Goal: Information Seeking & Learning: Compare options

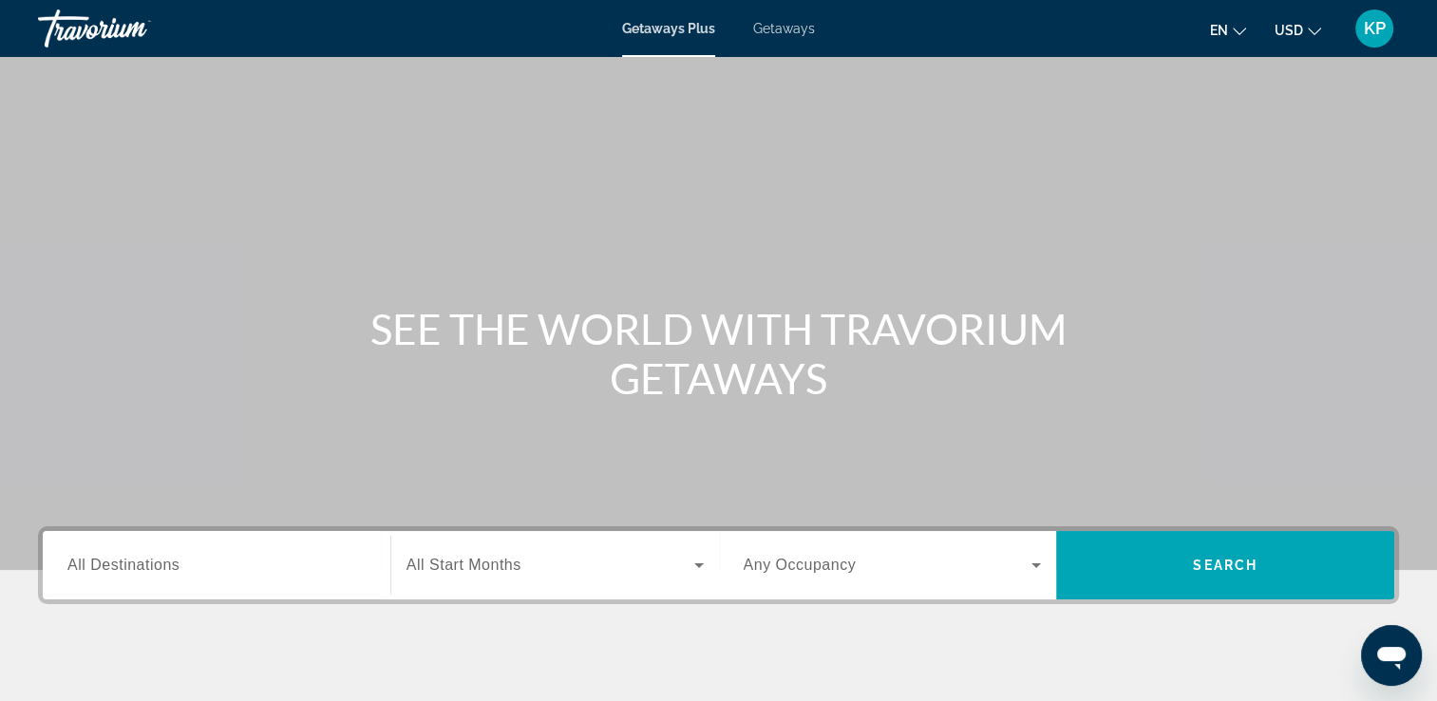
click at [175, 560] on span "All Destinations" at bounding box center [123, 564] width 112 height 16
click at [175, 560] on input "Destination All Destinations" at bounding box center [216, 566] width 298 height 23
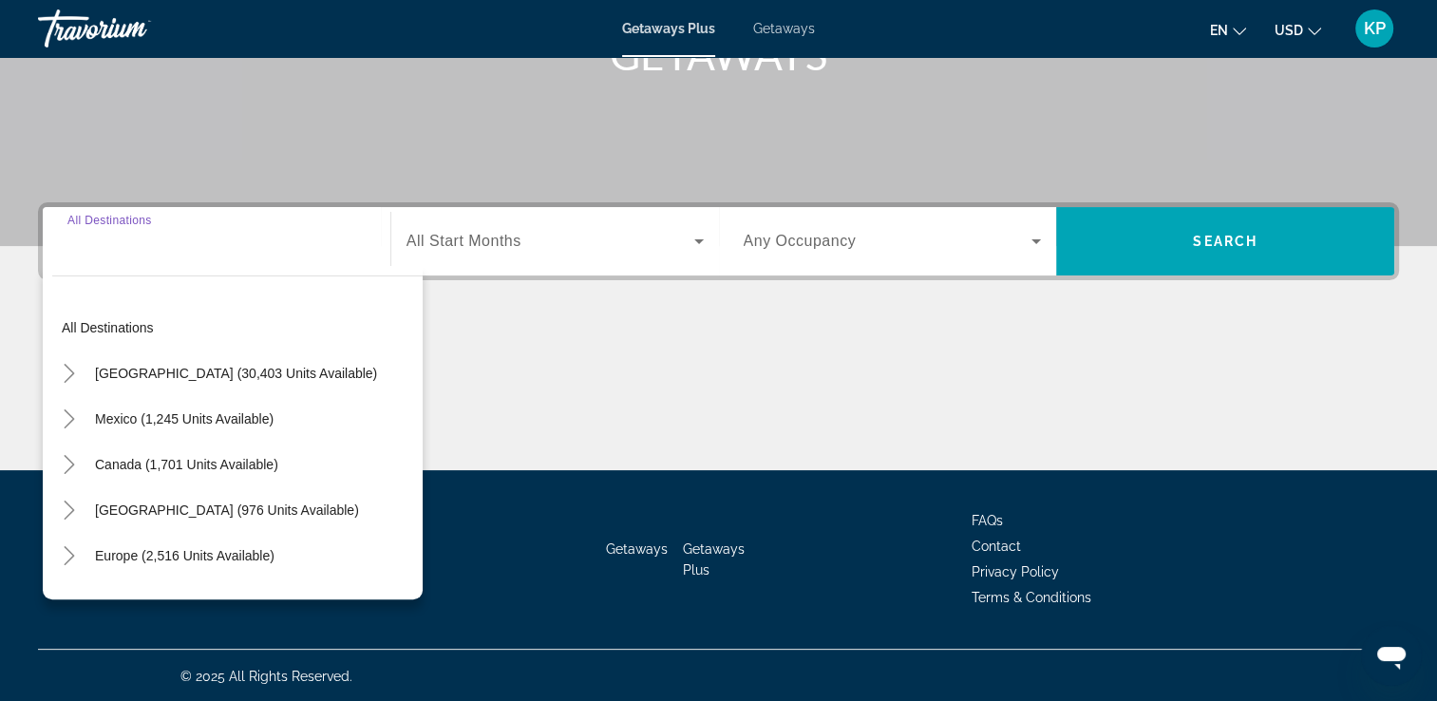
scroll to position [325, 0]
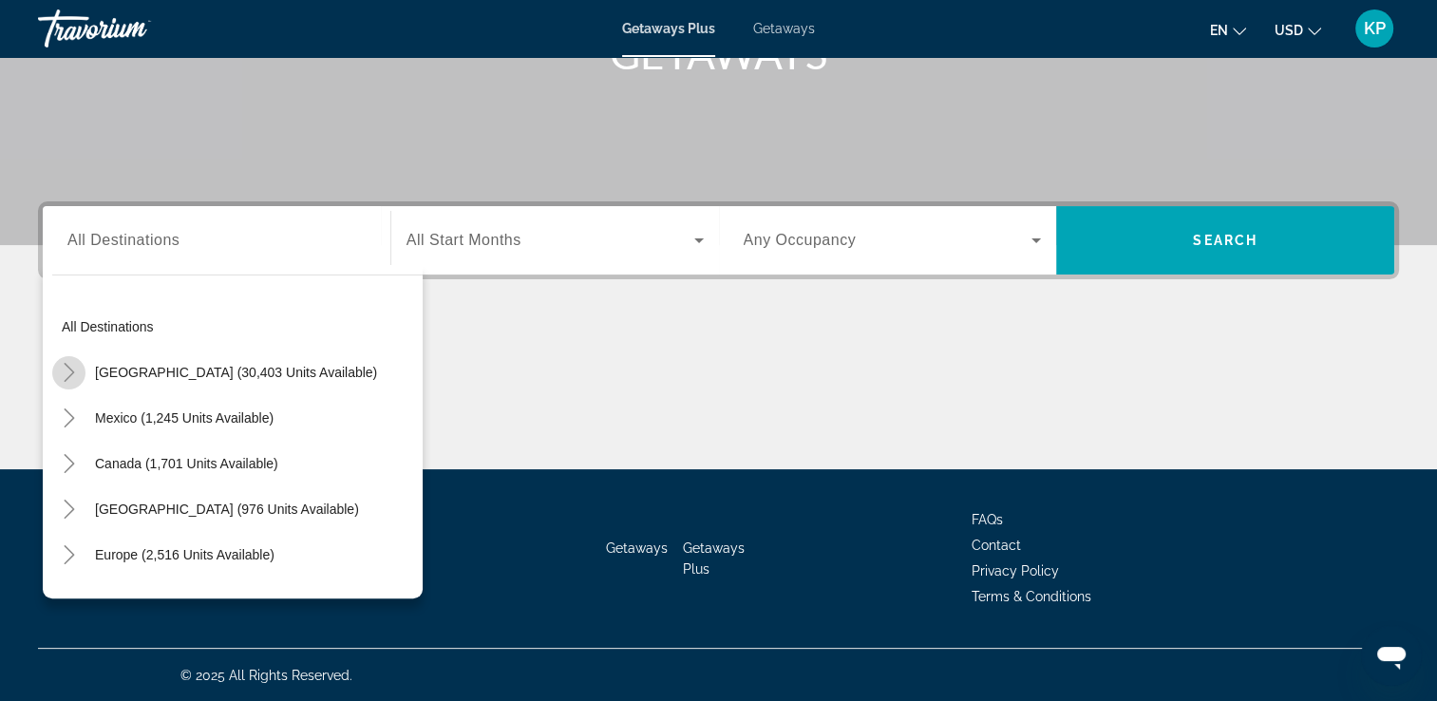
click at [71, 361] on mat-icon "Toggle United States (30,403 units available)" at bounding box center [68, 372] width 33 height 33
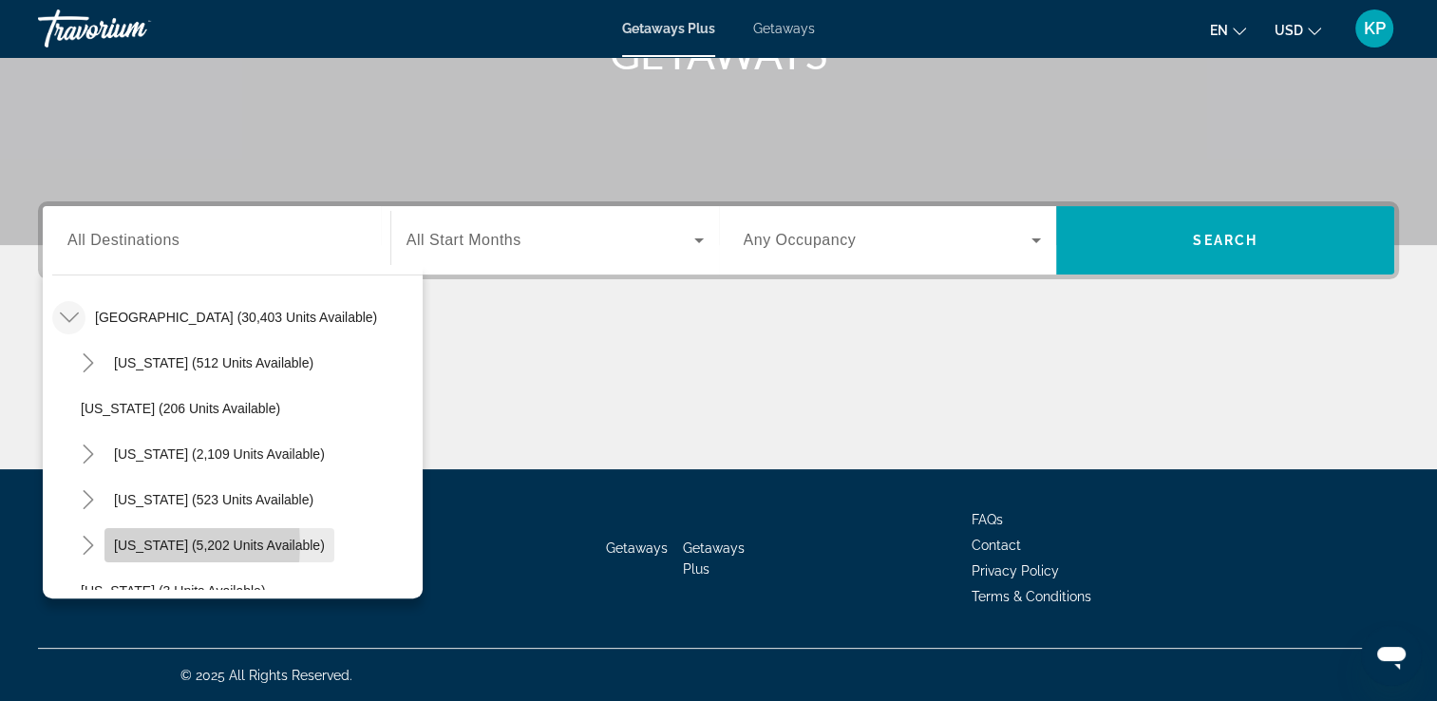
click at [136, 543] on span "[US_STATE] (5,202 units available)" at bounding box center [219, 544] width 211 height 15
type input "**********"
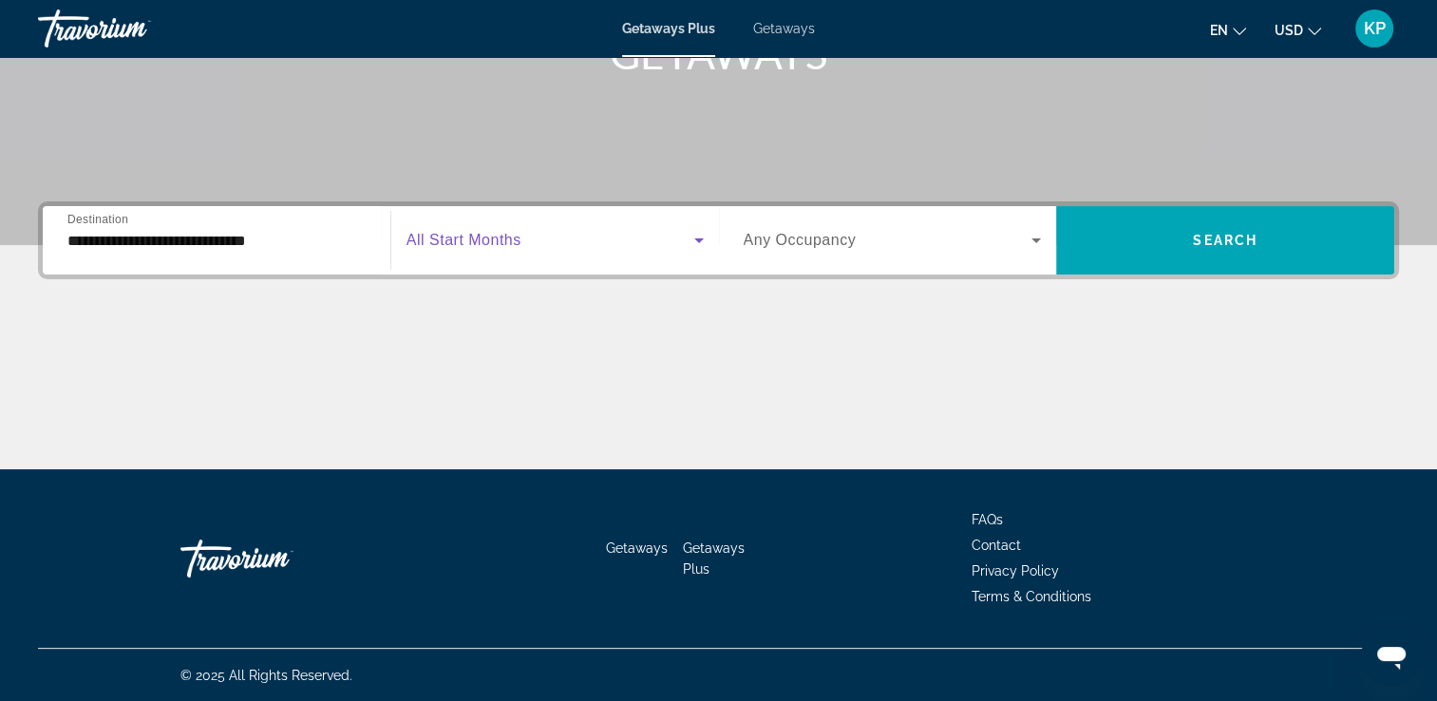
click at [698, 238] on icon "Search widget" at bounding box center [698, 240] width 9 height 5
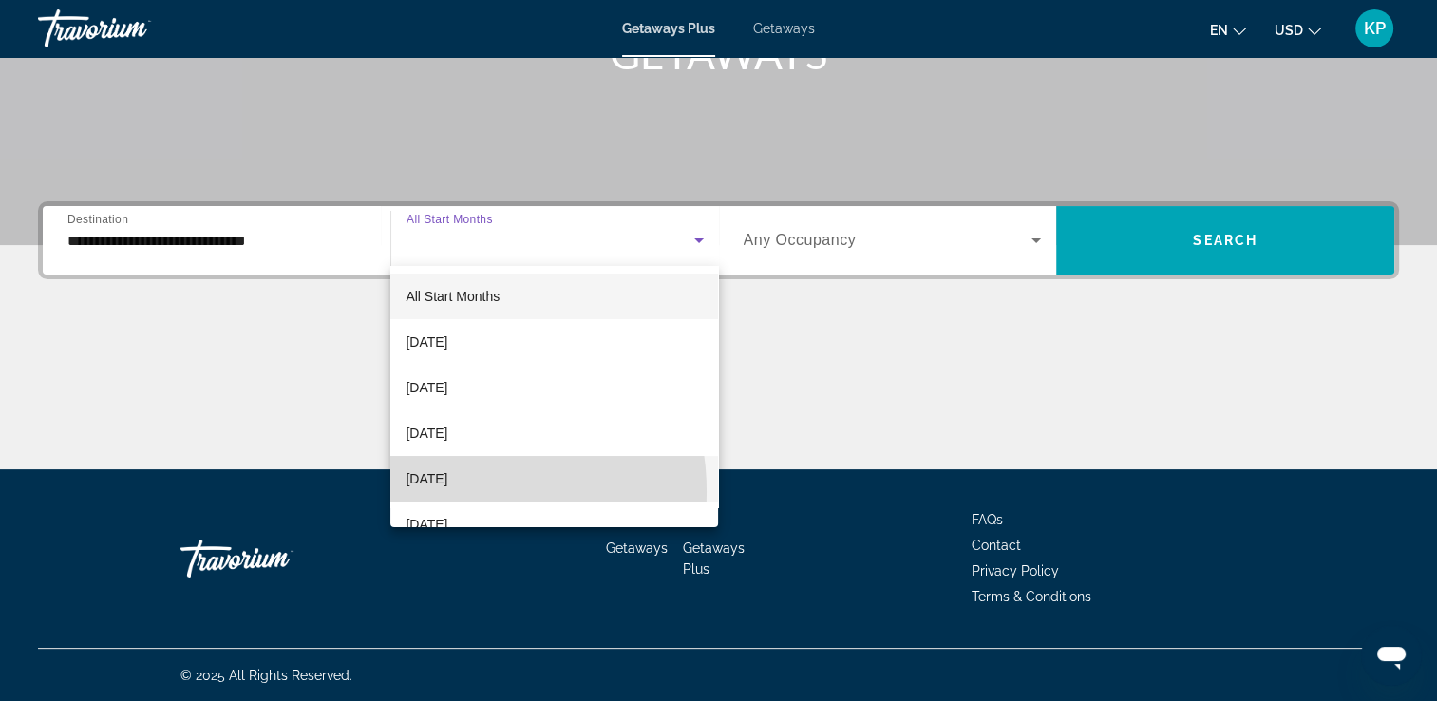
click at [442, 492] on mat-option "[DATE]" at bounding box center [554, 479] width 328 height 46
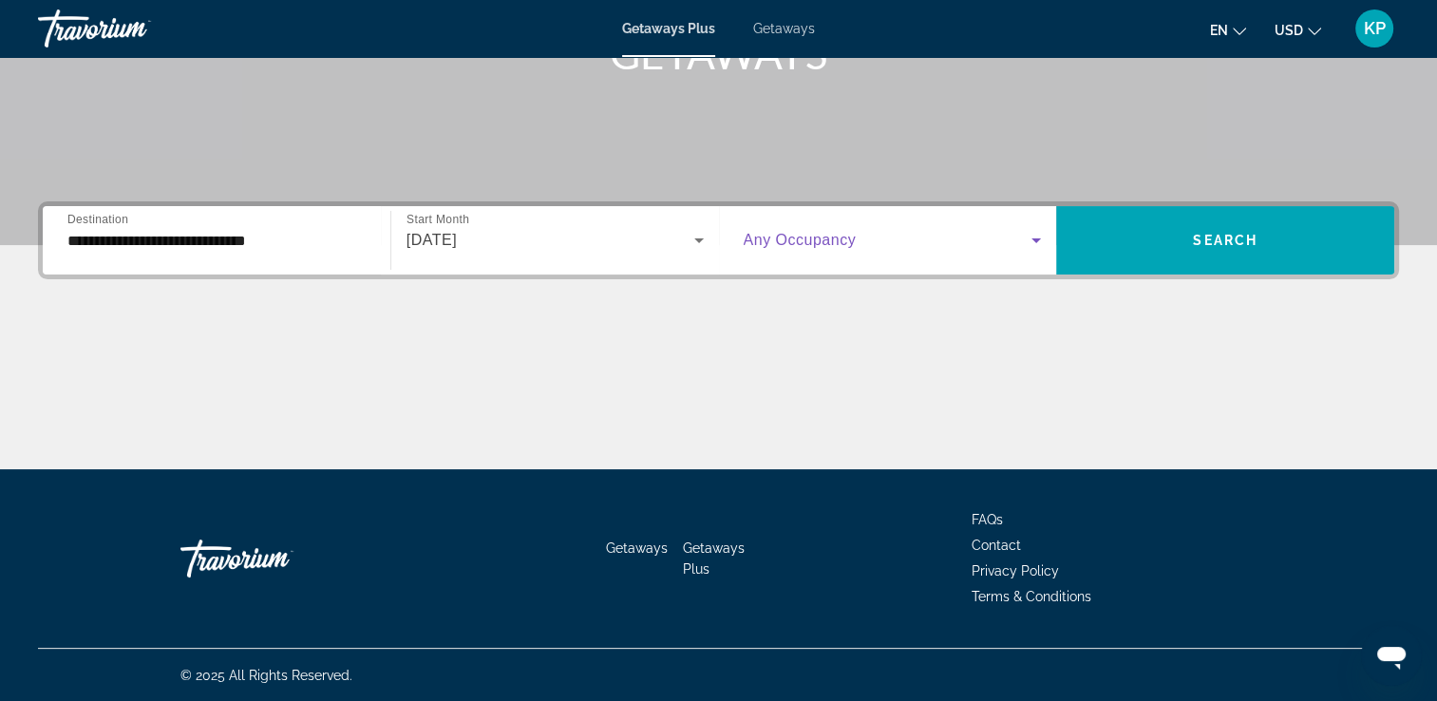
click at [1037, 238] on icon "Search widget" at bounding box center [1035, 240] width 9 height 5
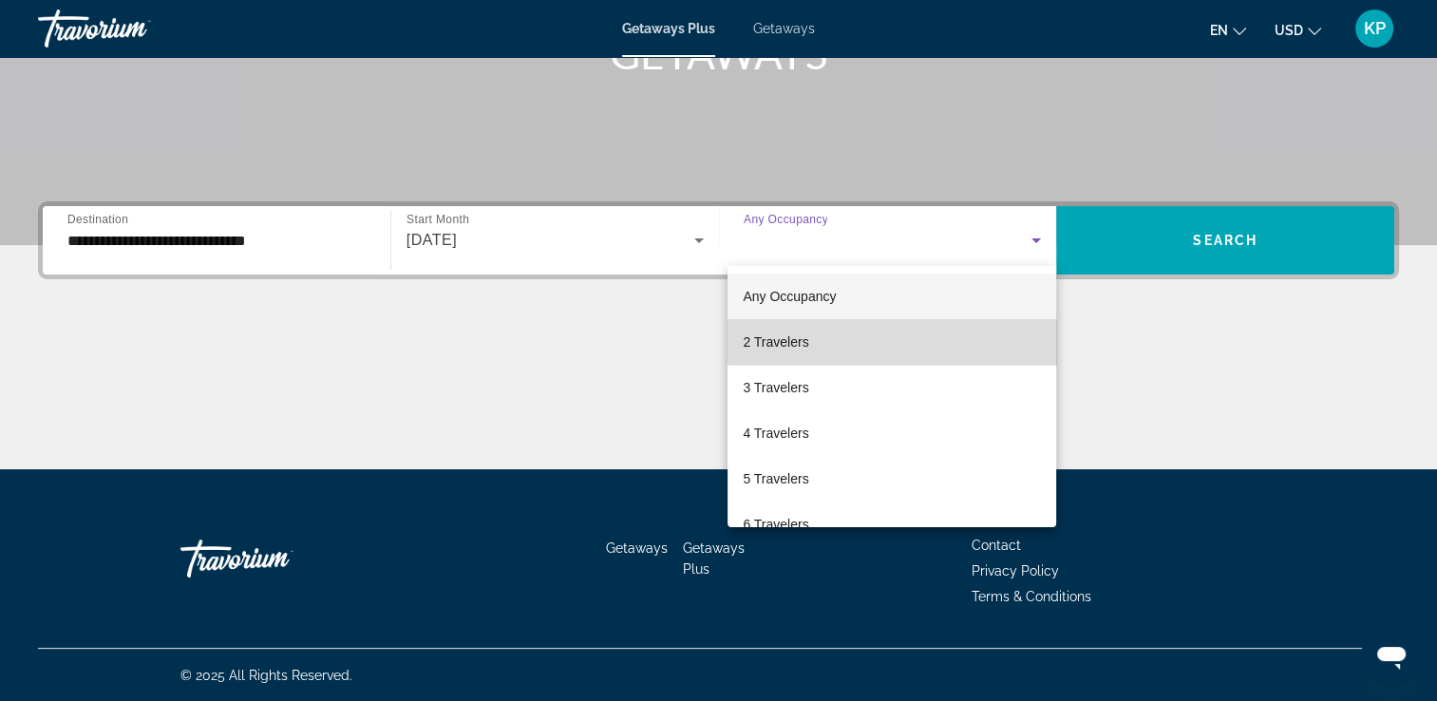
click at [942, 322] on mat-option "2 Travelers" at bounding box center [891, 342] width 329 height 46
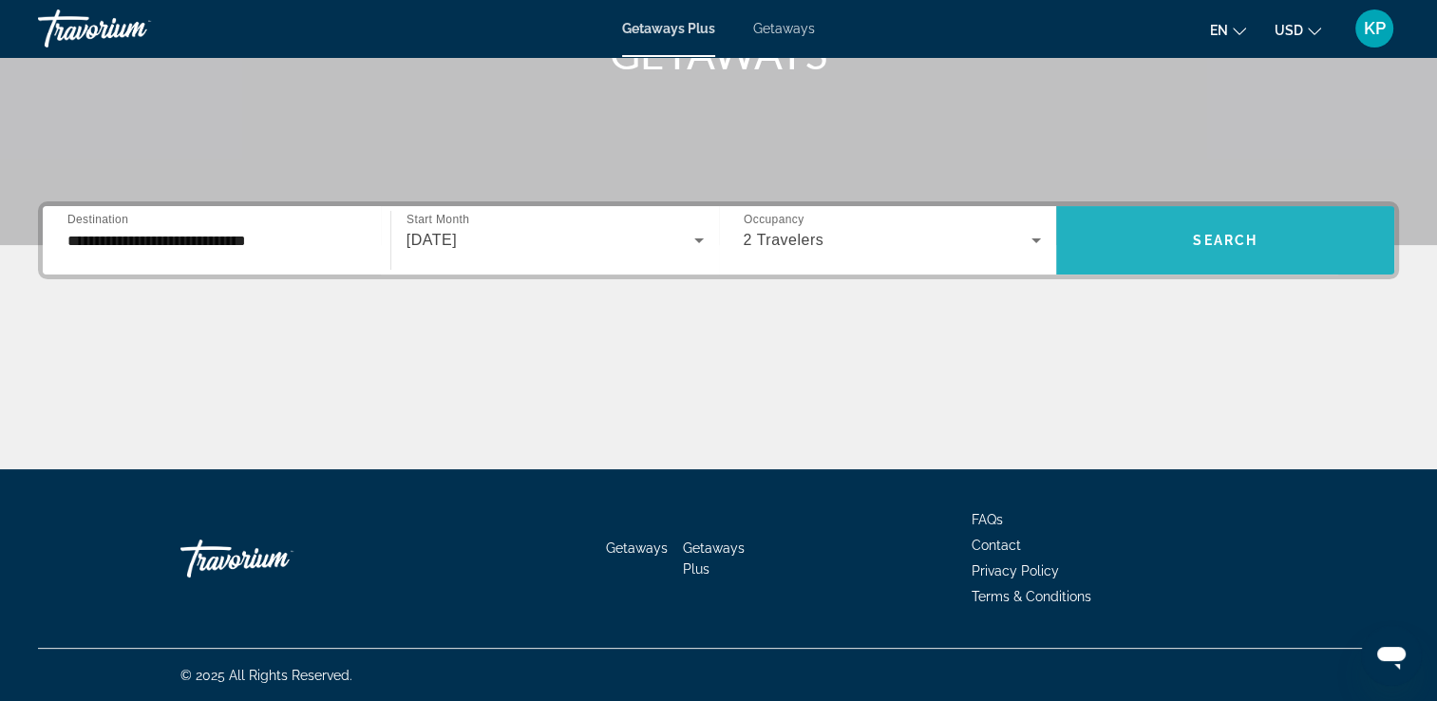
click at [1127, 260] on span "Search widget" at bounding box center [1225, 240] width 338 height 46
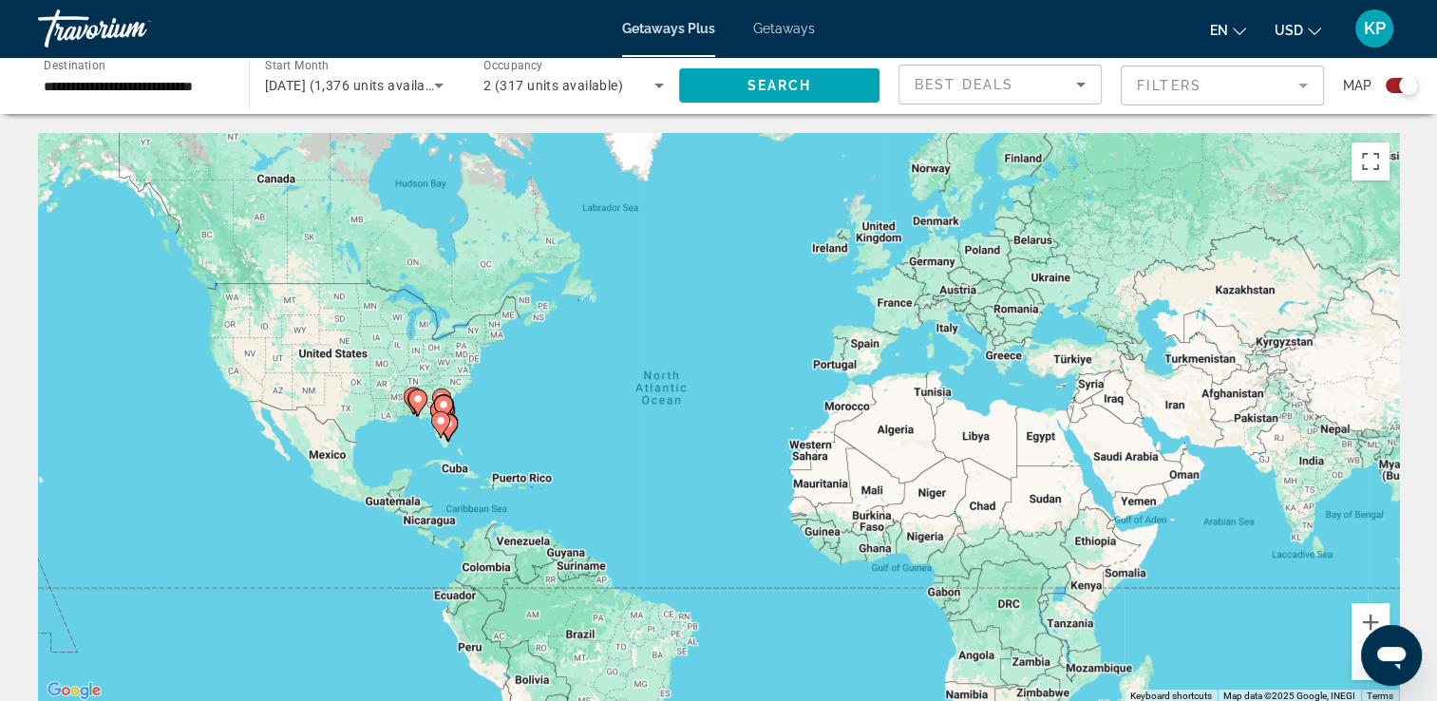
click at [1383, 86] on div "Search widget" at bounding box center [1394, 85] width 47 height 15
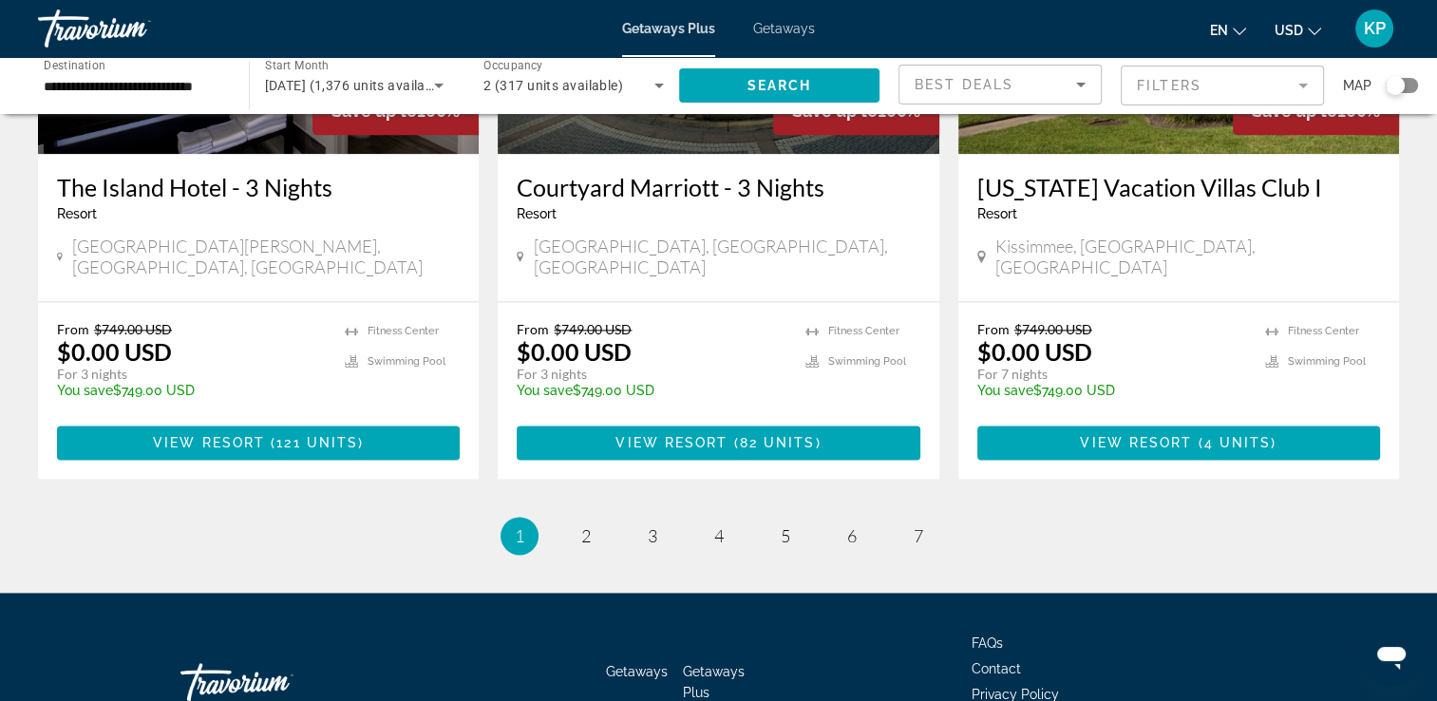
scroll to position [2484, 0]
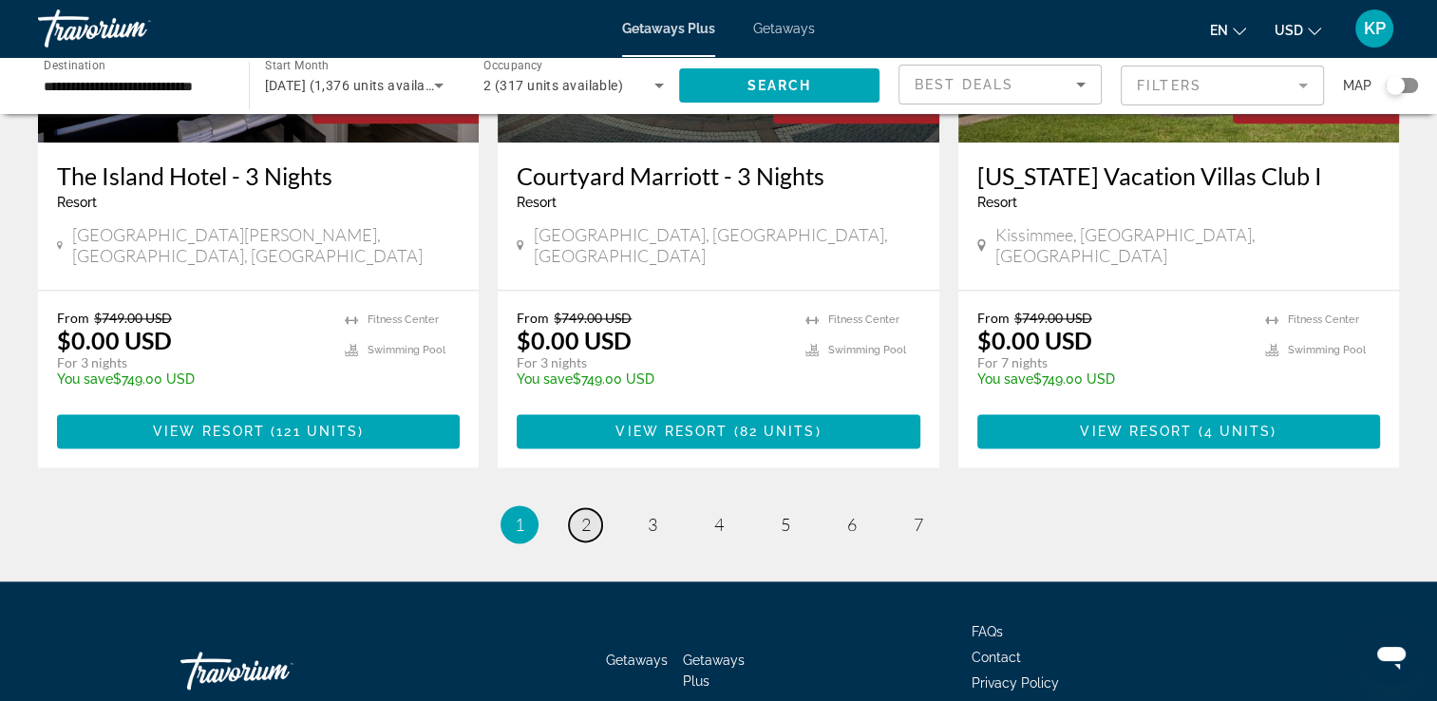
click at [586, 514] on span "2" at bounding box center [585, 524] width 9 height 21
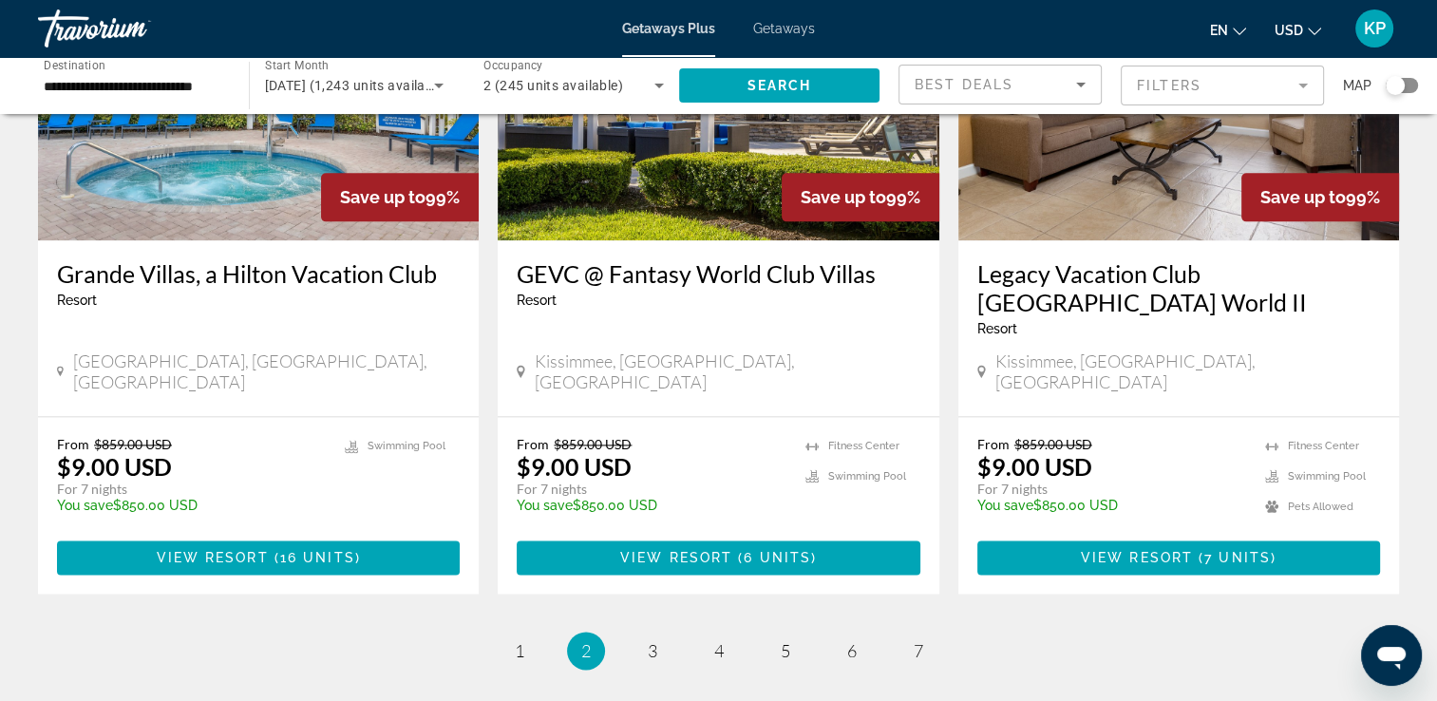
scroll to position [2393, 0]
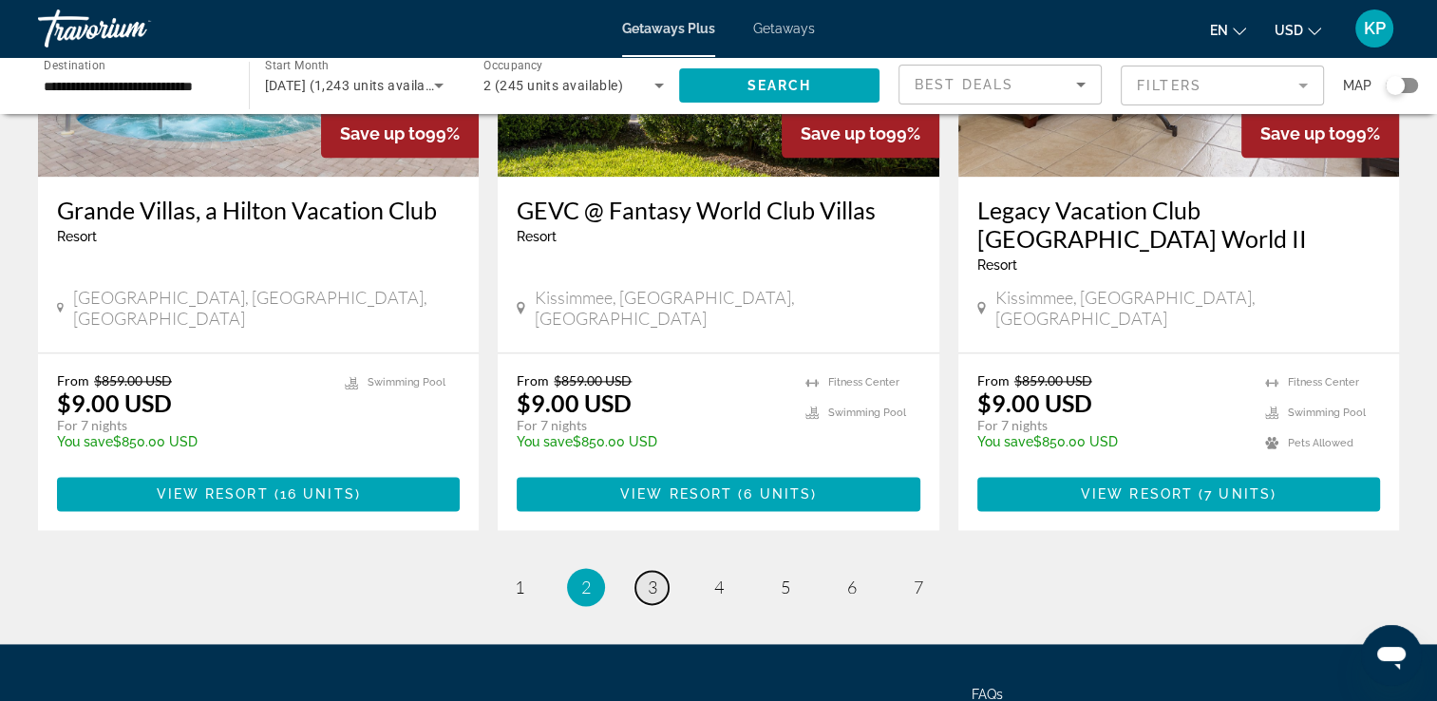
click at [656, 576] on span "3" at bounding box center [652, 586] width 9 height 21
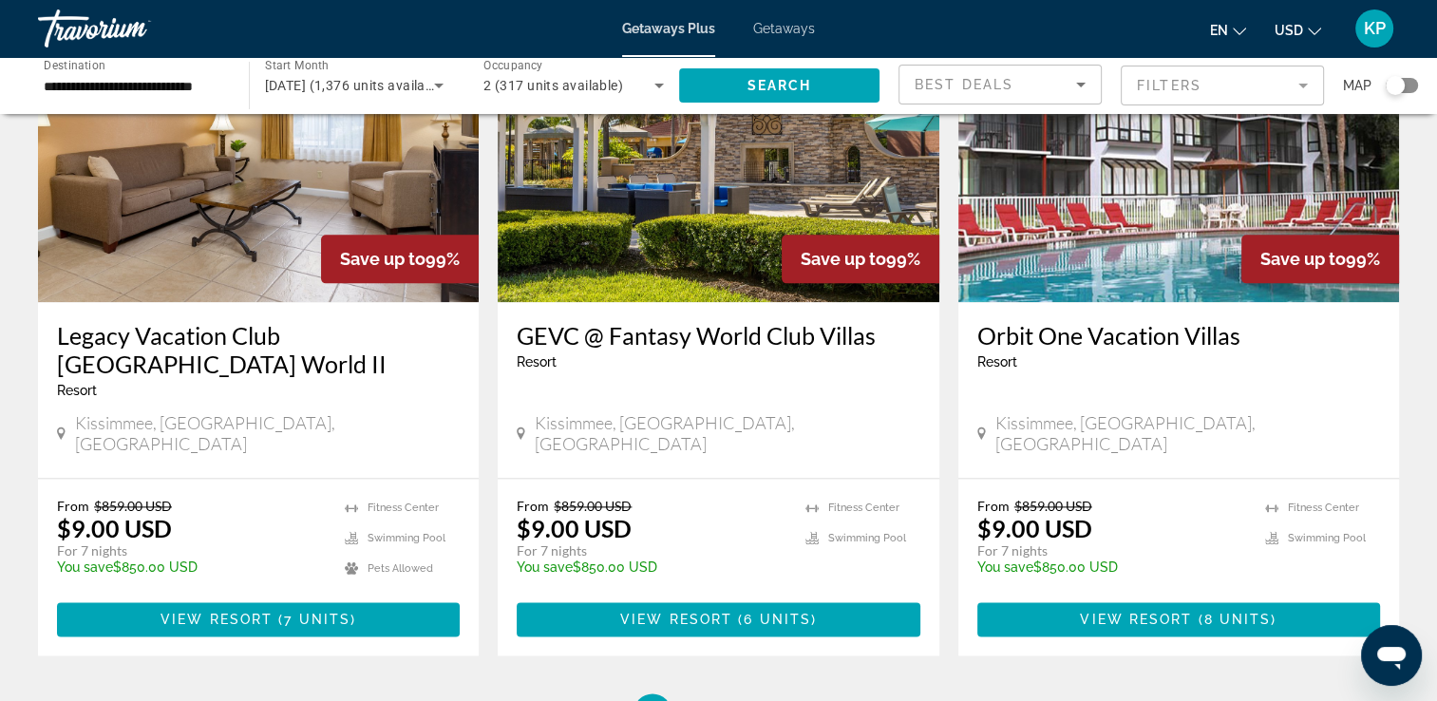
scroll to position [2355, 0]
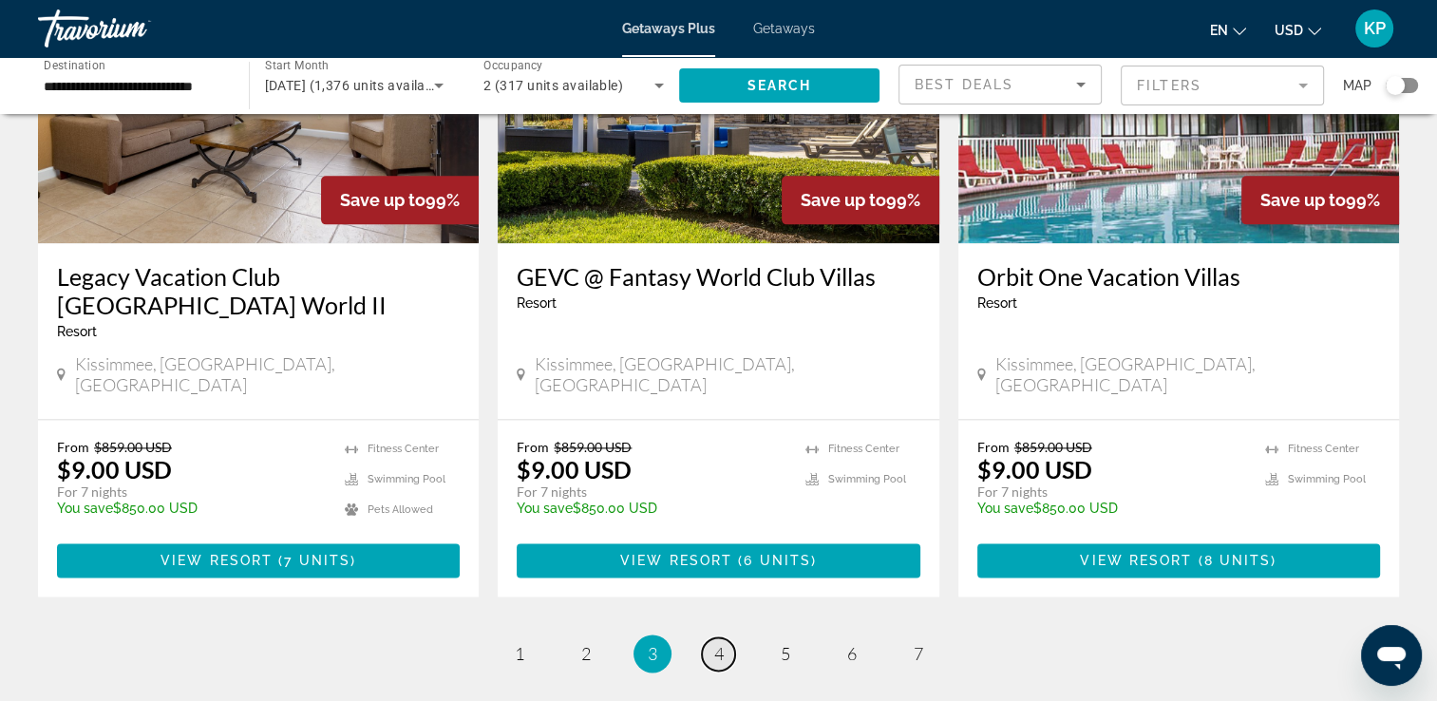
click at [710, 637] on link "page 4" at bounding box center [718, 653] width 33 height 33
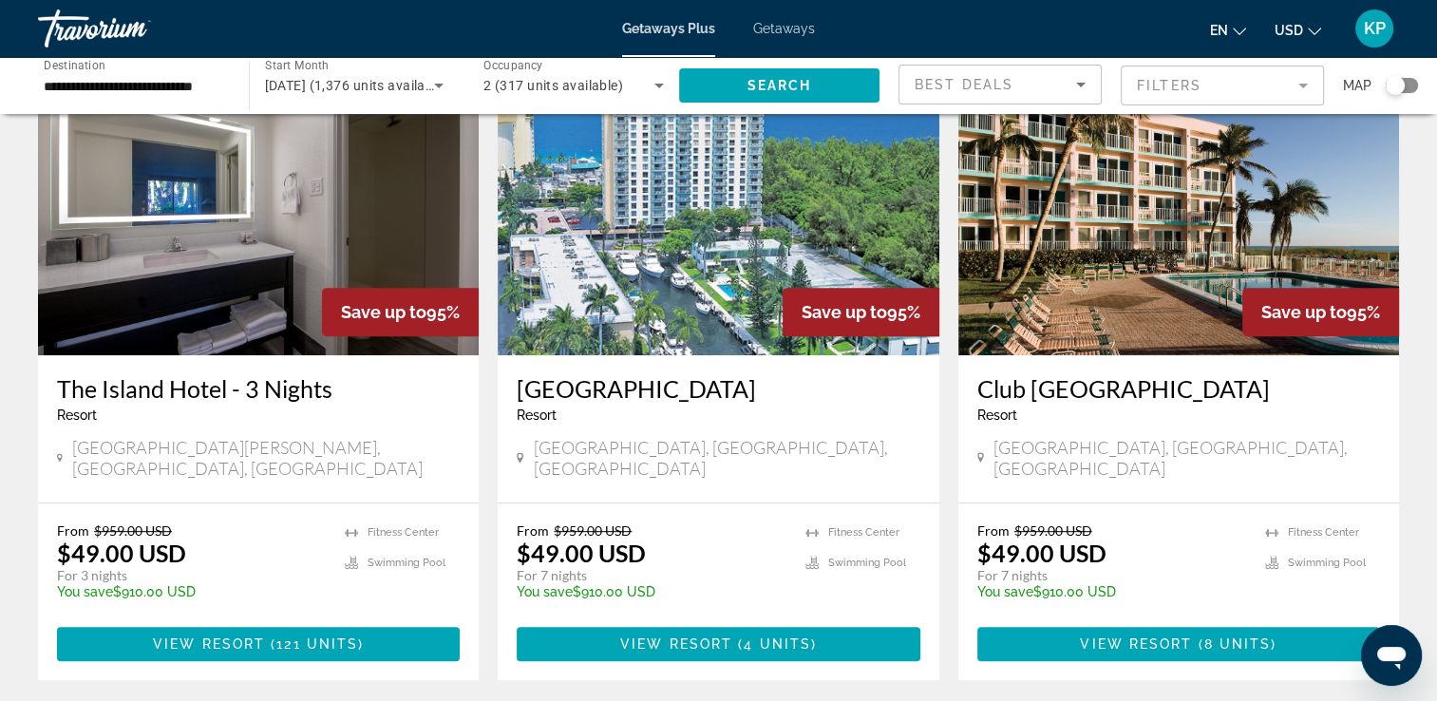
scroll to position [798, 0]
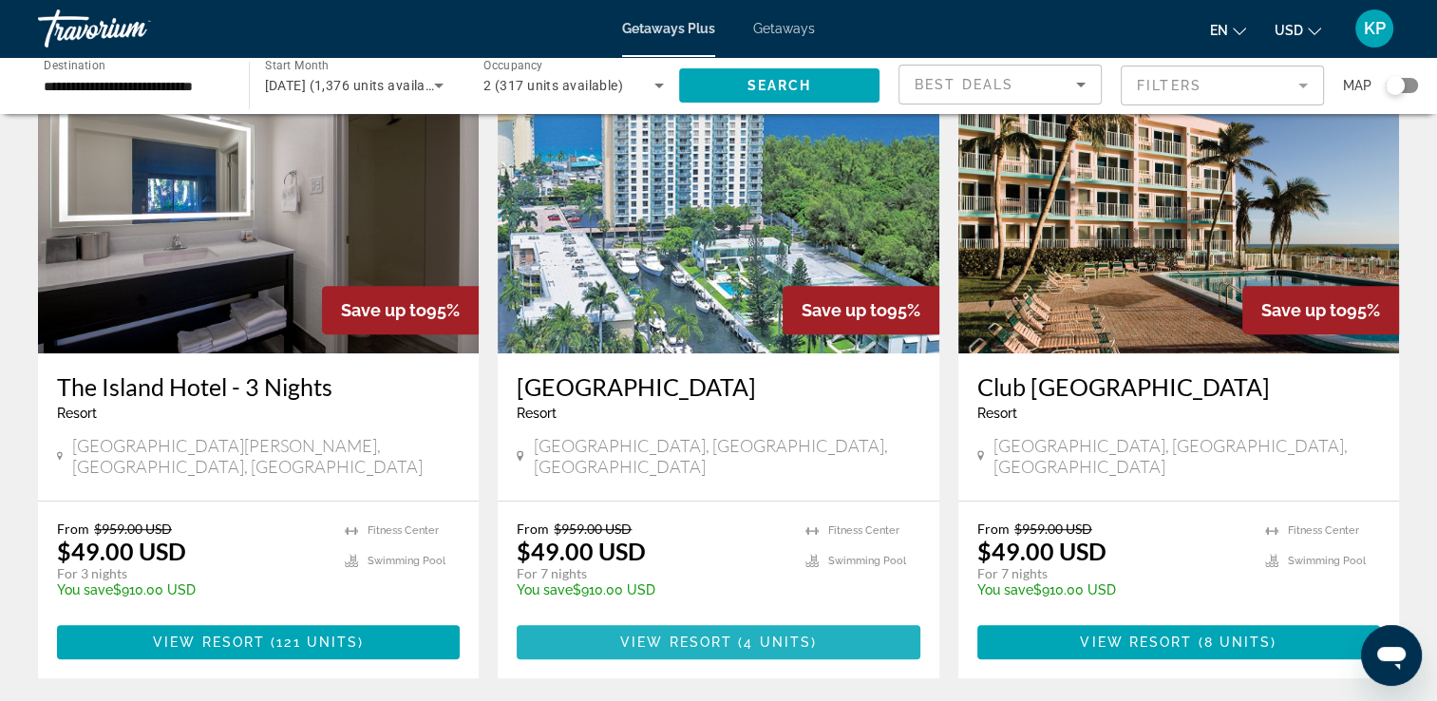
click at [719, 634] on span "View Resort" at bounding box center [676, 641] width 112 height 15
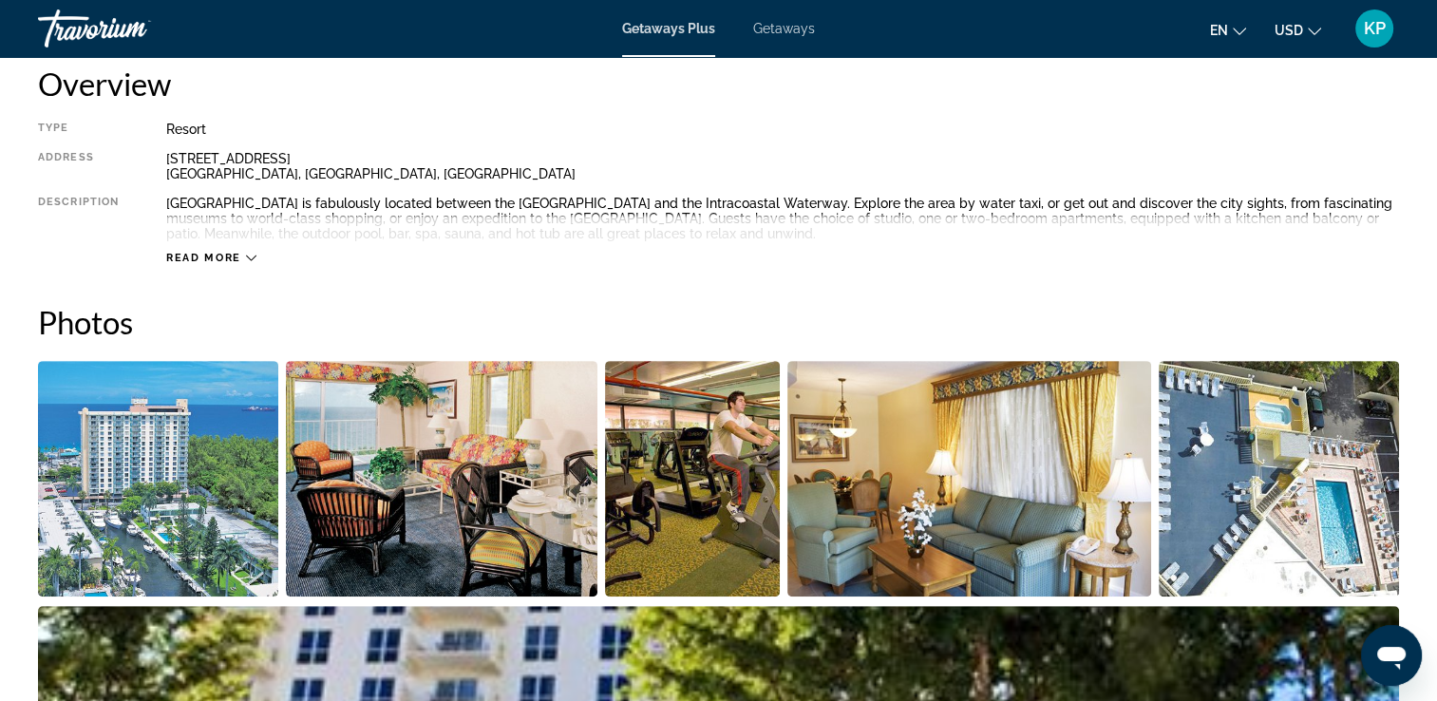
scroll to position [418, 0]
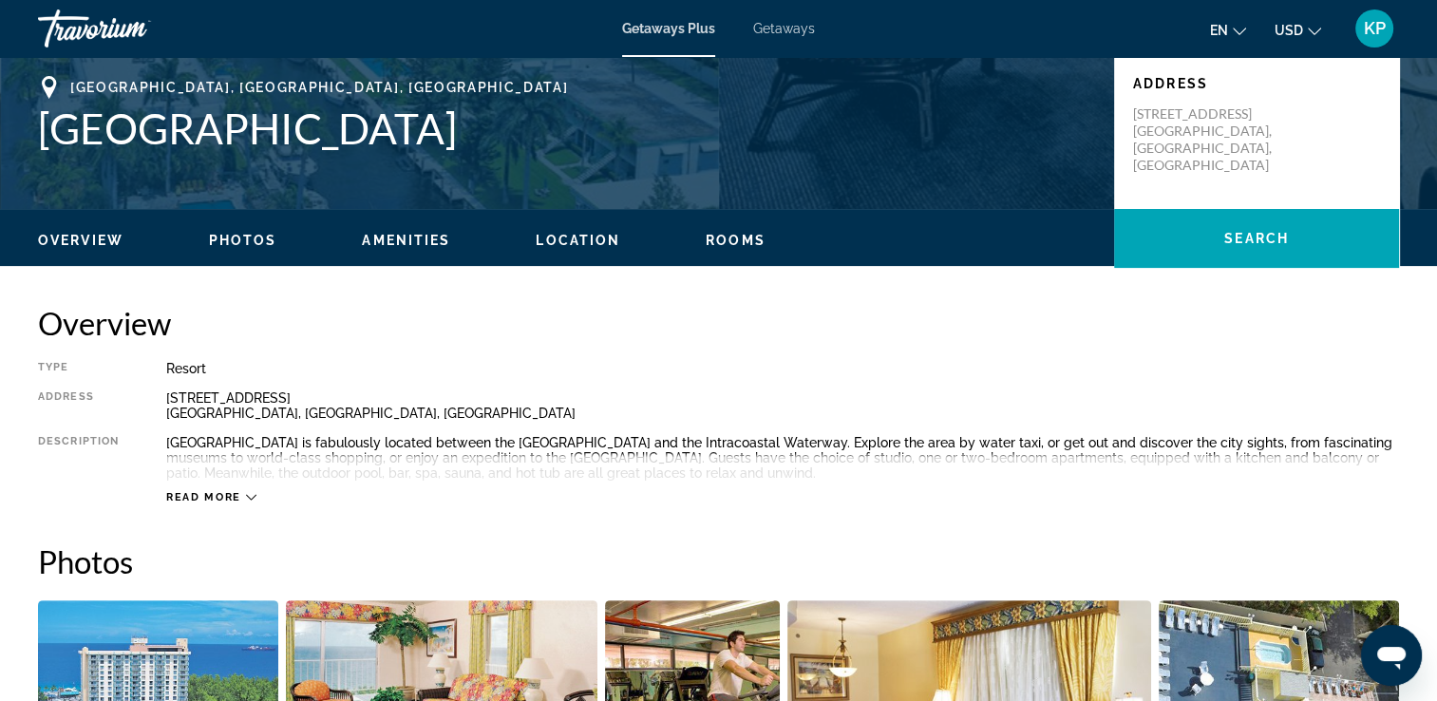
click at [233, 235] on span "Photos" at bounding box center [243, 240] width 68 height 15
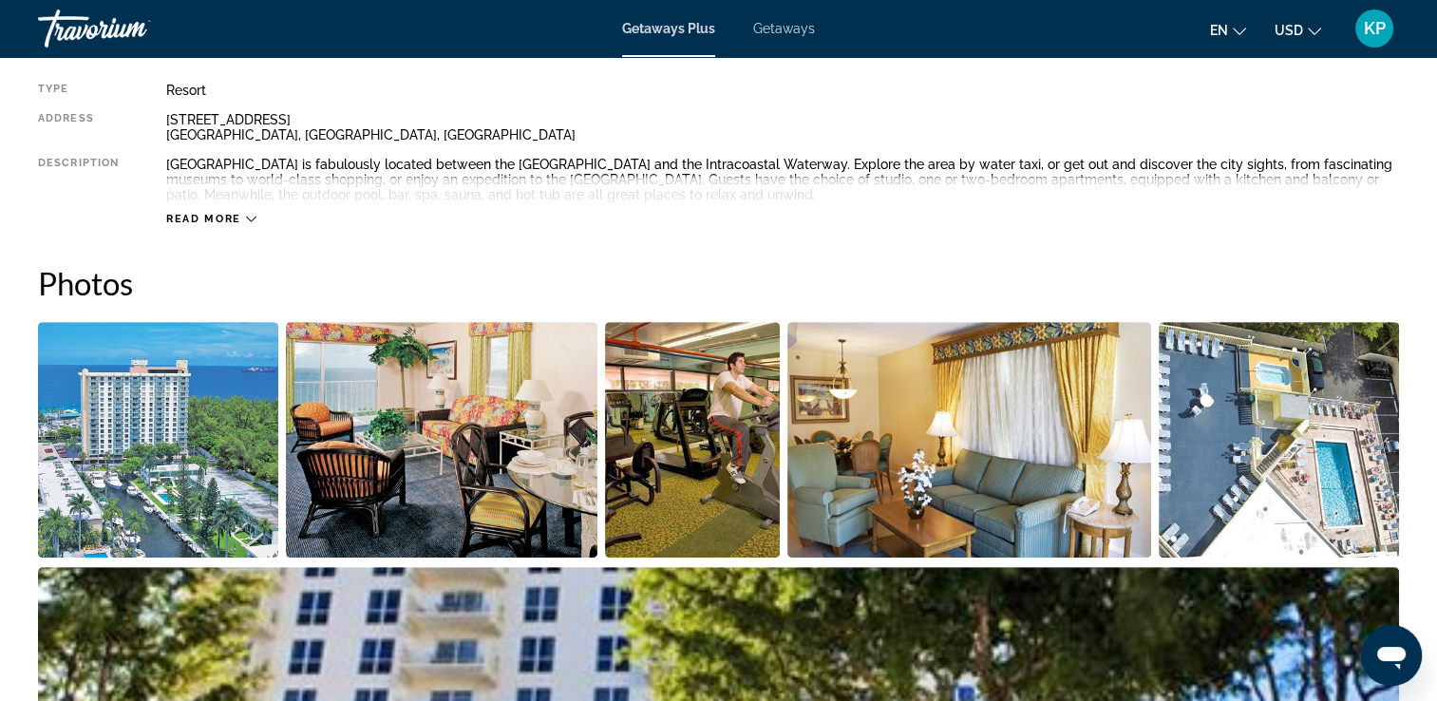
scroll to position [846, 0]
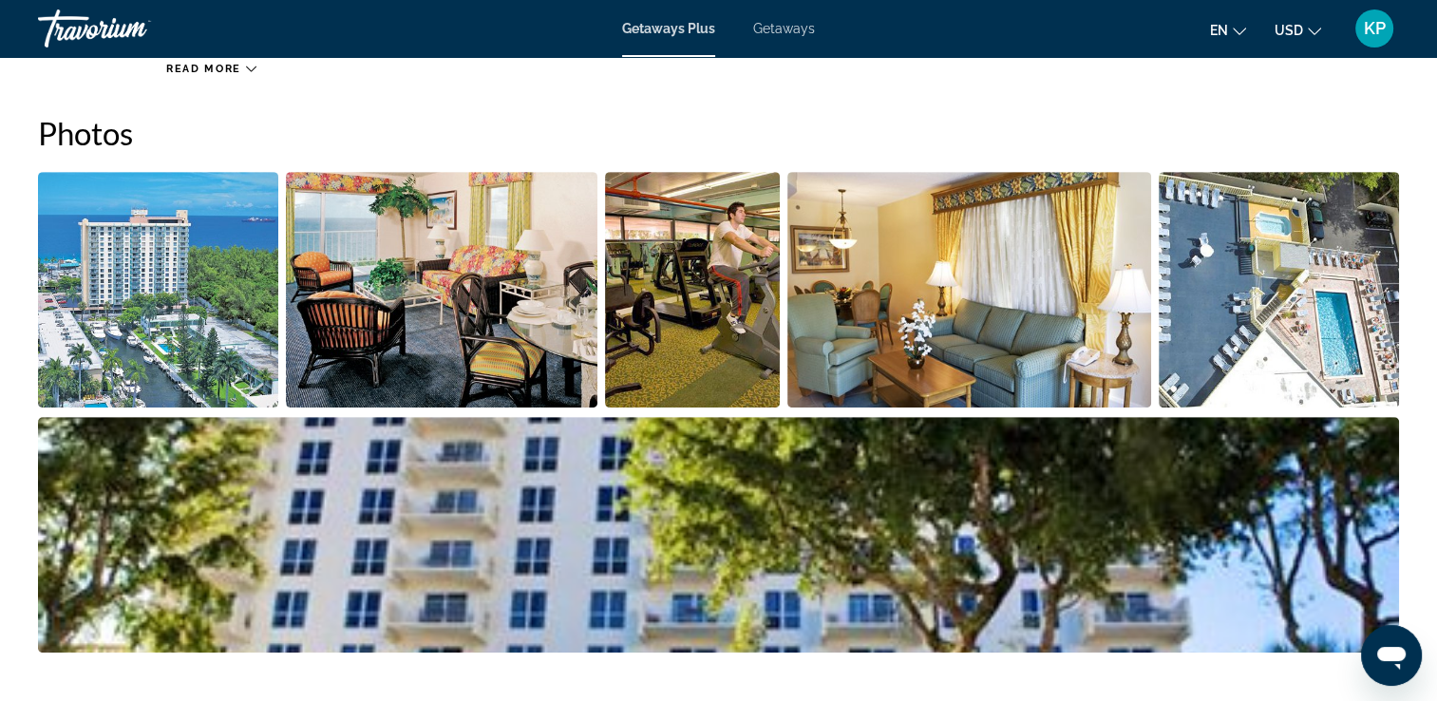
click at [160, 320] on img "Open full-screen image slider" at bounding box center [158, 289] width 240 height 235
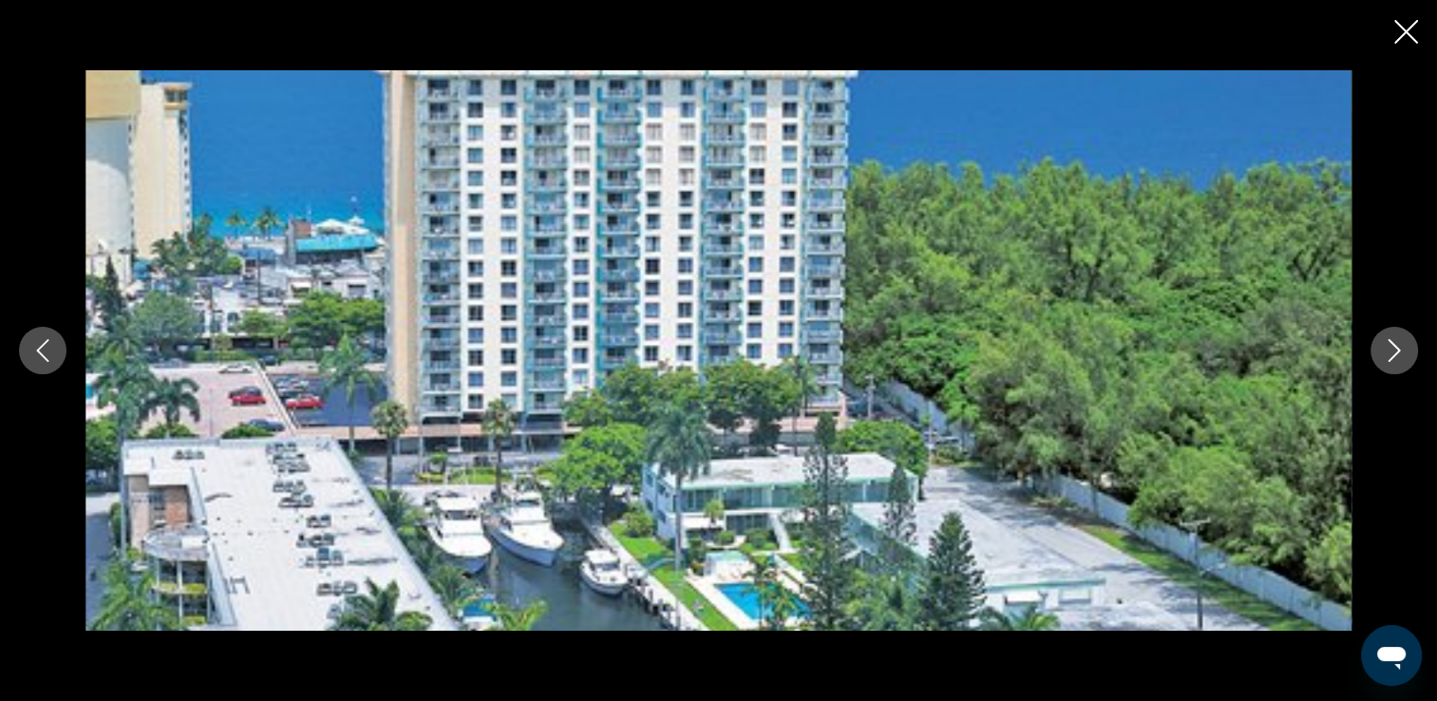
click at [1405, 351] on button "Next image" at bounding box center [1393, 350] width 47 height 47
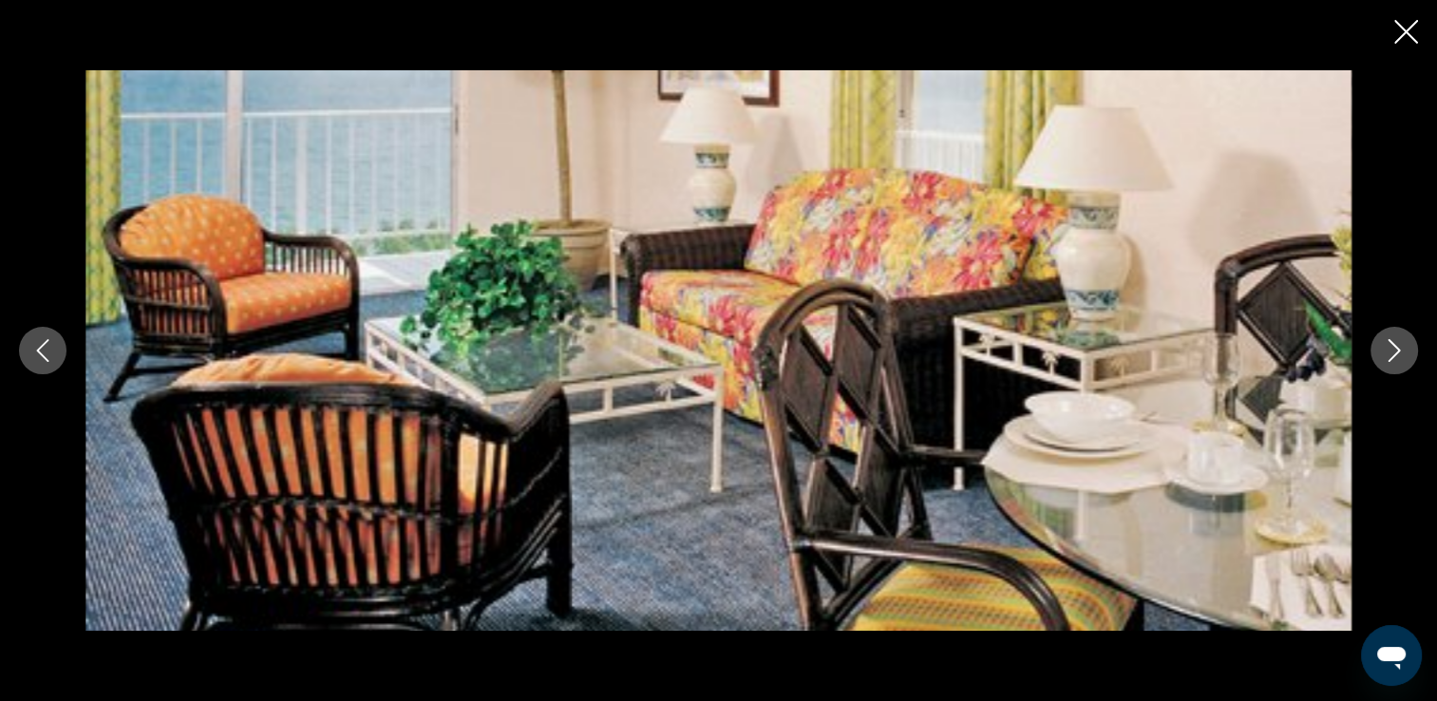
click at [1405, 351] on button "Next image" at bounding box center [1393, 350] width 47 height 47
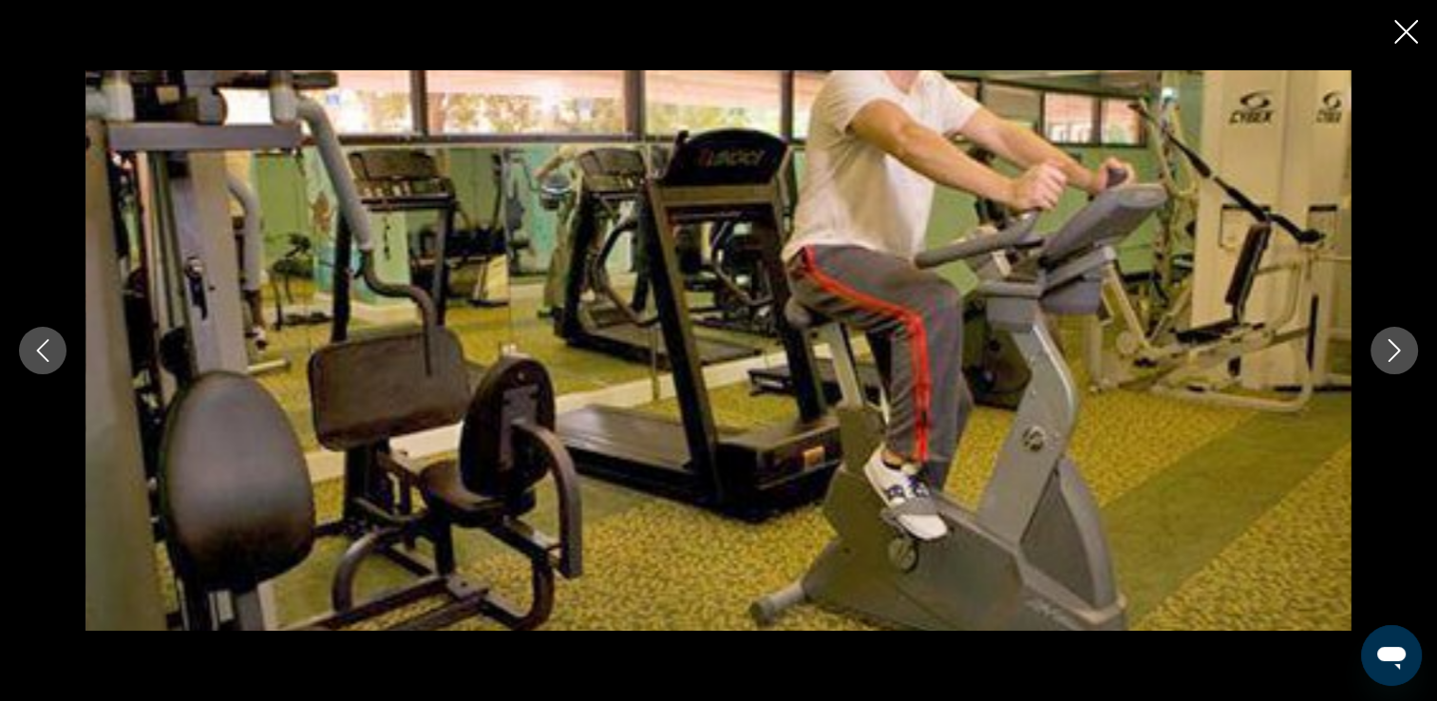
click at [1405, 351] on button "Next image" at bounding box center [1393, 350] width 47 height 47
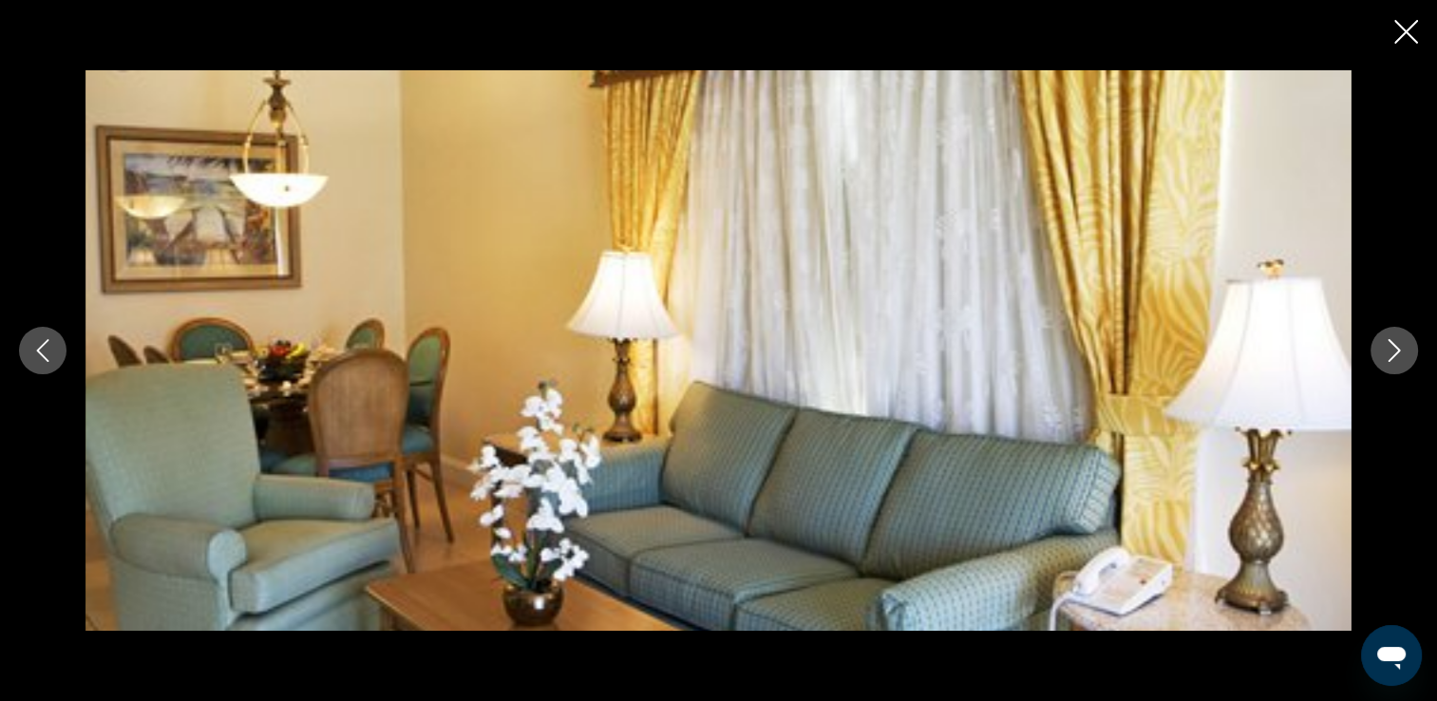
click at [1405, 351] on button "Next image" at bounding box center [1393, 350] width 47 height 47
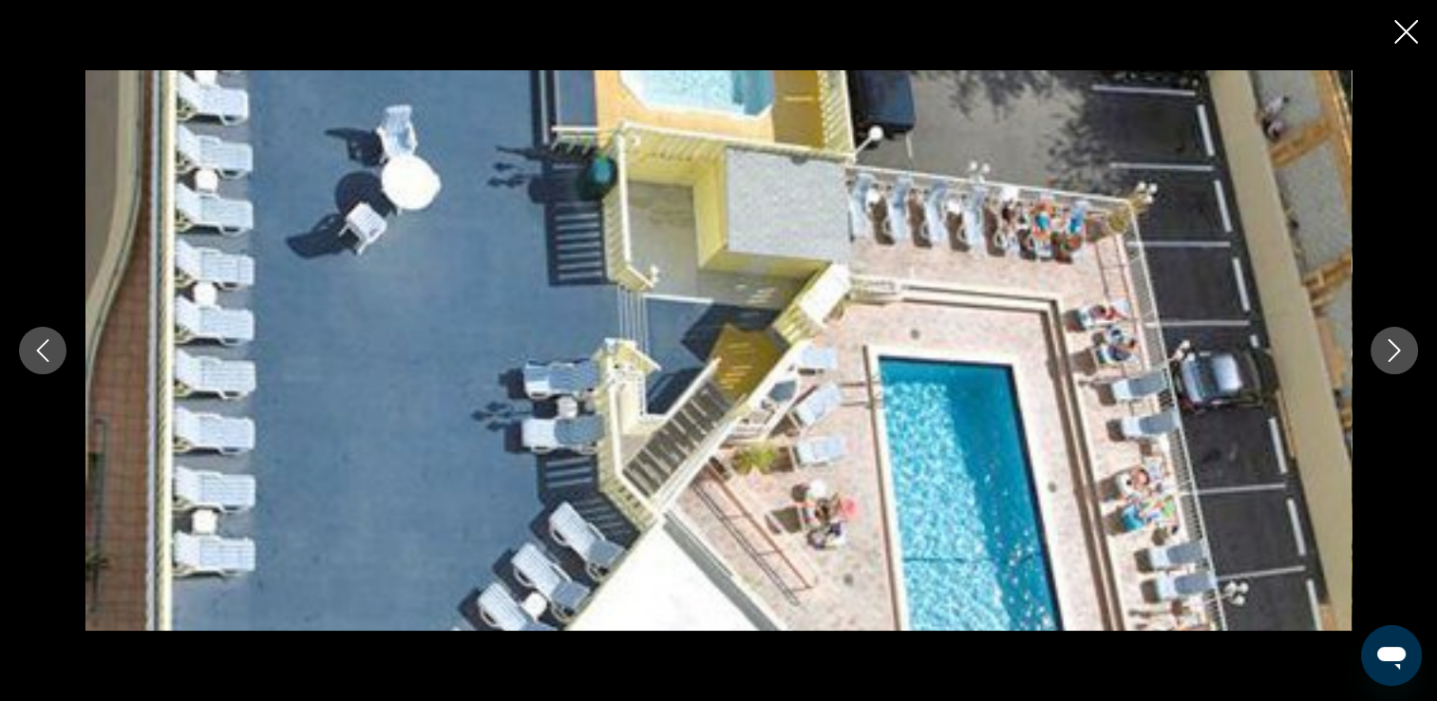
click at [1405, 351] on button "Next image" at bounding box center [1393, 350] width 47 height 47
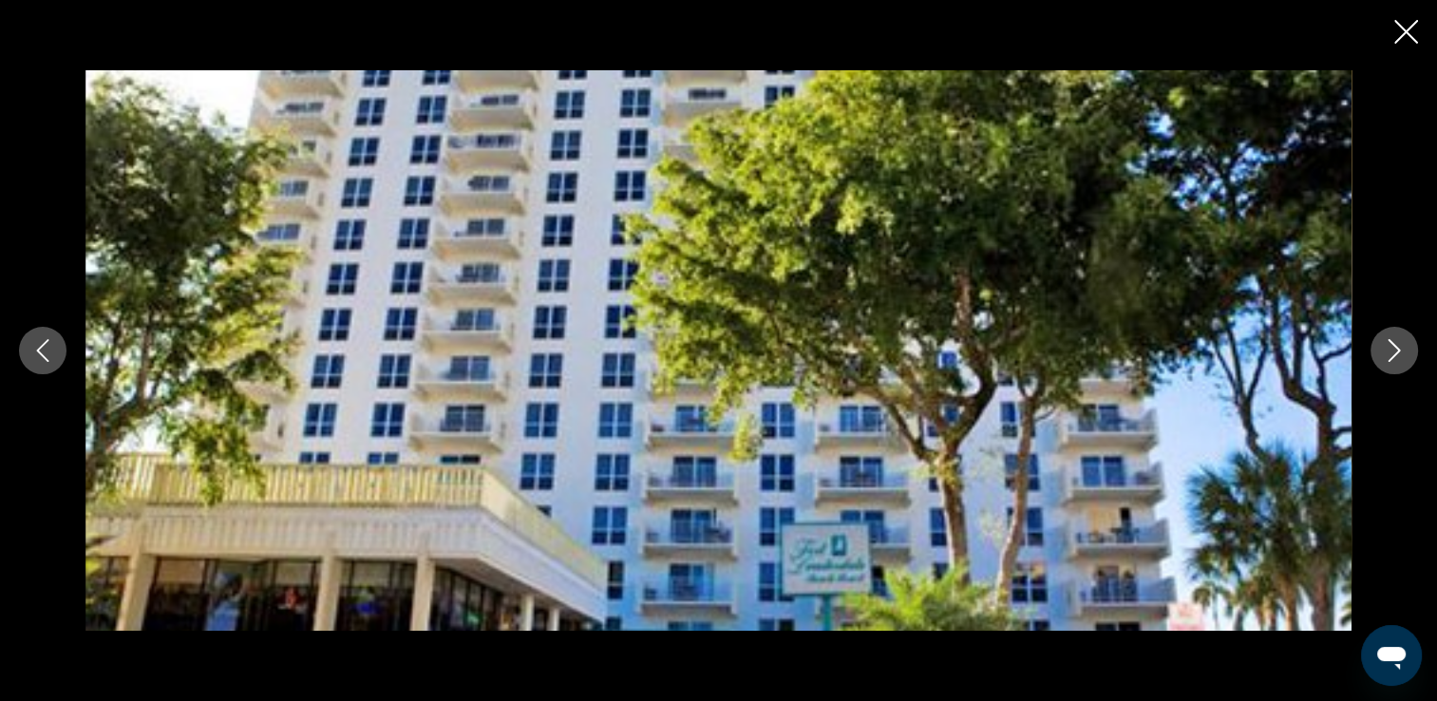
click at [1405, 351] on button "Next image" at bounding box center [1393, 350] width 47 height 47
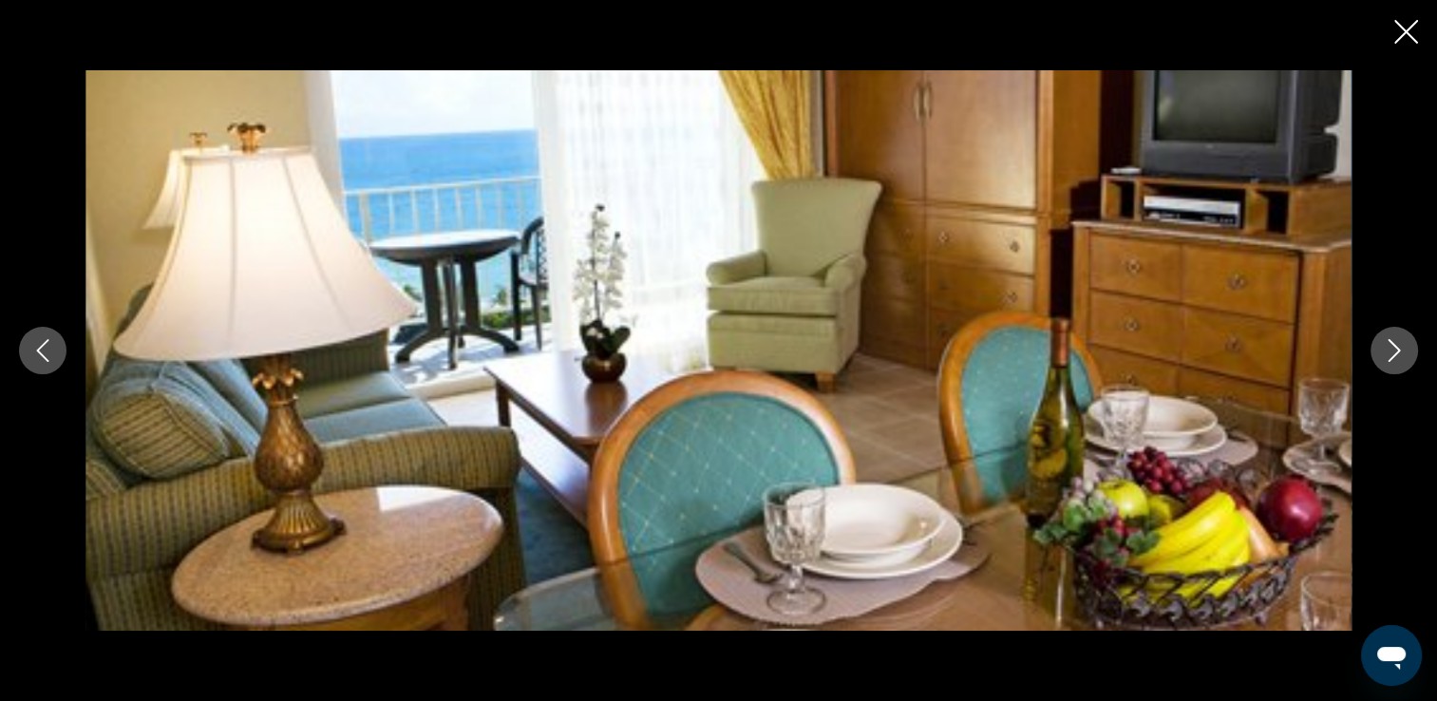
click at [1405, 351] on button "Next image" at bounding box center [1393, 350] width 47 height 47
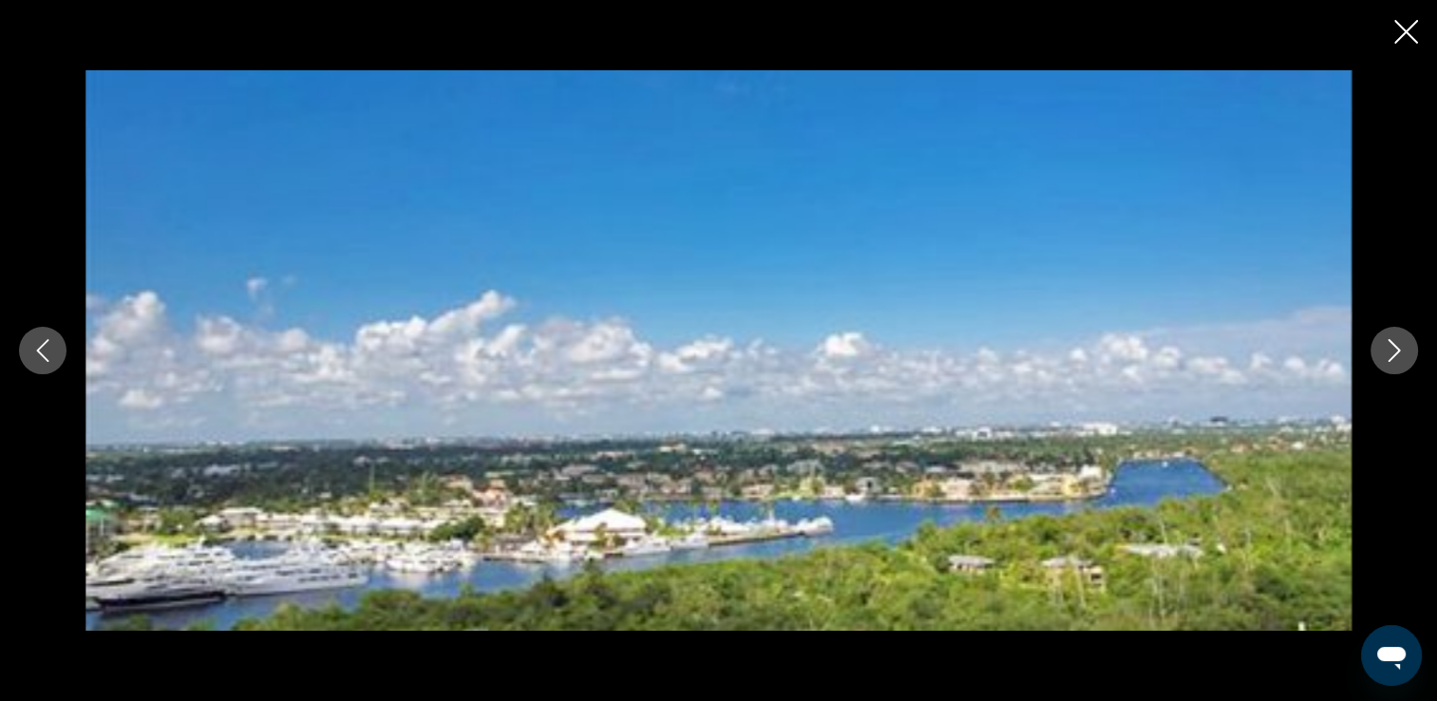
click at [1405, 351] on button "Next image" at bounding box center [1393, 350] width 47 height 47
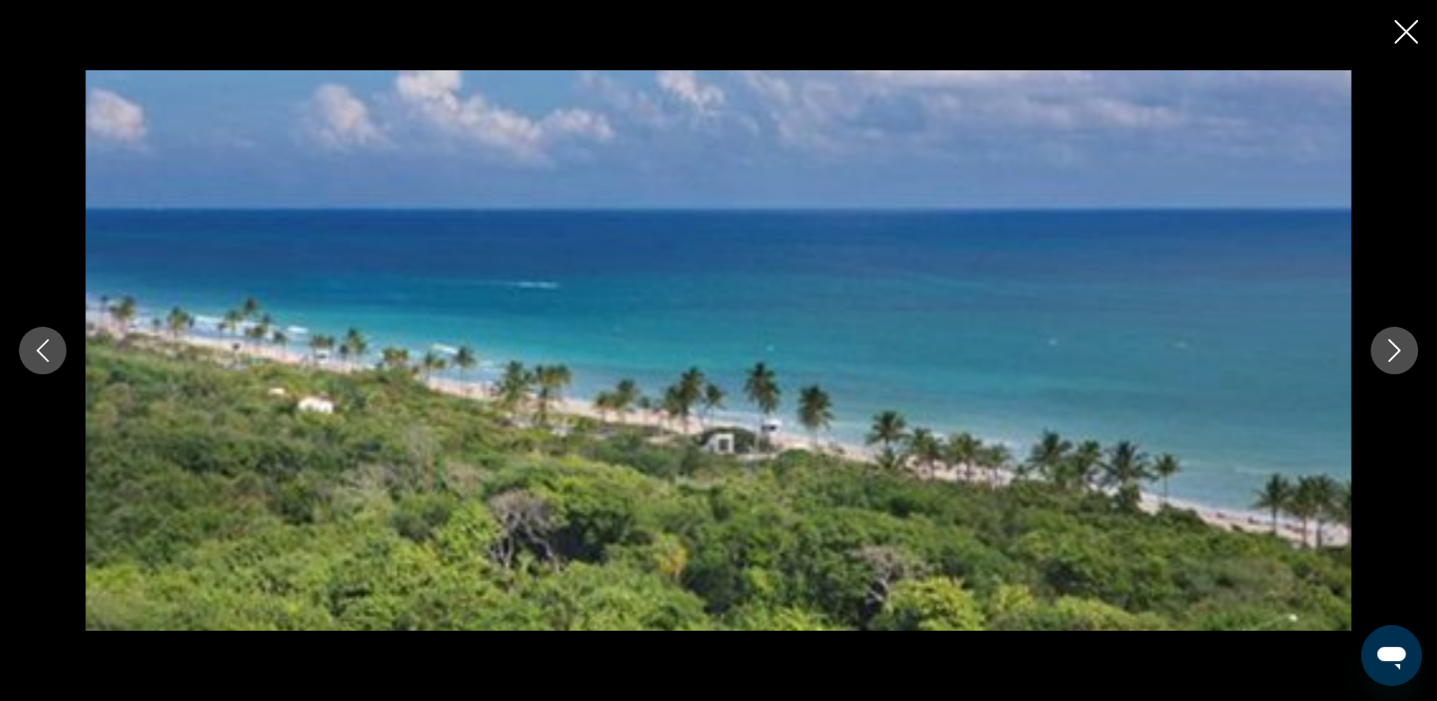
click at [1405, 351] on button "Next image" at bounding box center [1393, 350] width 47 height 47
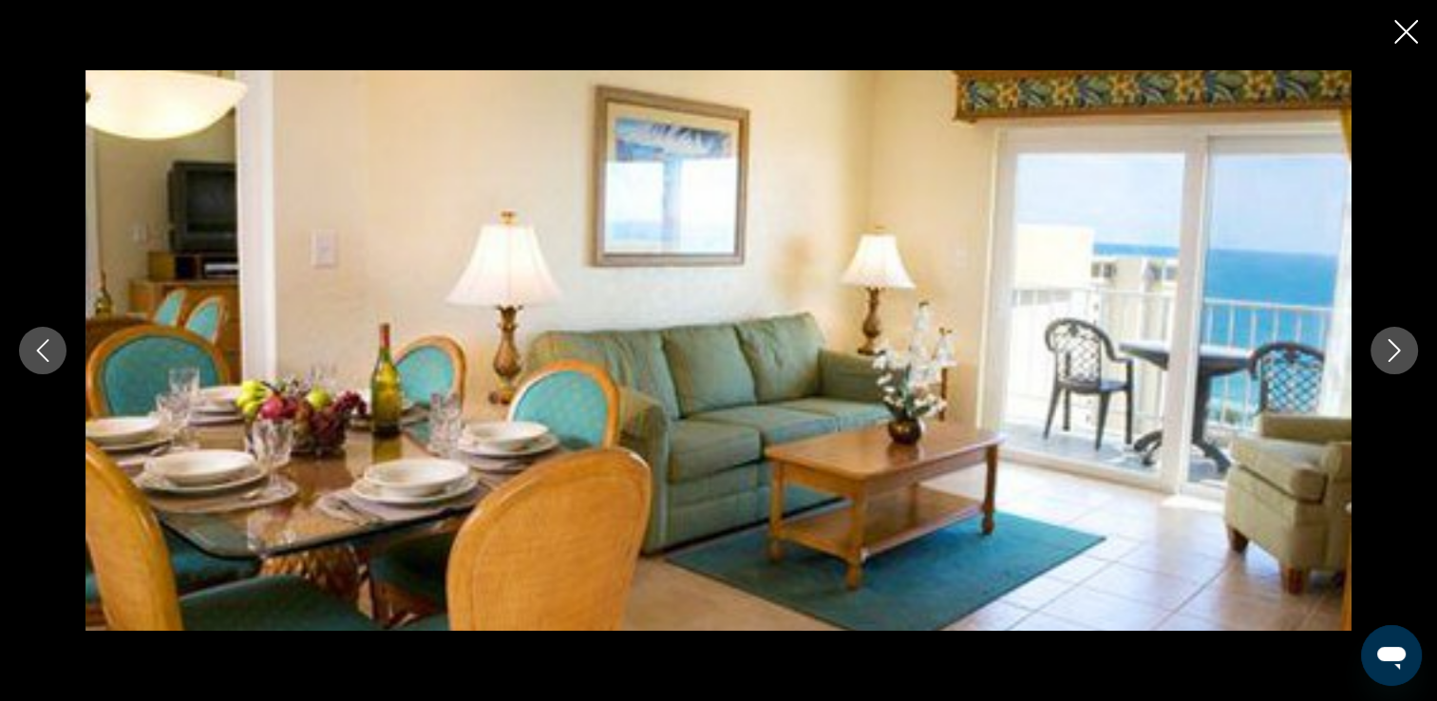
click at [1405, 351] on button "Next image" at bounding box center [1393, 350] width 47 height 47
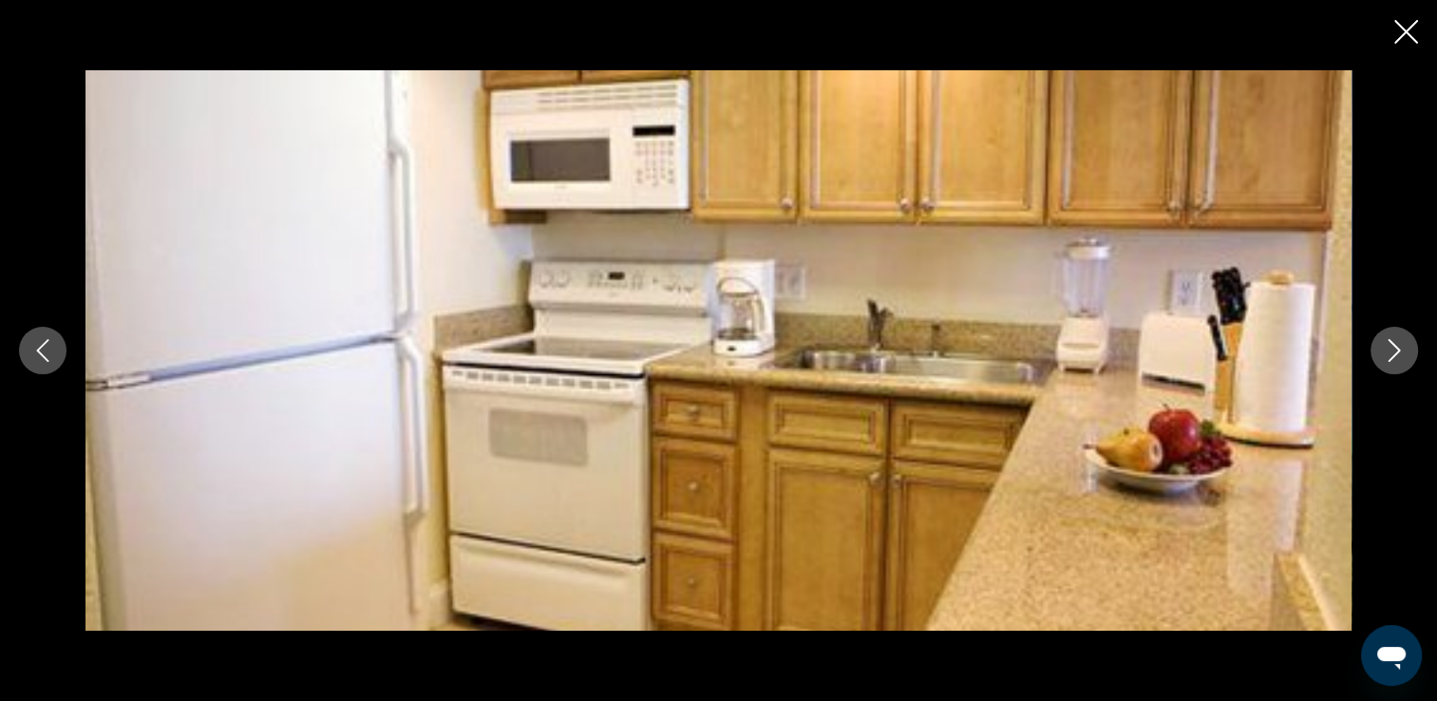
click at [1405, 351] on button "Next image" at bounding box center [1393, 350] width 47 height 47
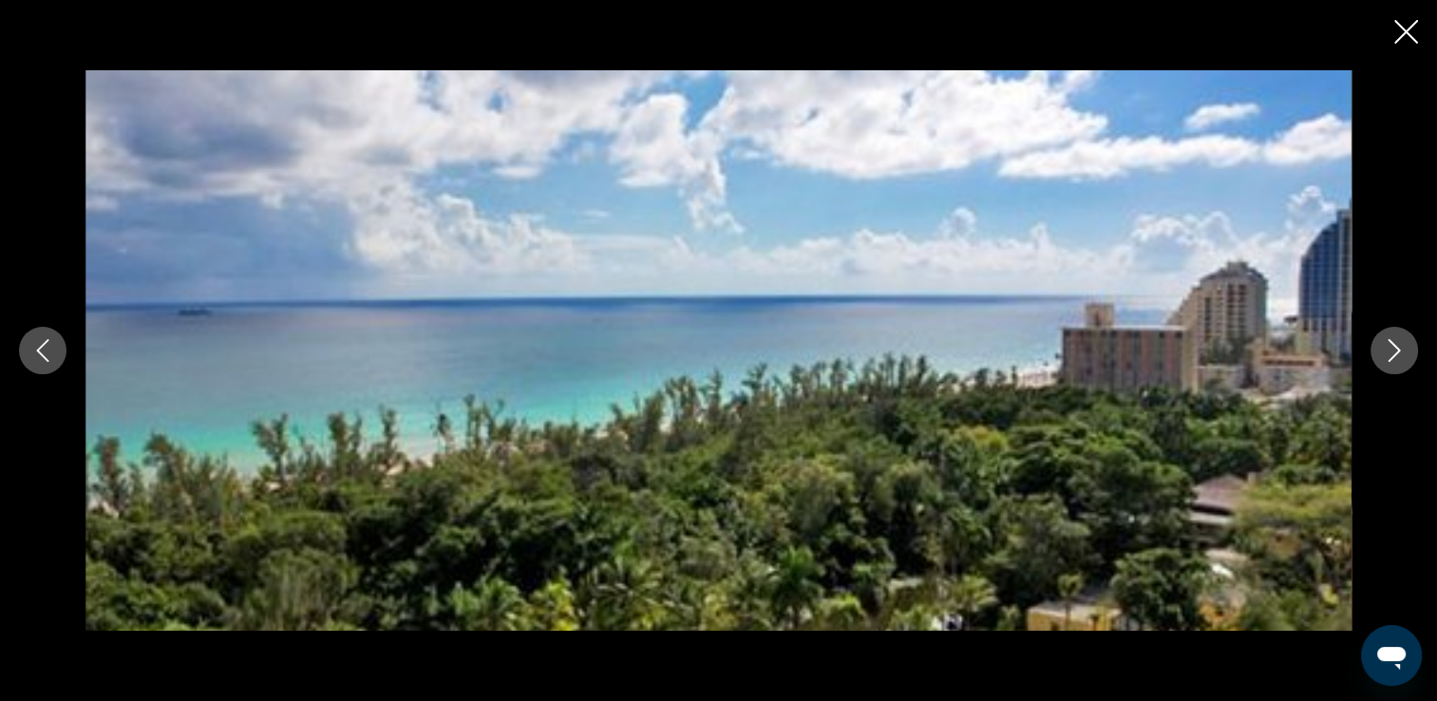
click at [1407, 40] on icon "Close slideshow" at bounding box center [1406, 32] width 24 height 24
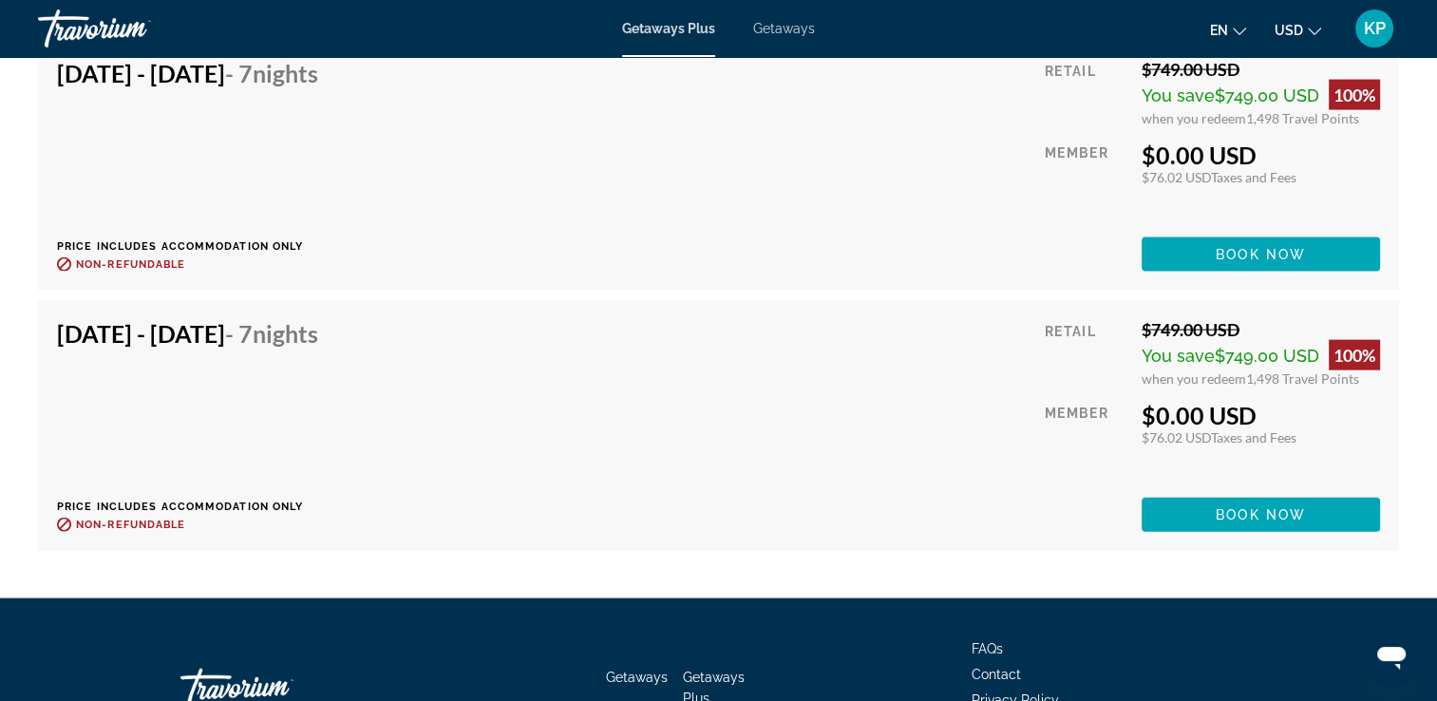
scroll to position [4212, 0]
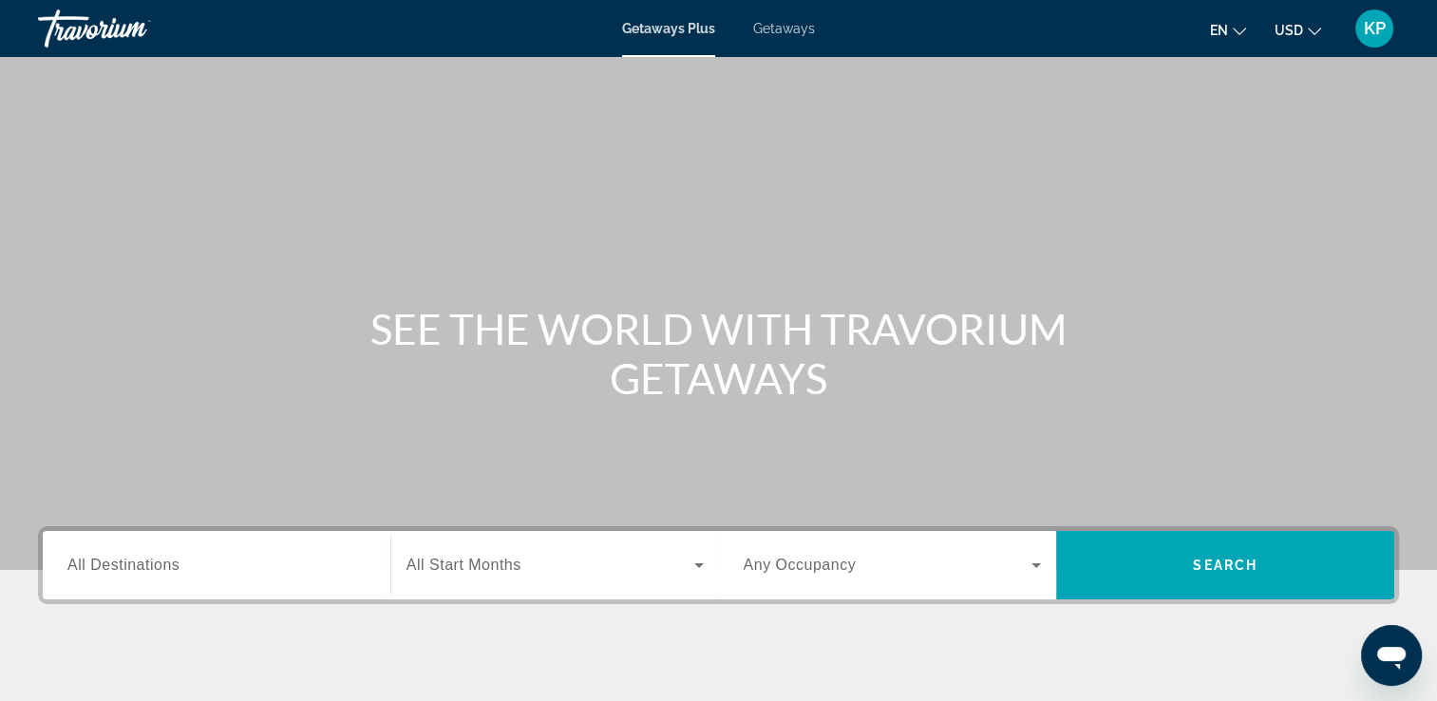
click at [779, 25] on span "Getaways" at bounding box center [784, 28] width 62 height 15
click at [214, 555] on input "Destination All Destinations" at bounding box center [216, 566] width 298 height 23
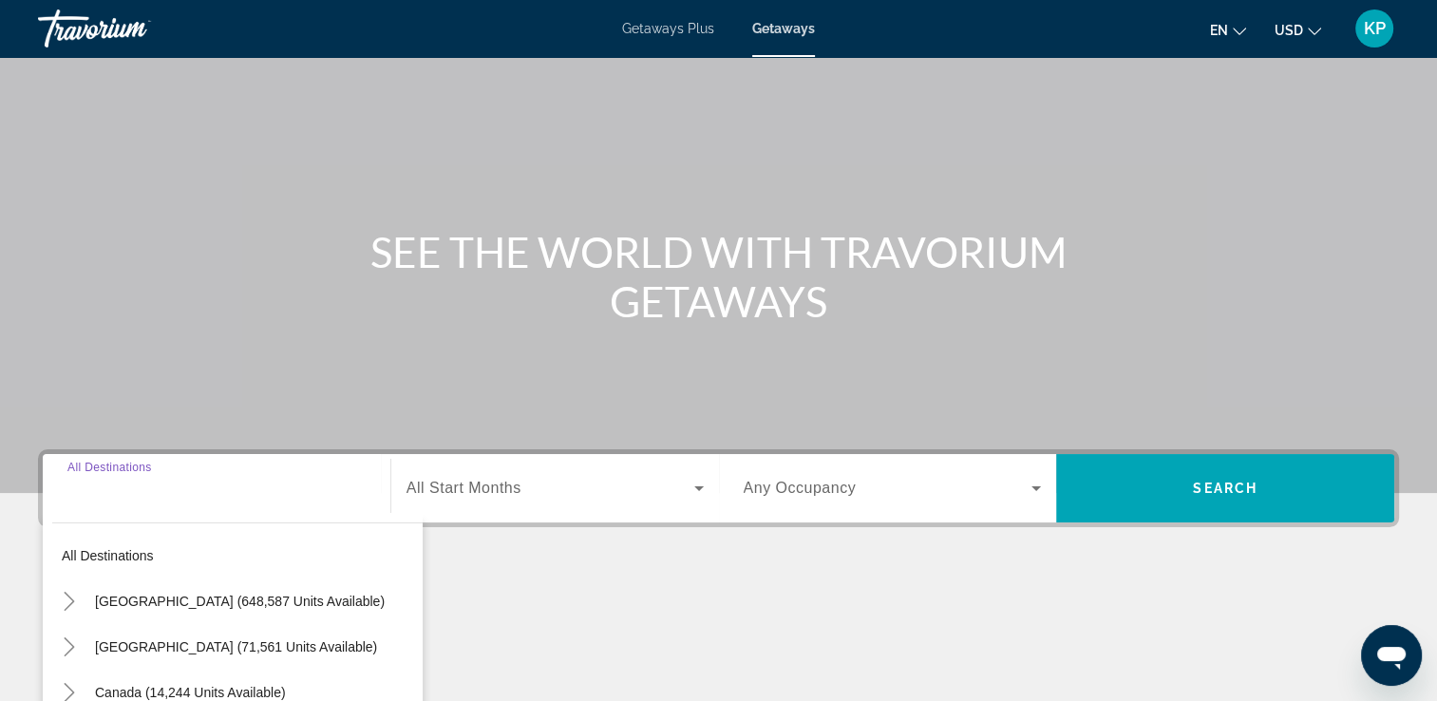
scroll to position [325, 0]
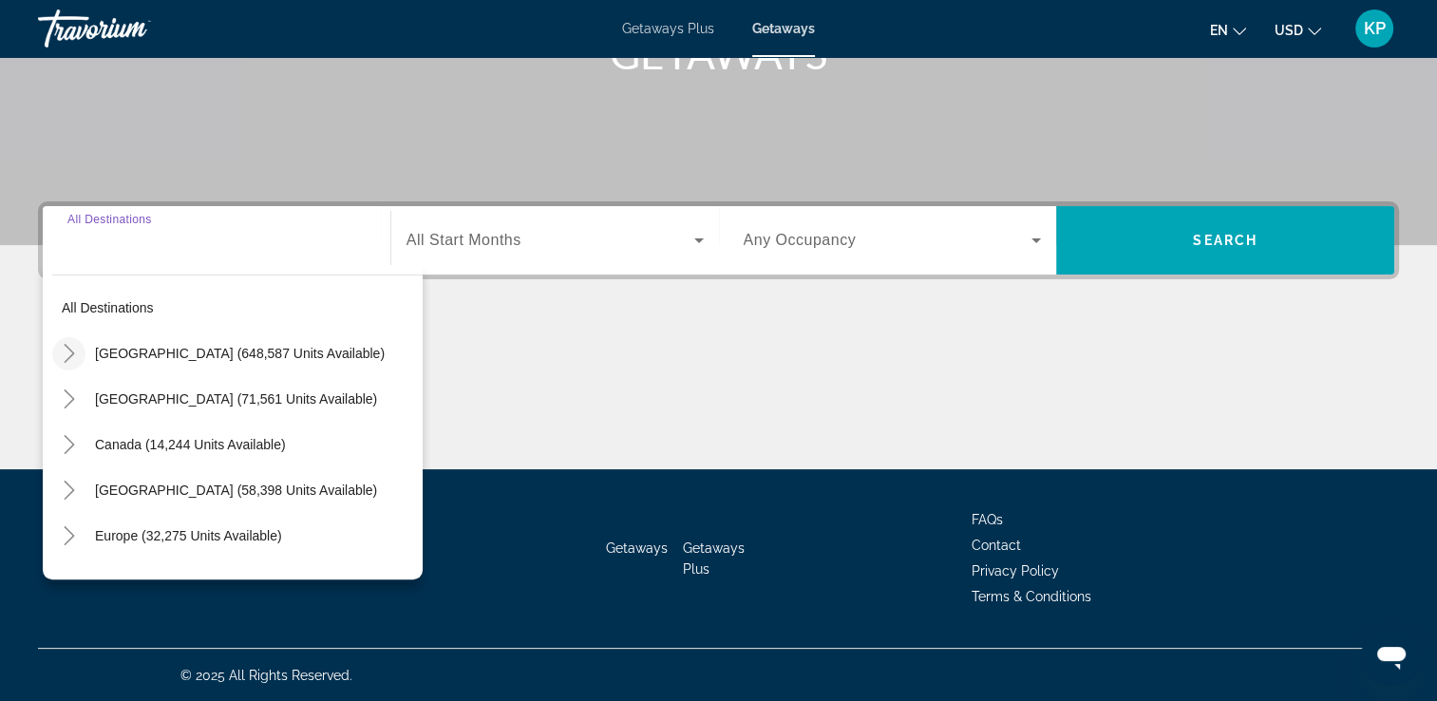
click at [69, 348] on icon "Toggle United States (648,587 units available)" at bounding box center [69, 353] width 19 height 19
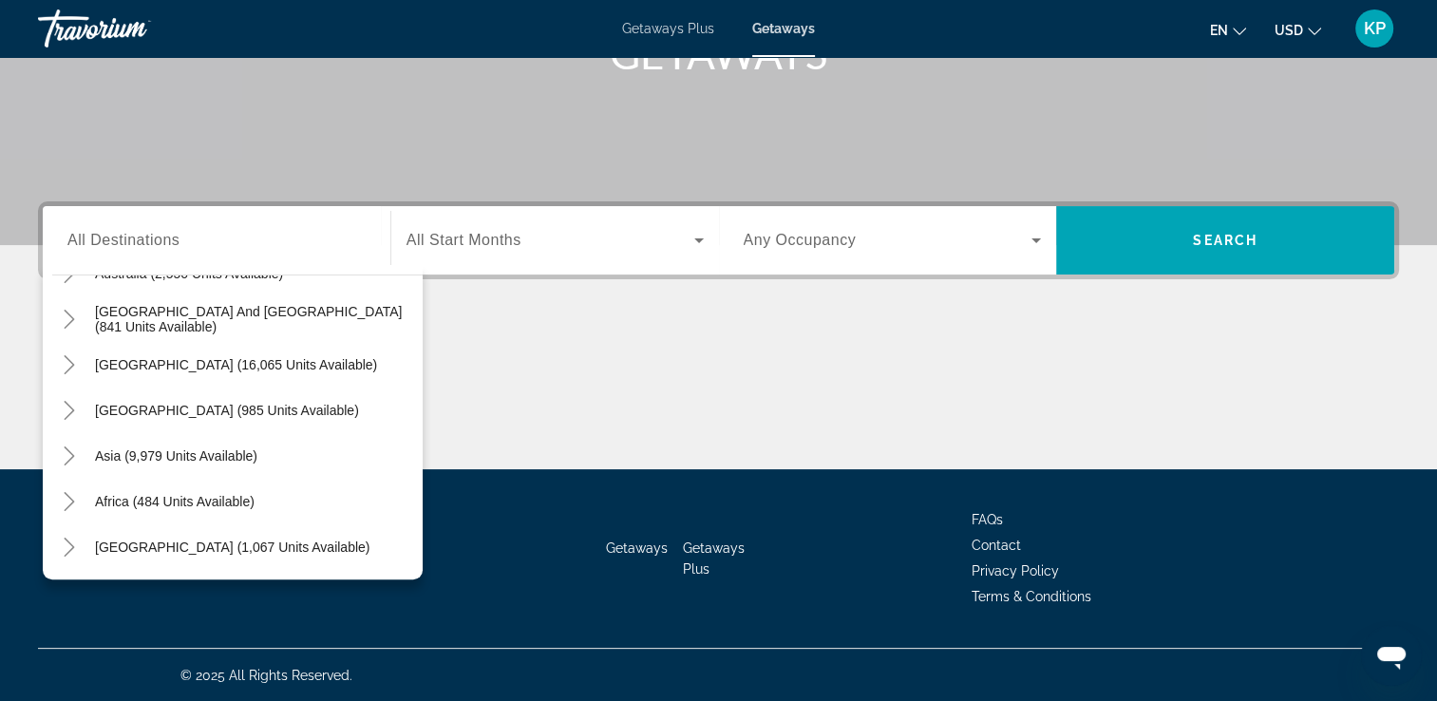
scroll to position [0, 0]
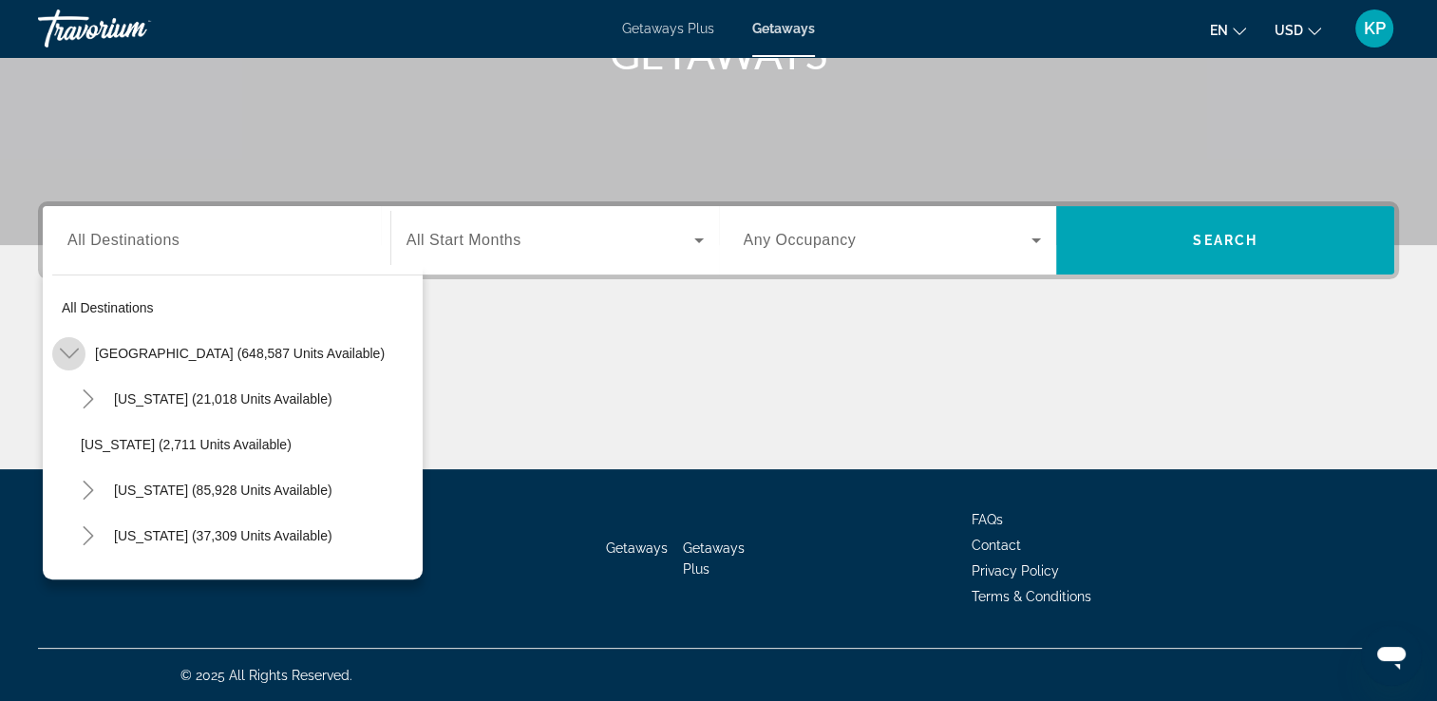
click at [64, 359] on icon "Toggle United States (648,587 units available)" at bounding box center [69, 353] width 19 height 19
click at [73, 352] on icon "Toggle United States (648,587 units available)" at bounding box center [69, 353] width 19 height 19
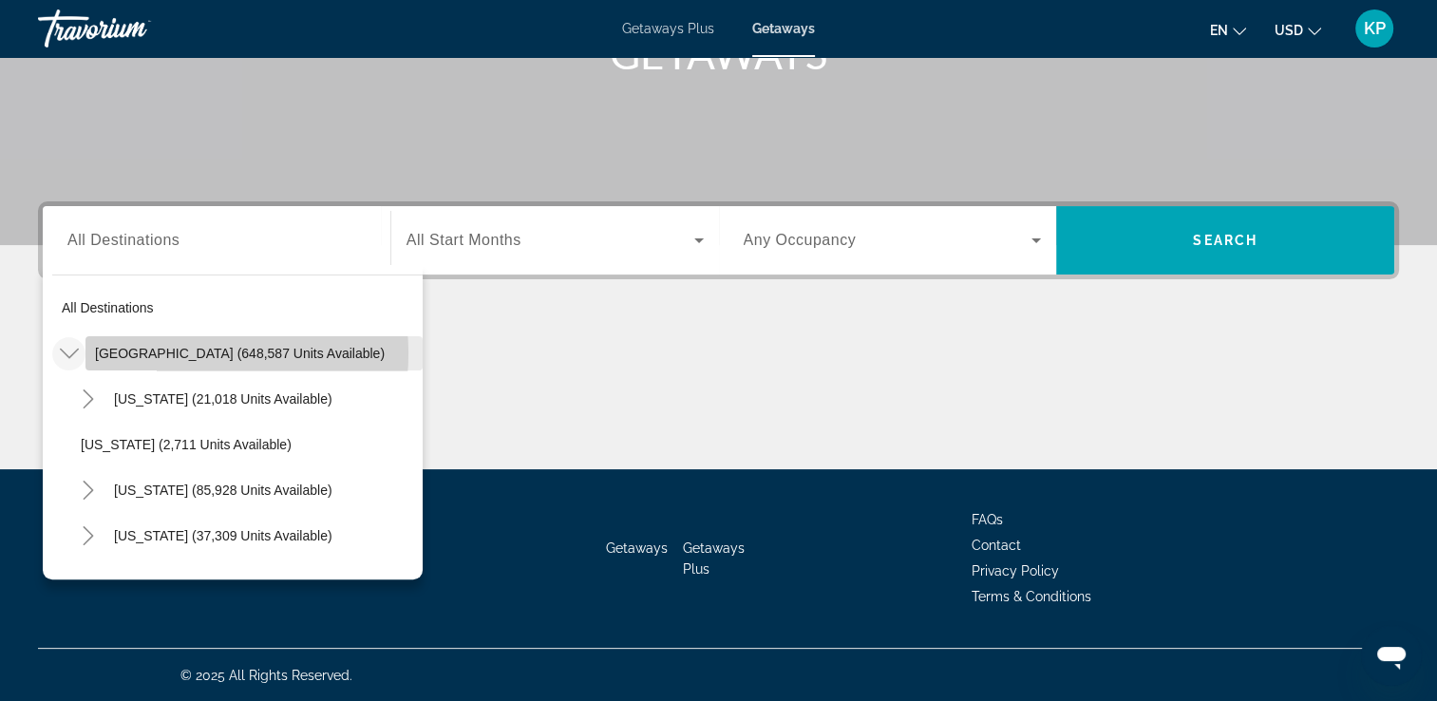
click at [161, 352] on span "United States (648,587 units available)" at bounding box center [240, 353] width 290 height 15
type input "**********"
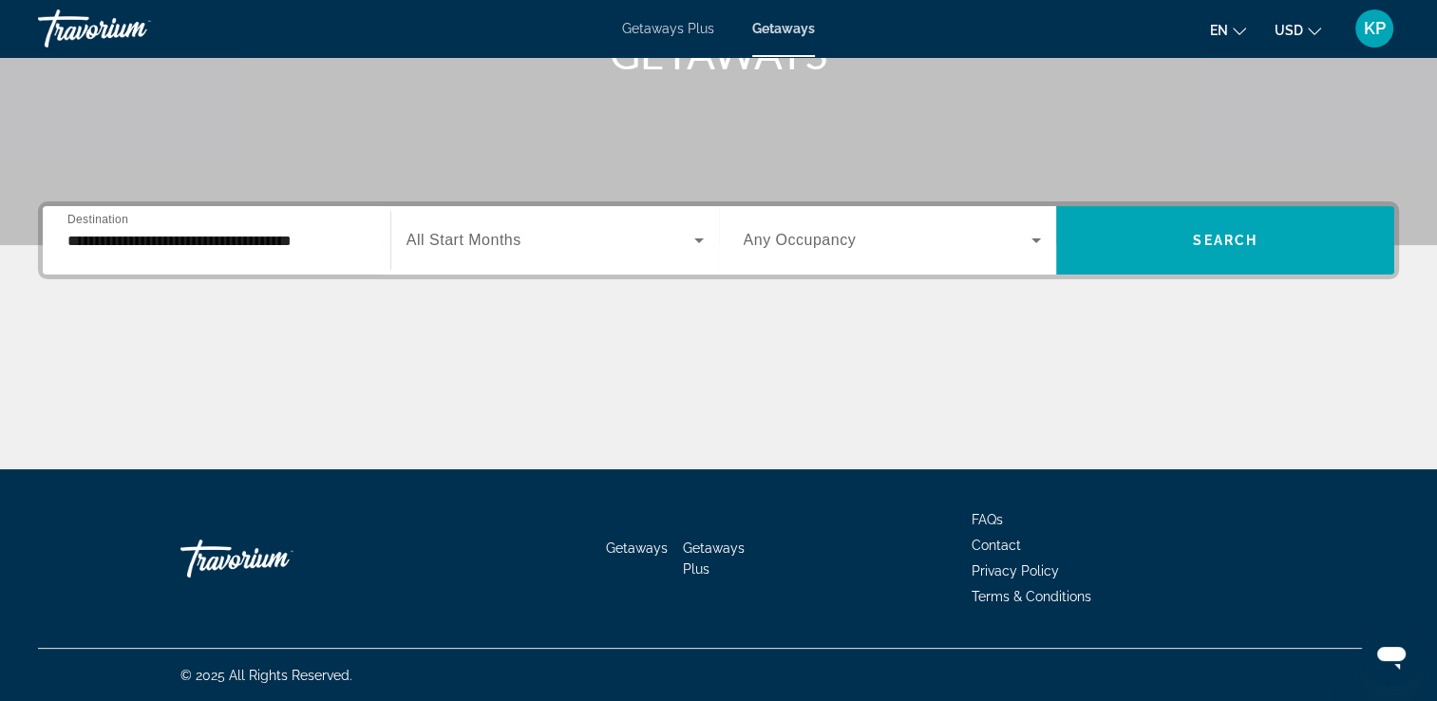
click at [82, 255] on div "**********" at bounding box center [216, 241] width 298 height 54
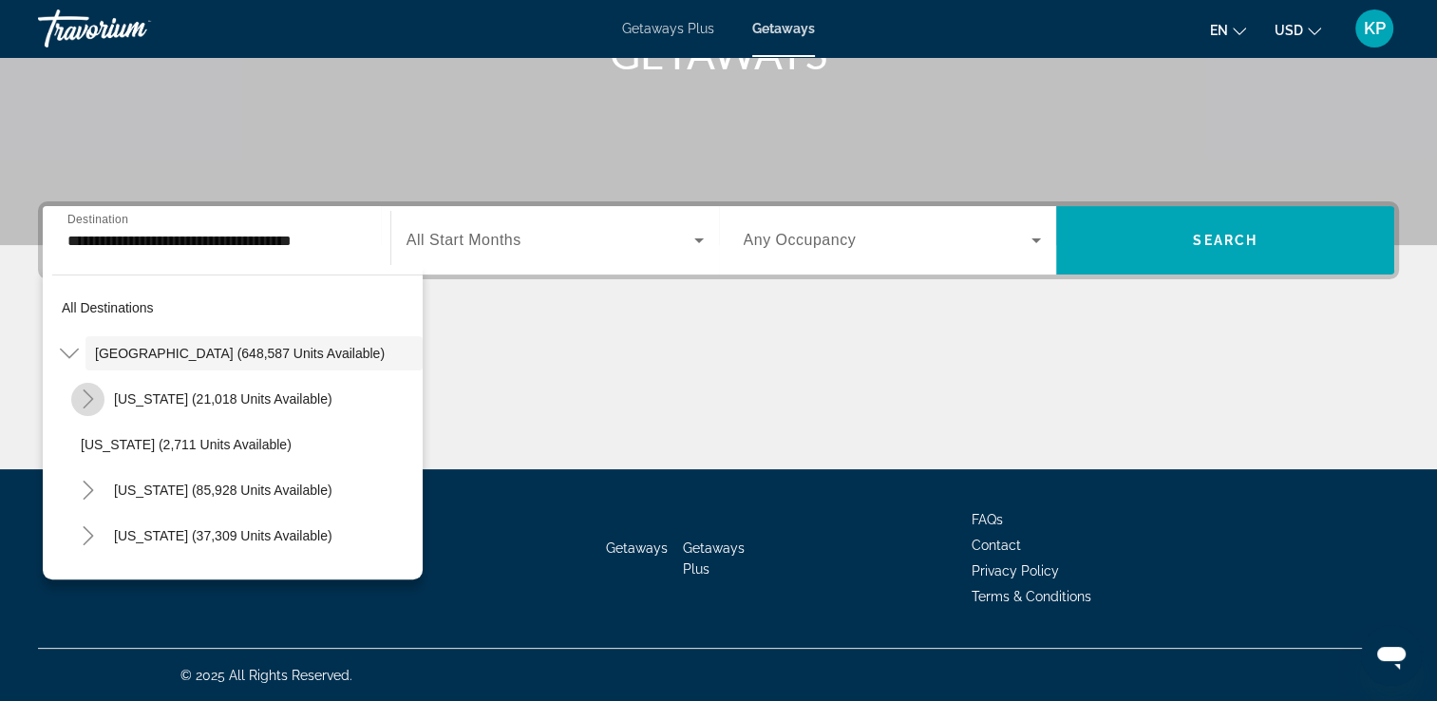
click at [66, 408] on span "Toggle Arizona (21,018 units available)" at bounding box center [89, 399] width 46 height 46
click at [69, 359] on icon "Toggle United States (648,587 units available)" at bounding box center [69, 353] width 19 height 19
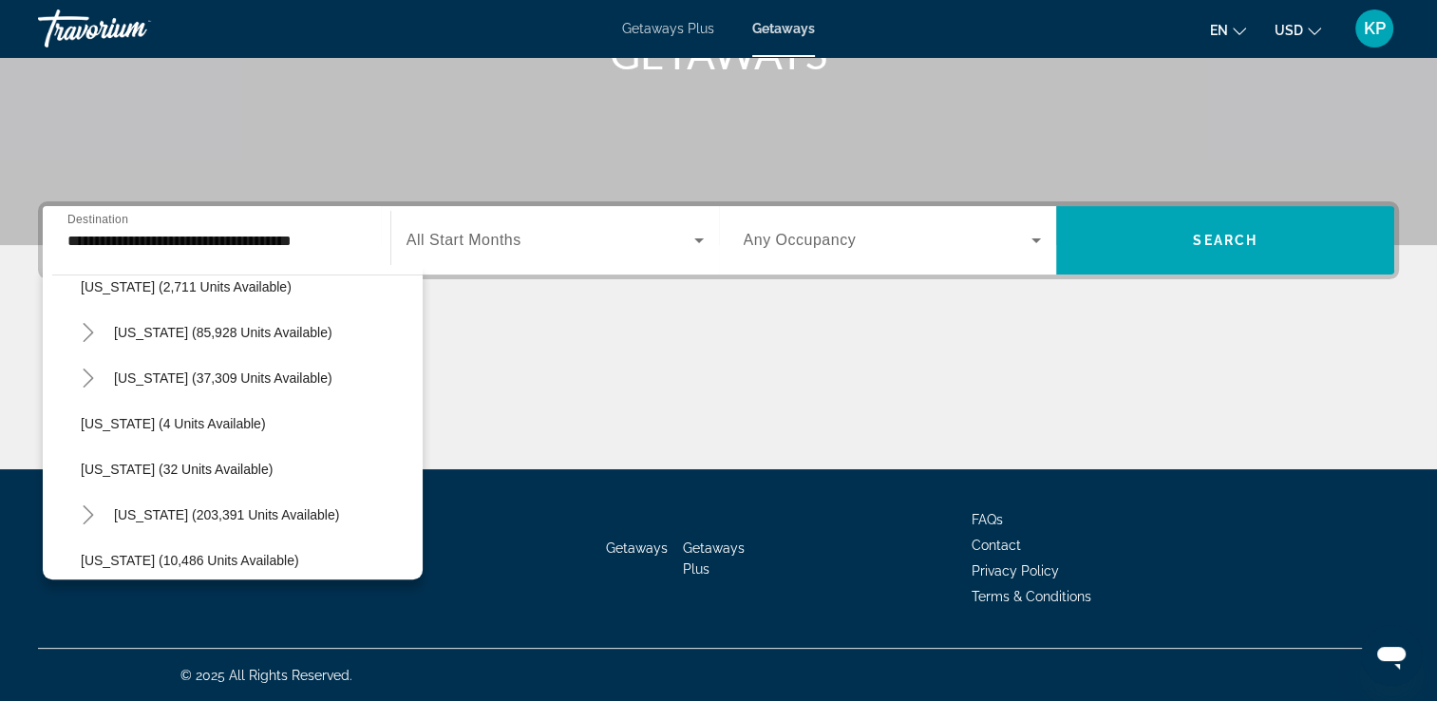
scroll to position [456, 0]
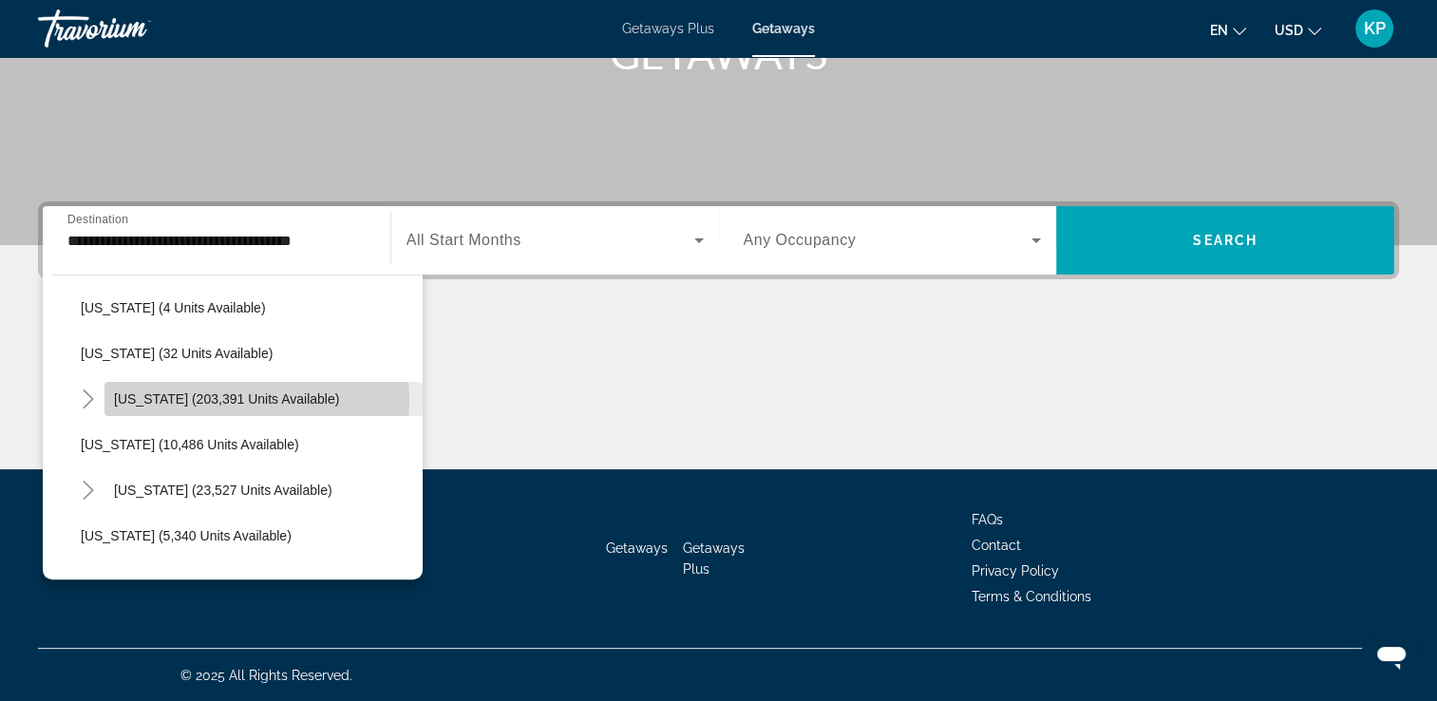
click at [180, 400] on span "Florida (203,391 units available)" at bounding box center [226, 398] width 225 height 15
type input "**********"
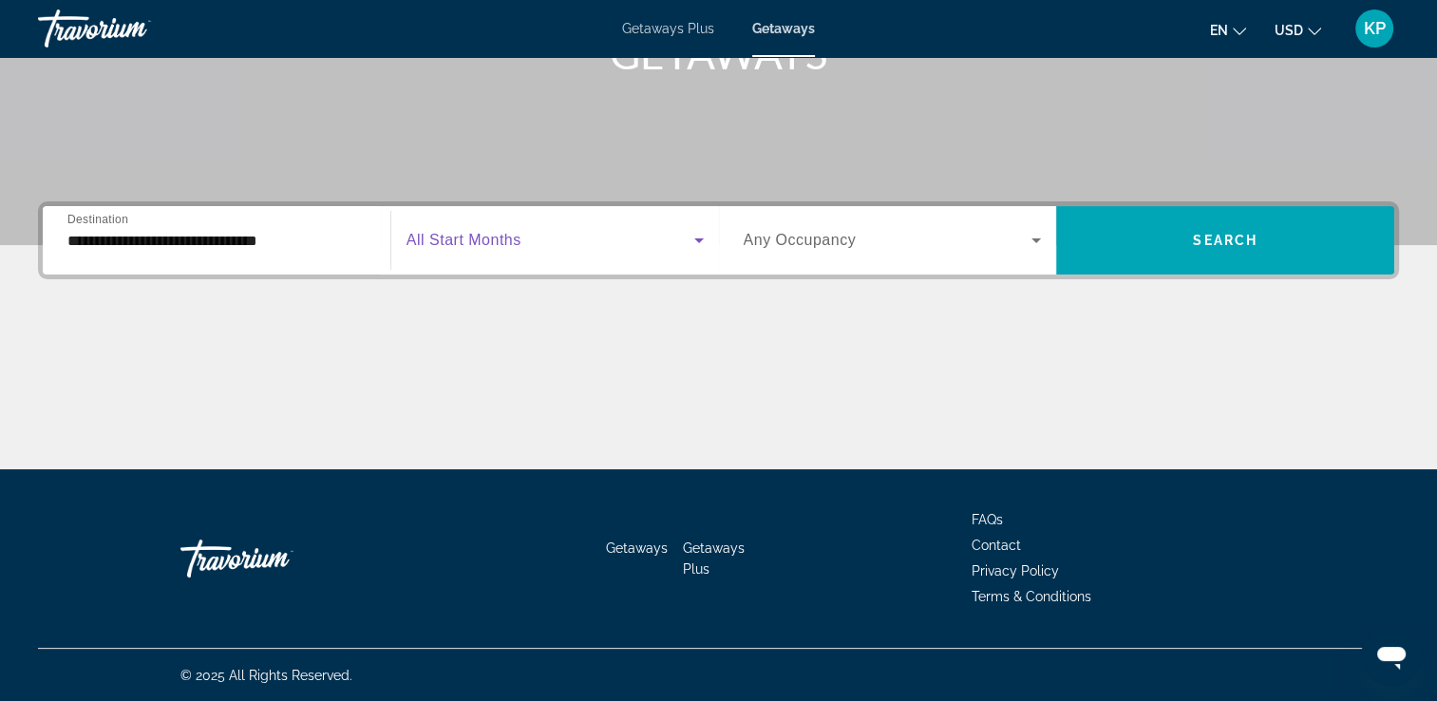
click at [697, 237] on icon "Search widget" at bounding box center [698, 240] width 23 height 23
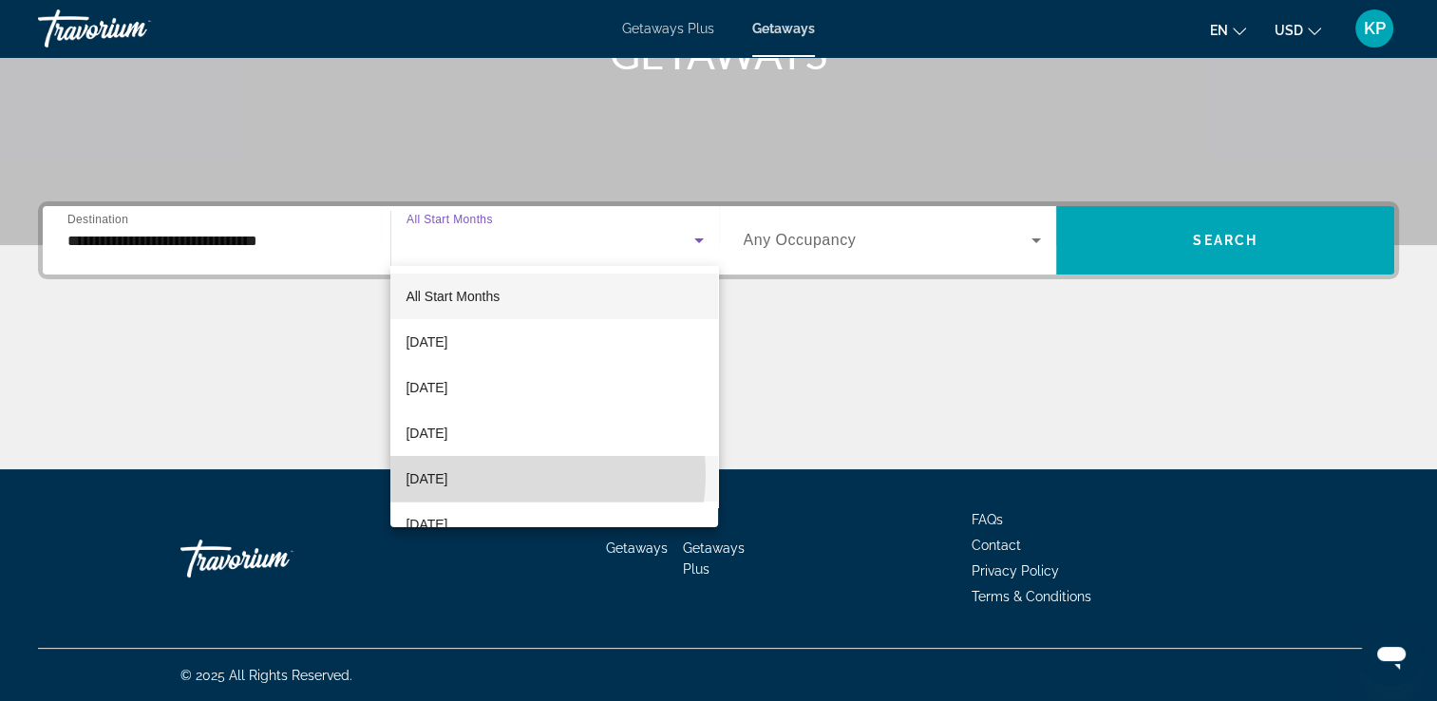
click at [509, 474] on mat-option "[DATE]" at bounding box center [554, 479] width 328 height 46
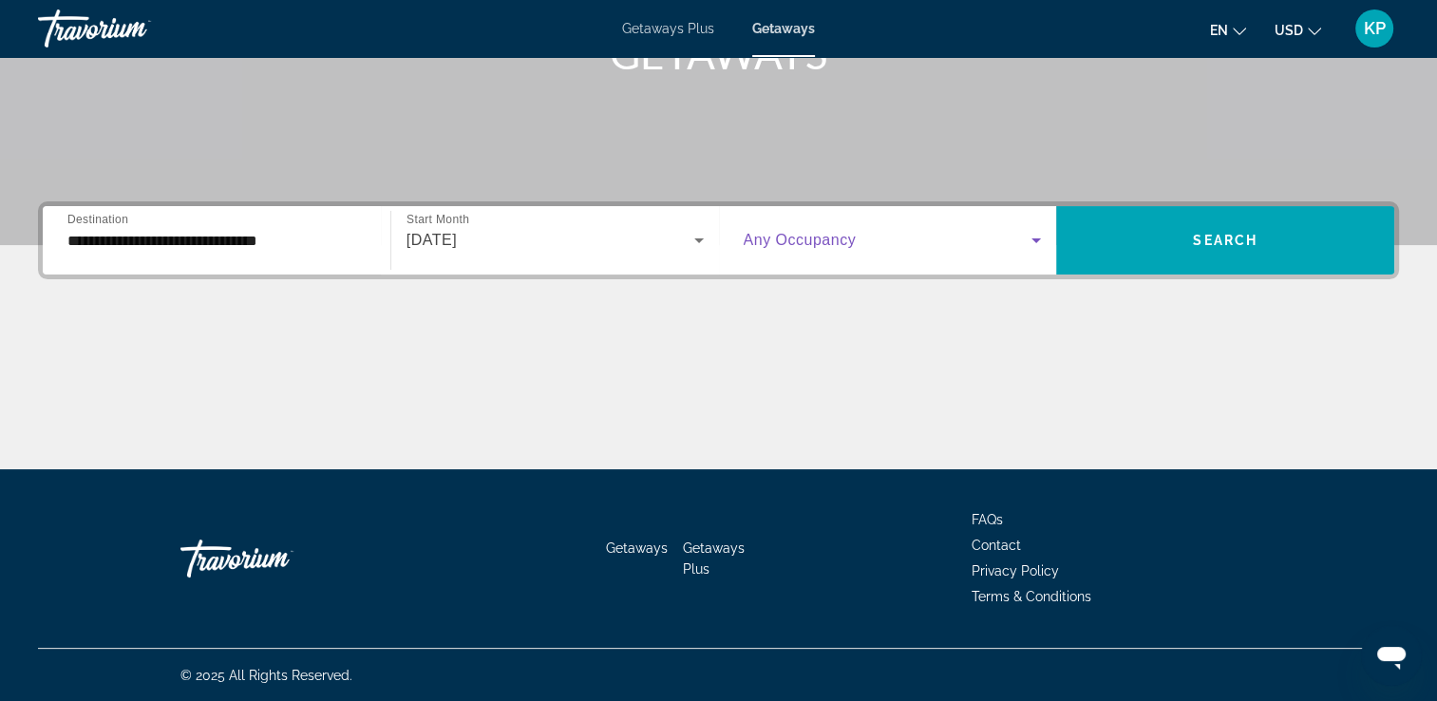
click at [1036, 244] on icon "Search widget" at bounding box center [1036, 240] width 23 height 23
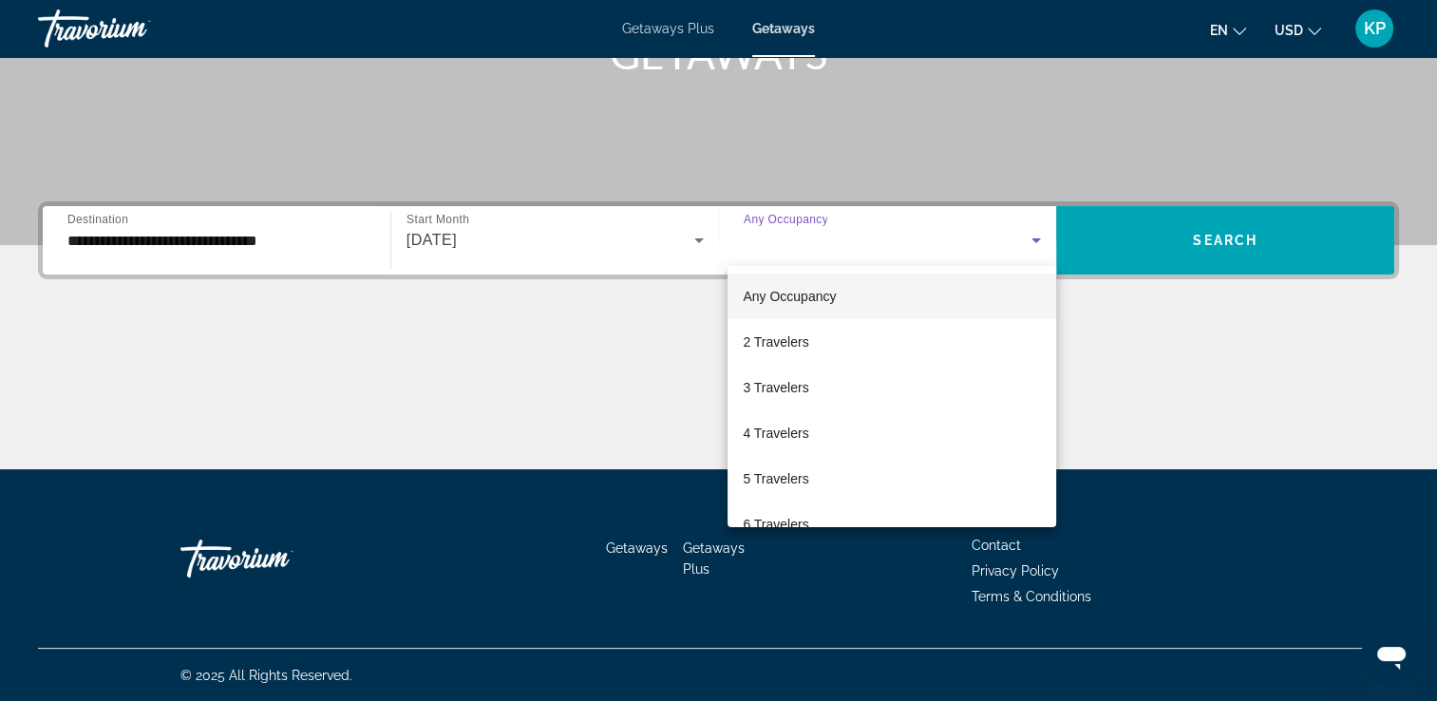
click at [1174, 237] on div at bounding box center [718, 350] width 1437 height 701
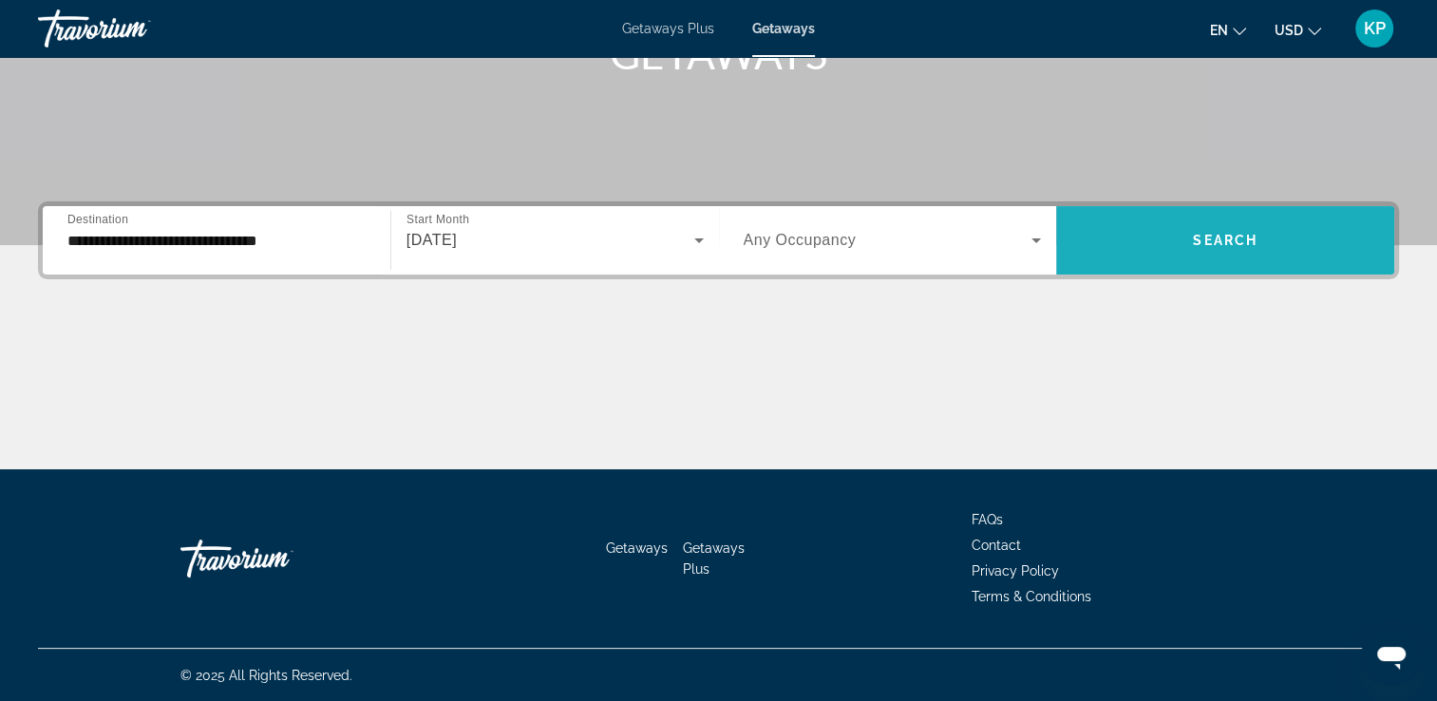
click at [1174, 237] on span "Search widget" at bounding box center [1225, 240] width 338 height 46
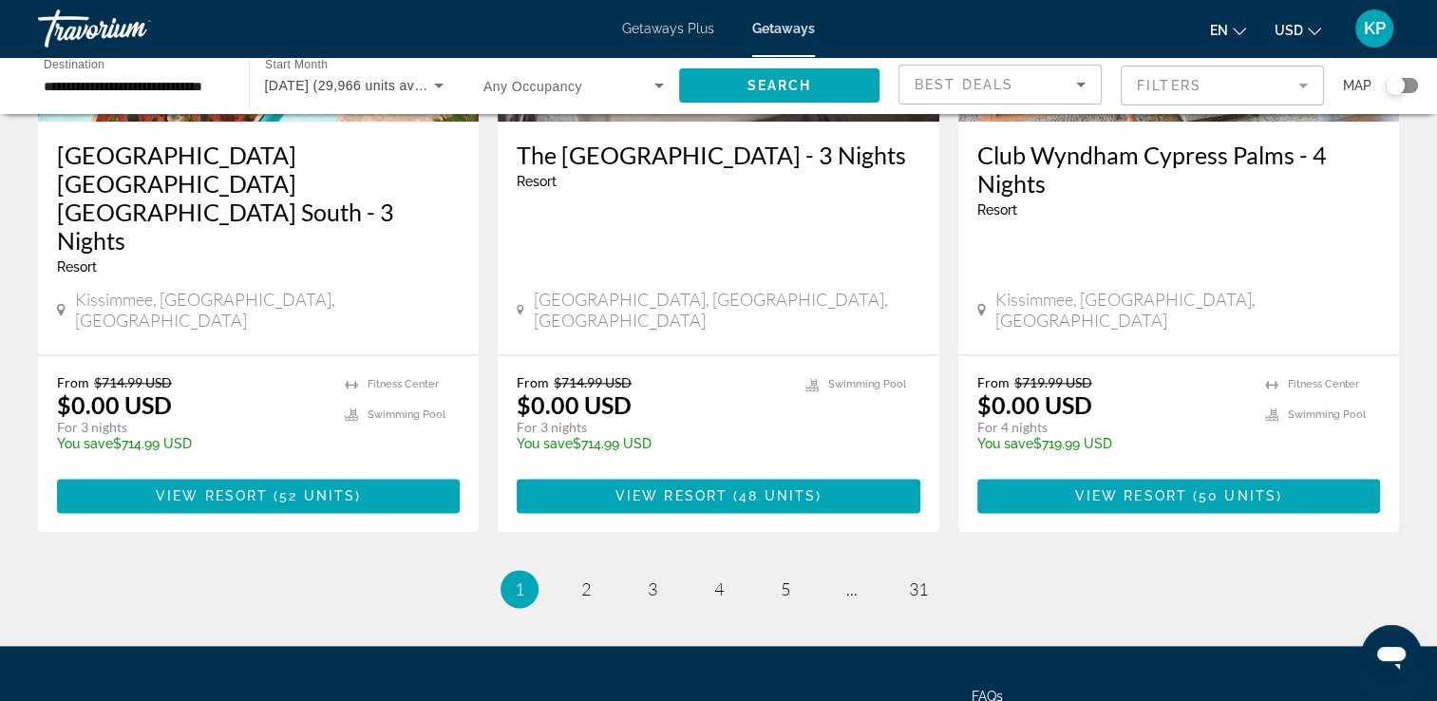
scroll to position [2484, 0]
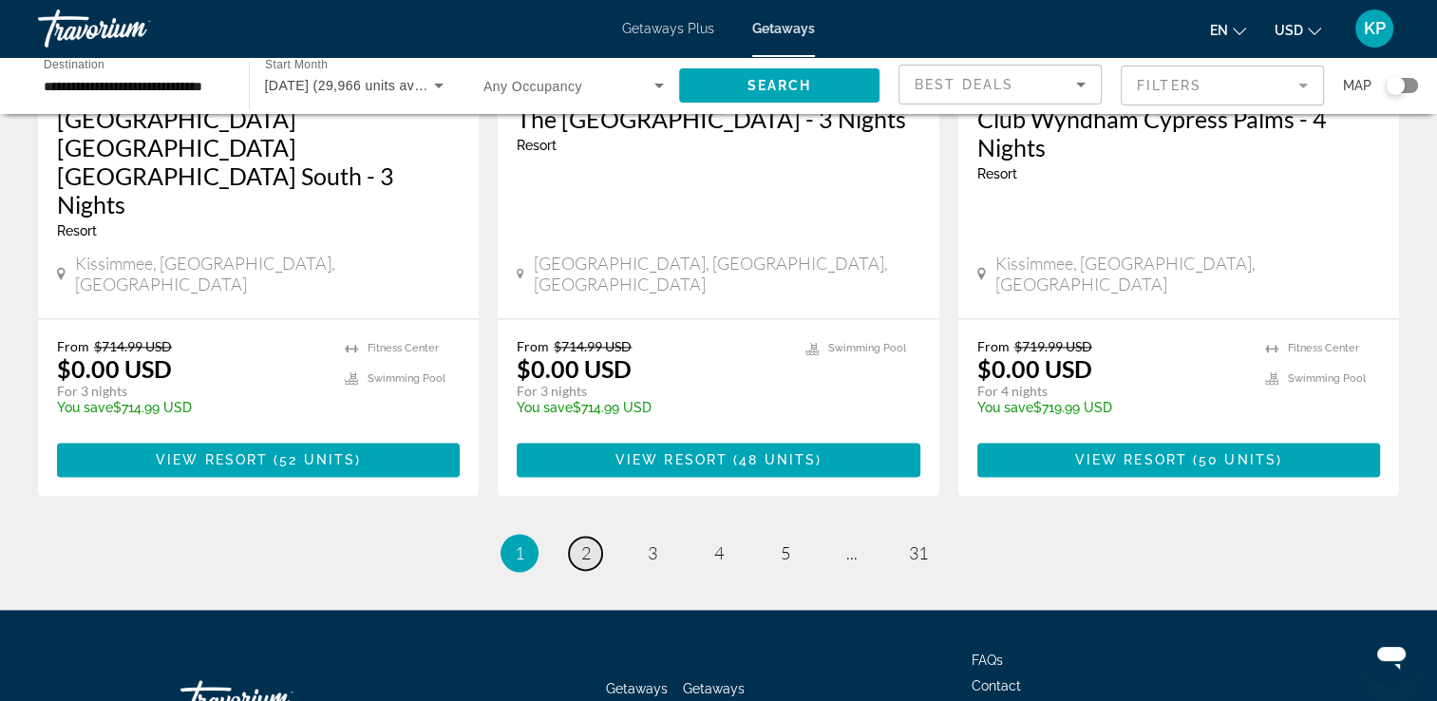
click at [584, 542] on span "2" at bounding box center [585, 552] width 9 height 21
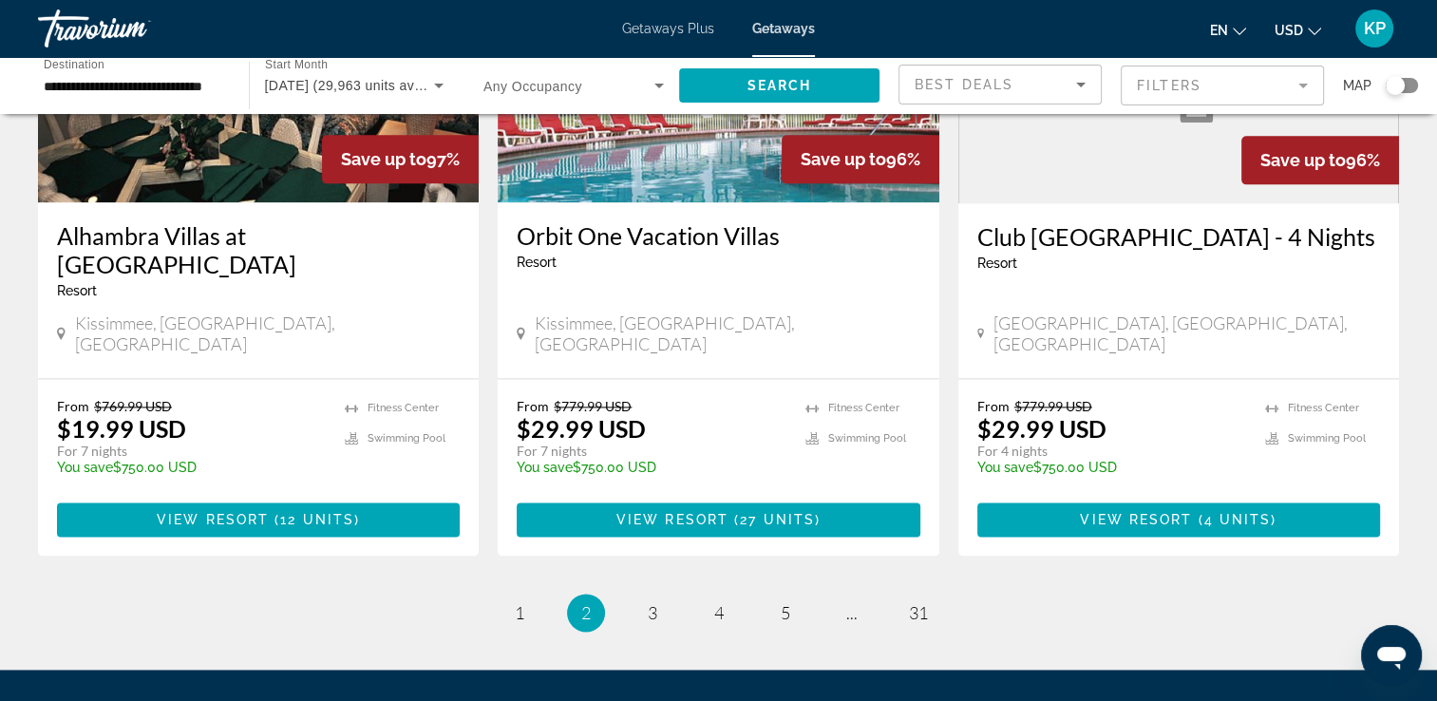
scroll to position [2431, 0]
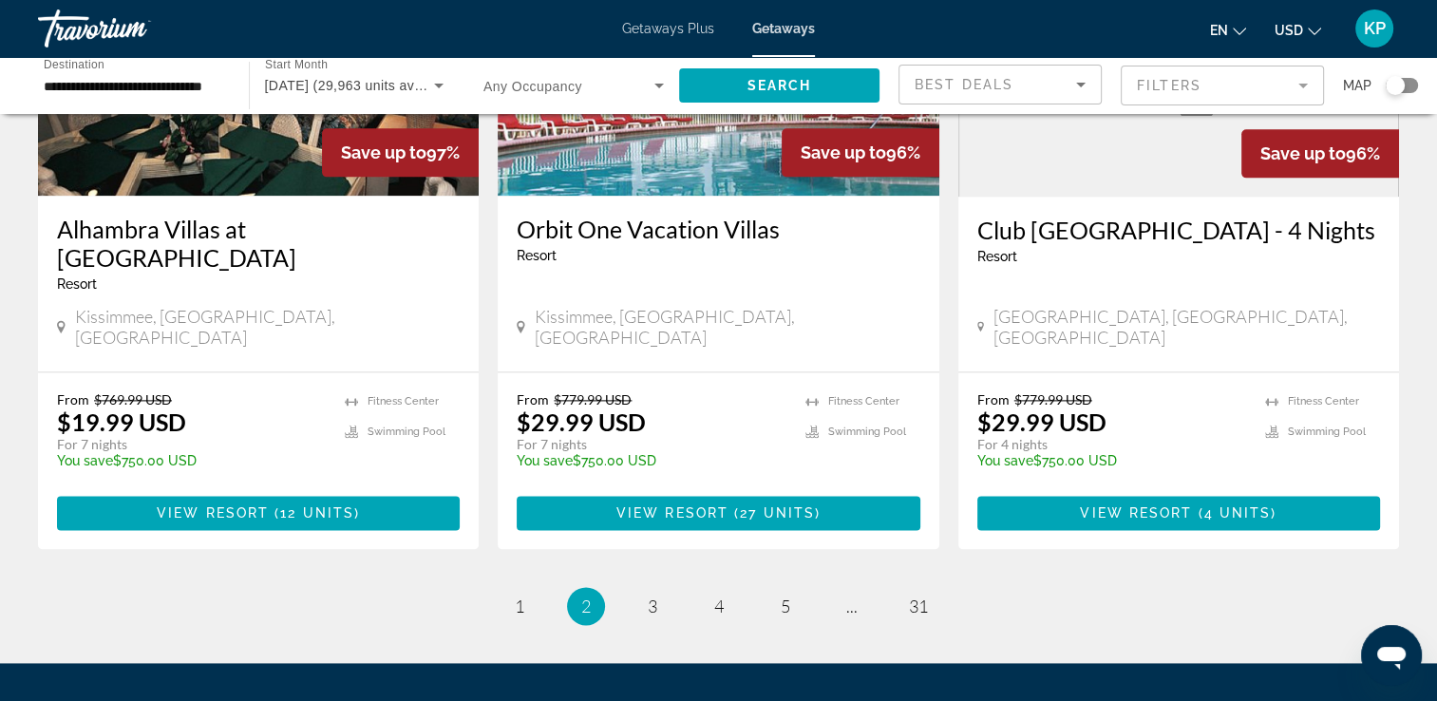
click at [664, 587] on li "page 3" at bounding box center [652, 606] width 38 height 38
click at [644, 590] on link "page 3" at bounding box center [651, 606] width 33 height 33
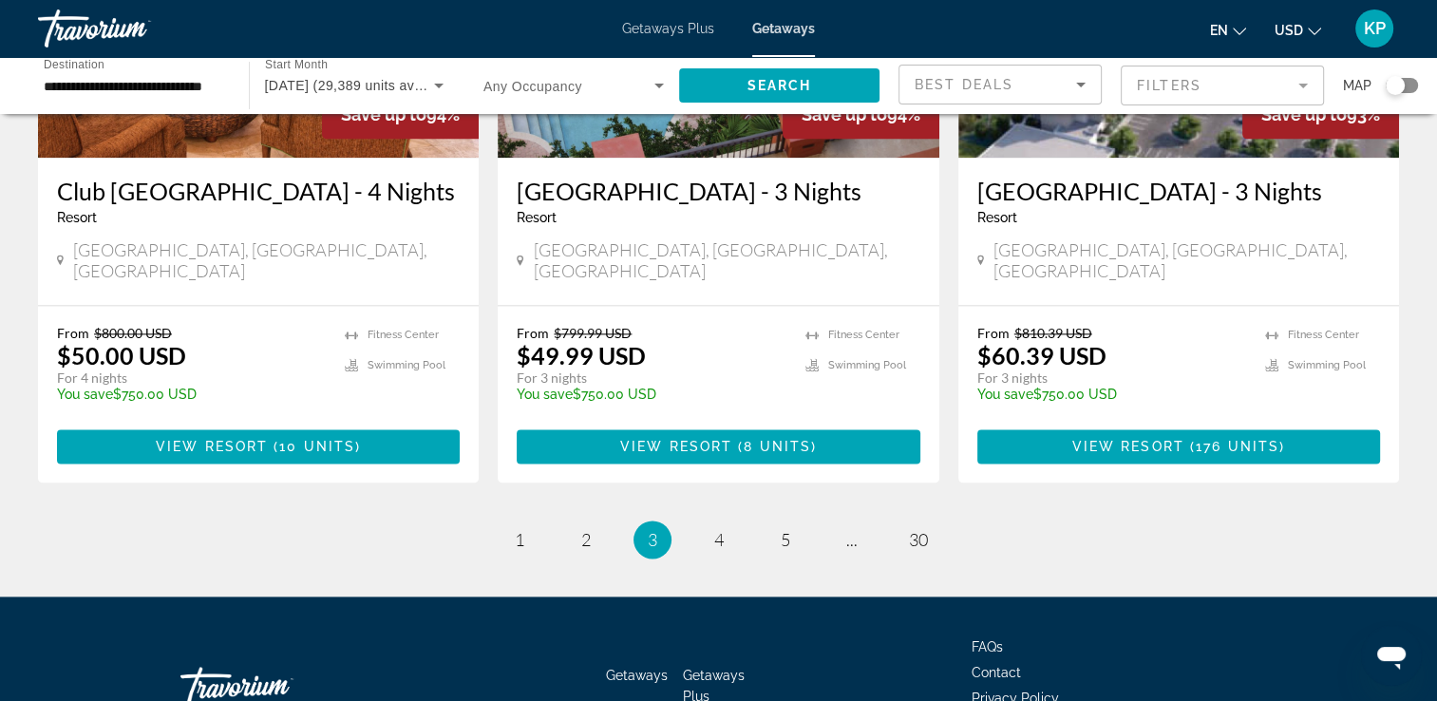
scroll to position [2431, 0]
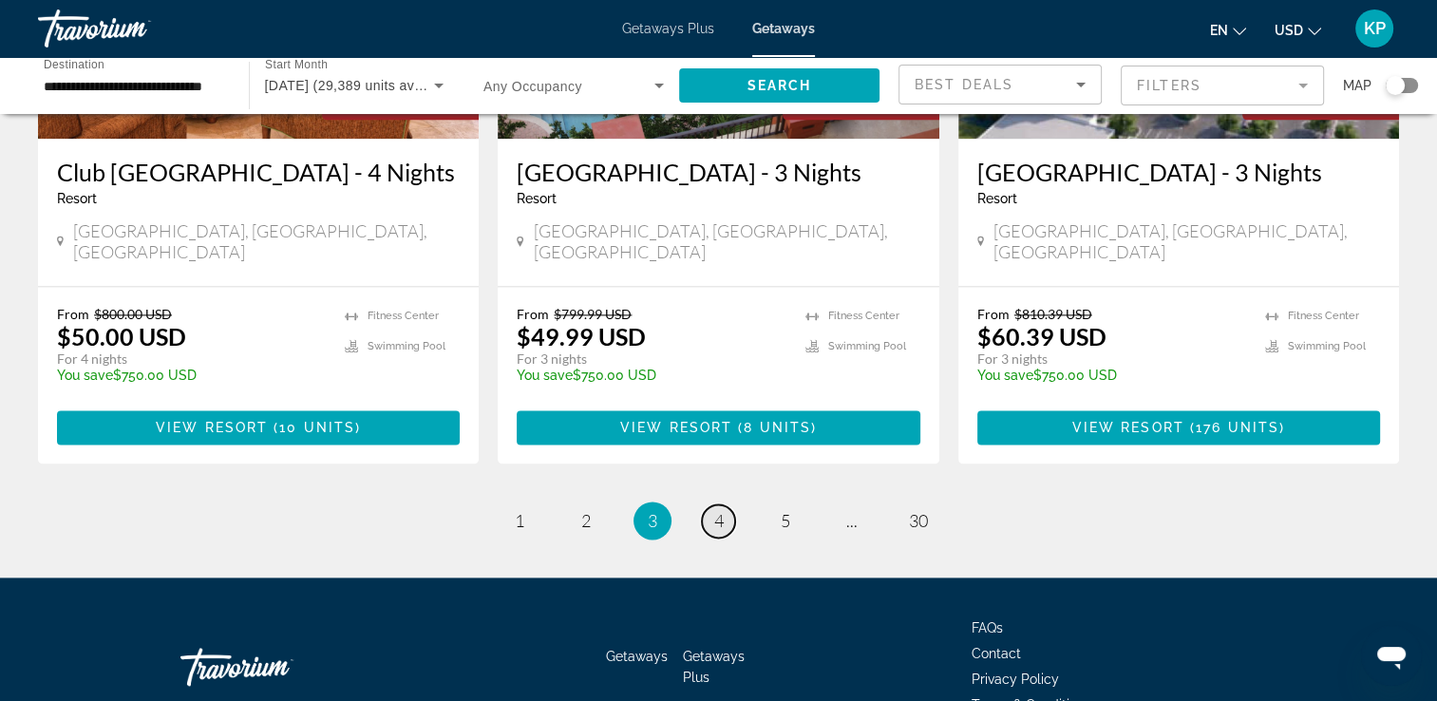
click at [719, 510] on span "4" at bounding box center [718, 520] width 9 height 21
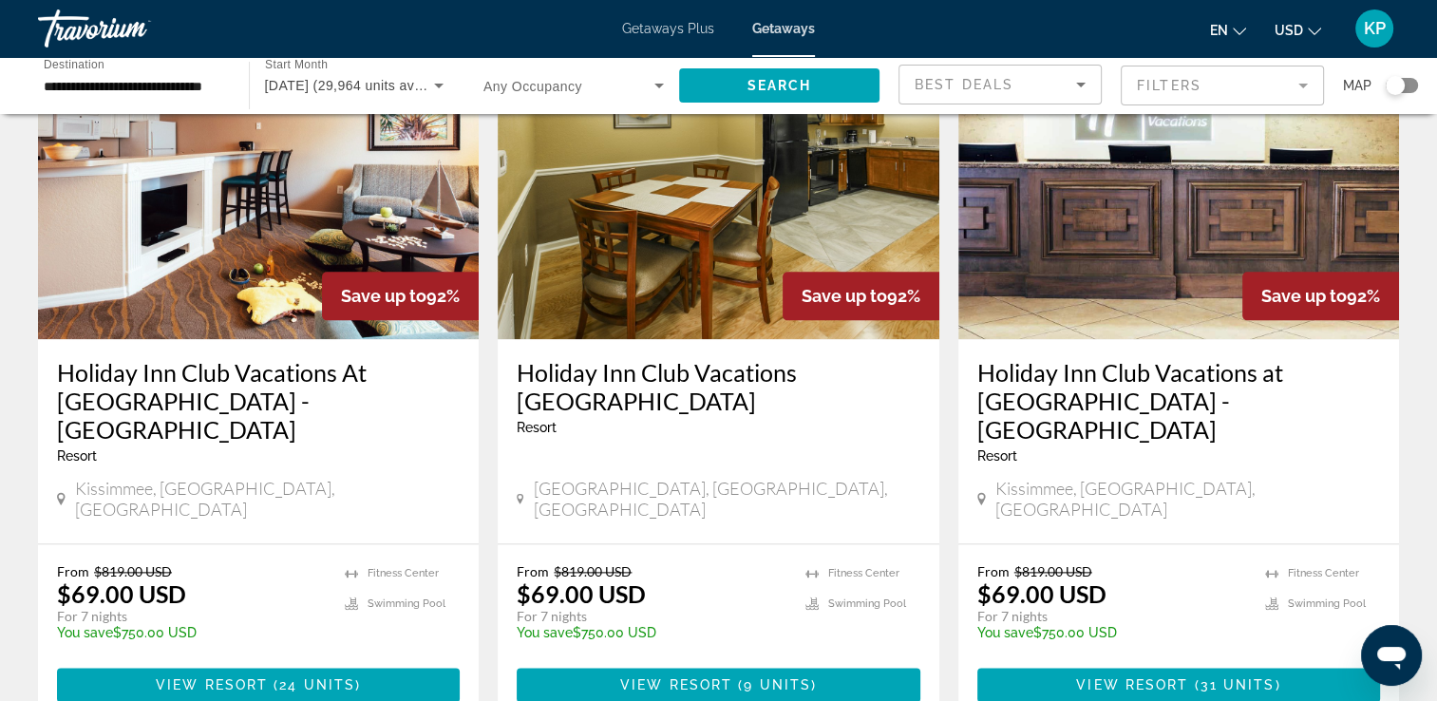
scroll to position [2455, 0]
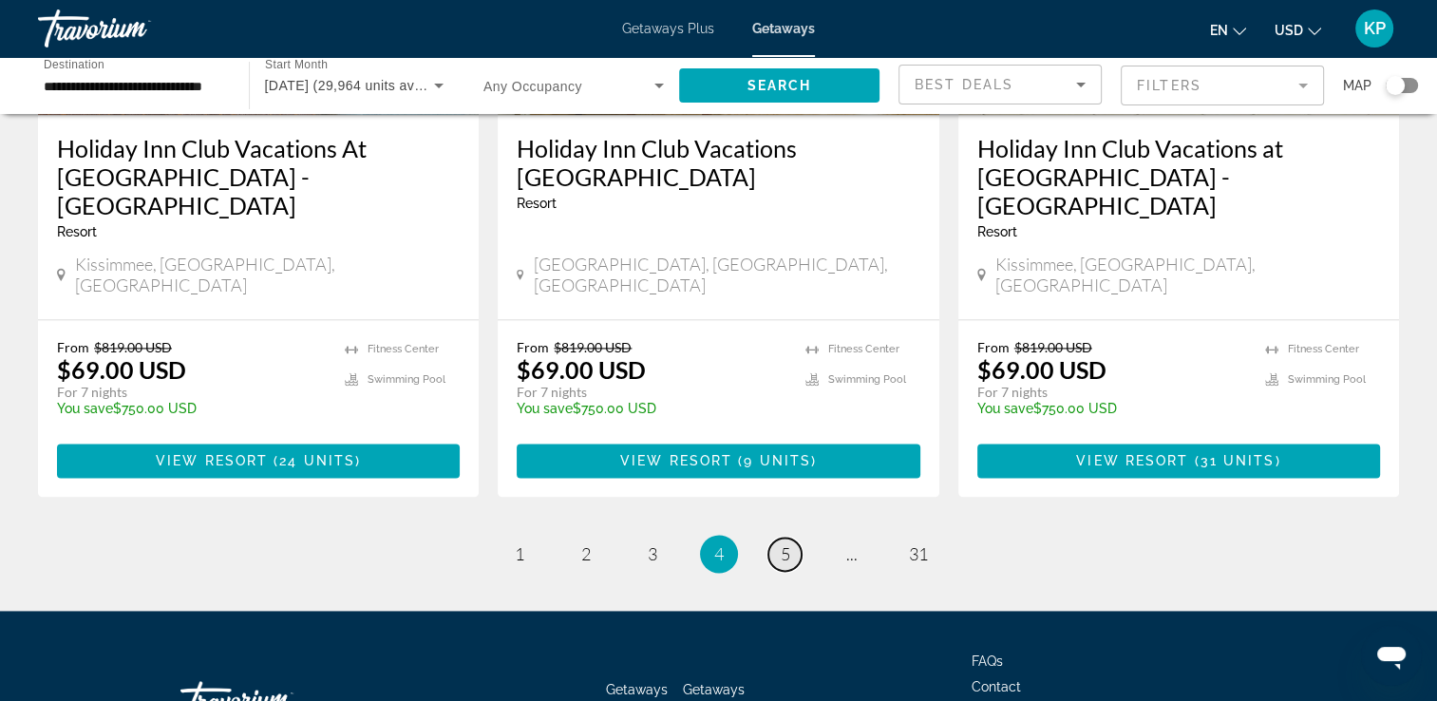
click at [782, 537] on link "page 5" at bounding box center [784, 553] width 33 height 33
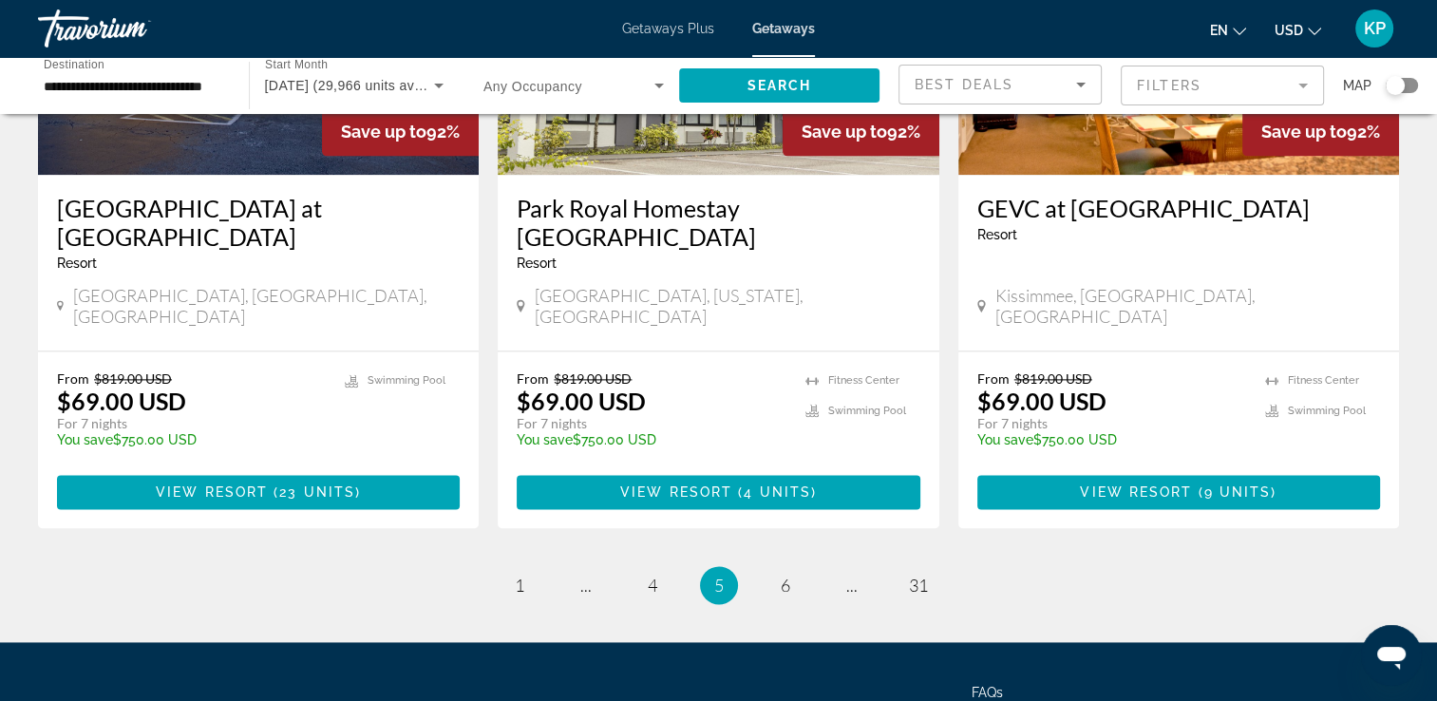
scroll to position [2484, 0]
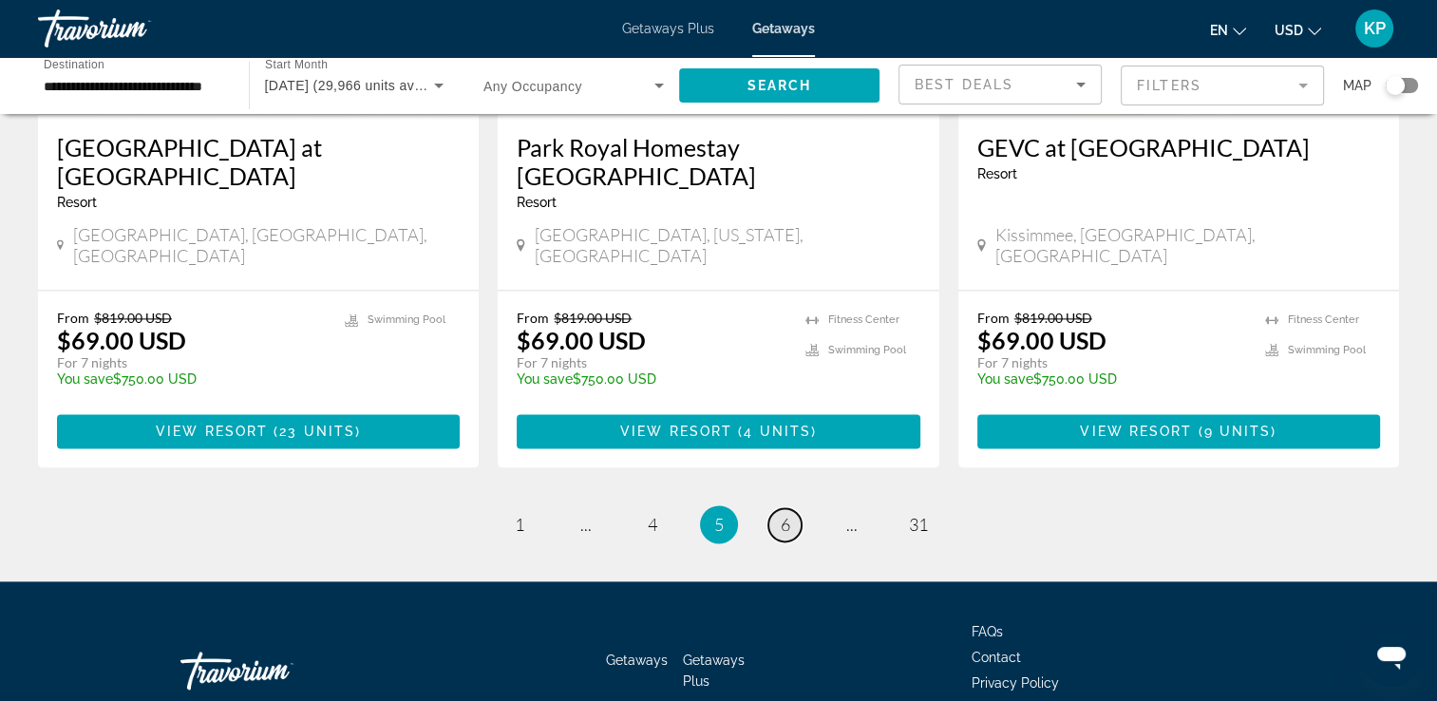
click at [781, 514] on span "6" at bounding box center [785, 524] width 9 height 21
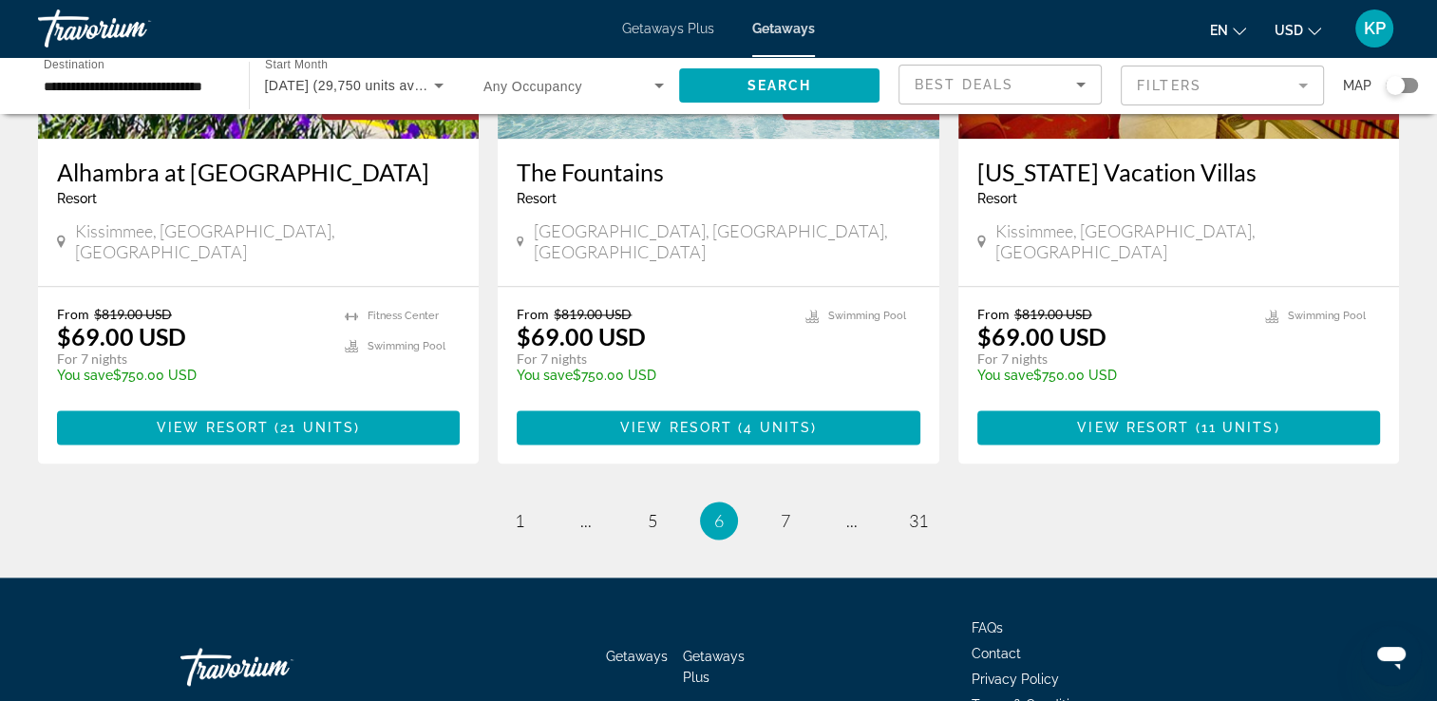
scroll to position [2398, 0]
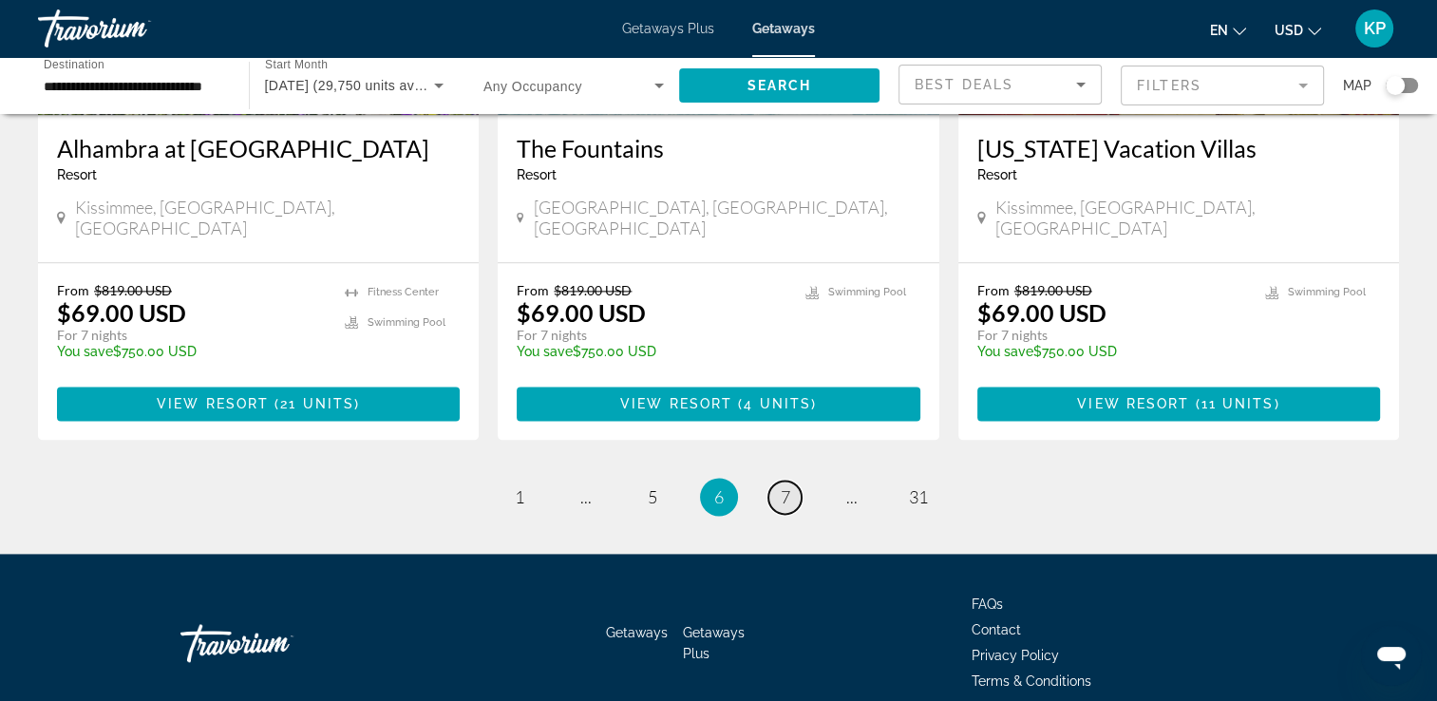
click at [786, 486] on span "7" at bounding box center [785, 496] width 9 height 21
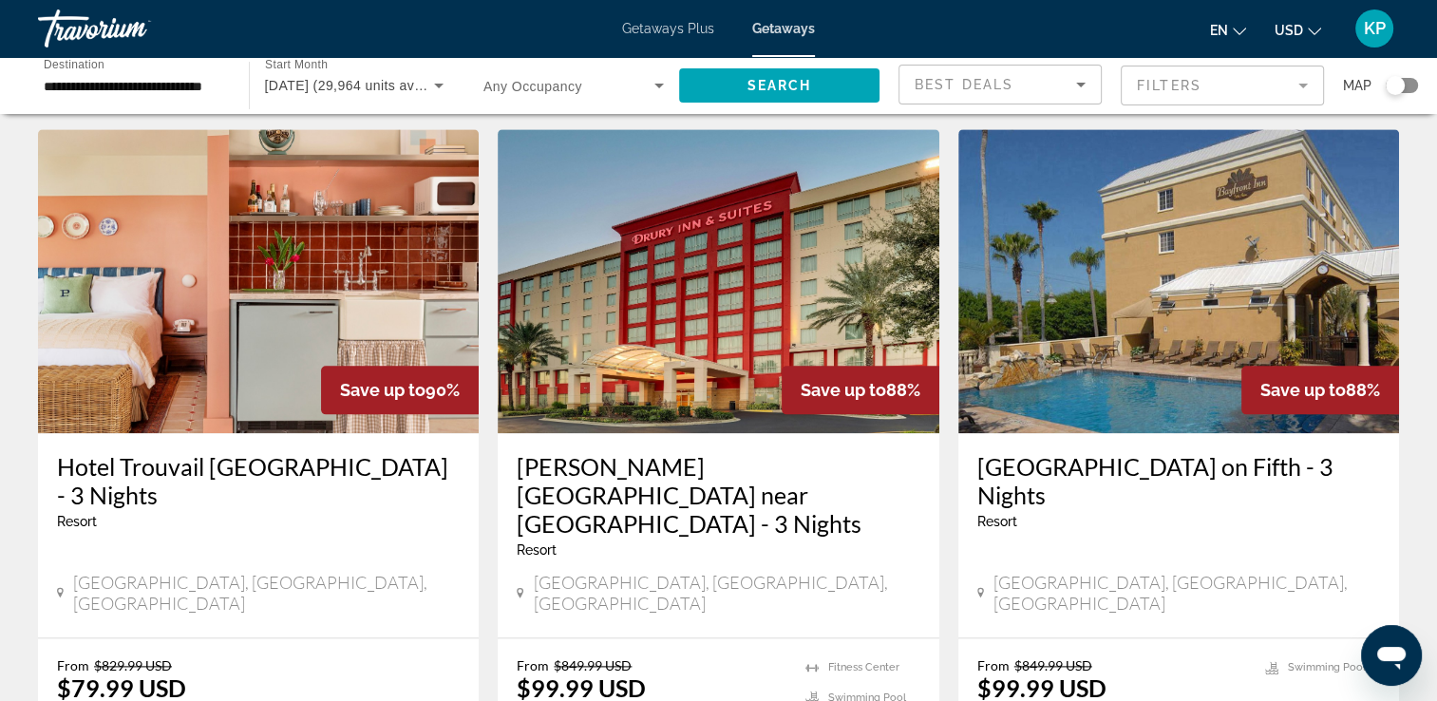
scroll to position [2203, 0]
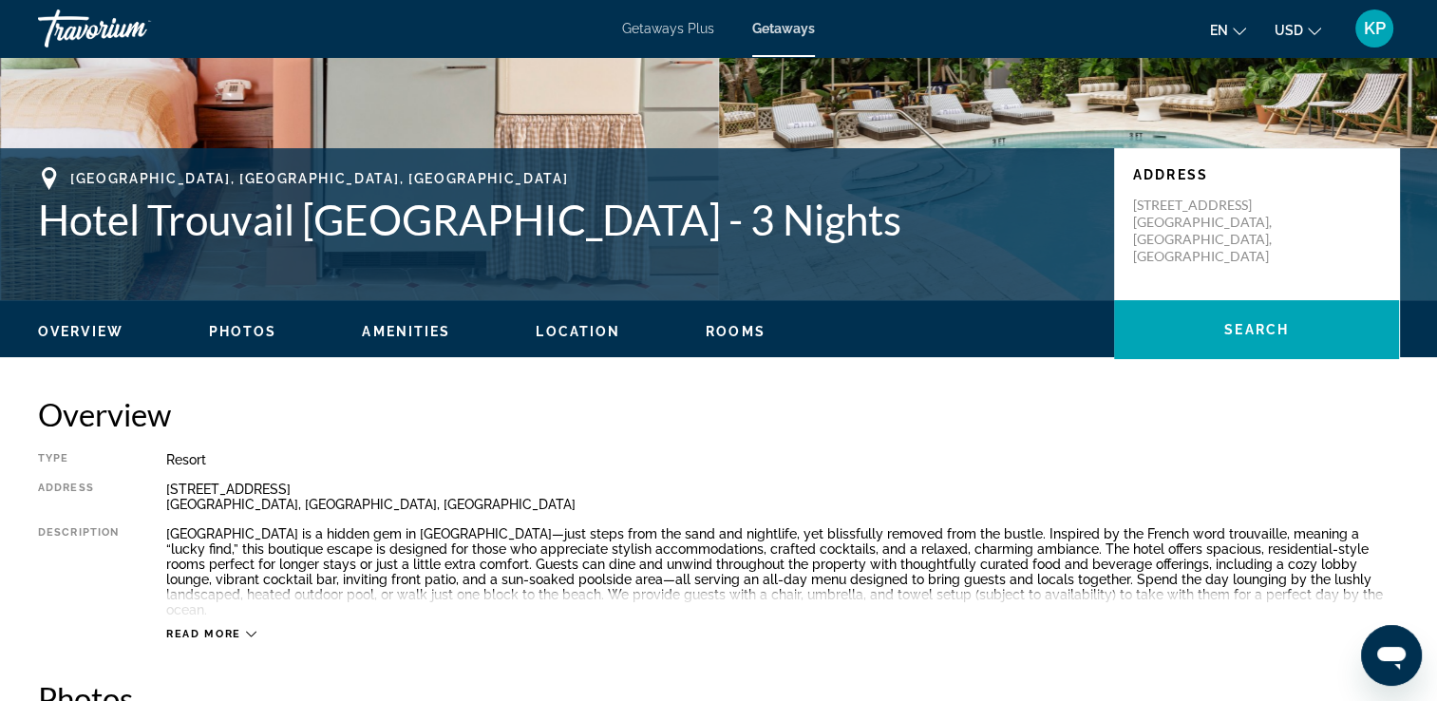
scroll to position [304, 0]
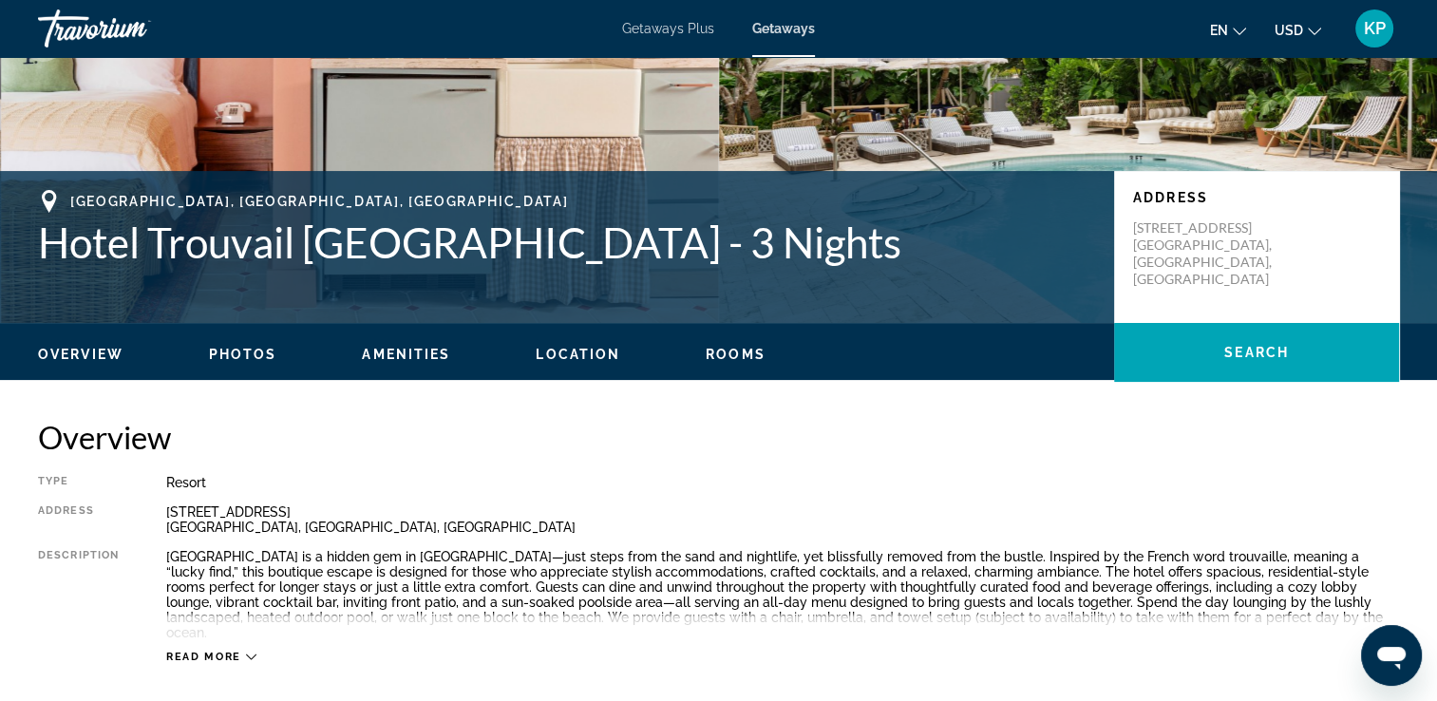
click at [579, 353] on span "Location" at bounding box center [578, 354] width 85 height 15
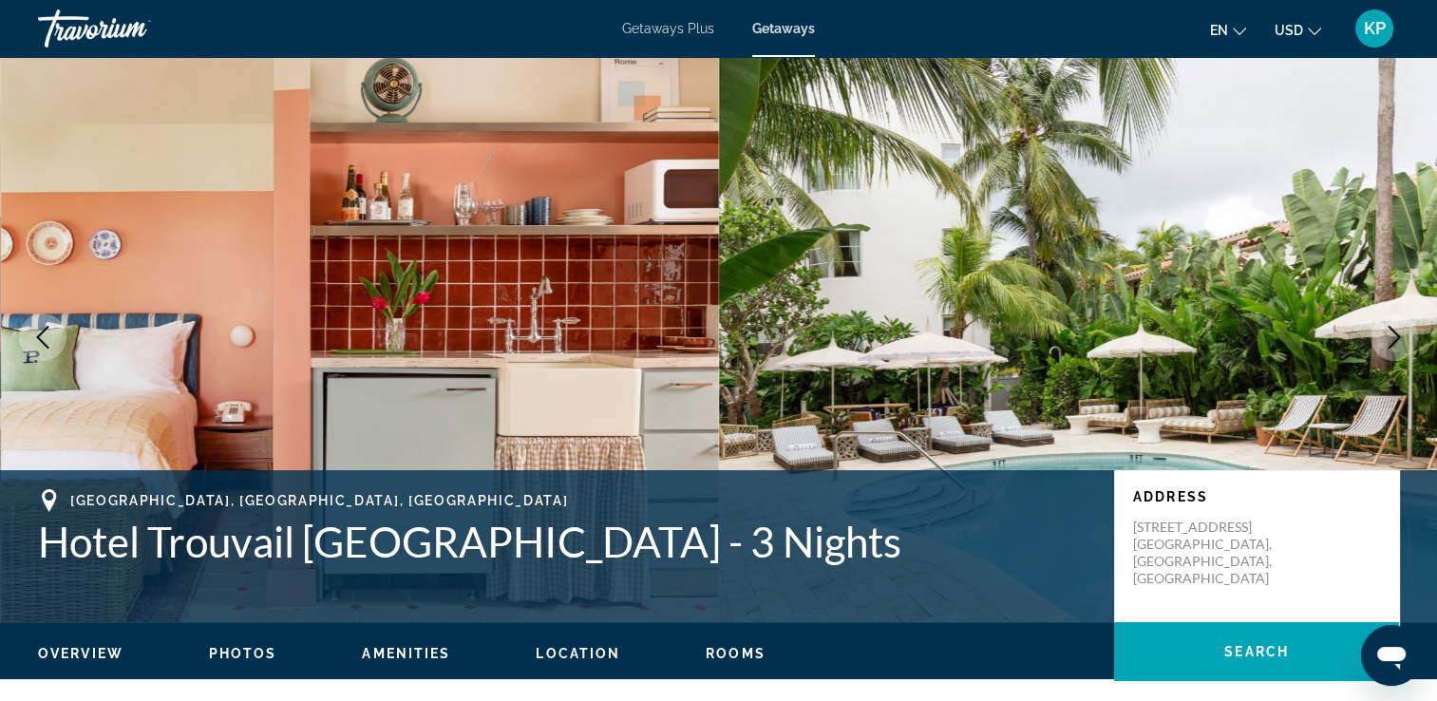
scroll to position [0, 0]
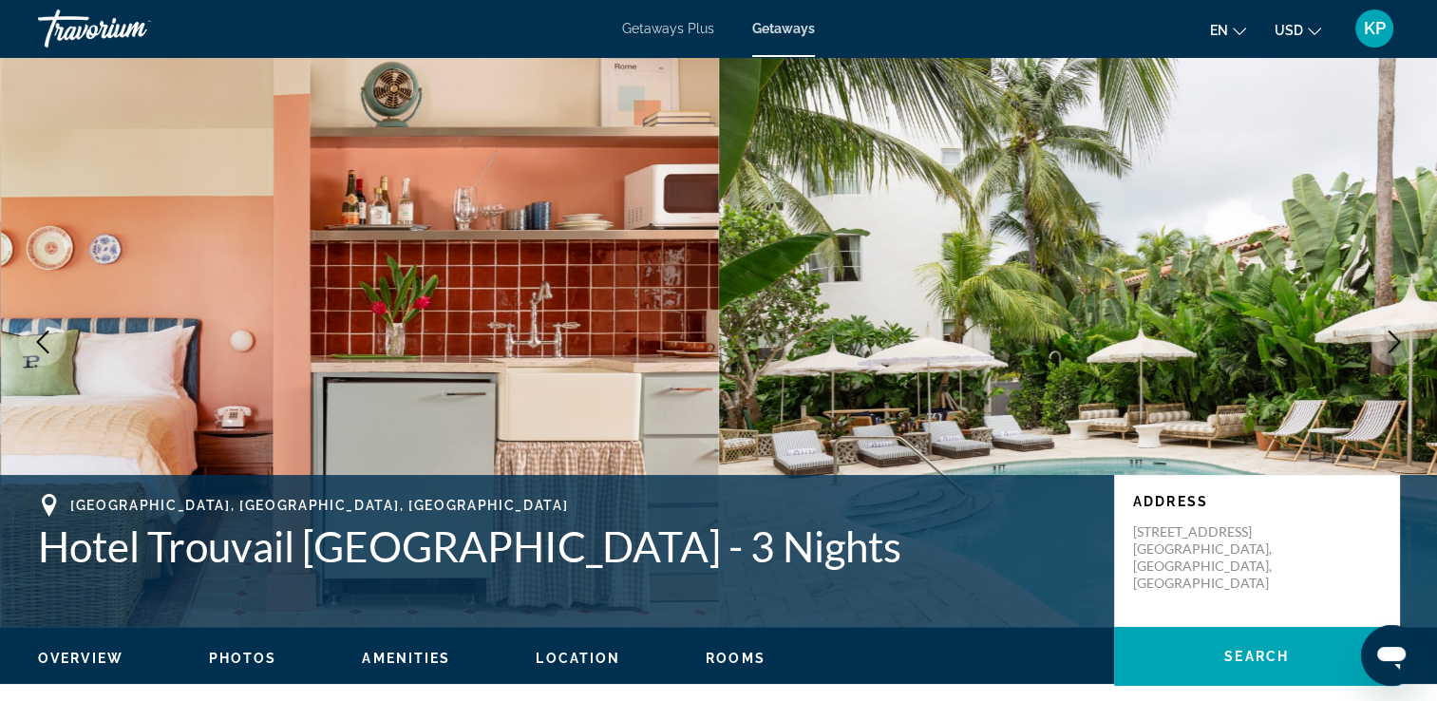
click at [1390, 348] on icon "Next image" at bounding box center [1394, 341] width 23 height 23
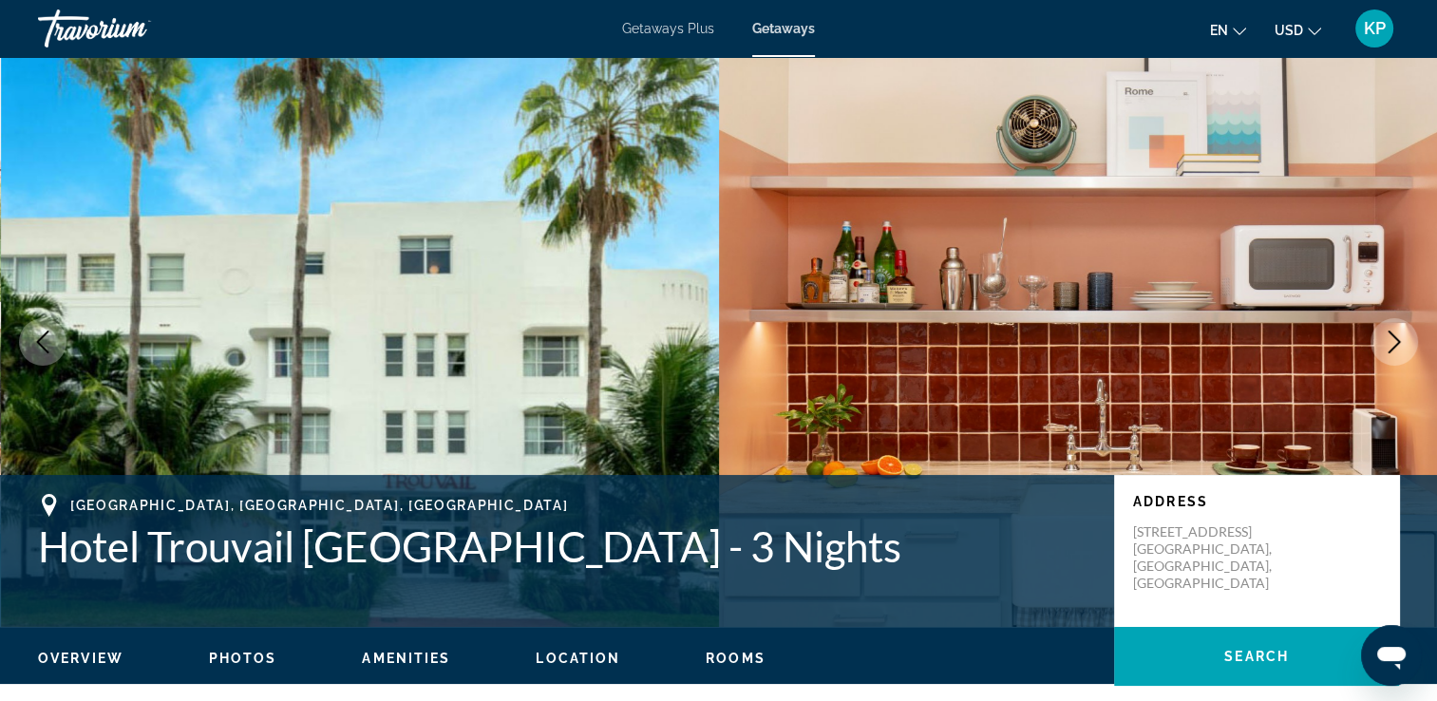
click at [1390, 348] on icon "Next image" at bounding box center [1394, 341] width 23 height 23
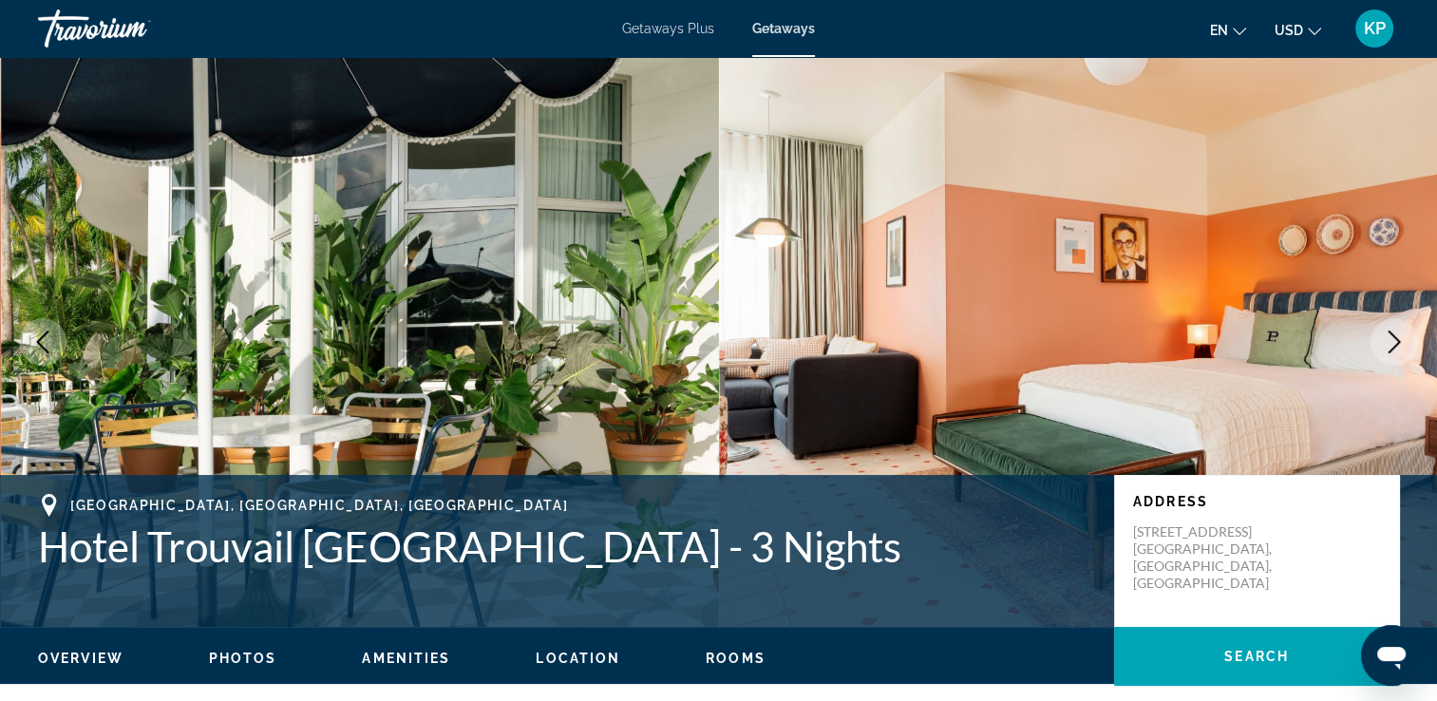
click at [1390, 348] on icon "Next image" at bounding box center [1394, 341] width 23 height 23
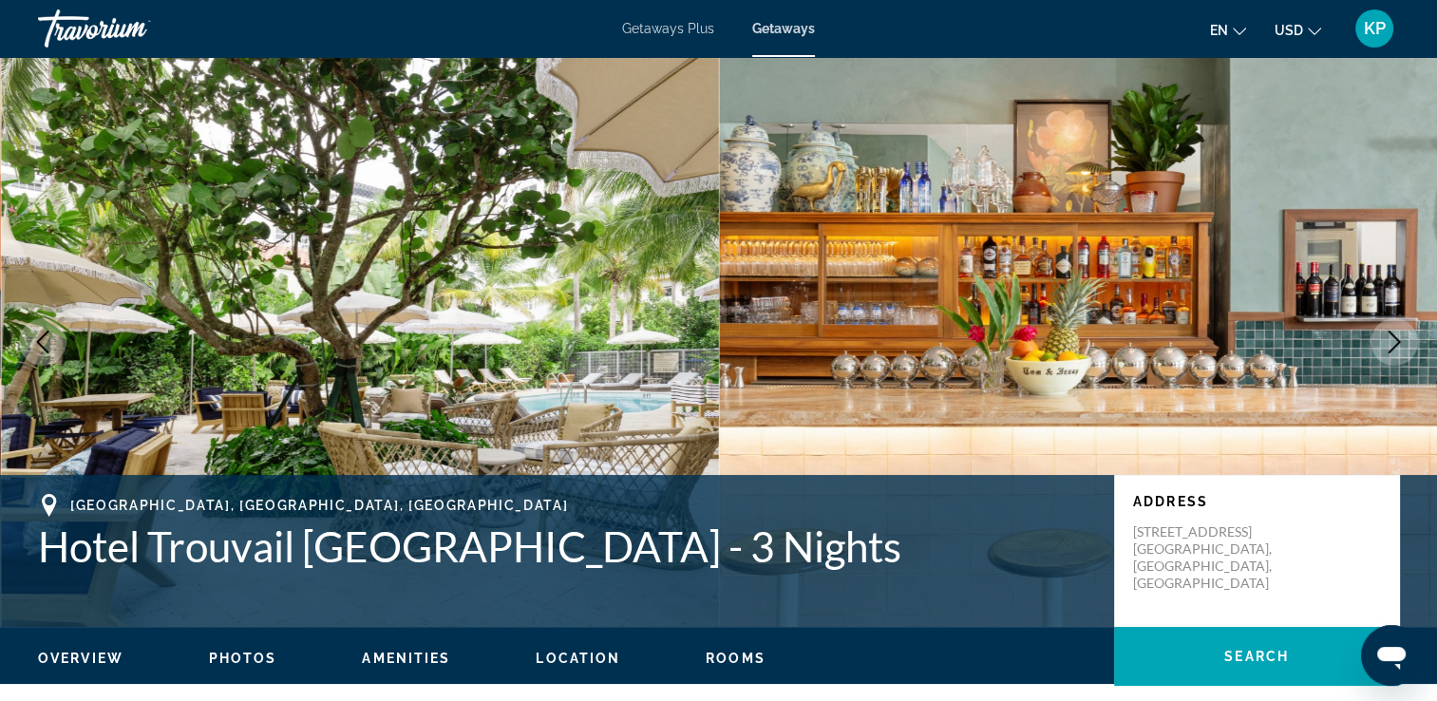
click at [1390, 348] on icon "Next image" at bounding box center [1394, 341] width 23 height 23
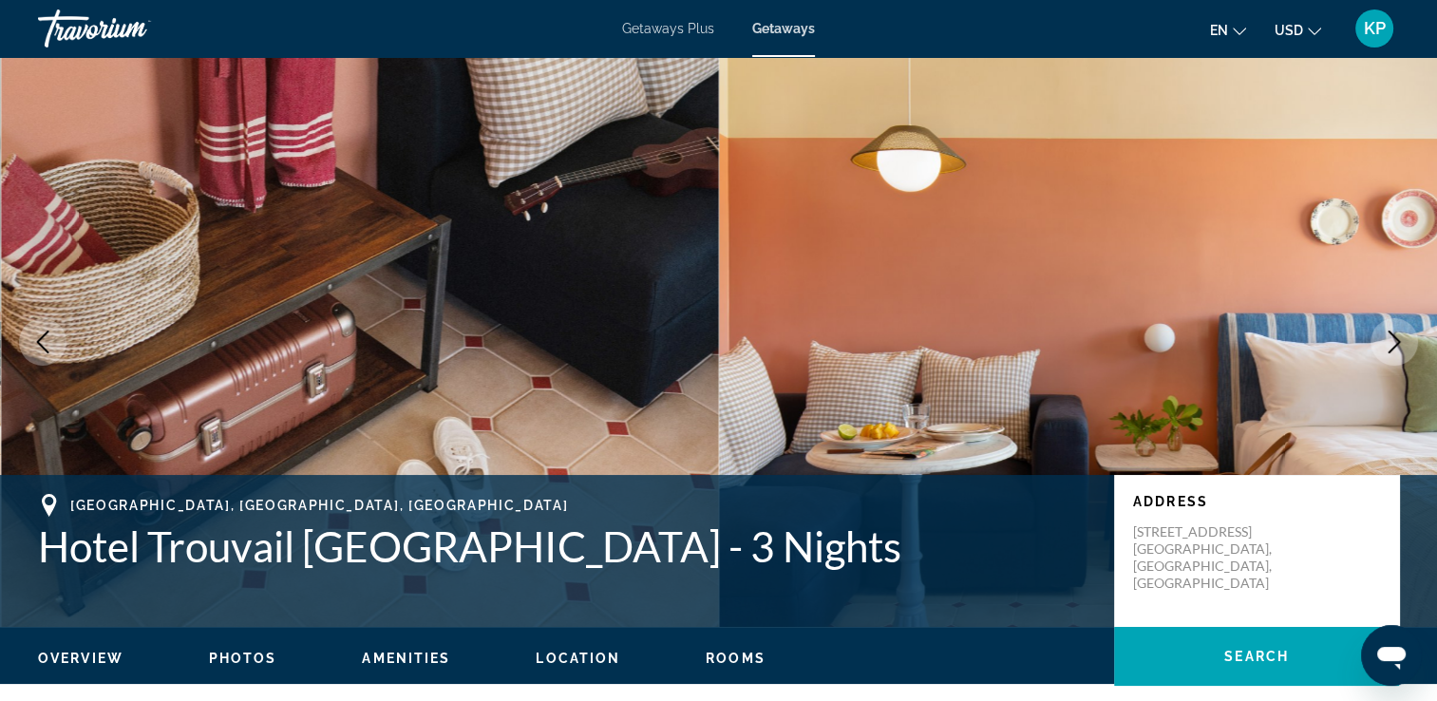
click at [1390, 348] on icon "Next image" at bounding box center [1394, 341] width 23 height 23
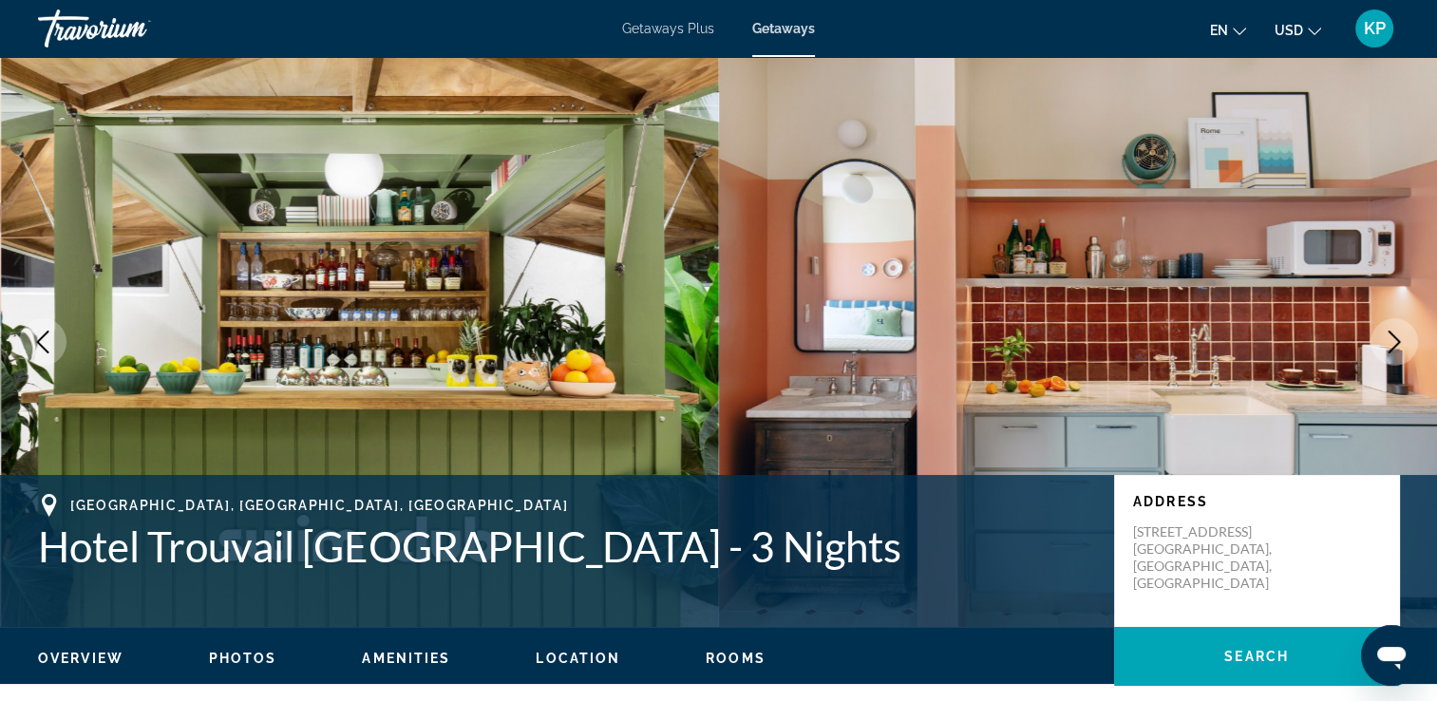
click at [1390, 348] on icon "Next image" at bounding box center [1394, 341] width 23 height 23
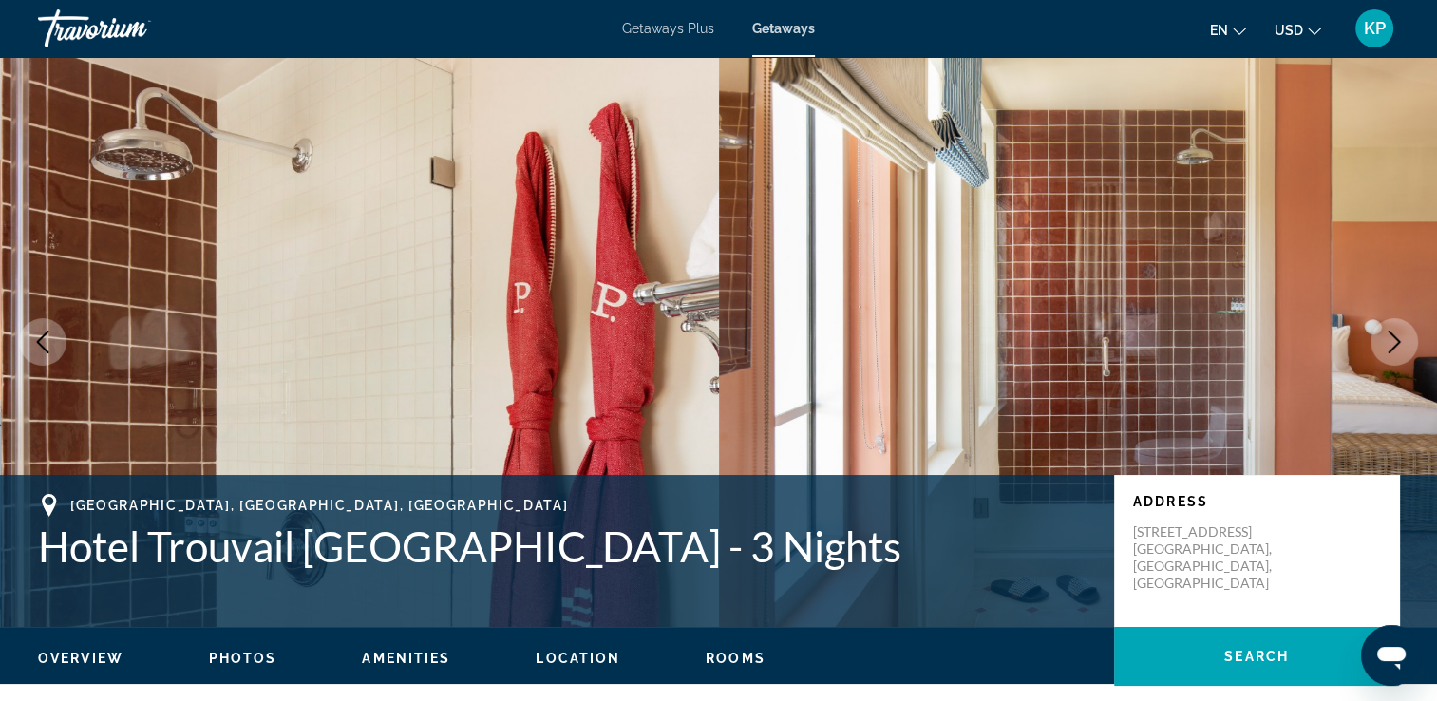
click at [1390, 348] on icon "Next image" at bounding box center [1394, 341] width 23 height 23
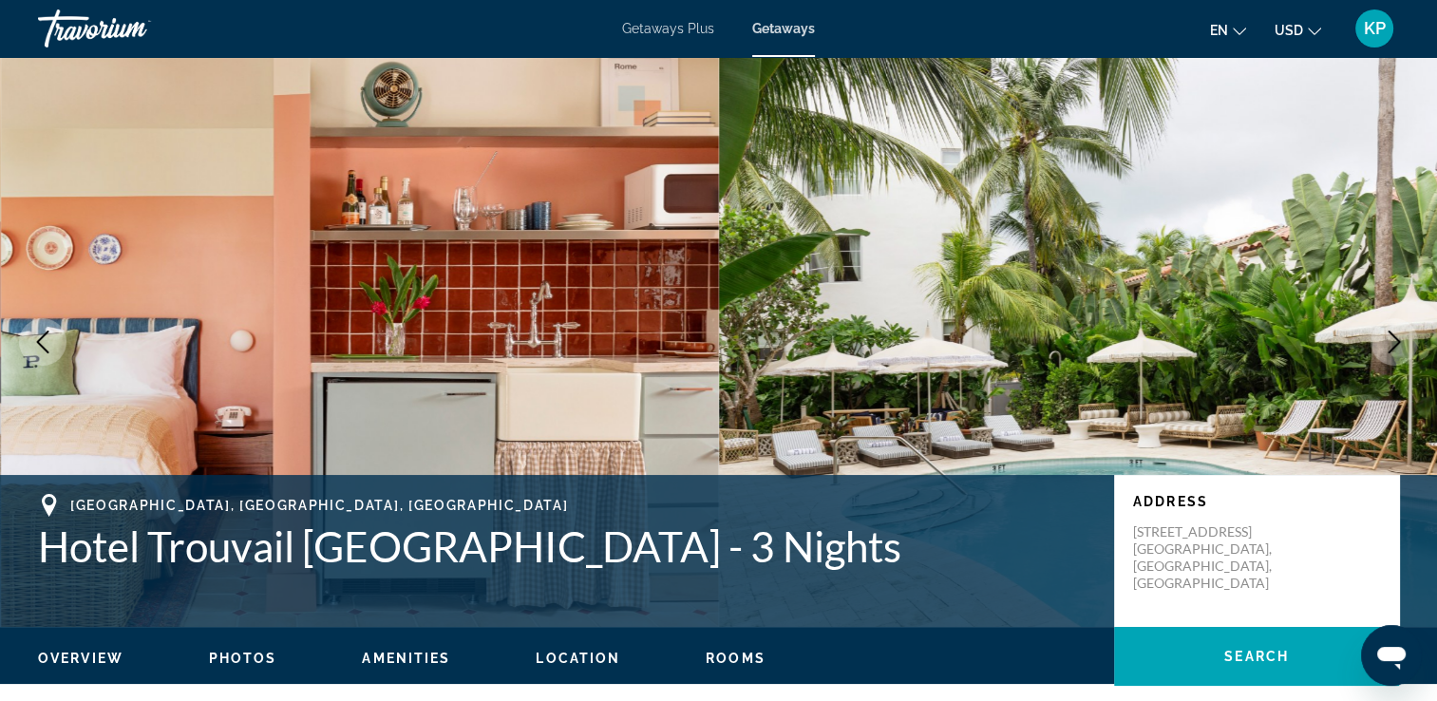
click at [1390, 348] on icon "Next image" at bounding box center [1394, 341] width 23 height 23
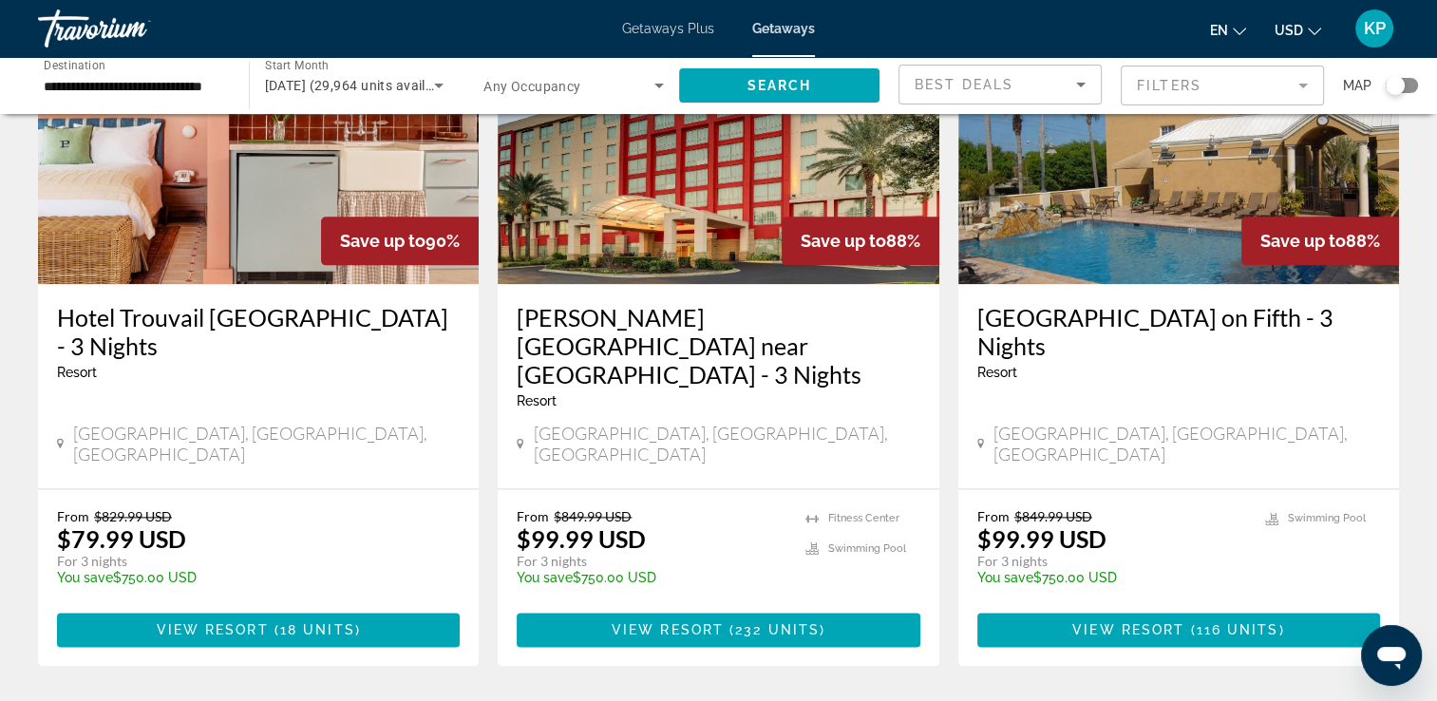
scroll to position [2317, 0]
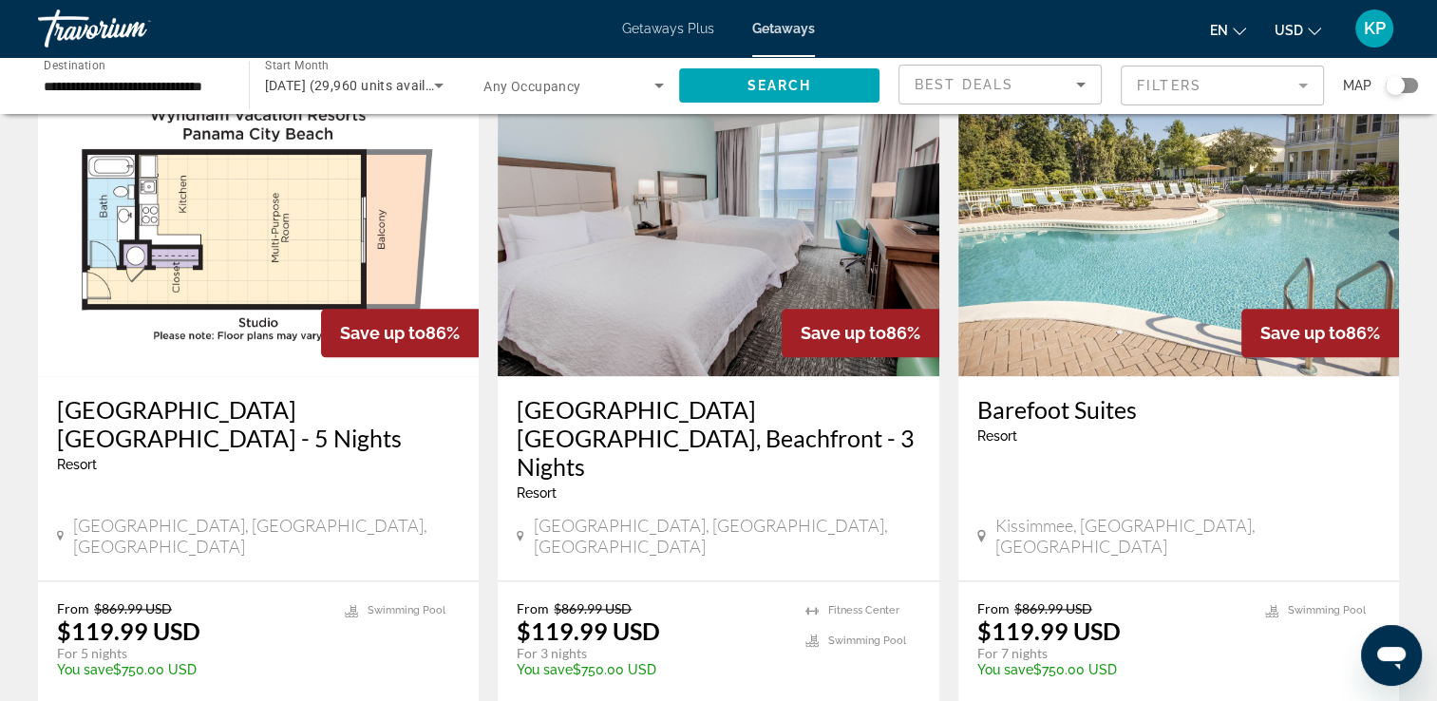
scroll to position [2317, 0]
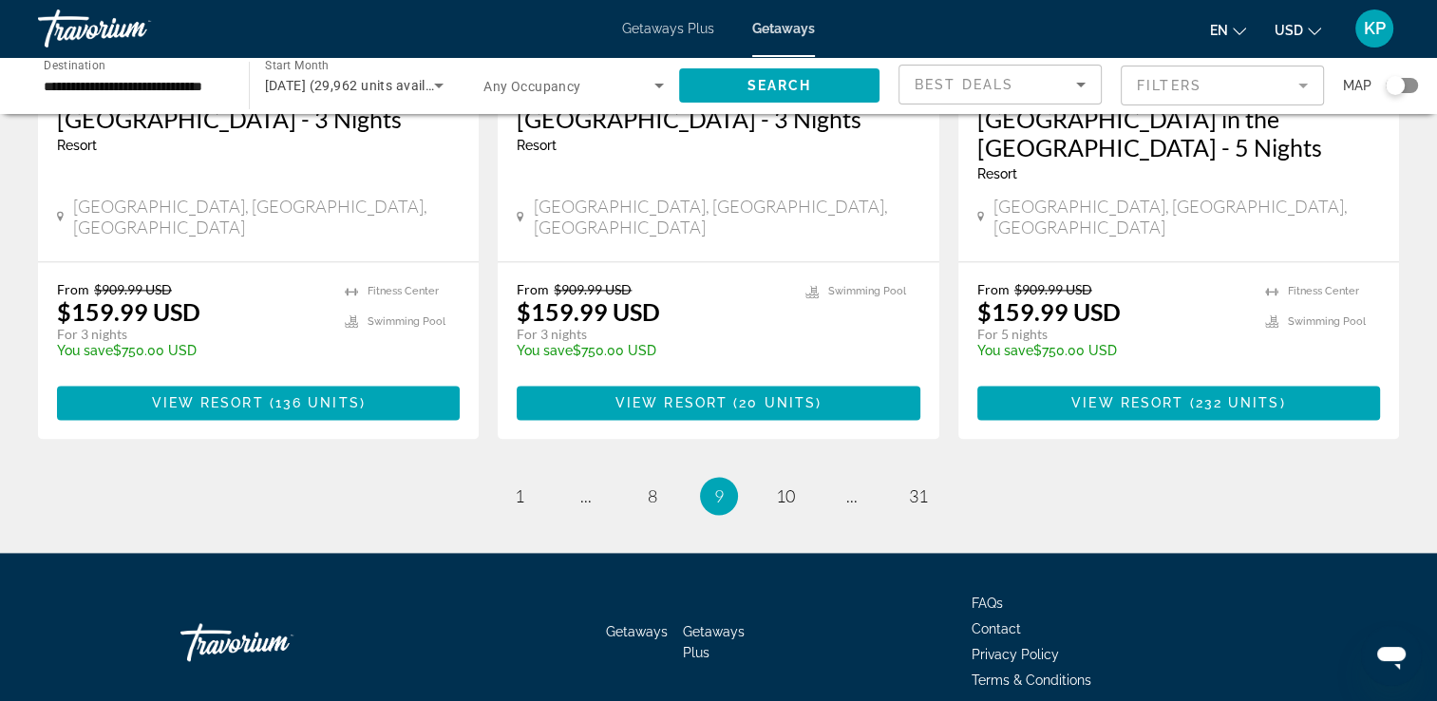
scroll to position [2484, 0]
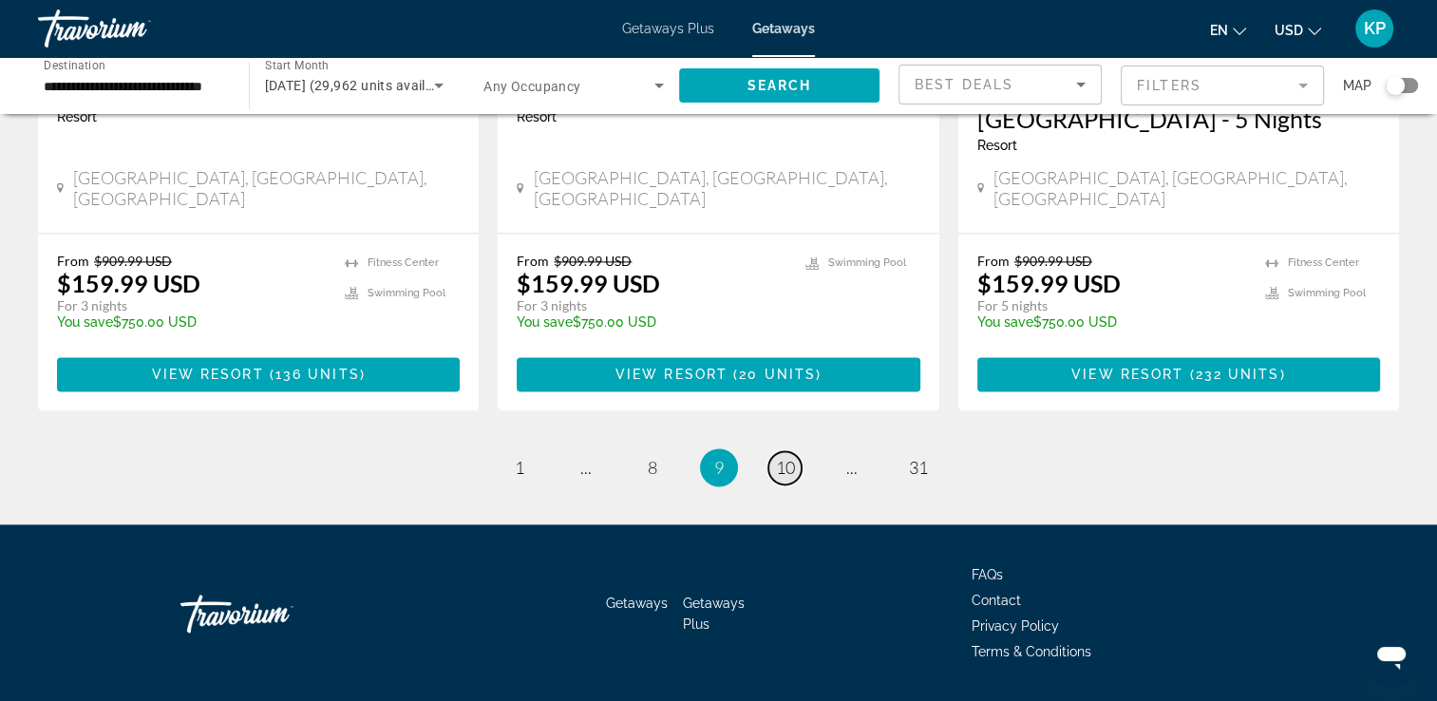
click at [782, 457] on span "10" at bounding box center [785, 467] width 19 height 21
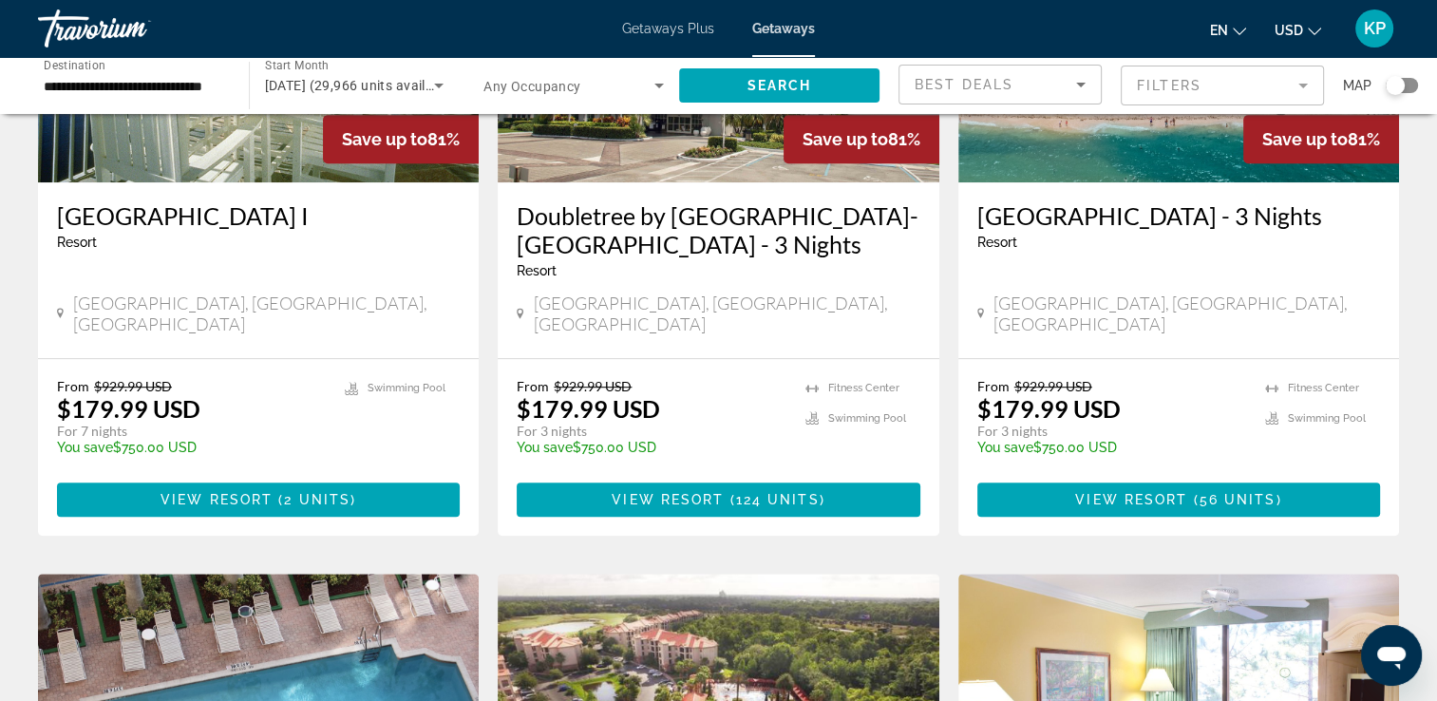
scroll to position [988, 0]
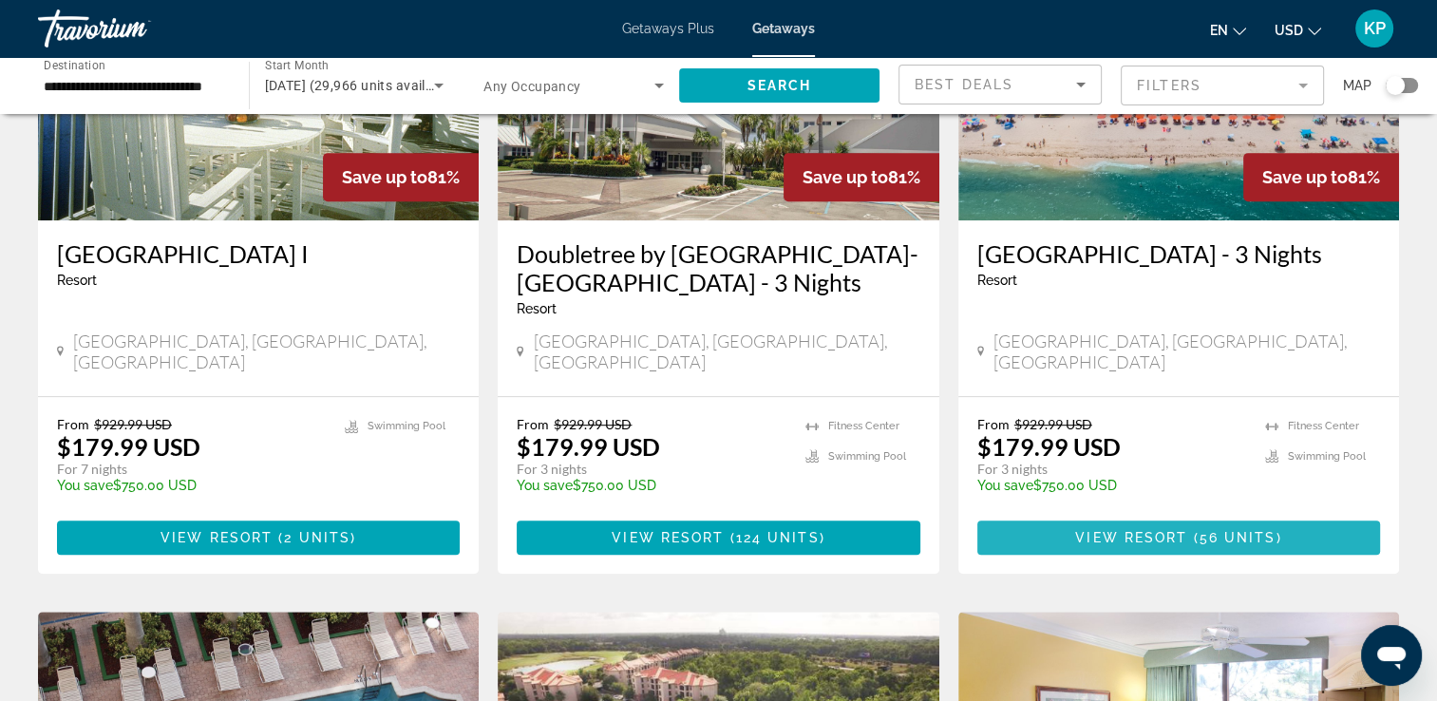
click at [1206, 530] on span "56 units" at bounding box center [1237, 537] width 77 height 15
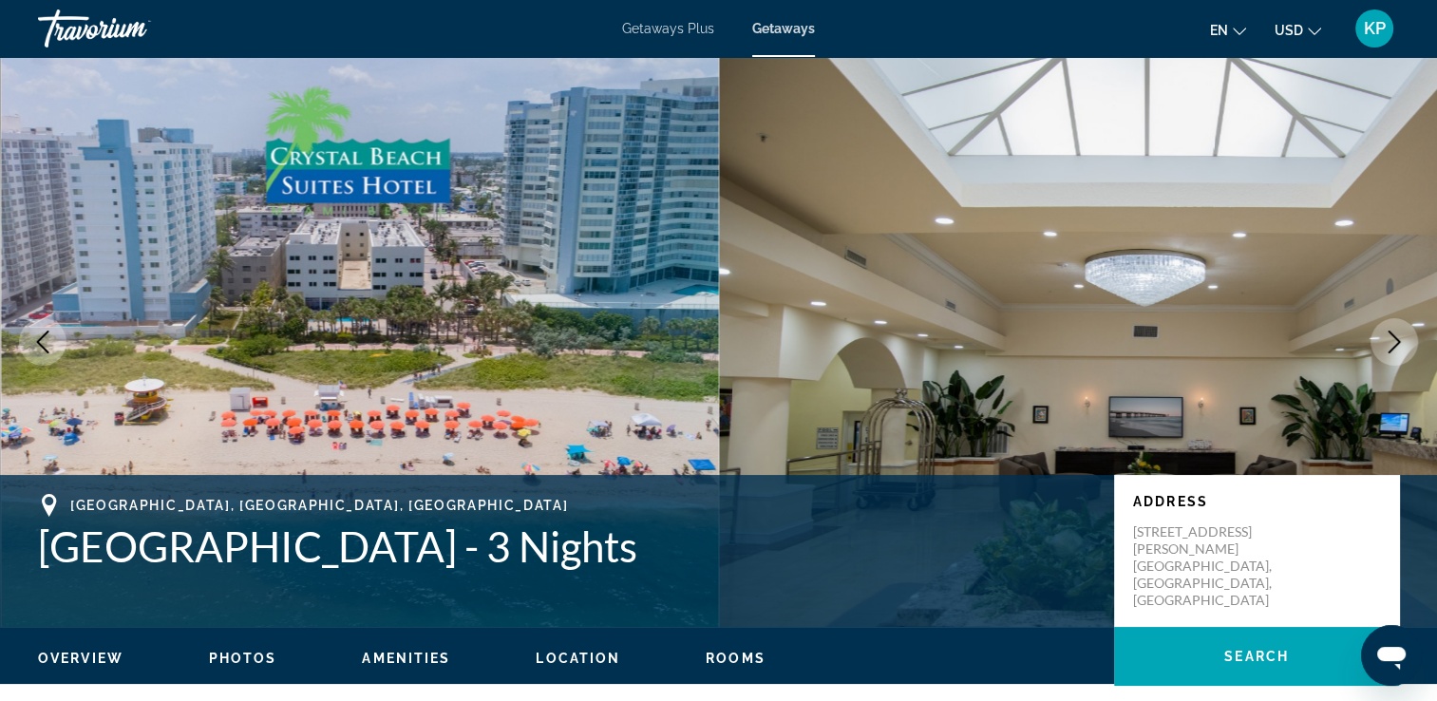
click at [1206, 468] on img "Main content" at bounding box center [1078, 342] width 719 height 570
click at [1387, 348] on icon "Next image" at bounding box center [1394, 341] width 23 height 23
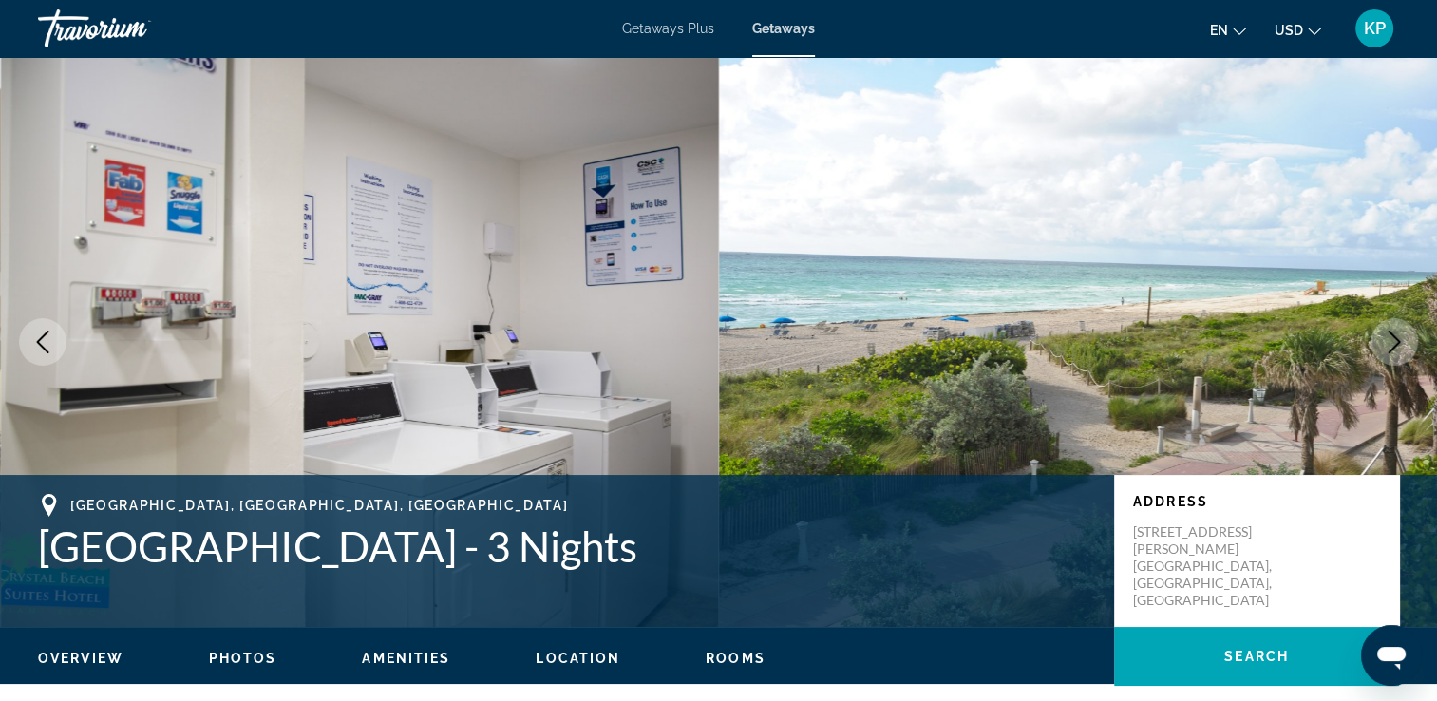
click at [1387, 348] on icon "Next image" at bounding box center [1394, 341] width 23 height 23
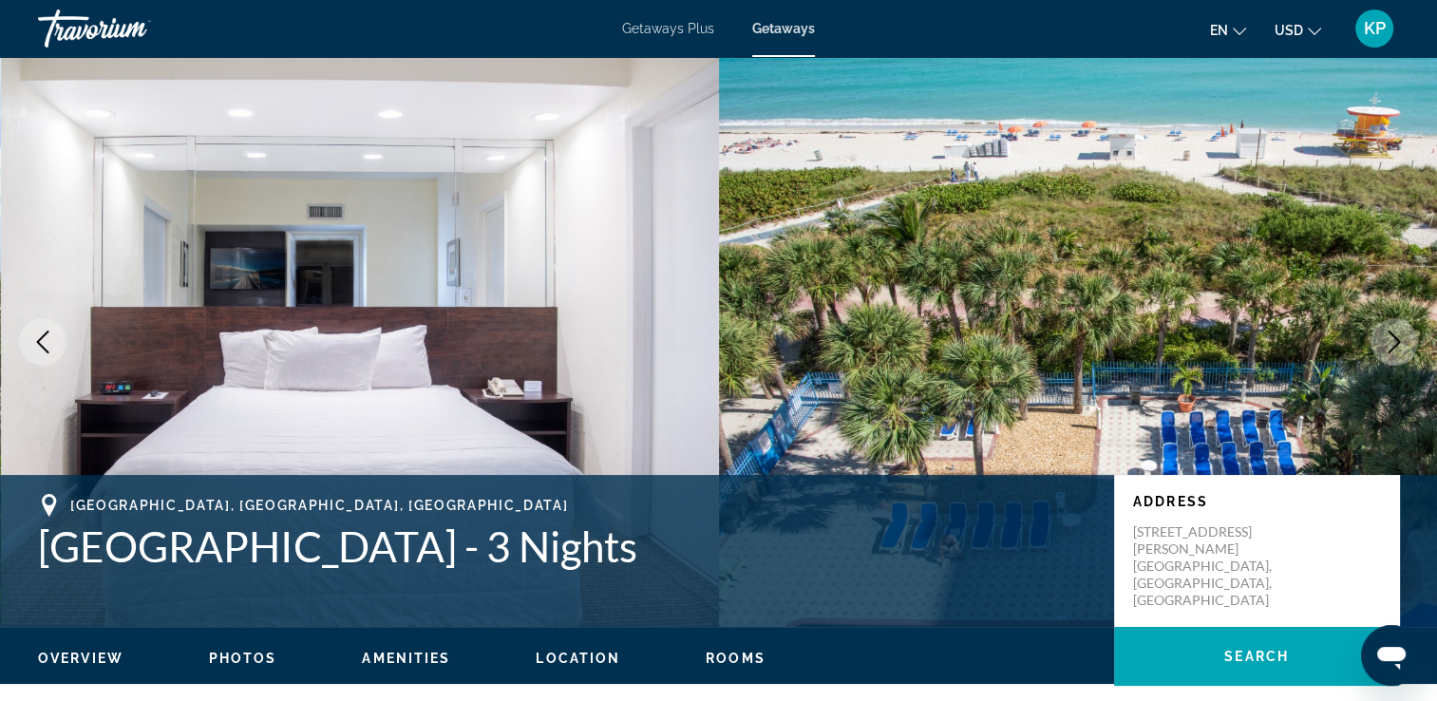
click at [1387, 348] on icon "Next image" at bounding box center [1394, 341] width 23 height 23
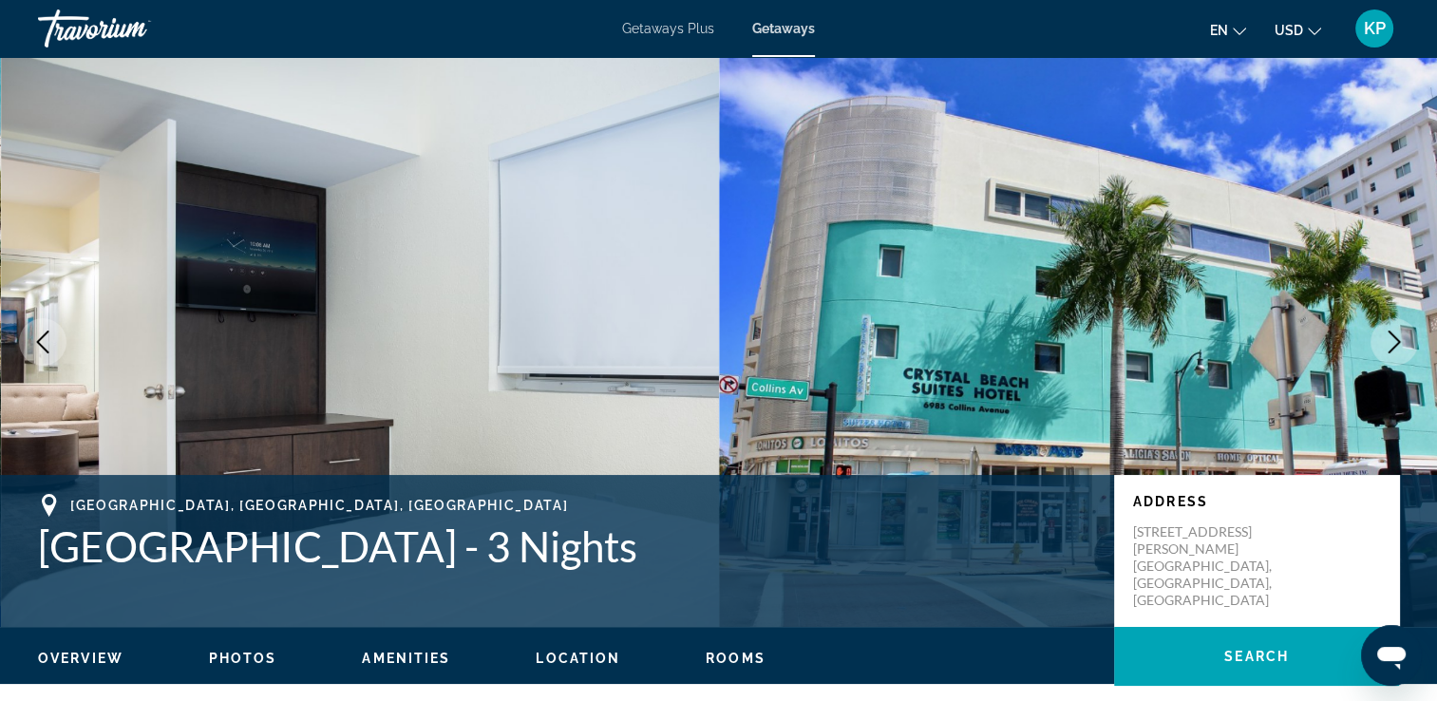
click at [1387, 348] on icon "Next image" at bounding box center [1394, 341] width 23 height 23
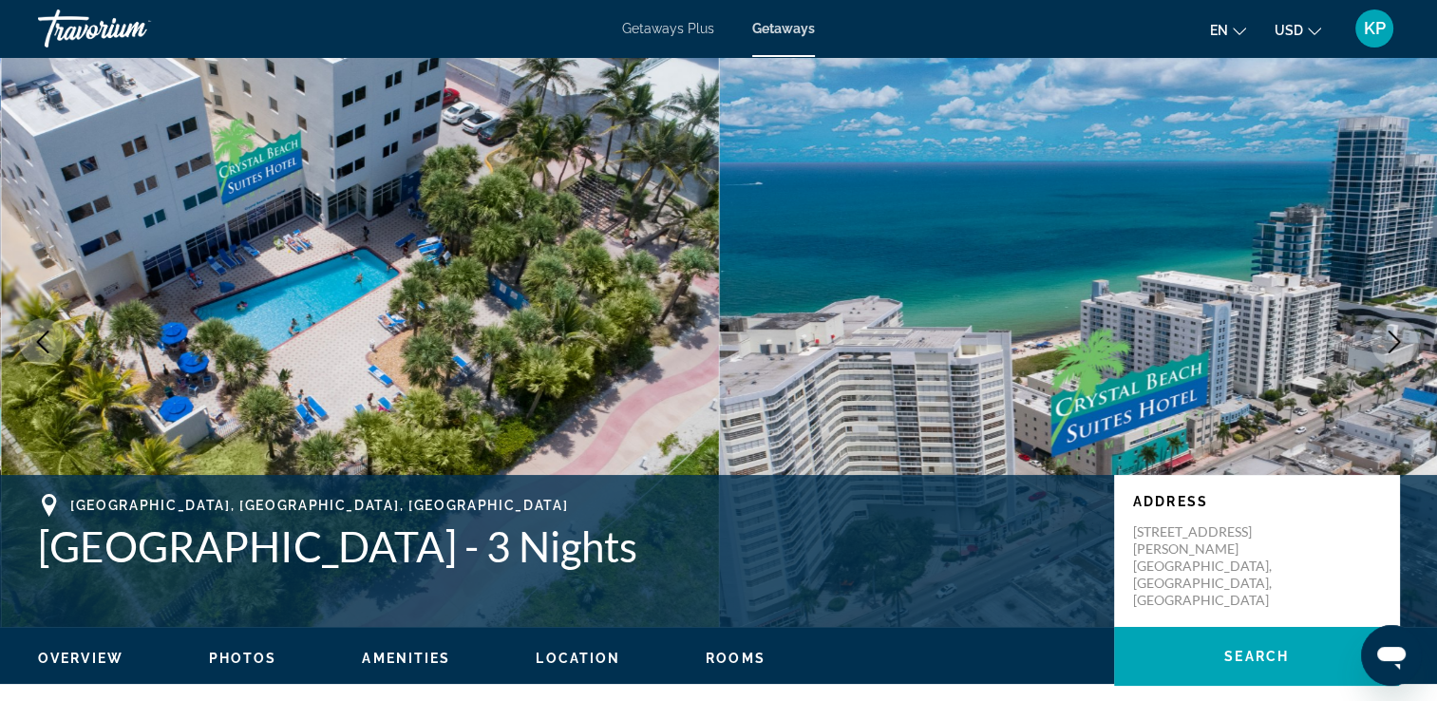
click at [1387, 348] on icon "Next image" at bounding box center [1394, 341] width 23 height 23
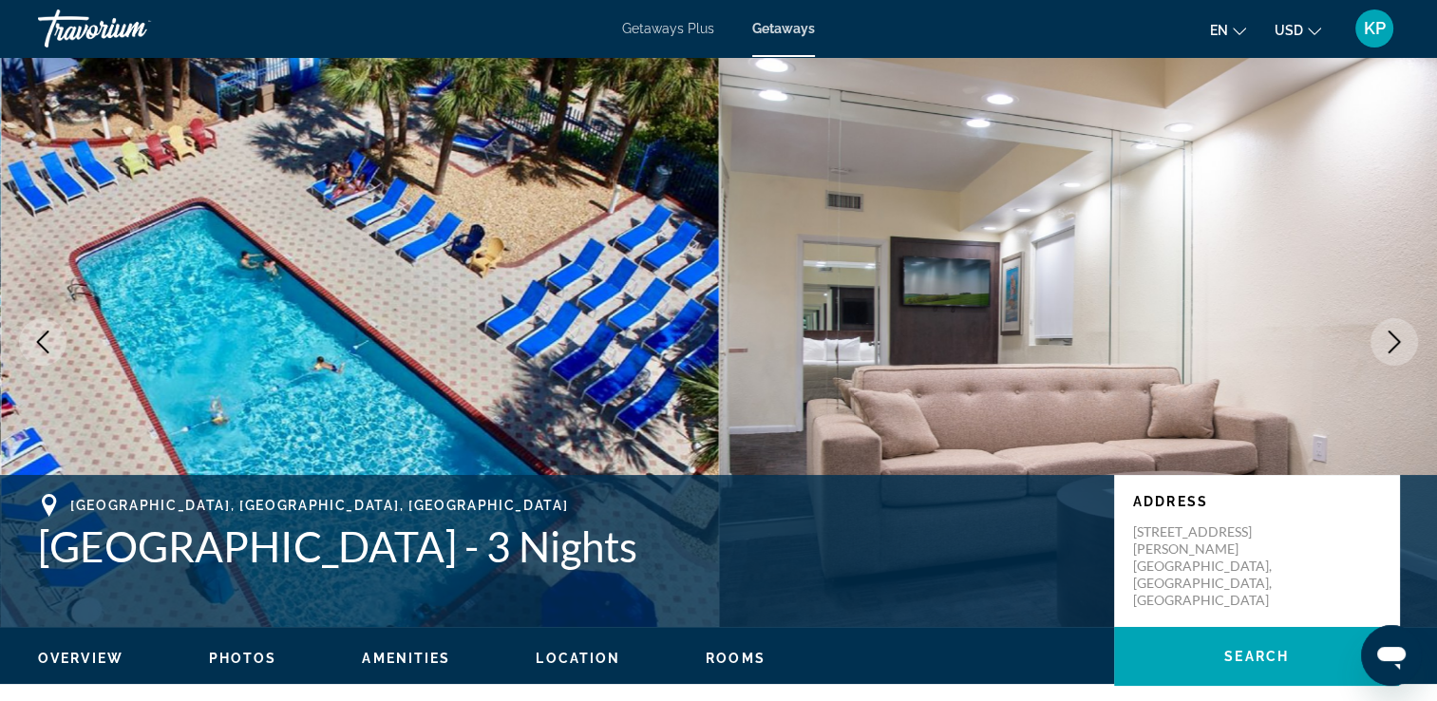
click at [1387, 348] on icon "Next image" at bounding box center [1394, 341] width 23 height 23
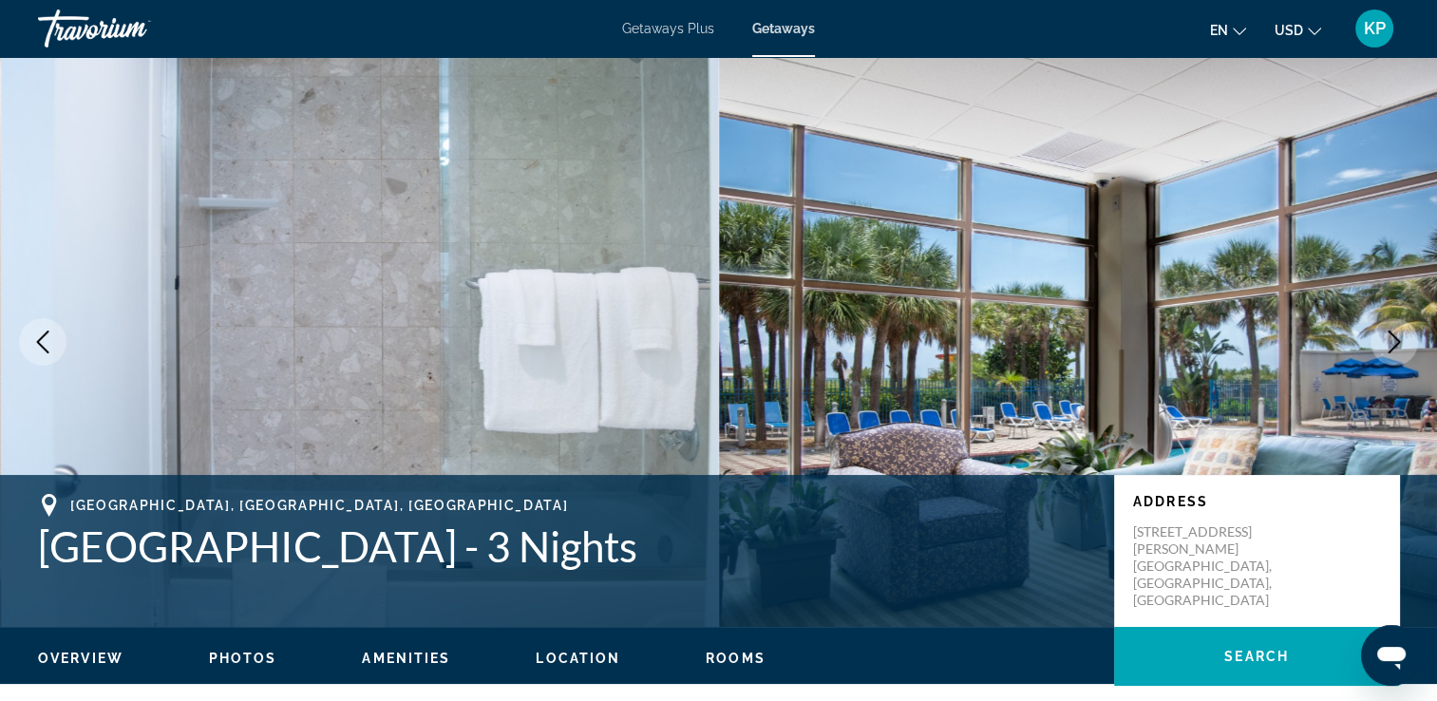
click at [1387, 348] on icon "Next image" at bounding box center [1394, 341] width 23 height 23
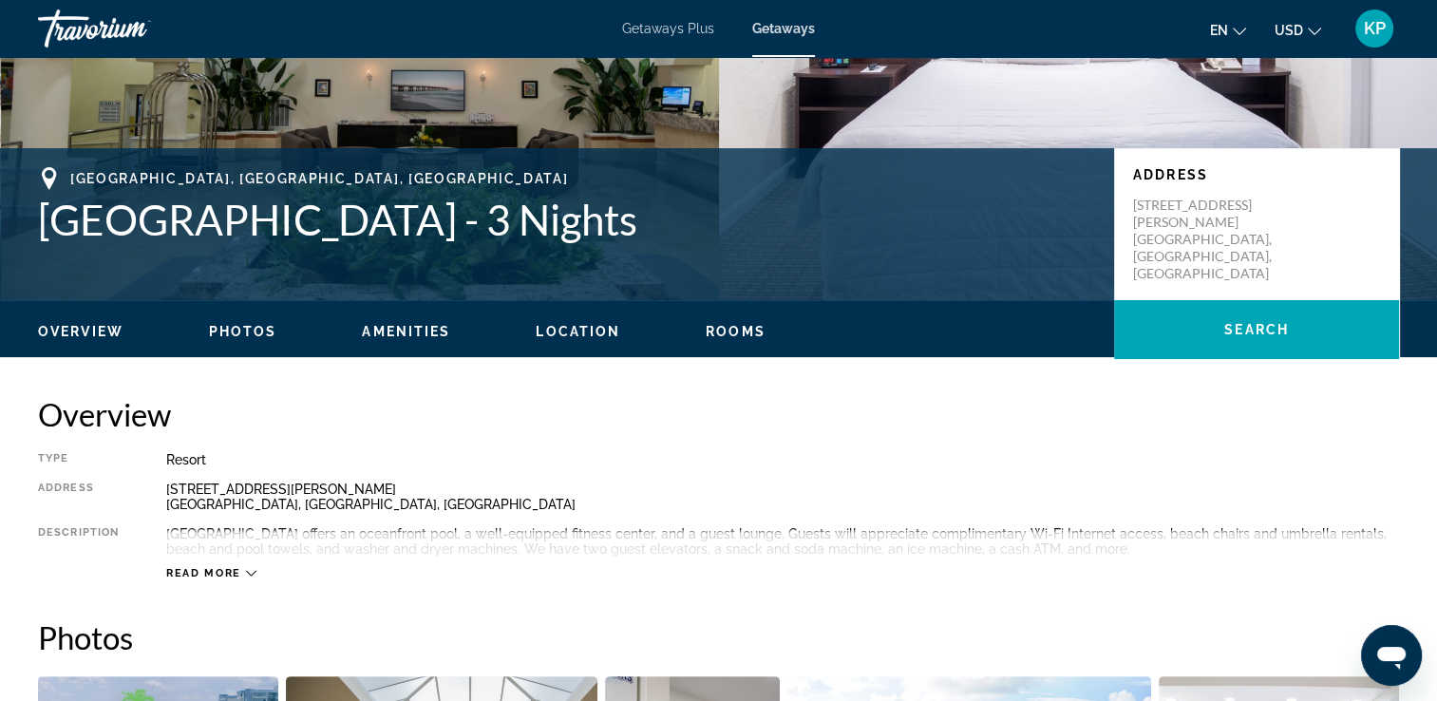
scroll to position [304, 0]
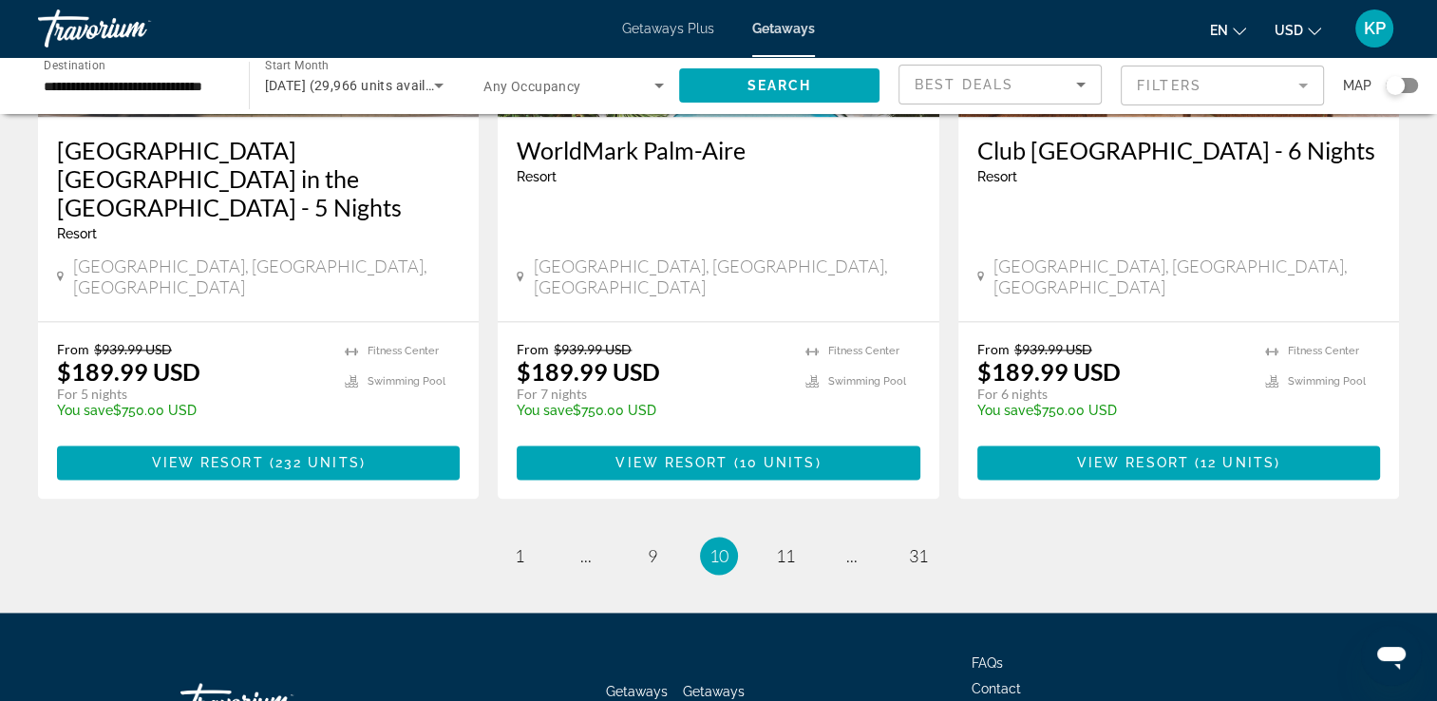
scroll to position [2484, 0]
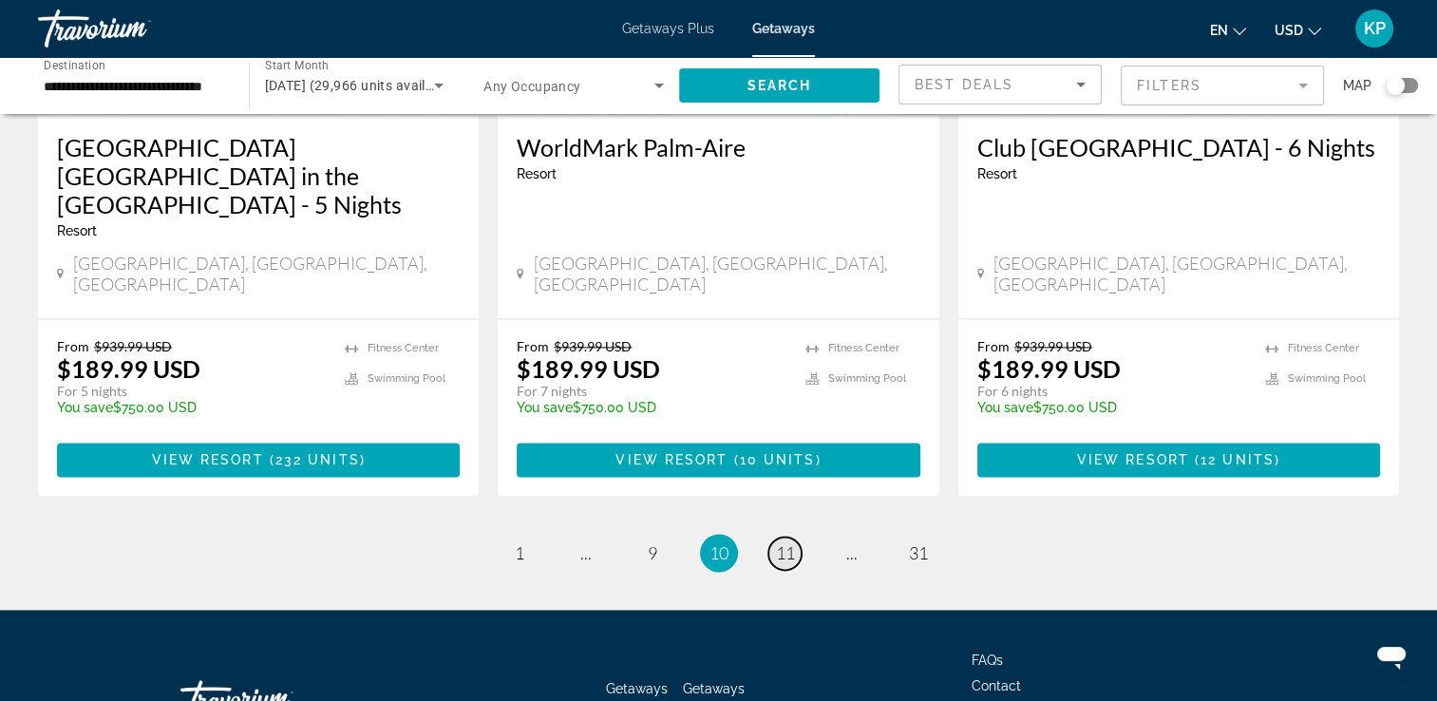
click at [781, 542] on span "11" at bounding box center [785, 552] width 19 height 21
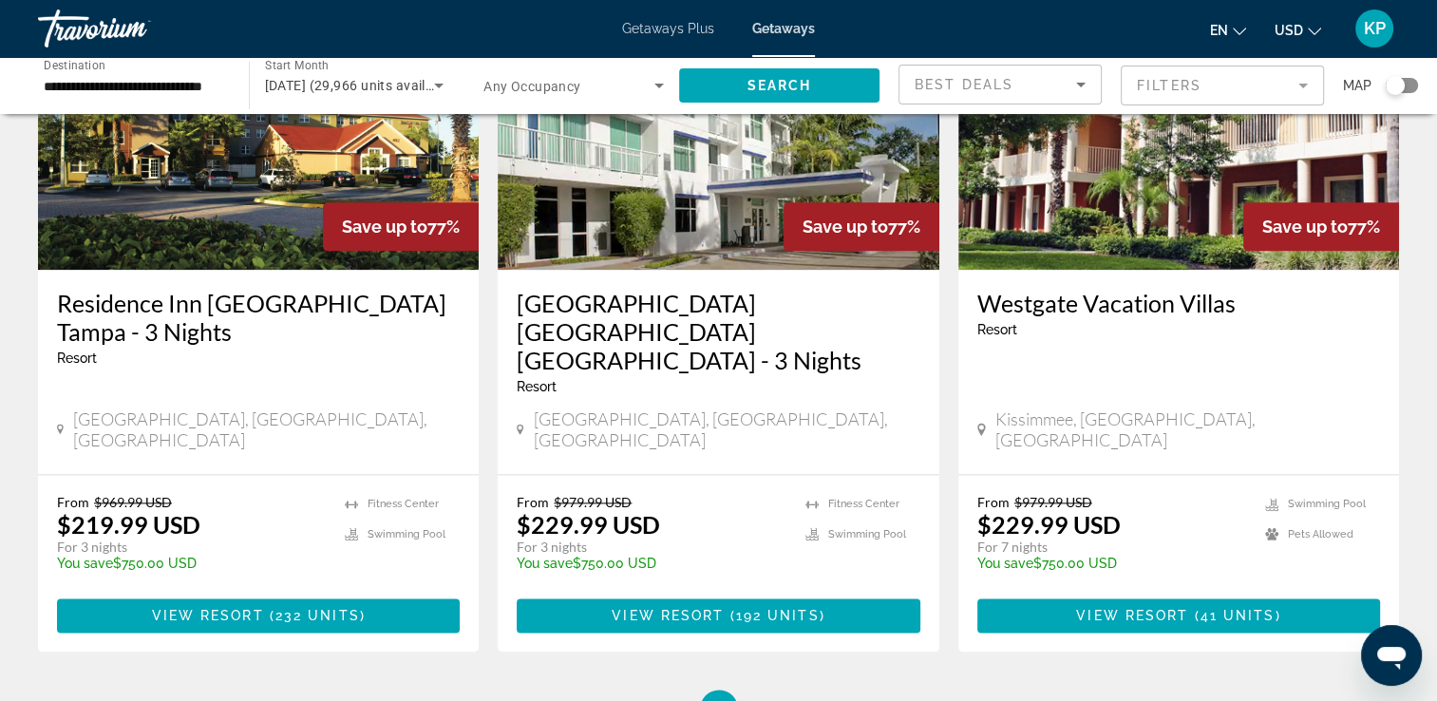
scroll to position [2279, 0]
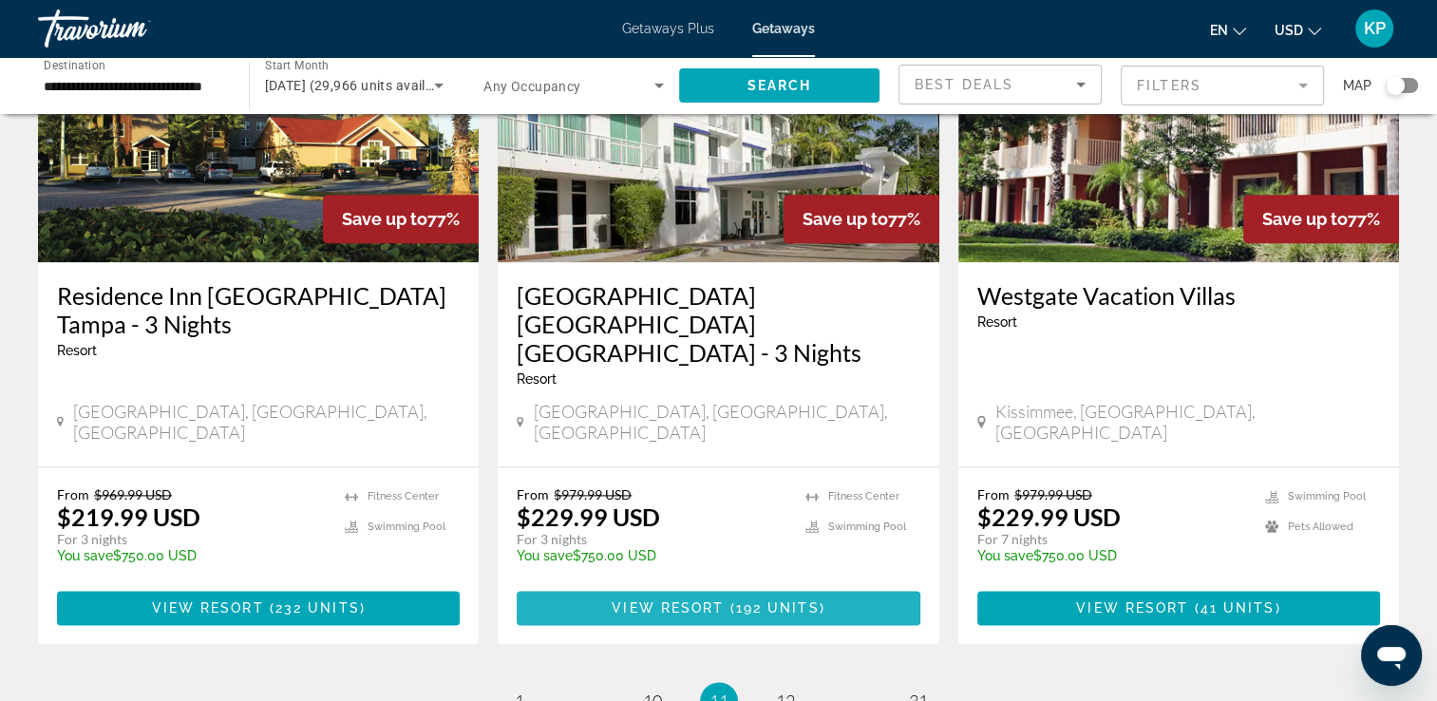
click at [694, 600] on span "View Resort" at bounding box center [667, 607] width 112 height 15
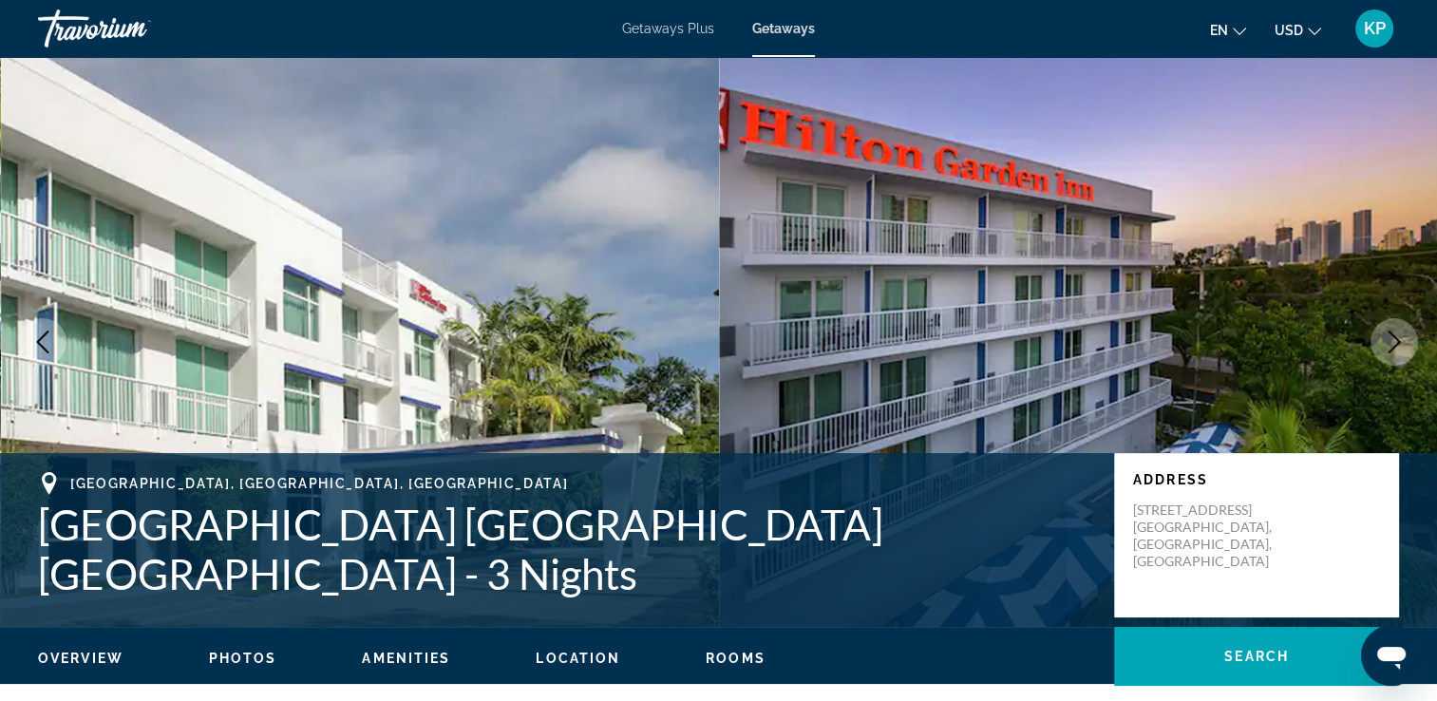
click at [1383, 340] on icon "Next image" at bounding box center [1394, 341] width 23 height 23
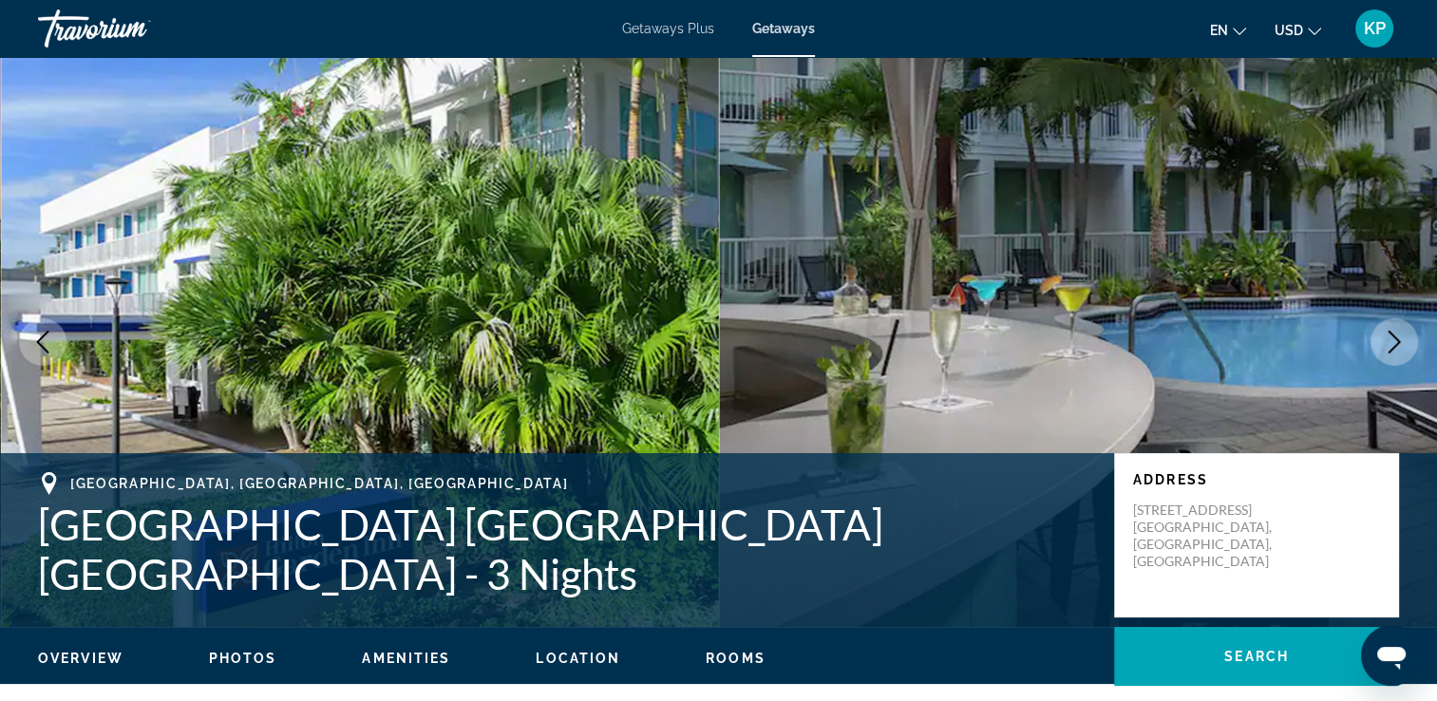
click at [1383, 340] on icon "Next image" at bounding box center [1394, 341] width 23 height 23
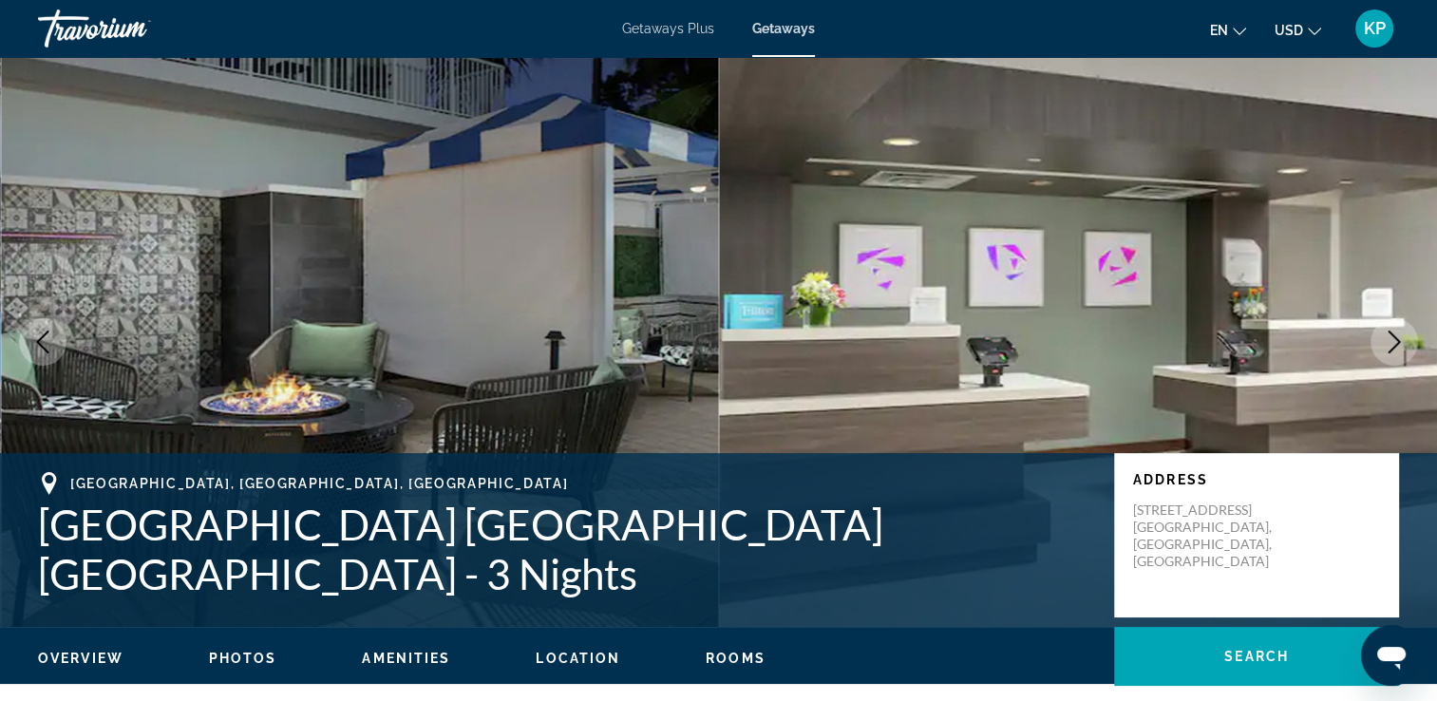
click at [1383, 340] on icon "Next image" at bounding box center [1394, 341] width 23 height 23
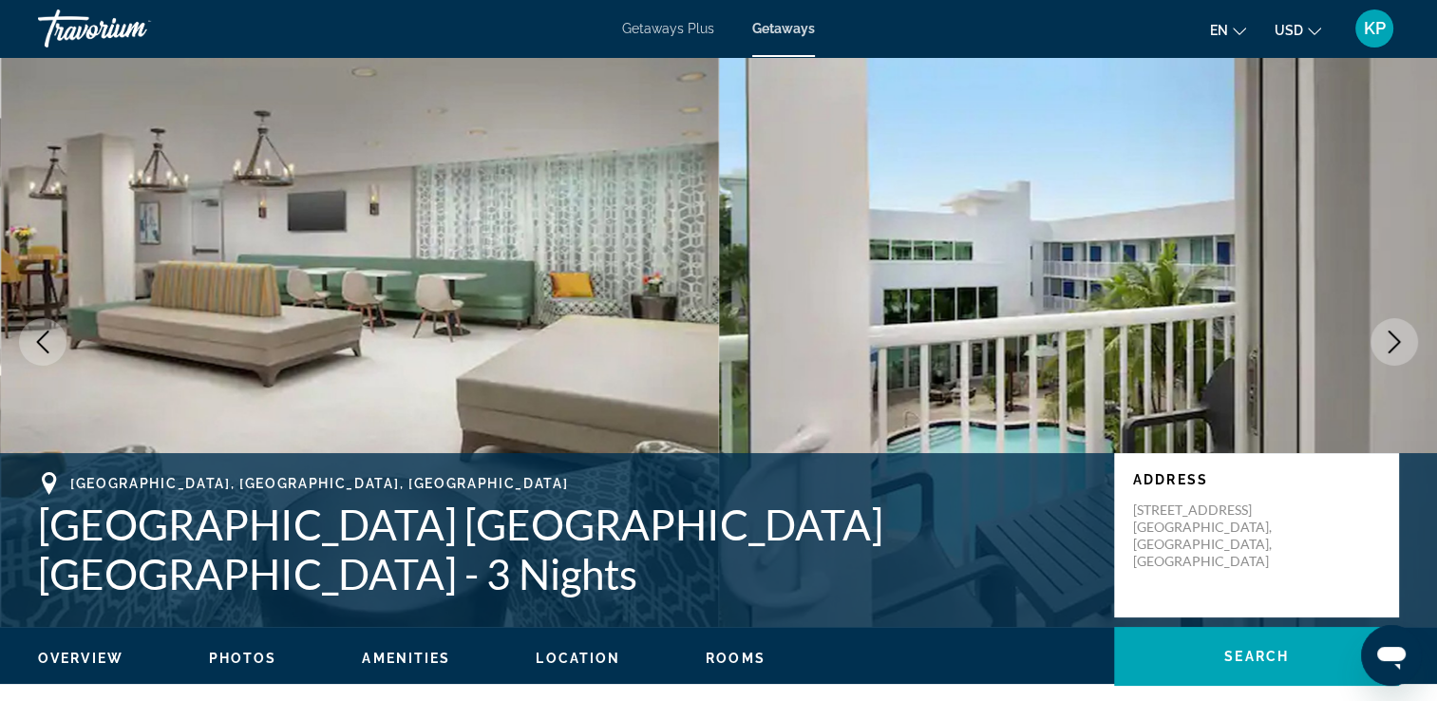
click at [1383, 340] on icon "Next image" at bounding box center [1394, 341] width 23 height 23
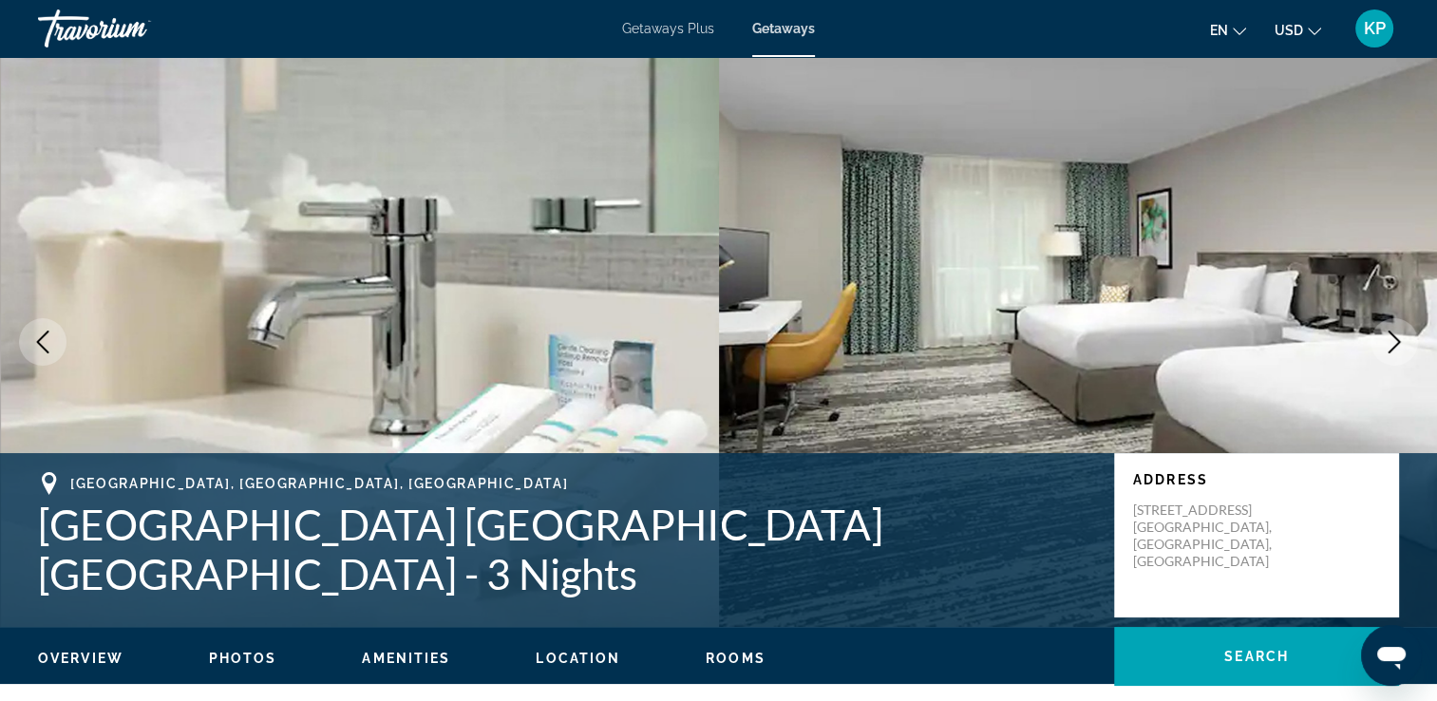
click at [1383, 340] on icon "Next image" at bounding box center [1394, 341] width 23 height 23
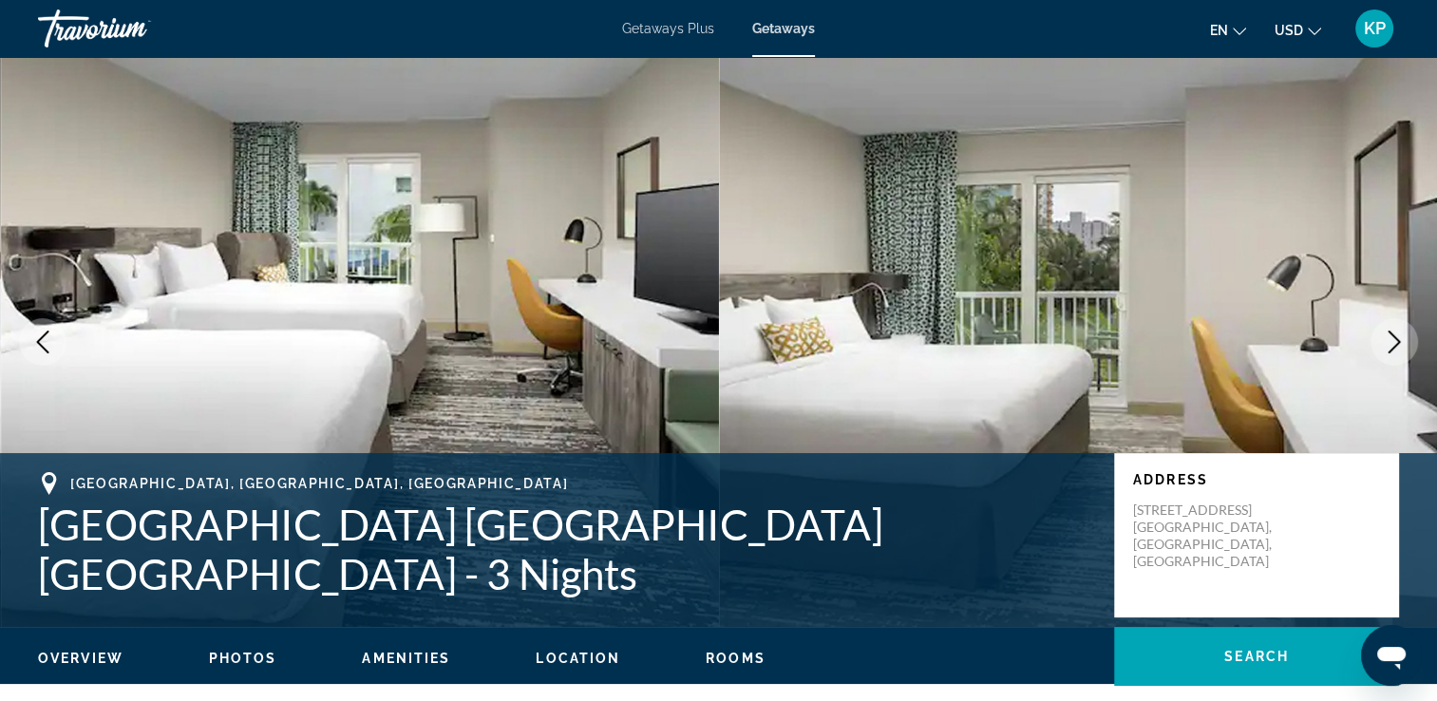
click at [1383, 340] on icon "Next image" at bounding box center [1394, 341] width 23 height 23
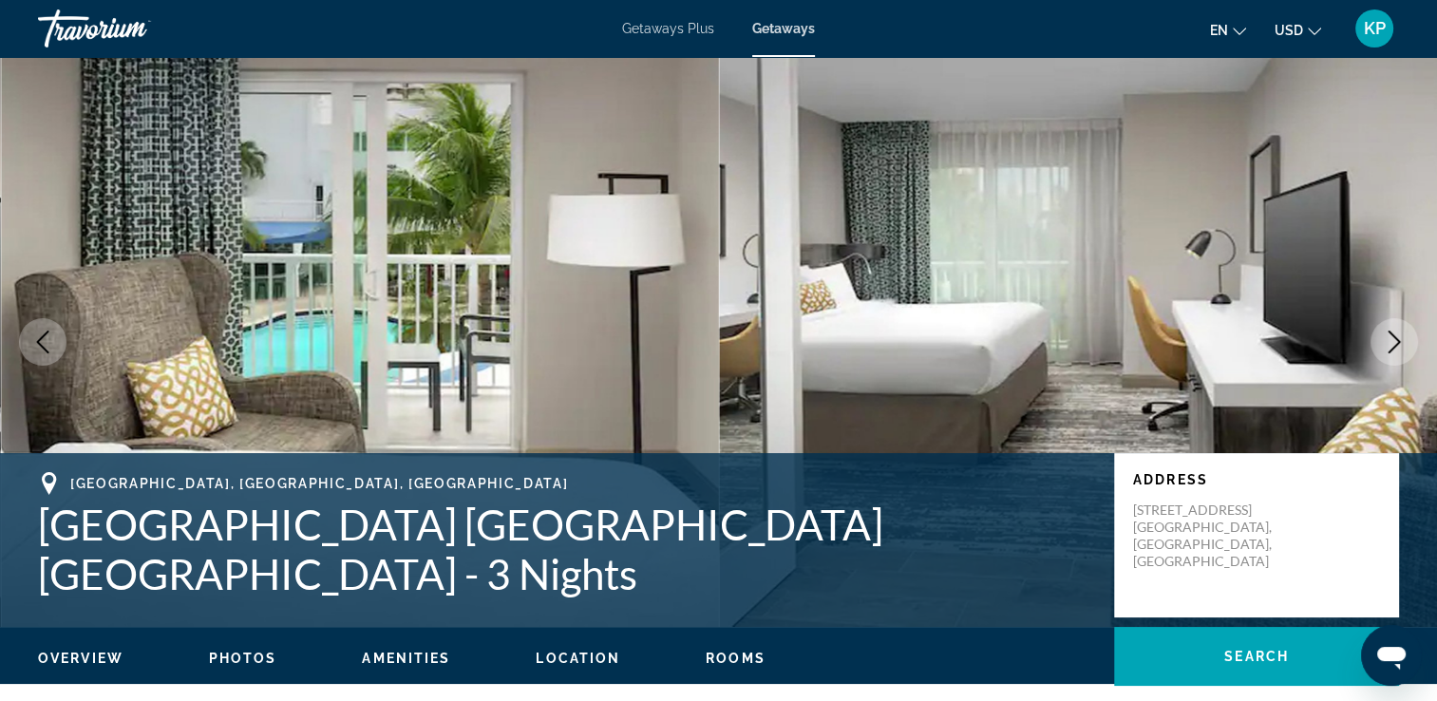
click at [1383, 340] on icon "Next image" at bounding box center [1394, 341] width 23 height 23
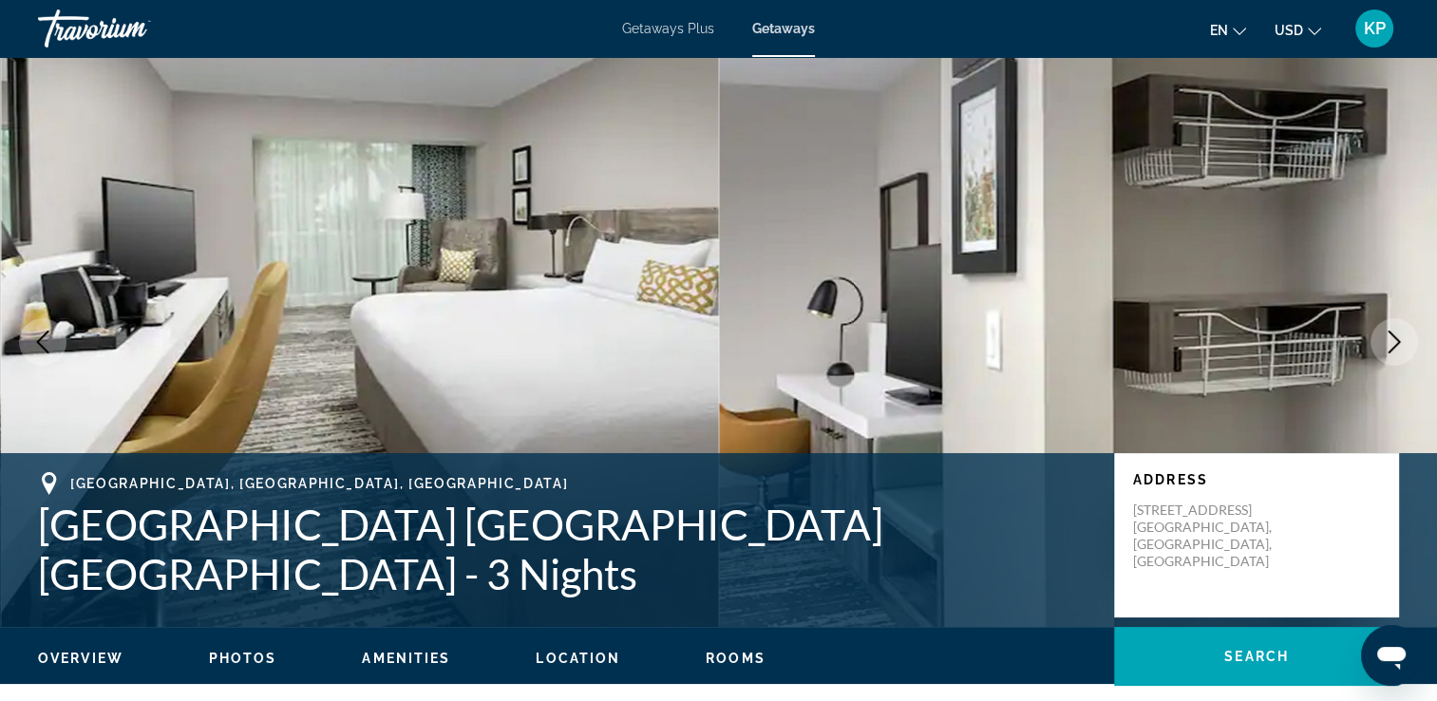
click at [1383, 340] on icon "Next image" at bounding box center [1394, 341] width 23 height 23
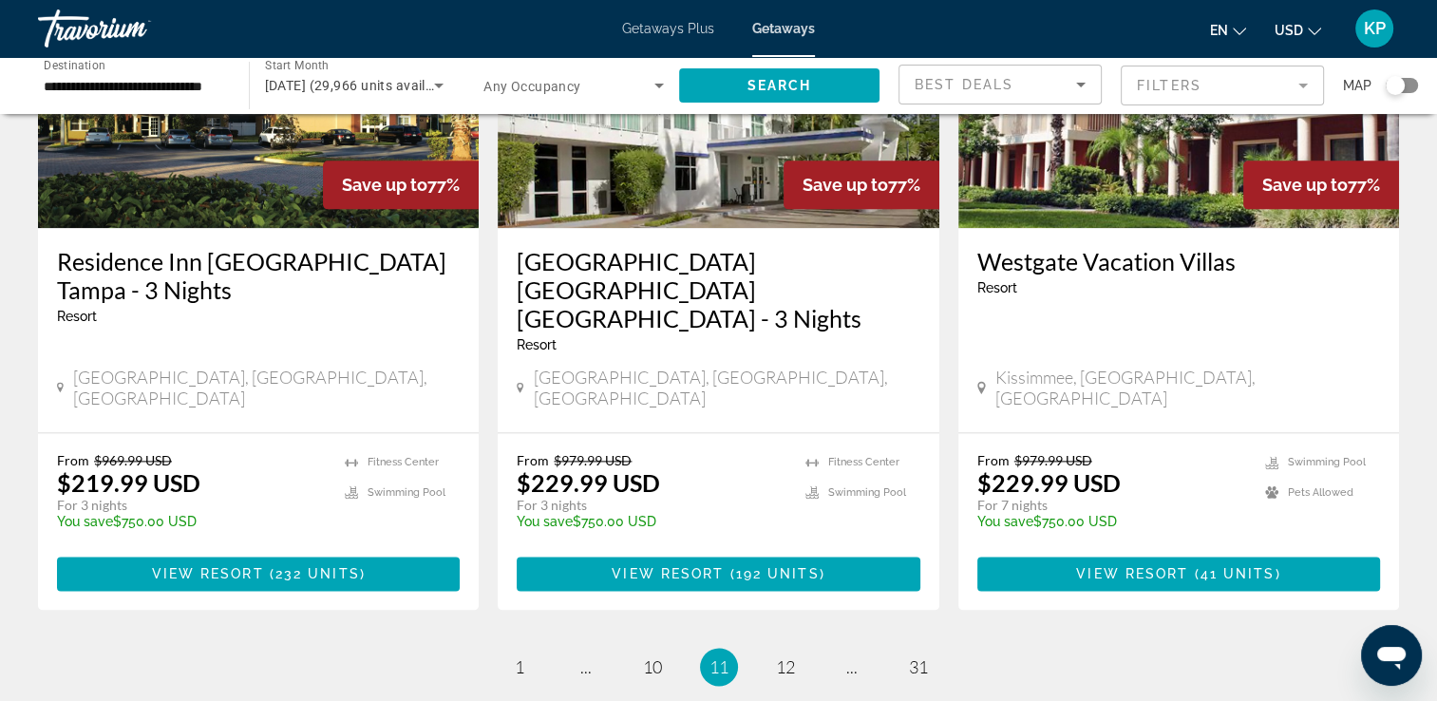
scroll to position [2317, 0]
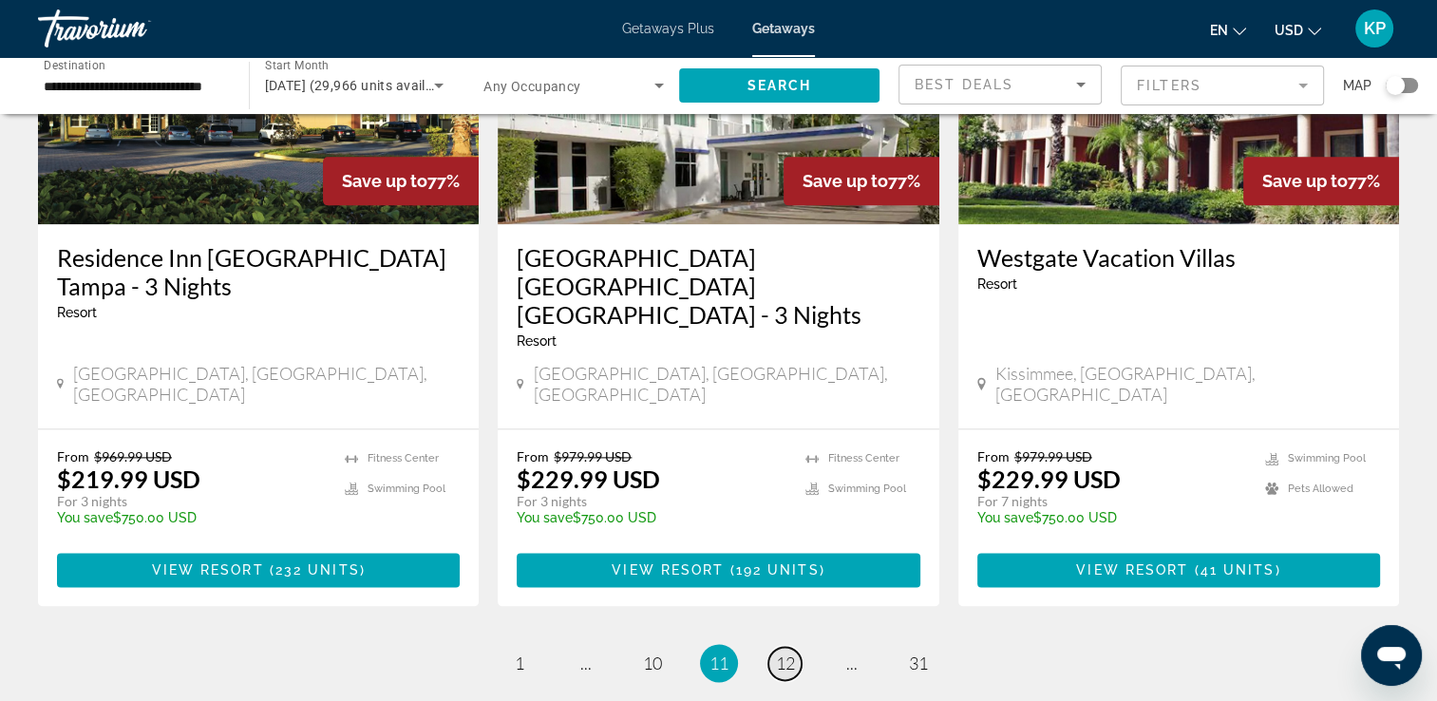
click at [785, 652] on span "12" at bounding box center [785, 662] width 19 height 21
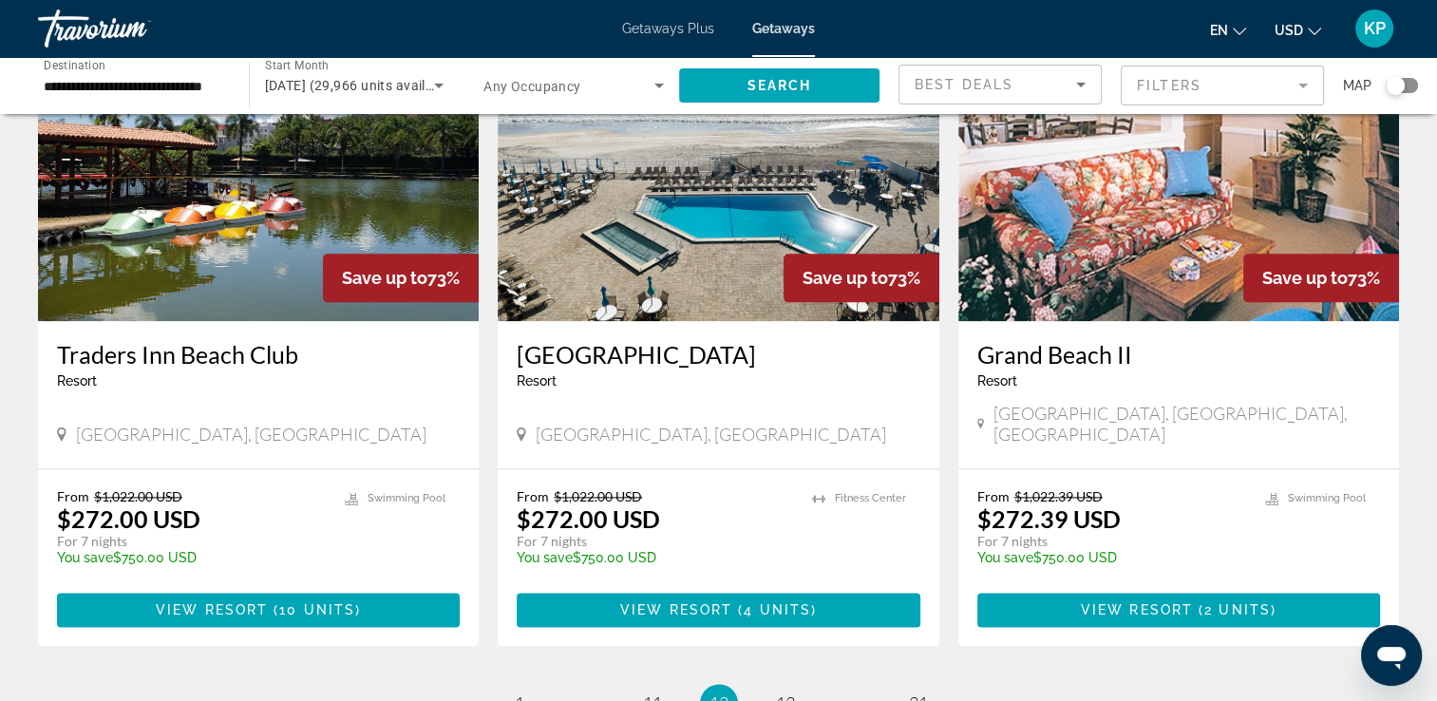
scroll to position [2279, 0]
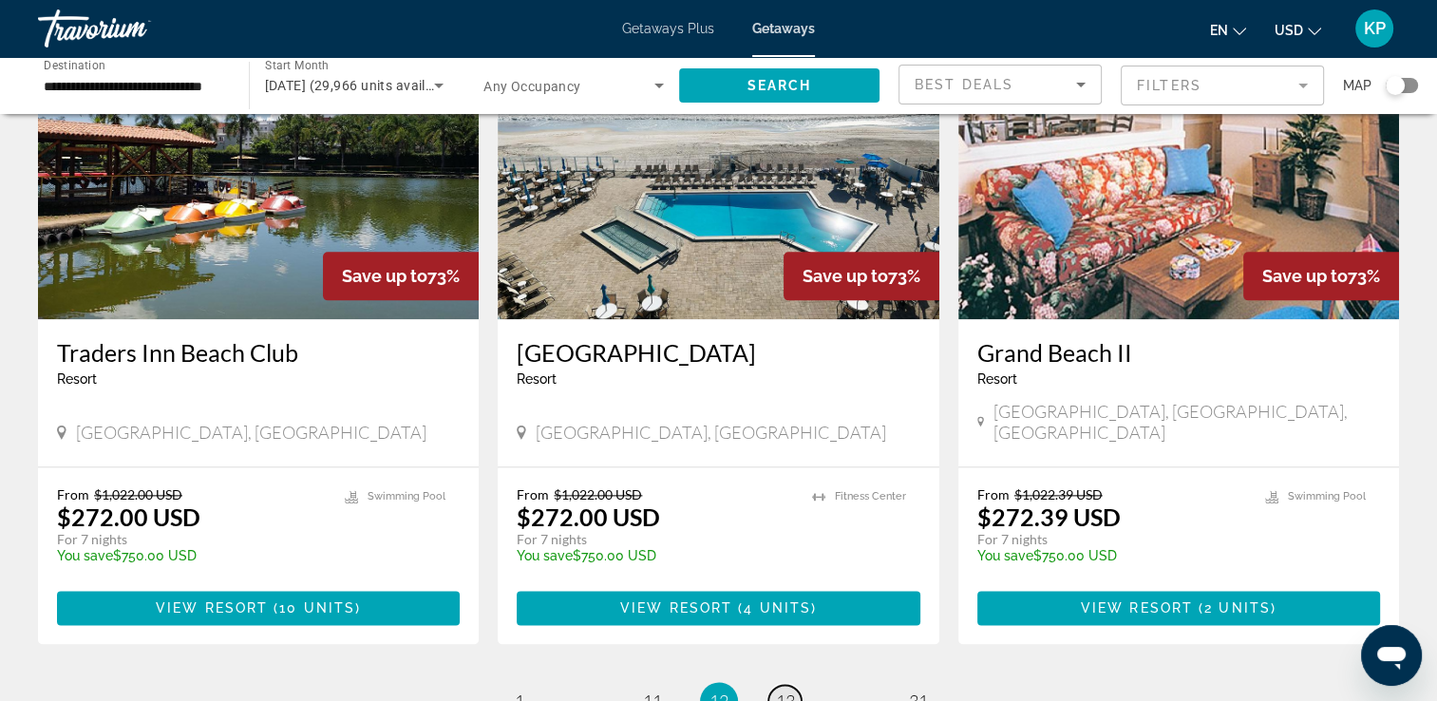
click at [786, 690] on span "13" at bounding box center [785, 700] width 19 height 21
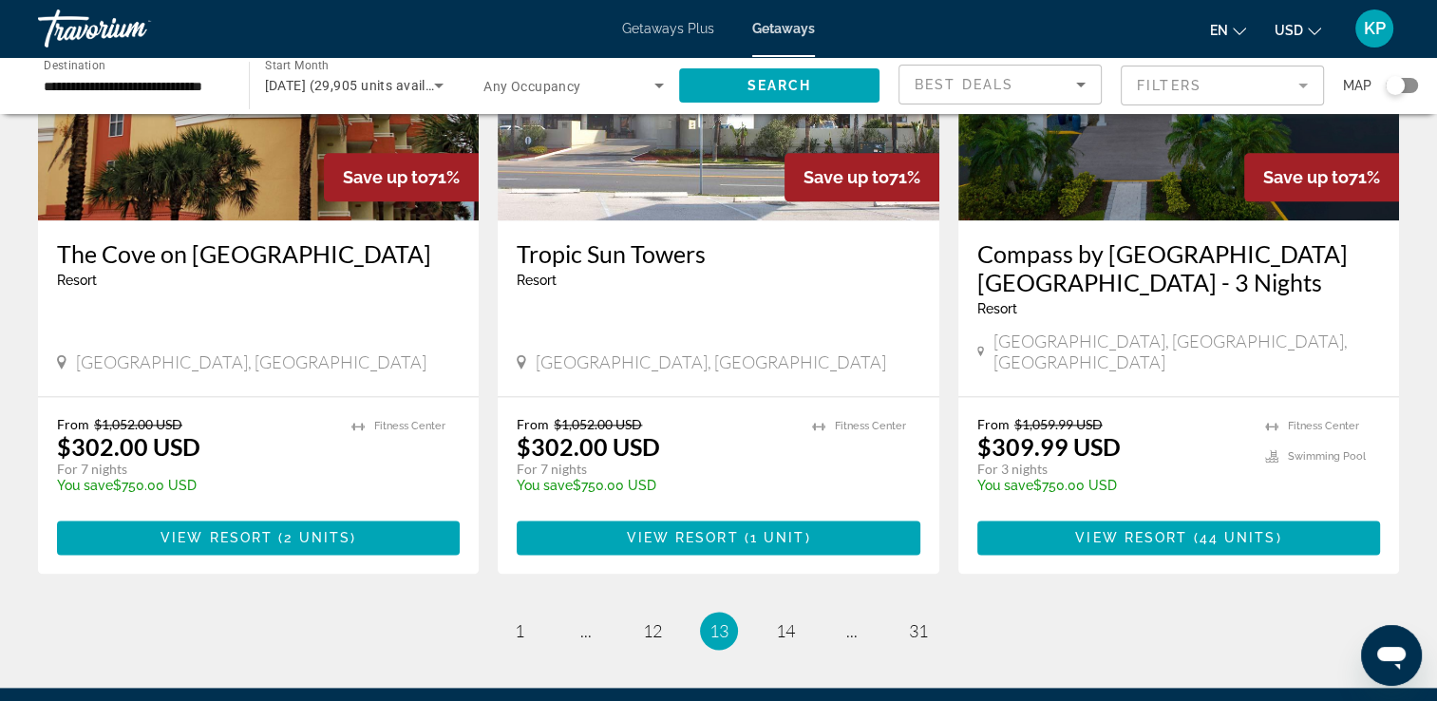
scroll to position [2455, 0]
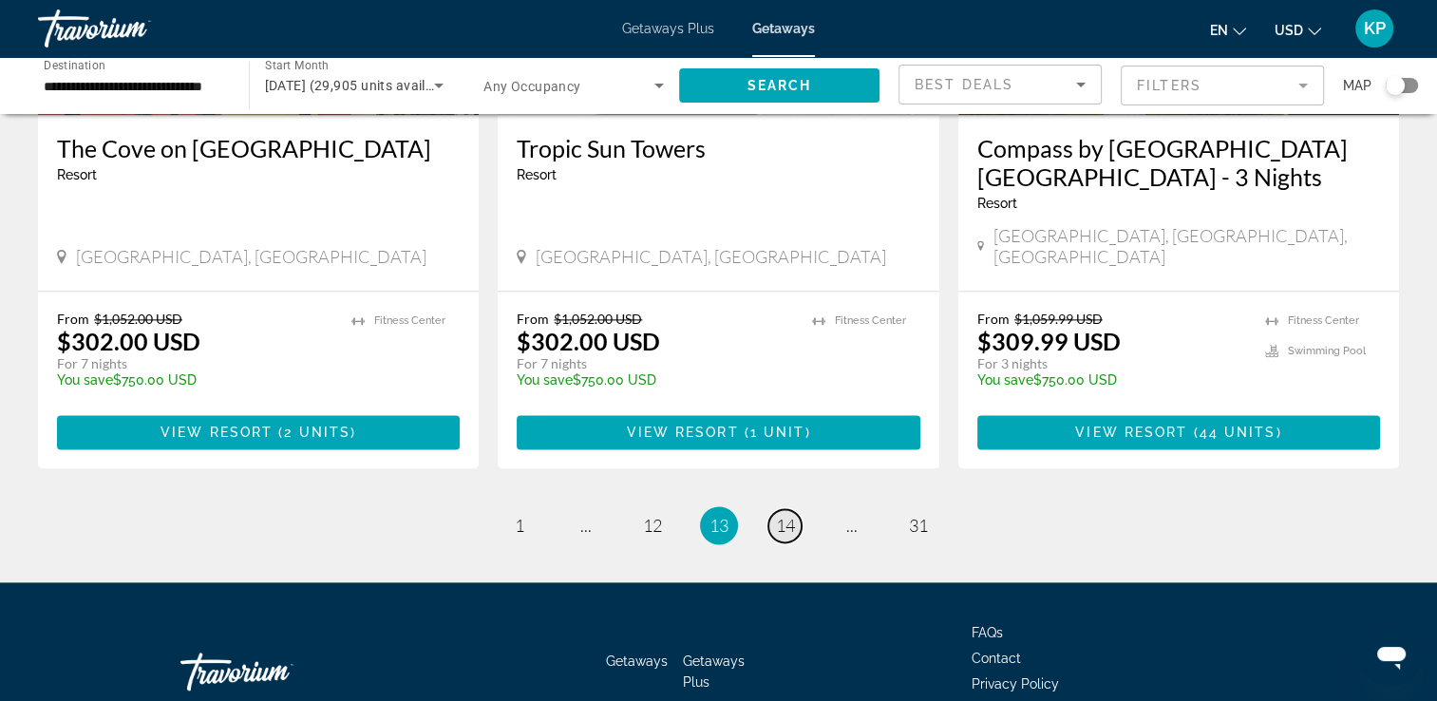
click at [783, 509] on link "page 14" at bounding box center [784, 525] width 33 height 33
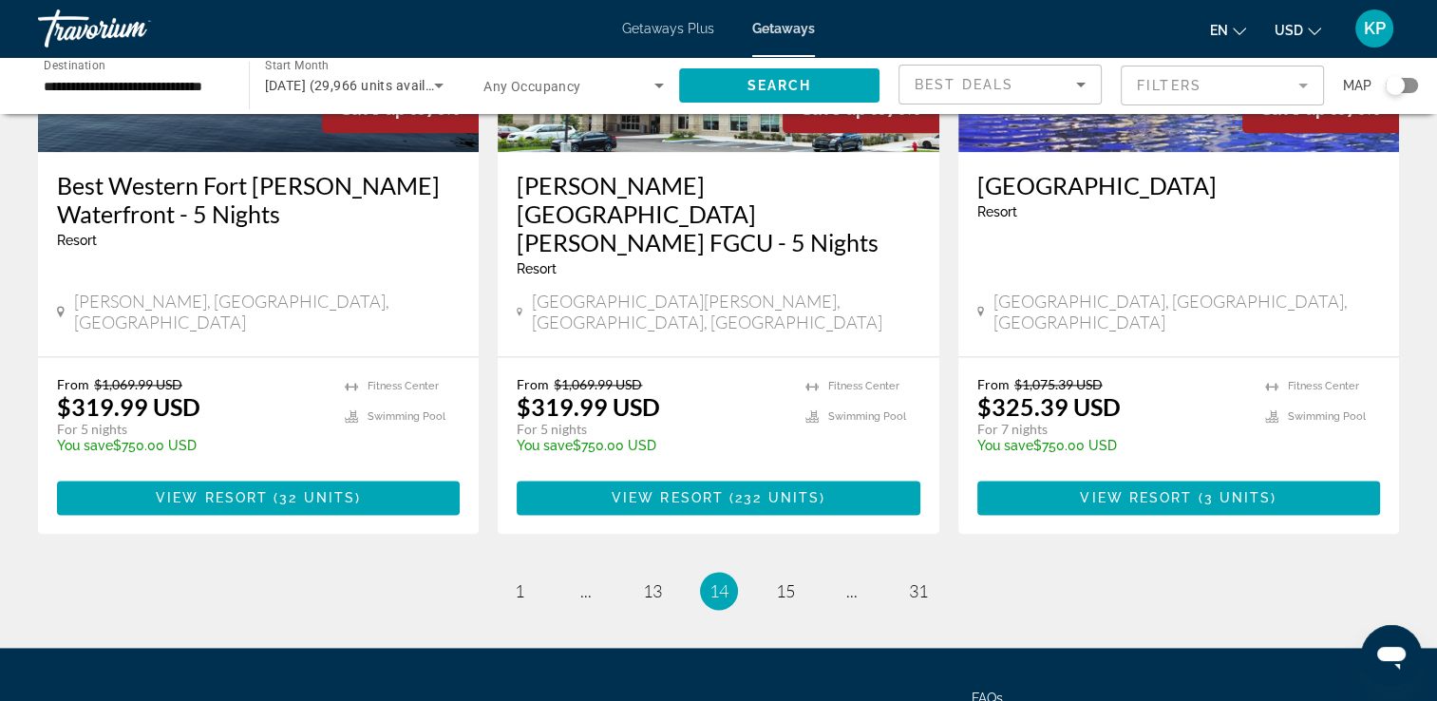
scroll to position [2484, 0]
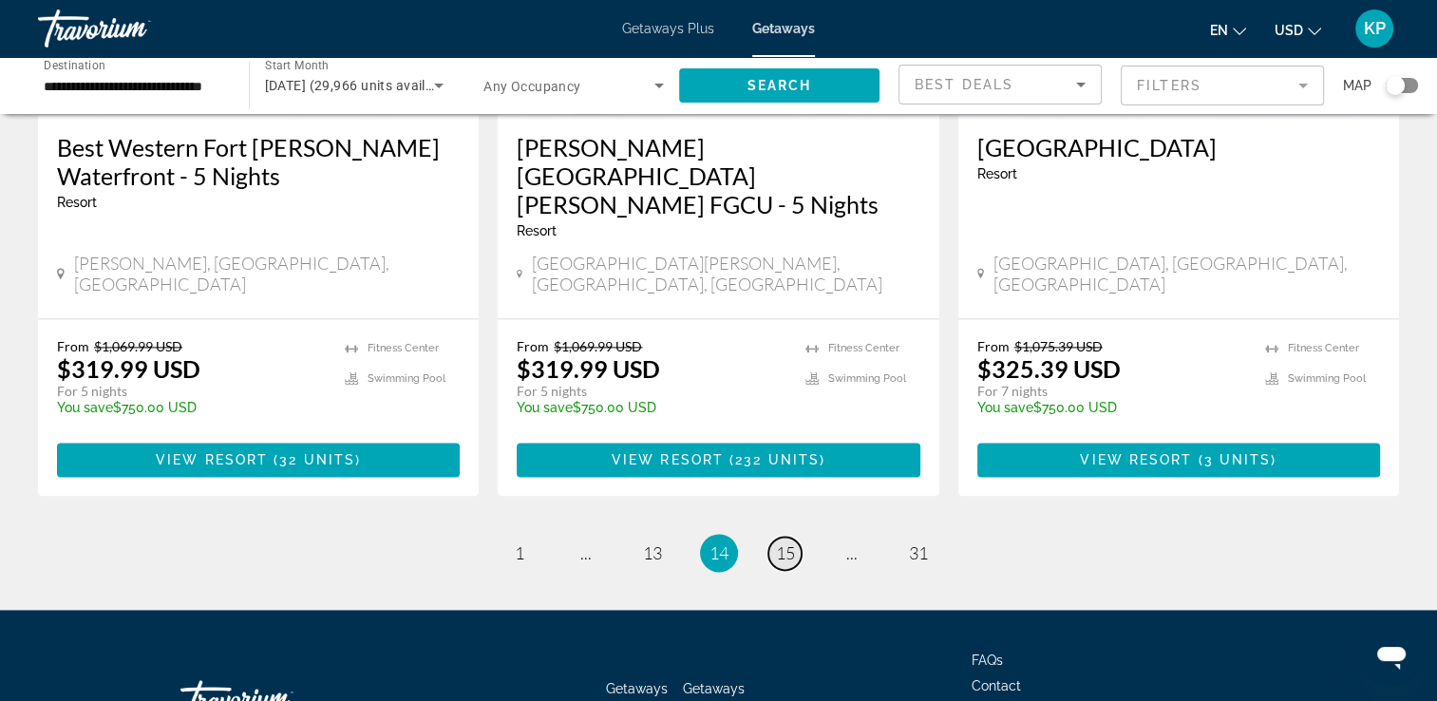
click at [780, 536] on link "page 15" at bounding box center [784, 552] width 33 height 33
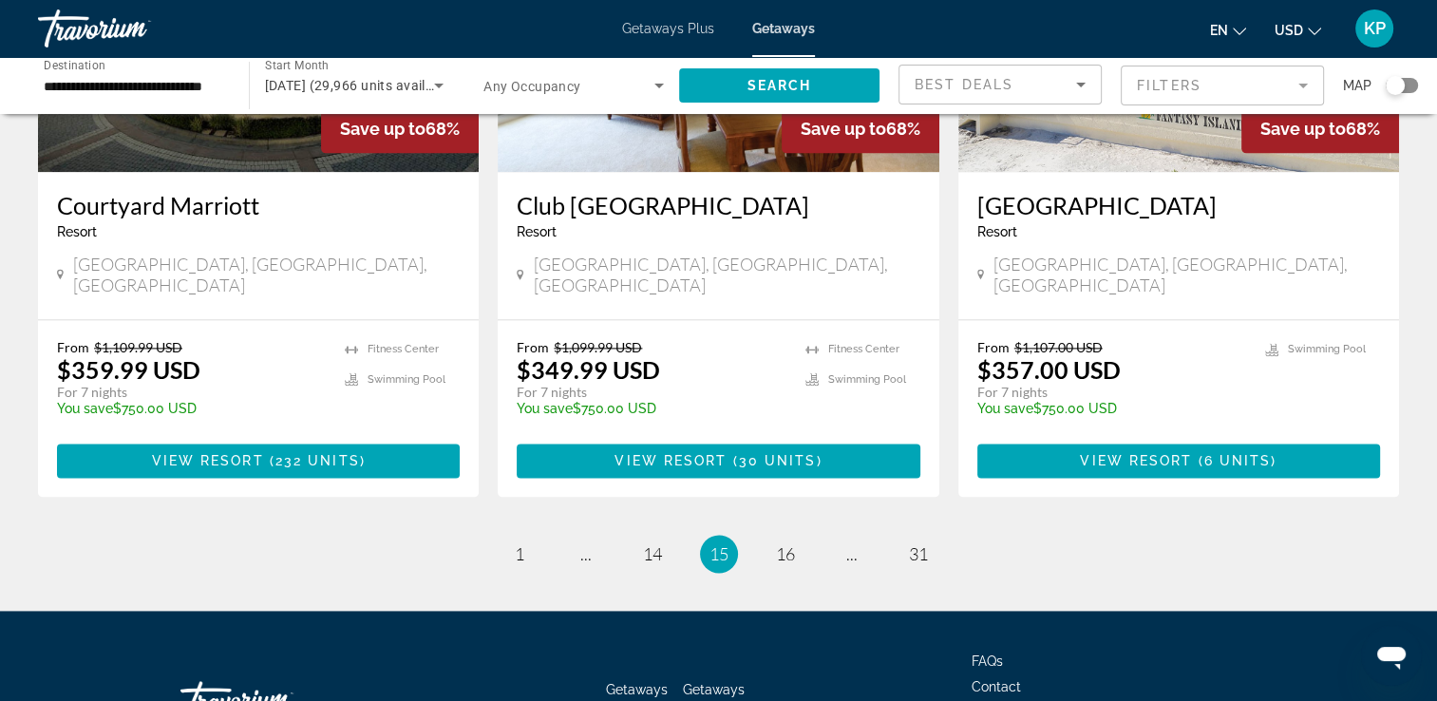
scroll to position [2455, 0]
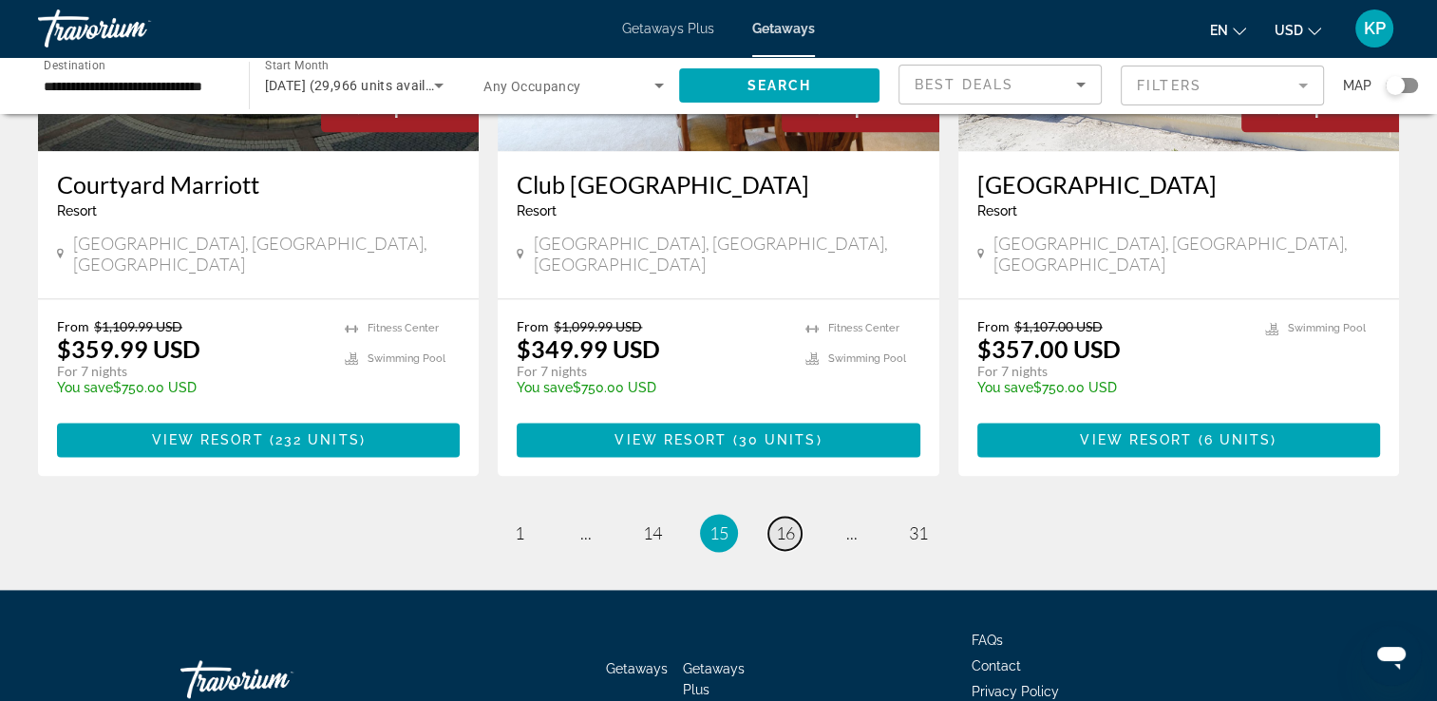
click at [787, 517] on link "page 16" at bounding box center [784, 533] width 33 height 33
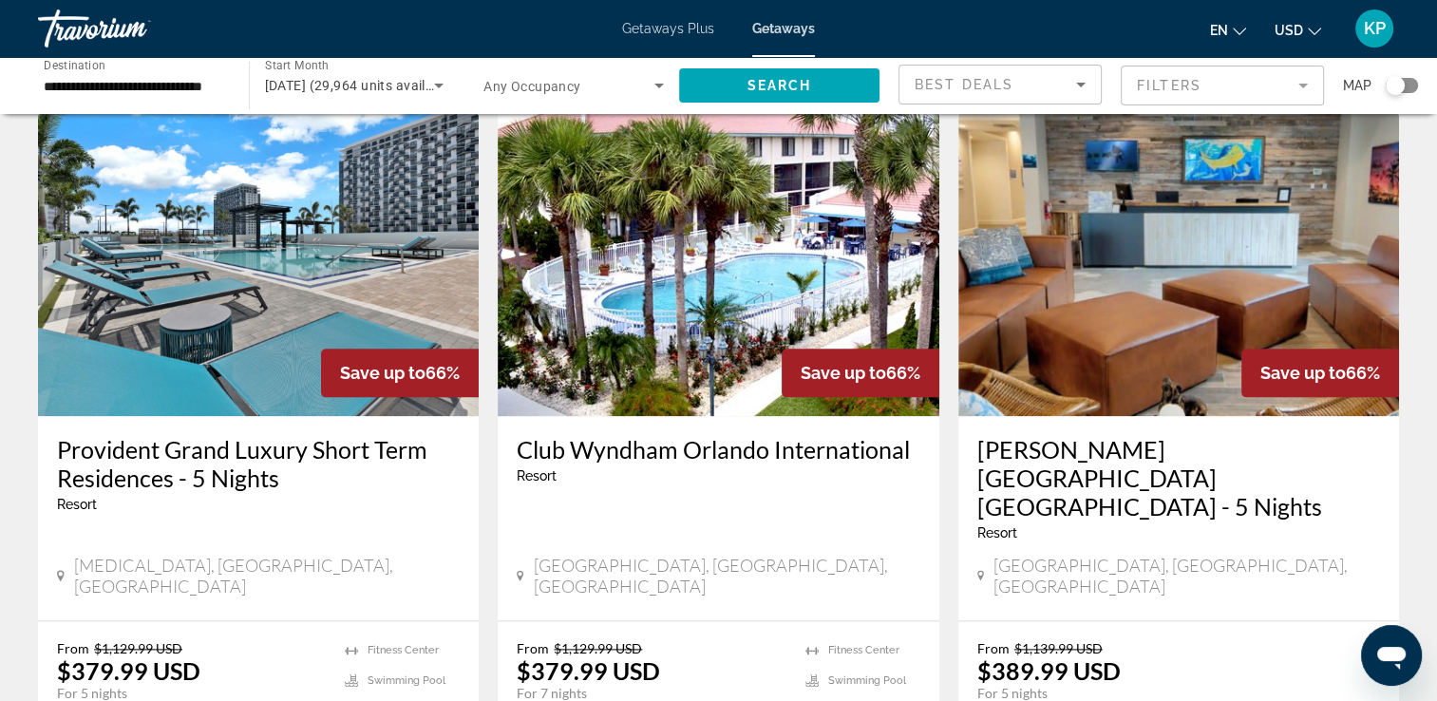
scroll to position [2241, 0]
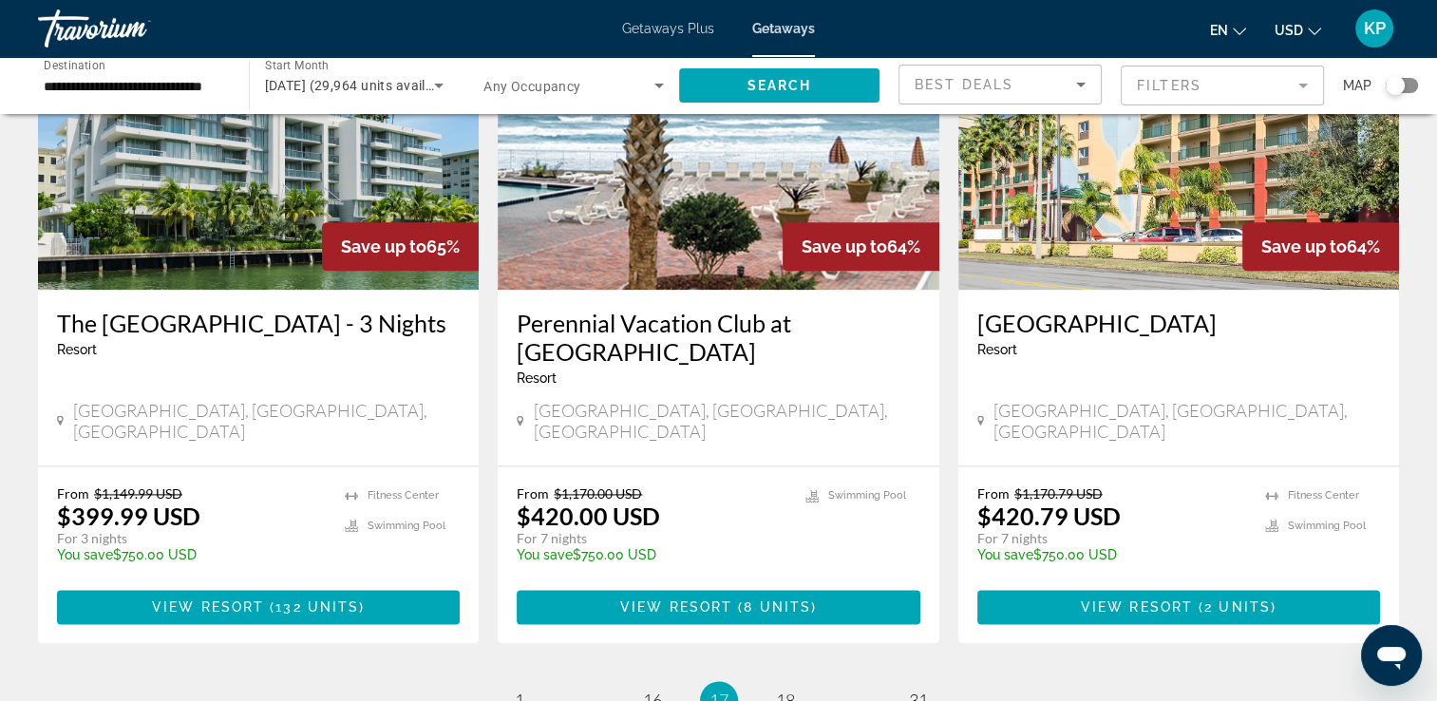
scroll to position [2393, 0]
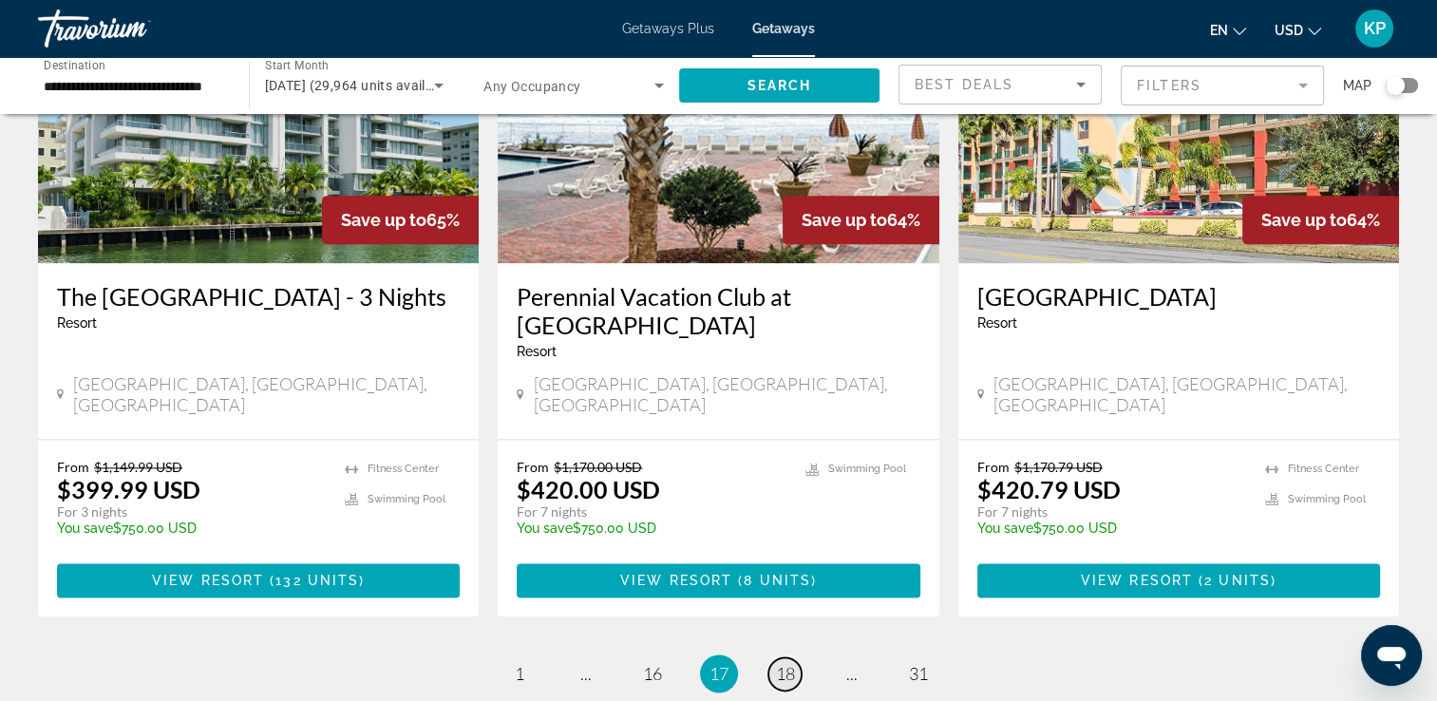
click at [778, 663] on span "18" at bounding box center [785, 673] width 19 height 21
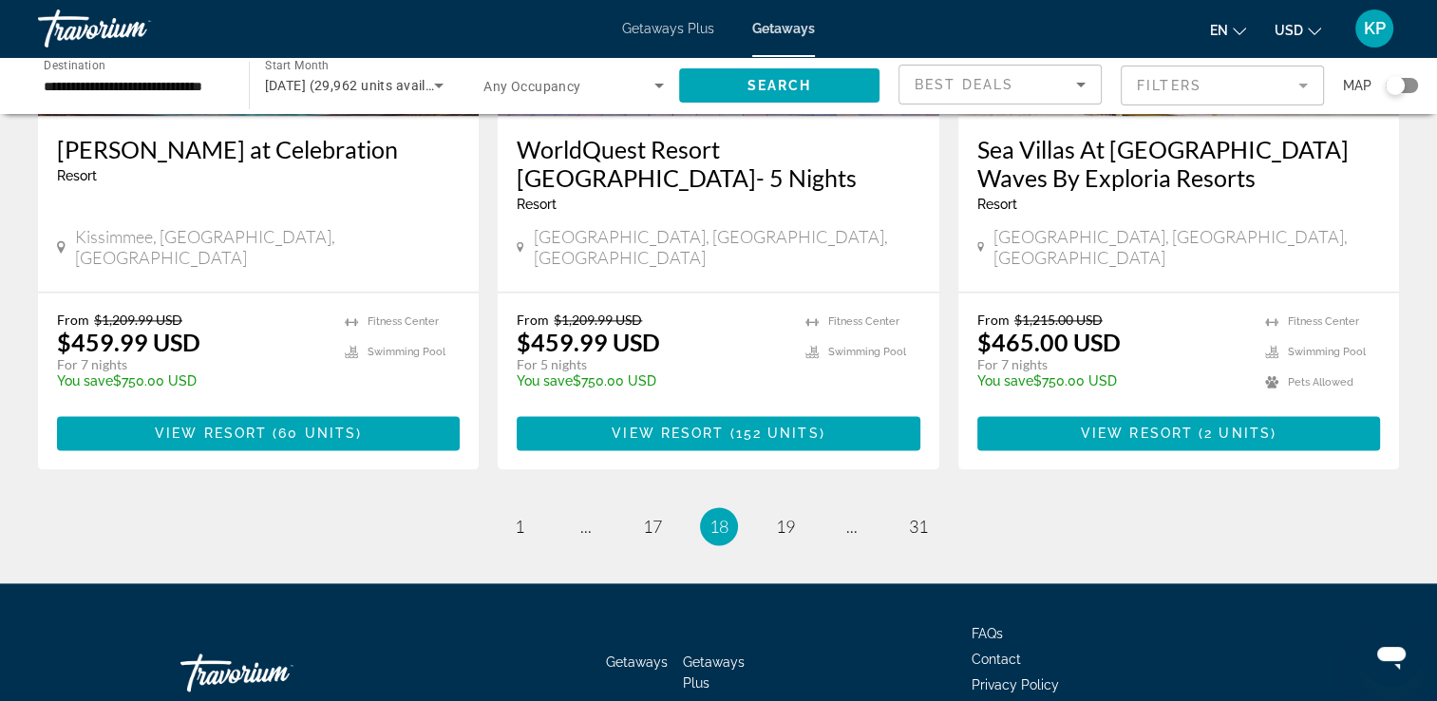
scroll to position [2455, 0]
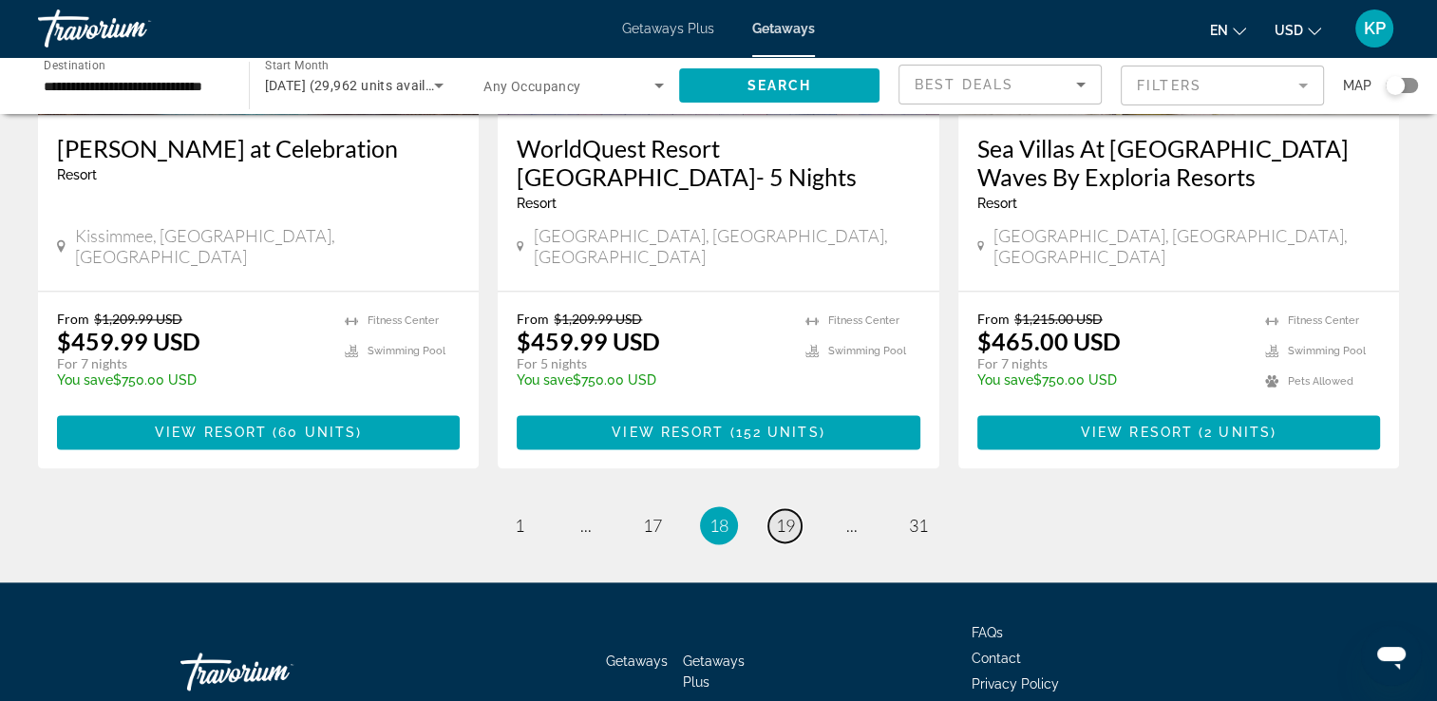
click at [776, 515] on span "19" at bounding box center [785, 525] width 19 height 21
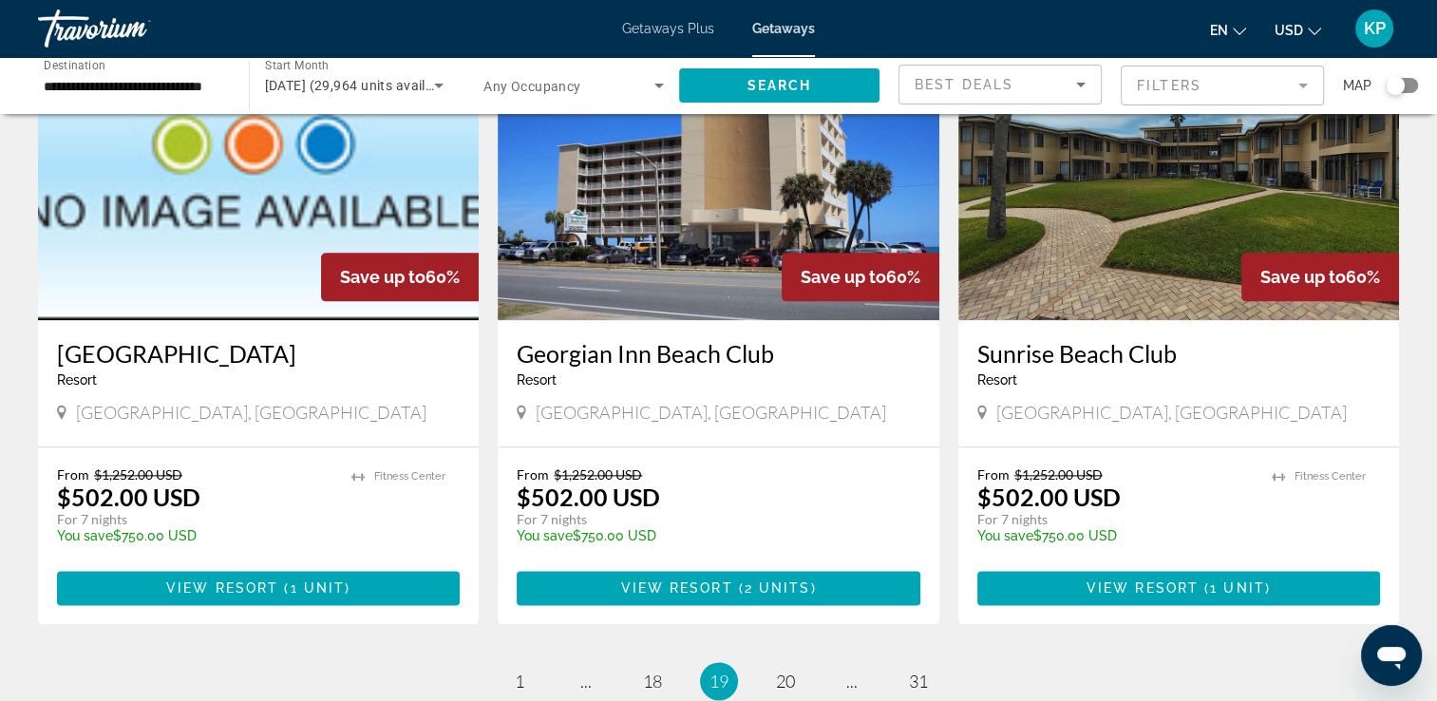
scroll to position [2203, 0]
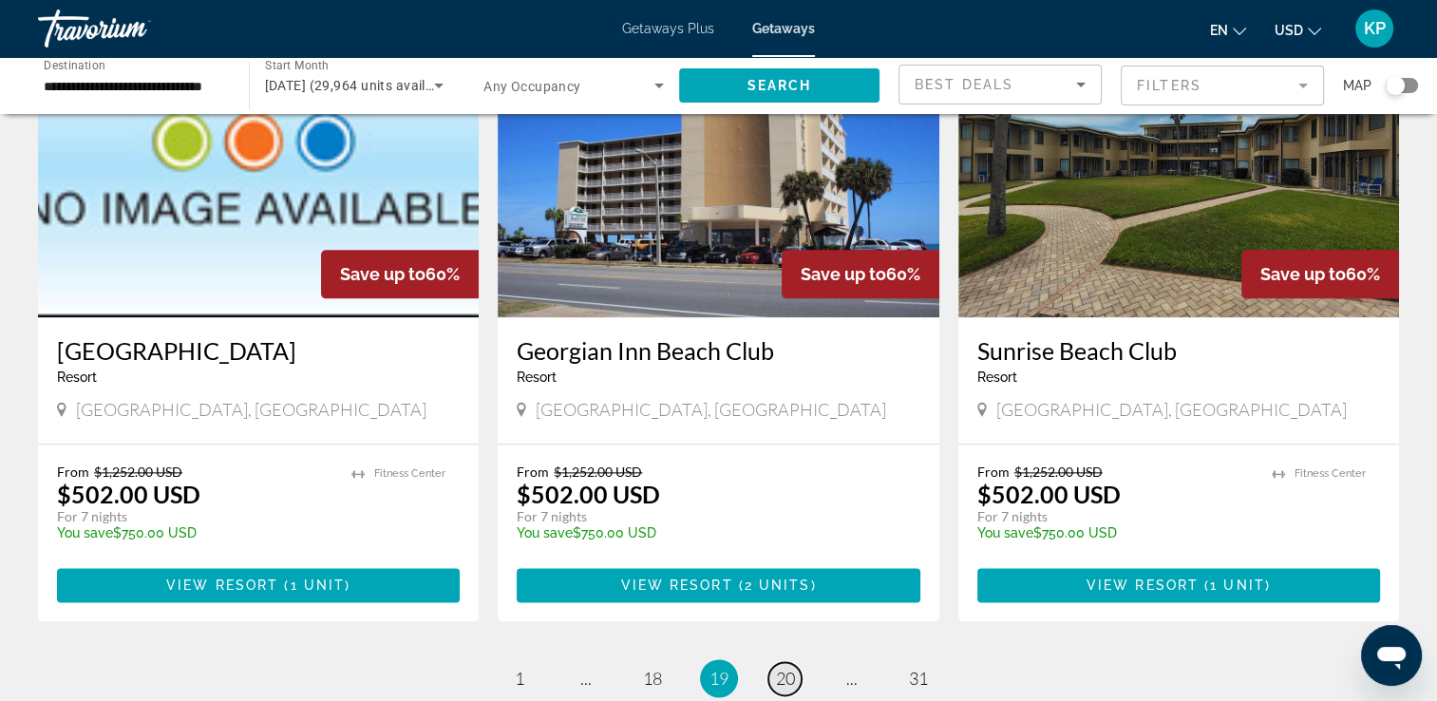
click at [783, 668] on span "20" at bounding box center [785, 678] width 19 height 21
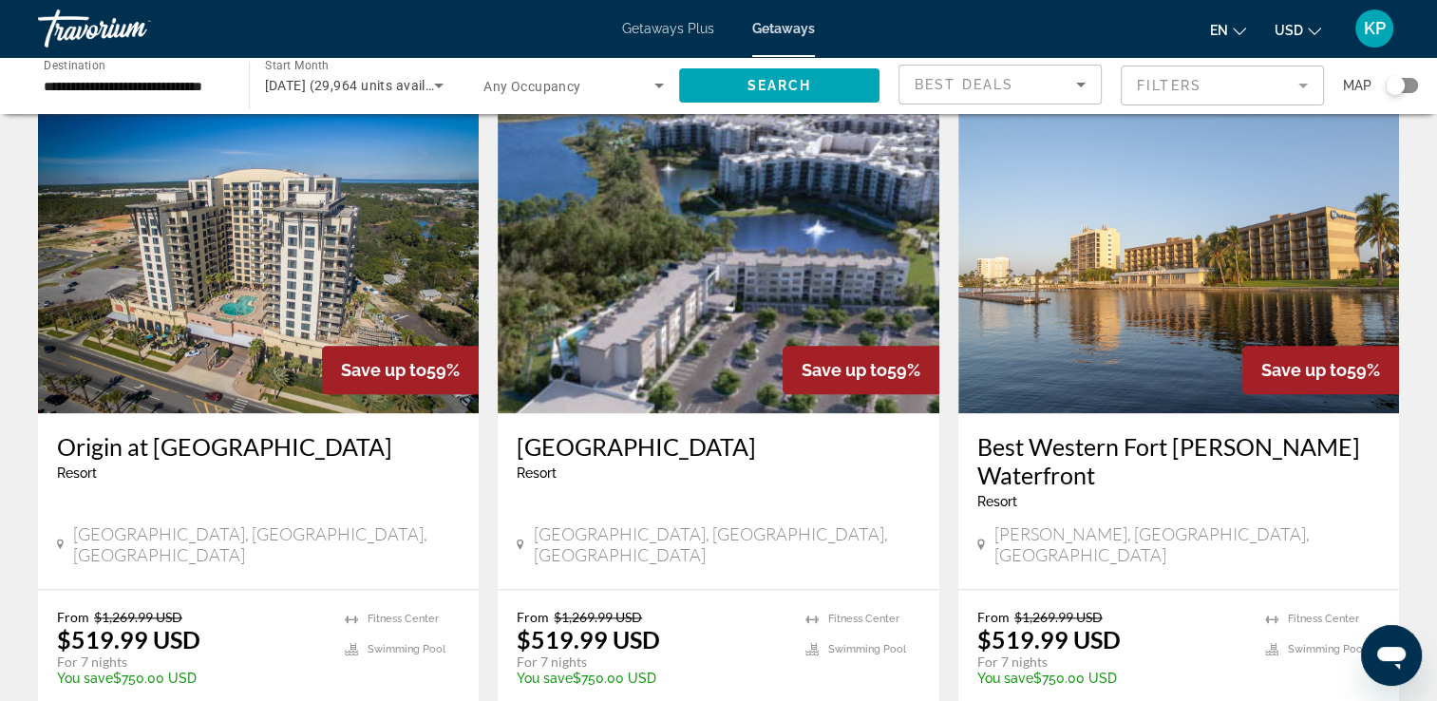
scroll to position [2203, 0]
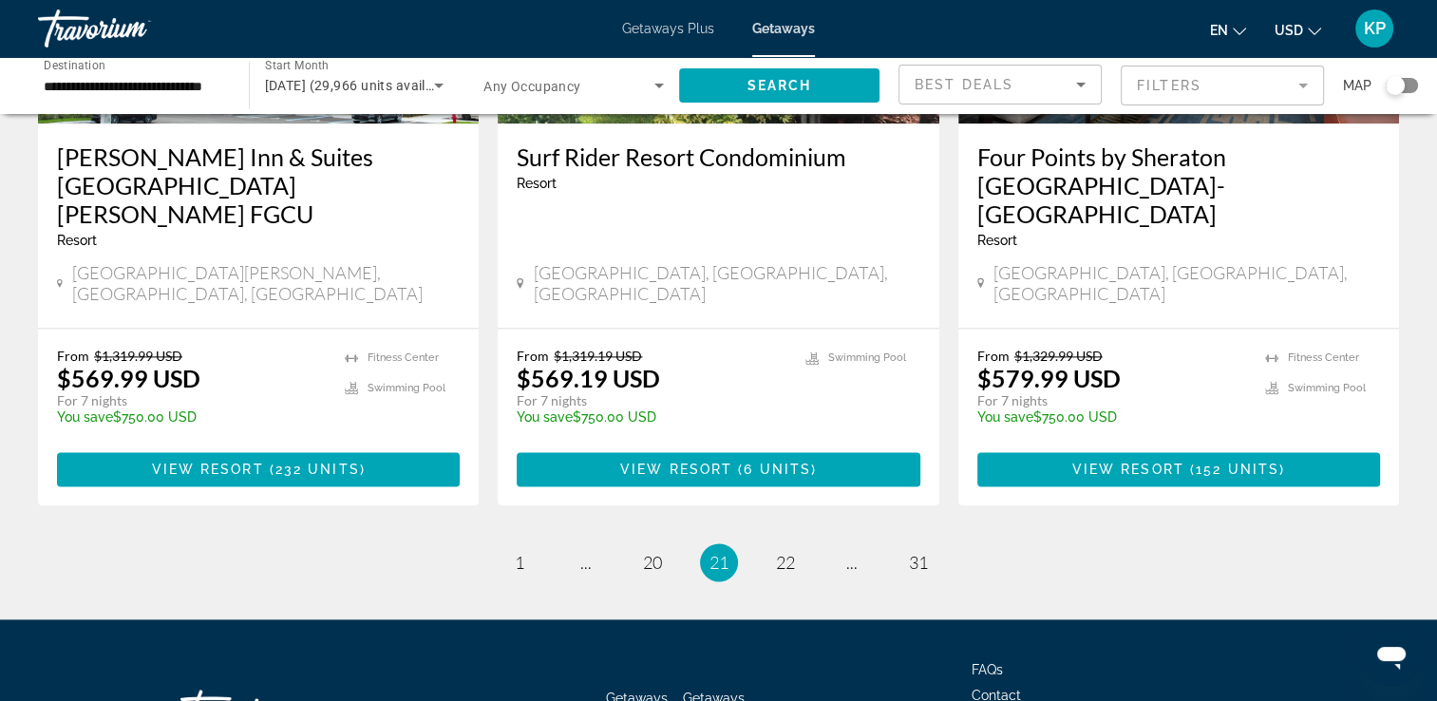
scroll to position [2398, 0]
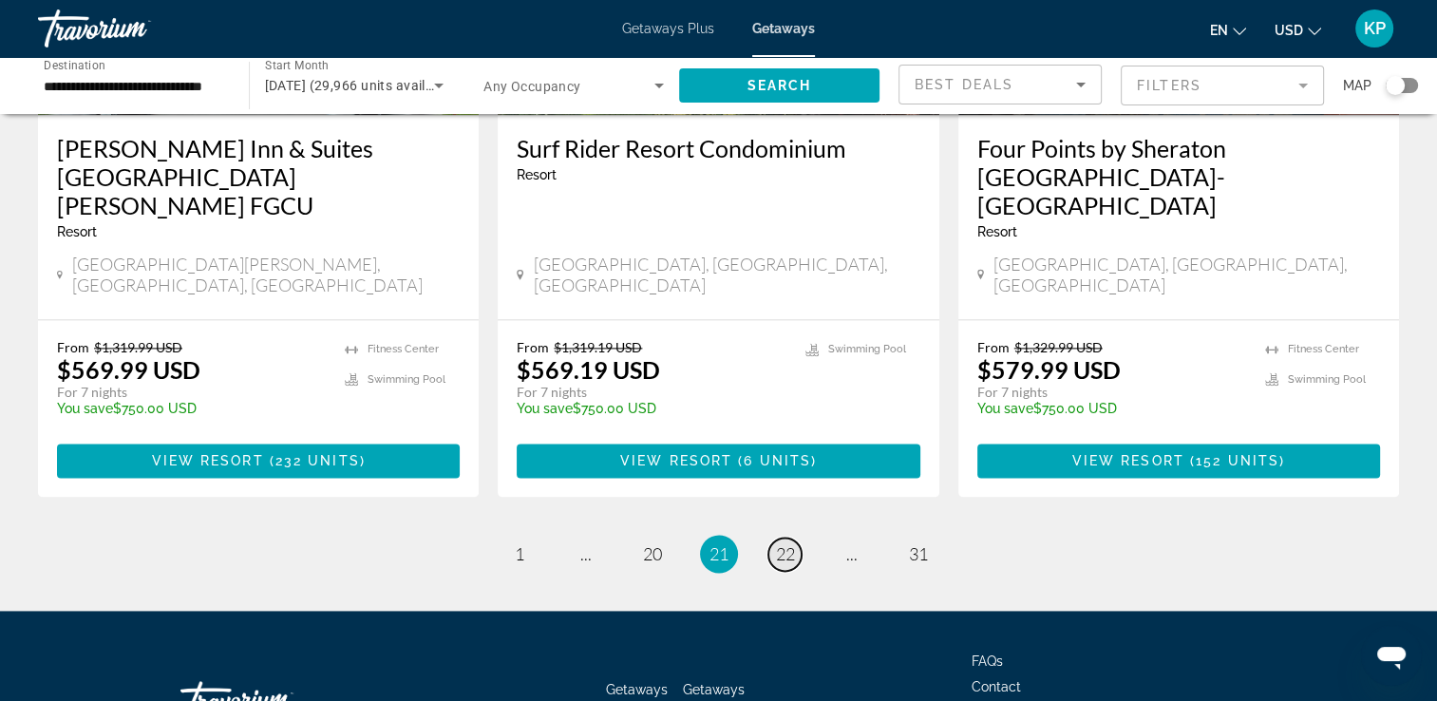
click at [797, 537] on link "page 22" at bounding box center [784, 553] width 33 height 33
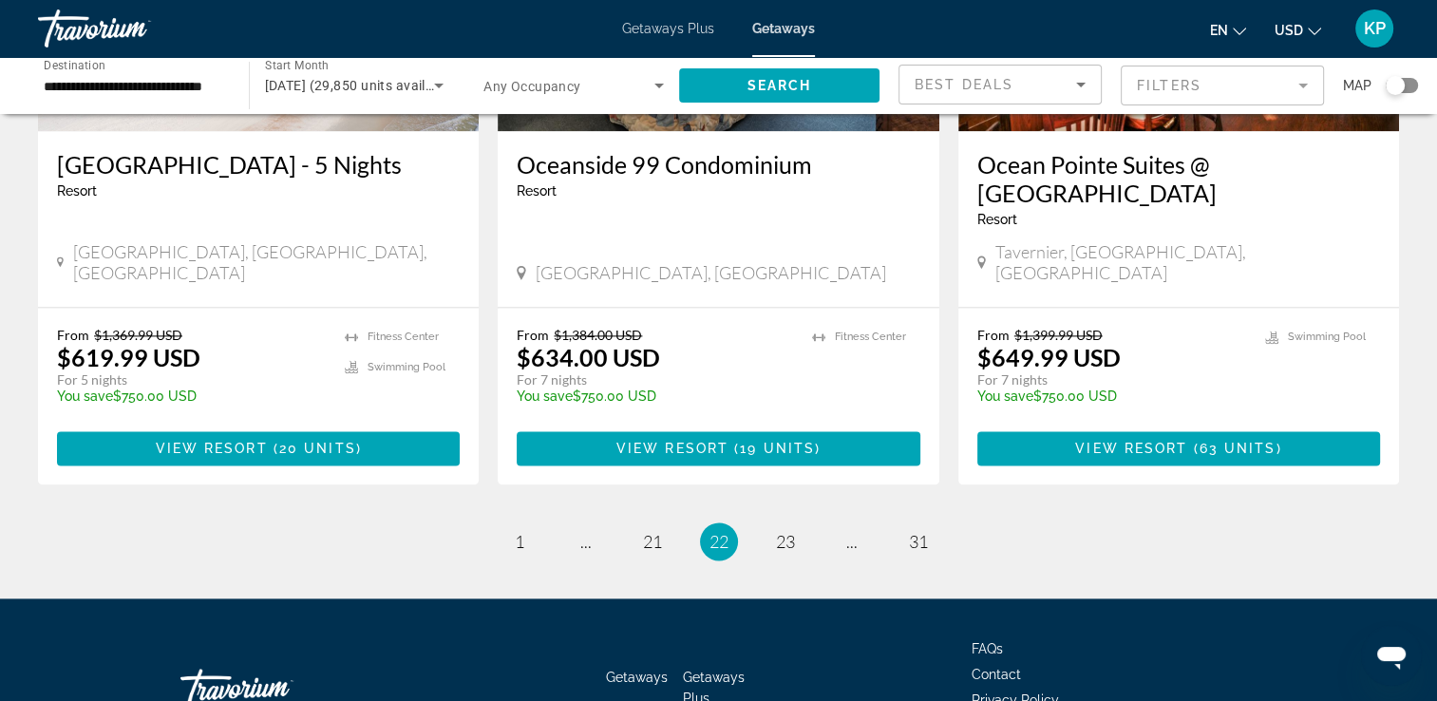
scroll to position [2455, 0]
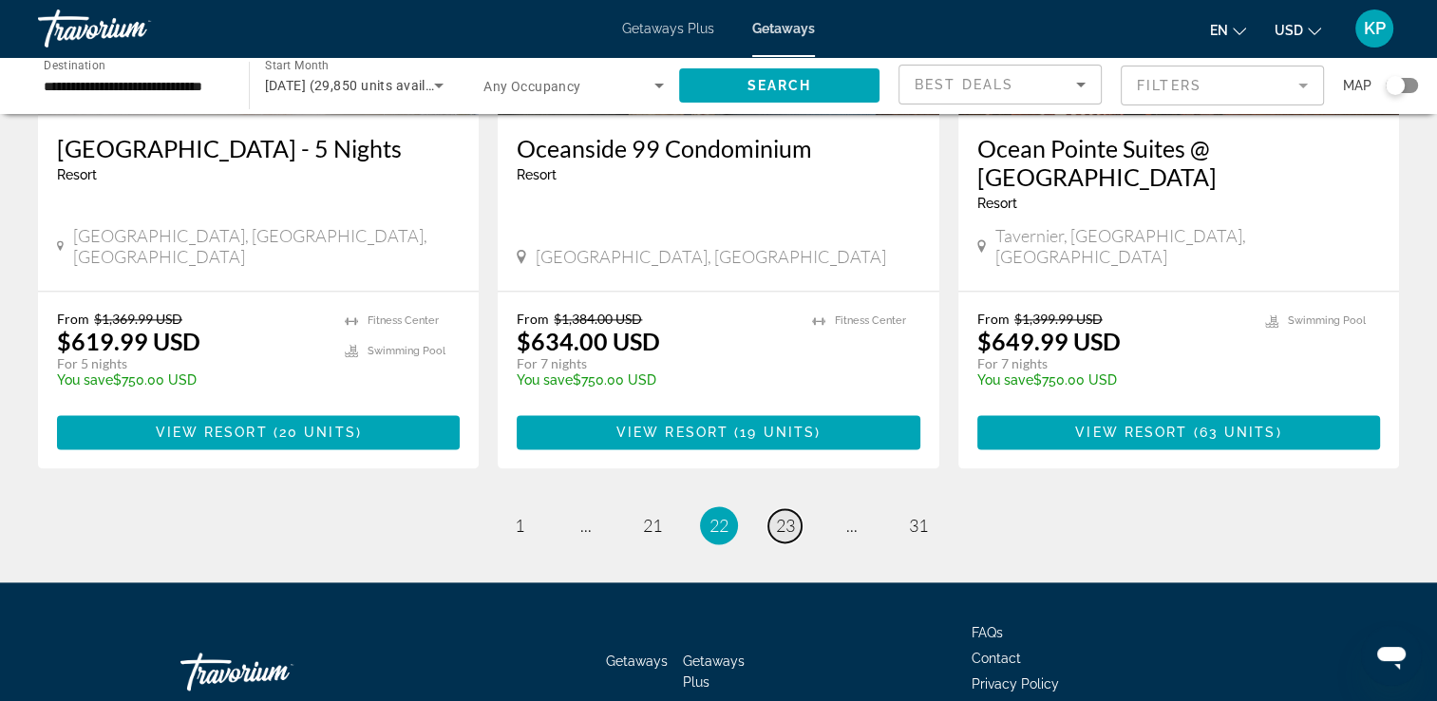
click at [782, 515] on span "23" at bounding box center [785, 525] width 19 height 21
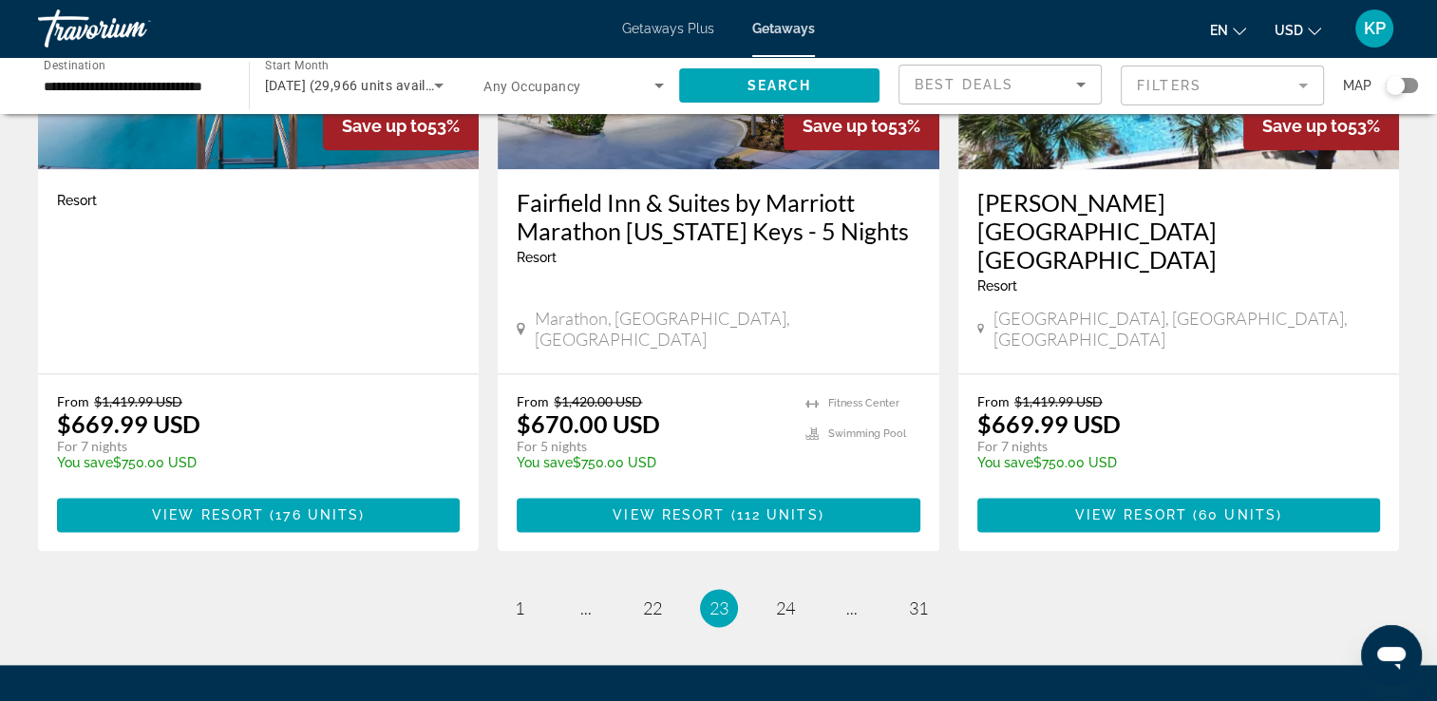
scroll to position [2427, 0]
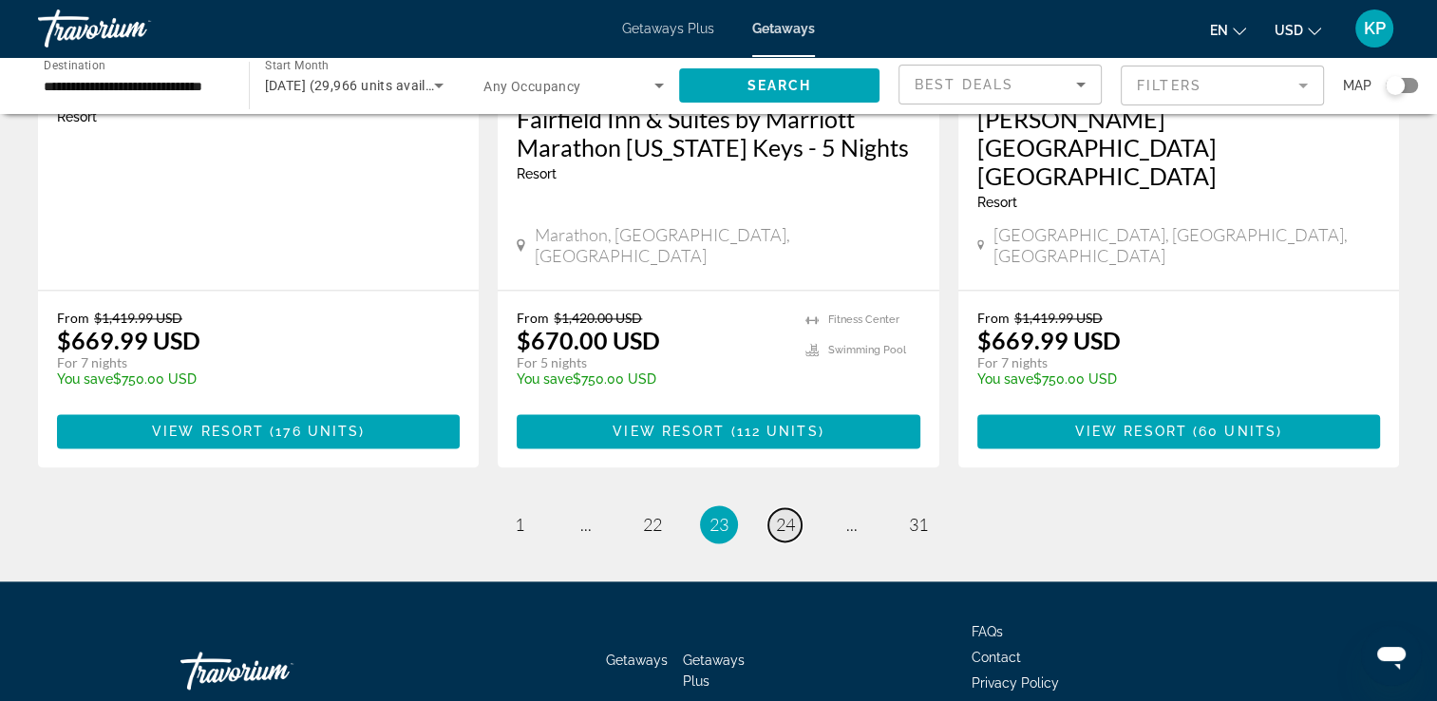
click at [776, 514] on span "24" at bounding box center [785, 524] width 19 height 21
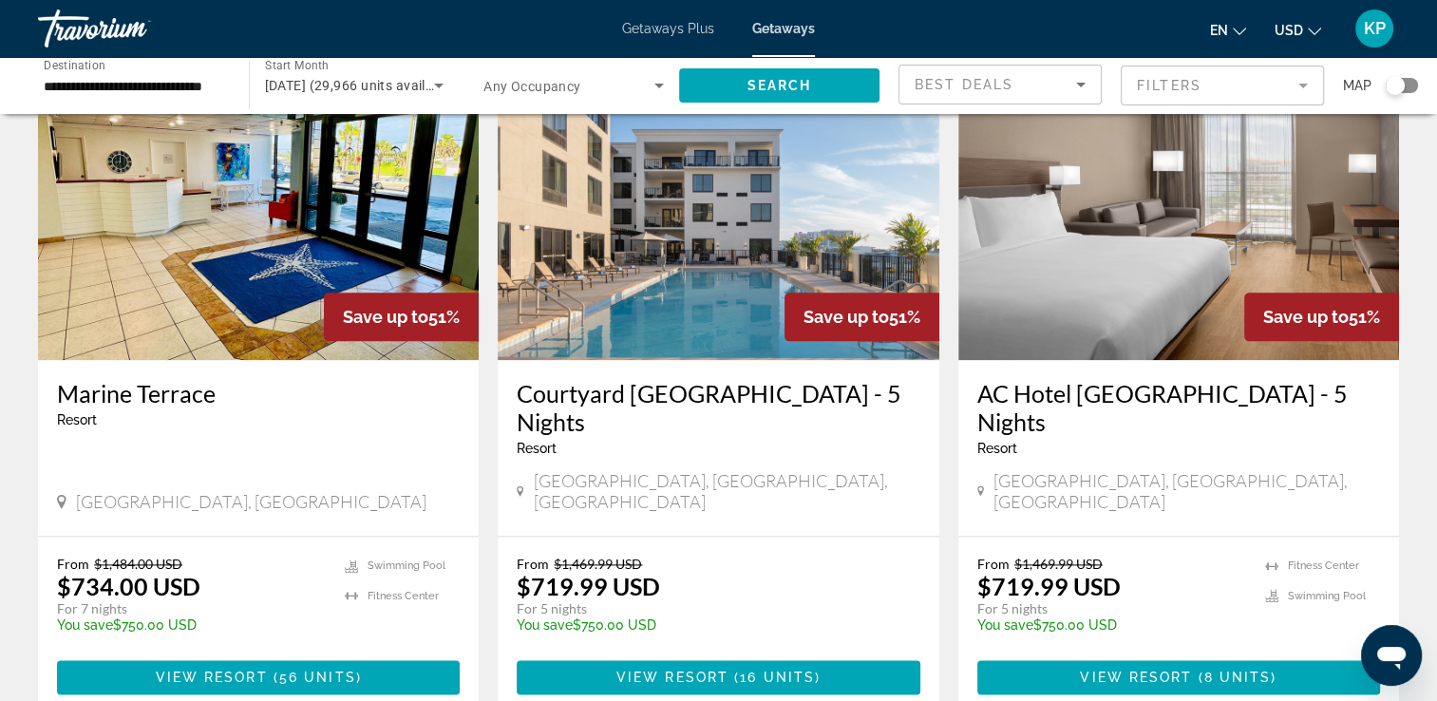
scroll to position [2484, 0]
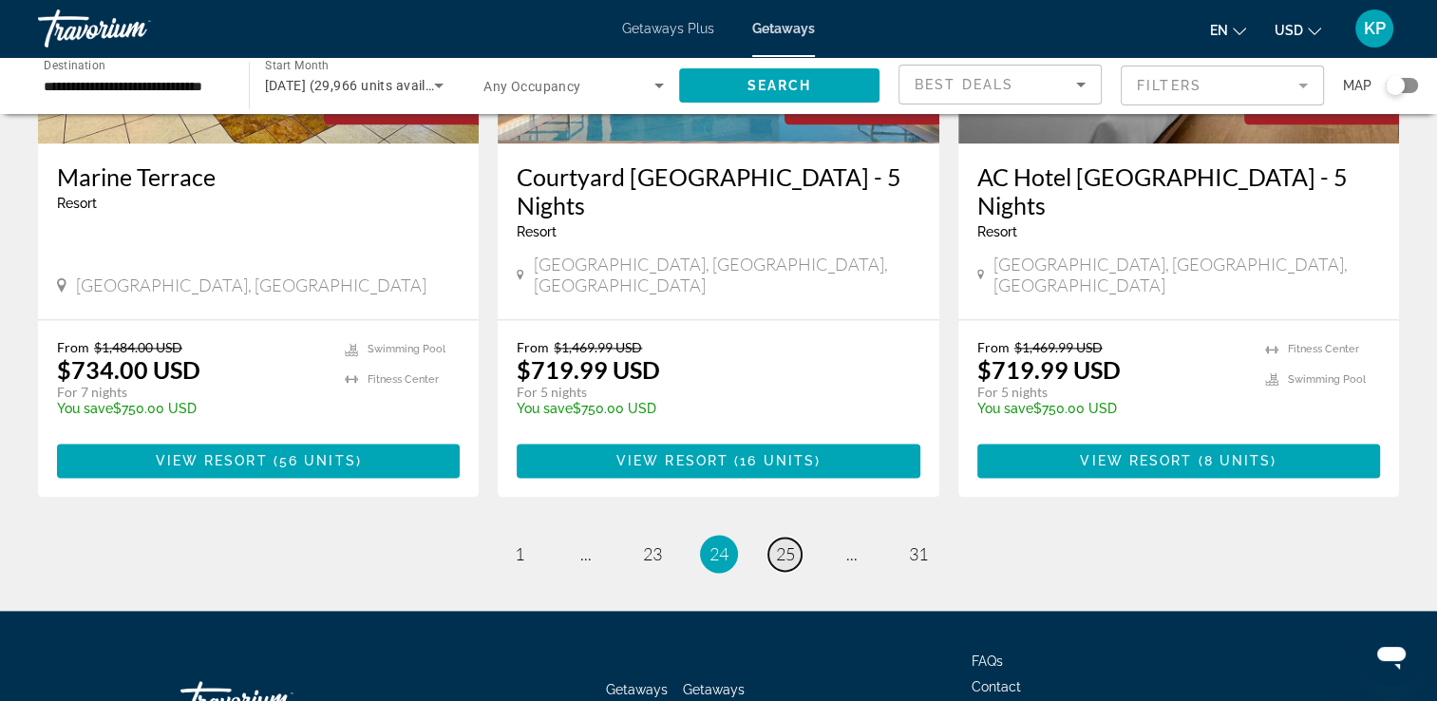
click at [784, 543] on span "25" at bounding box center [785, 553] width 19 height 21
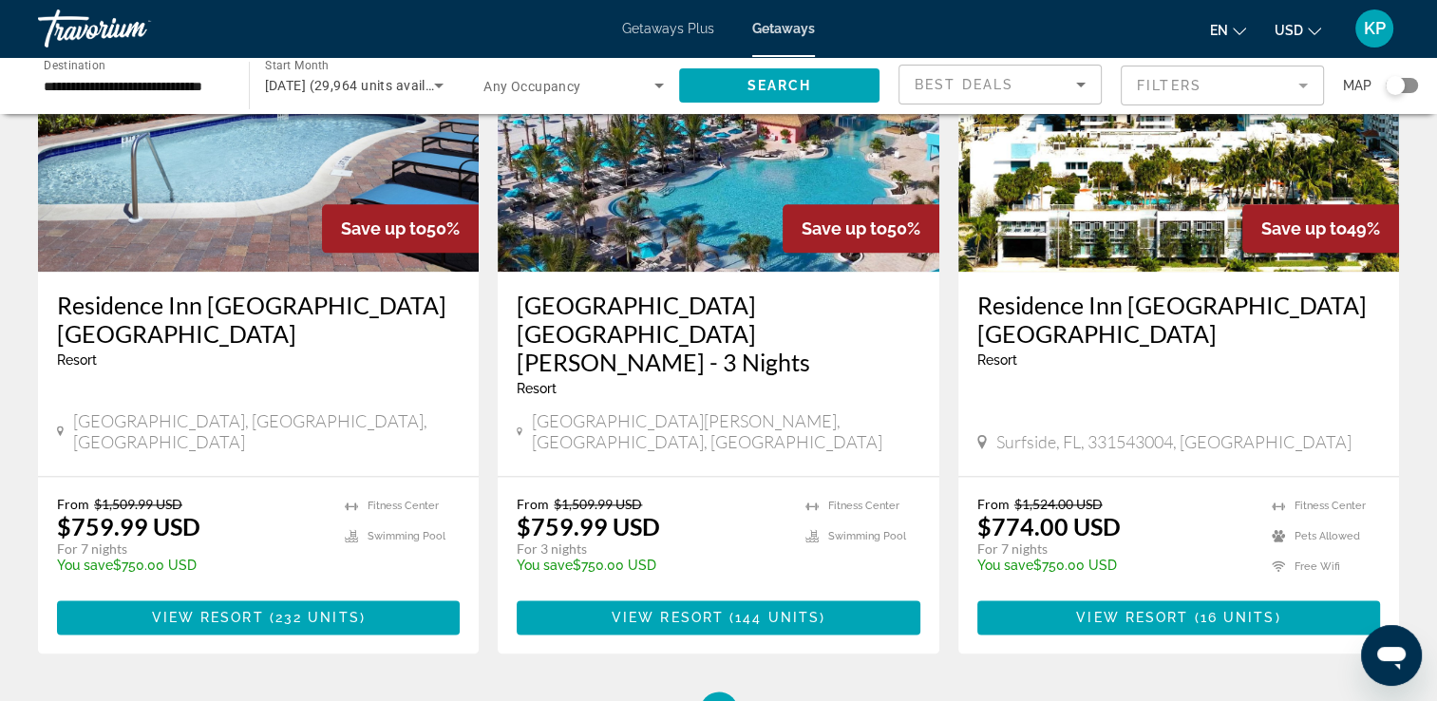
scroll to position [2484, 0]
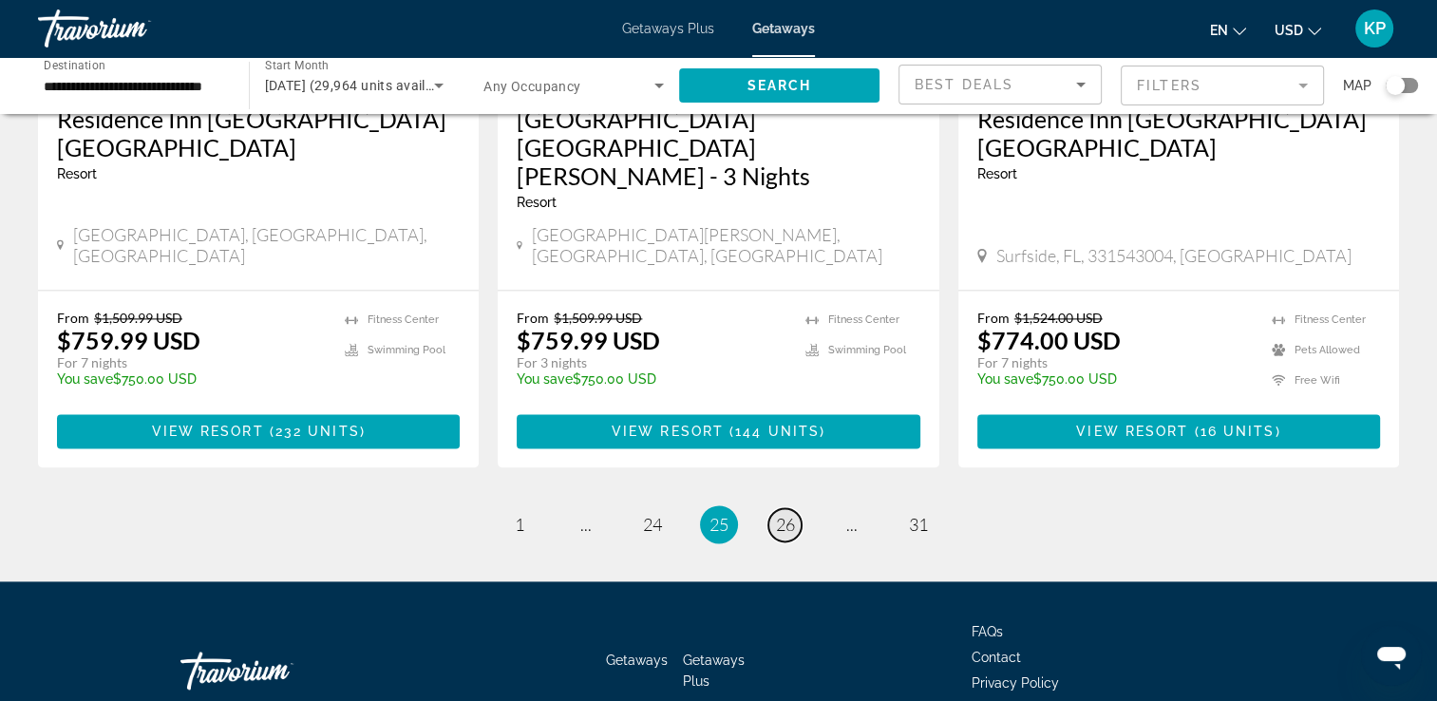
click at [785, 514] on span "26" at bounding box center [785, 524] width 19 height 21
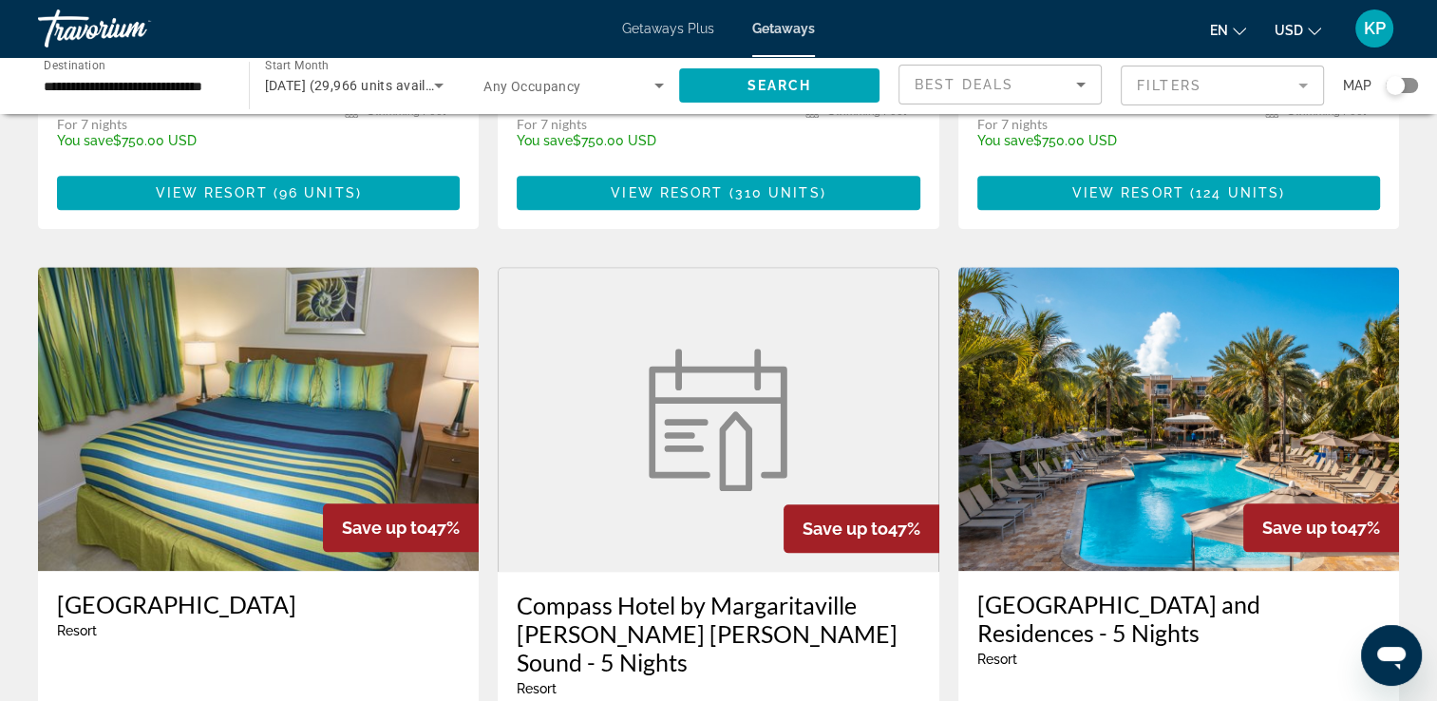
scroll to position [2089, 0]
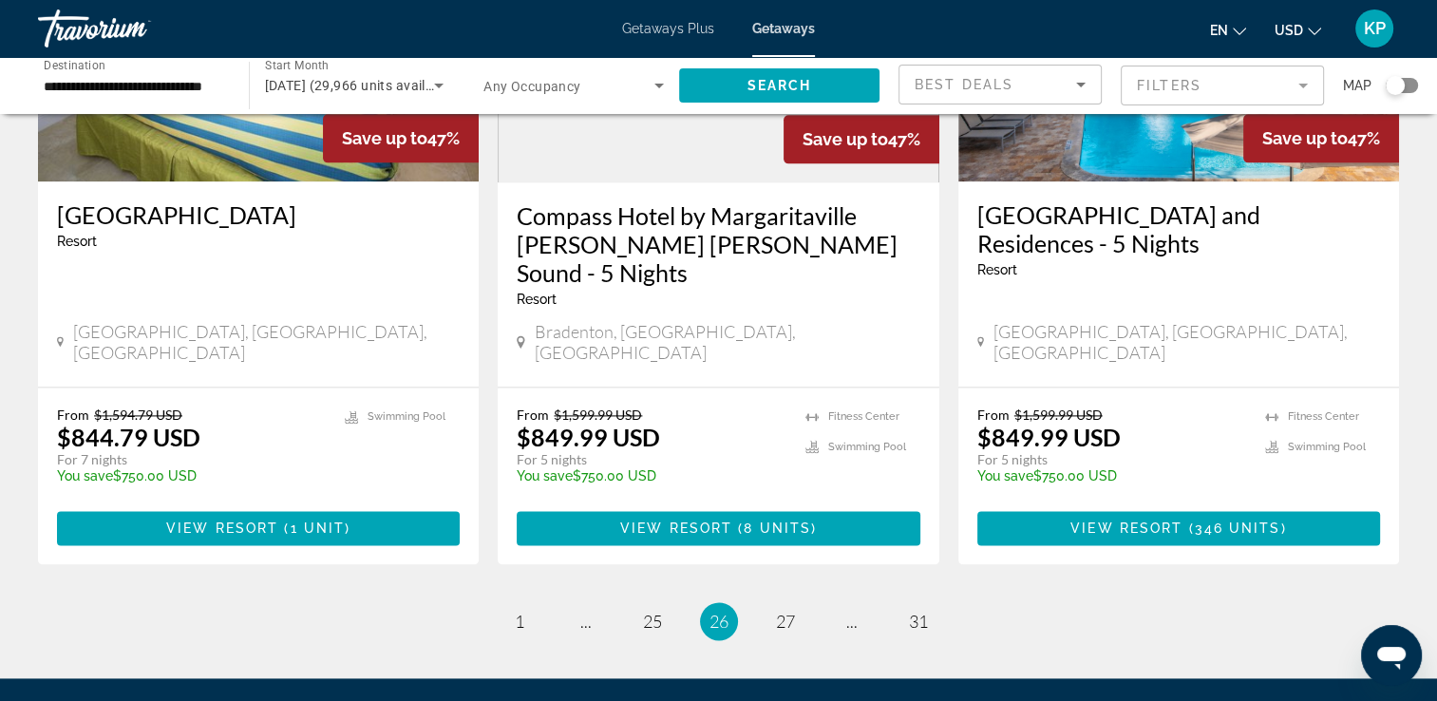
scroll to position [2484, 0]
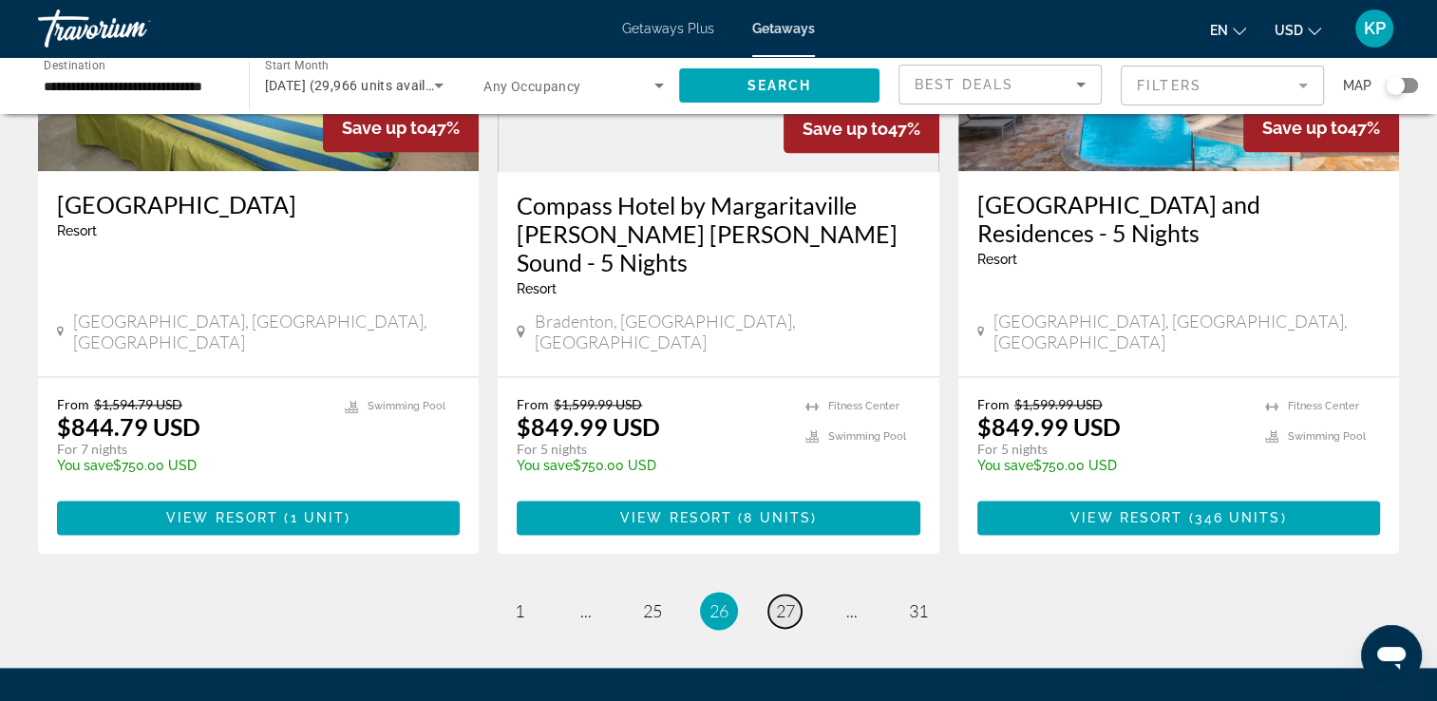
click at [790, 600] on span "27" at bounding box center [785, 610] width 19 height 21
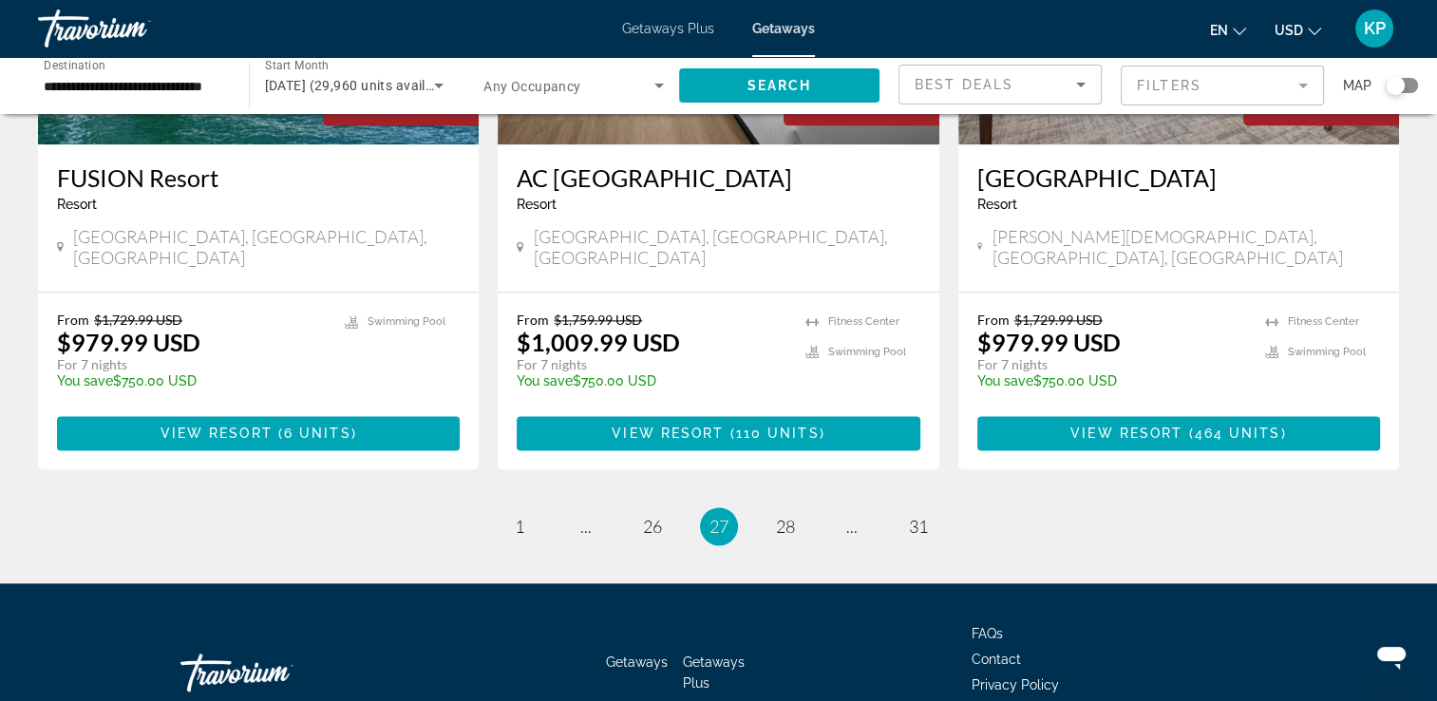
scroll to position [2370, 0]
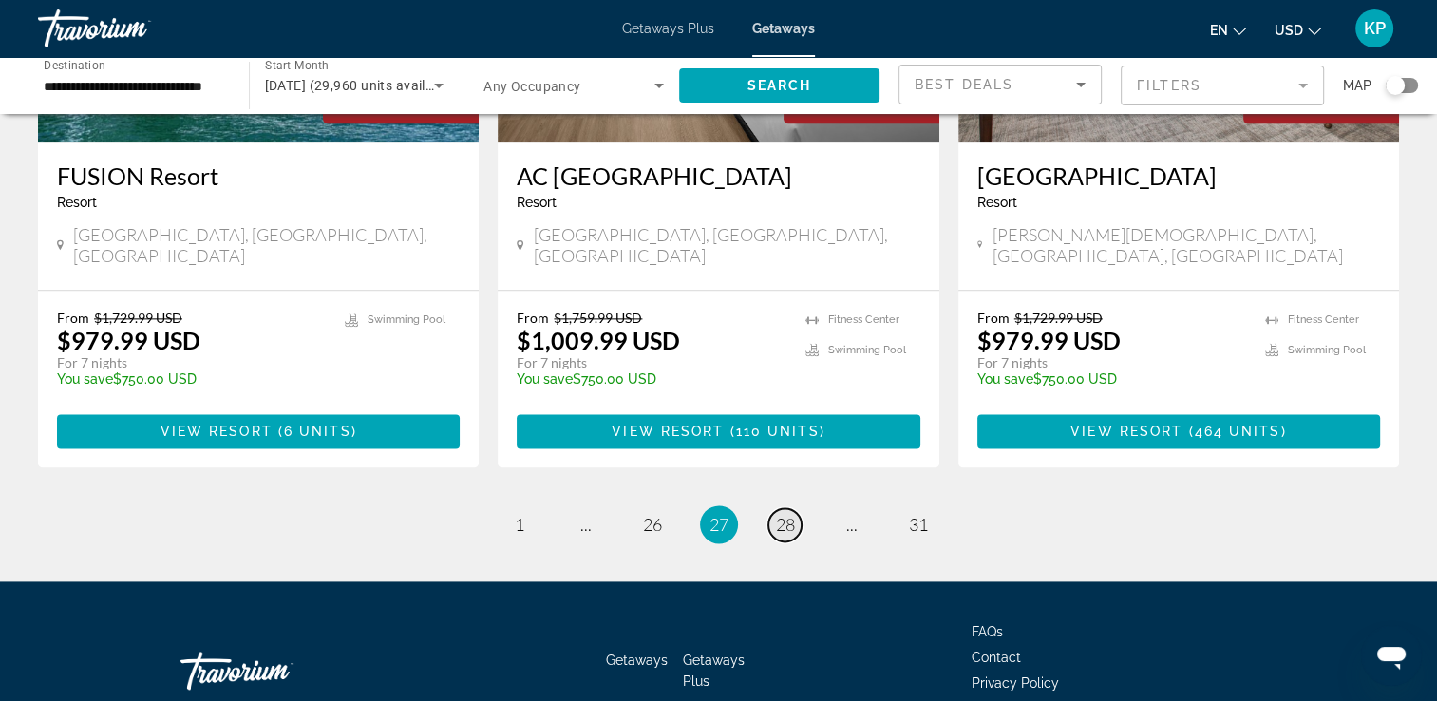
click at [800, 508] on link "page 28" at bounding box center [784, 524] width 33 height 33
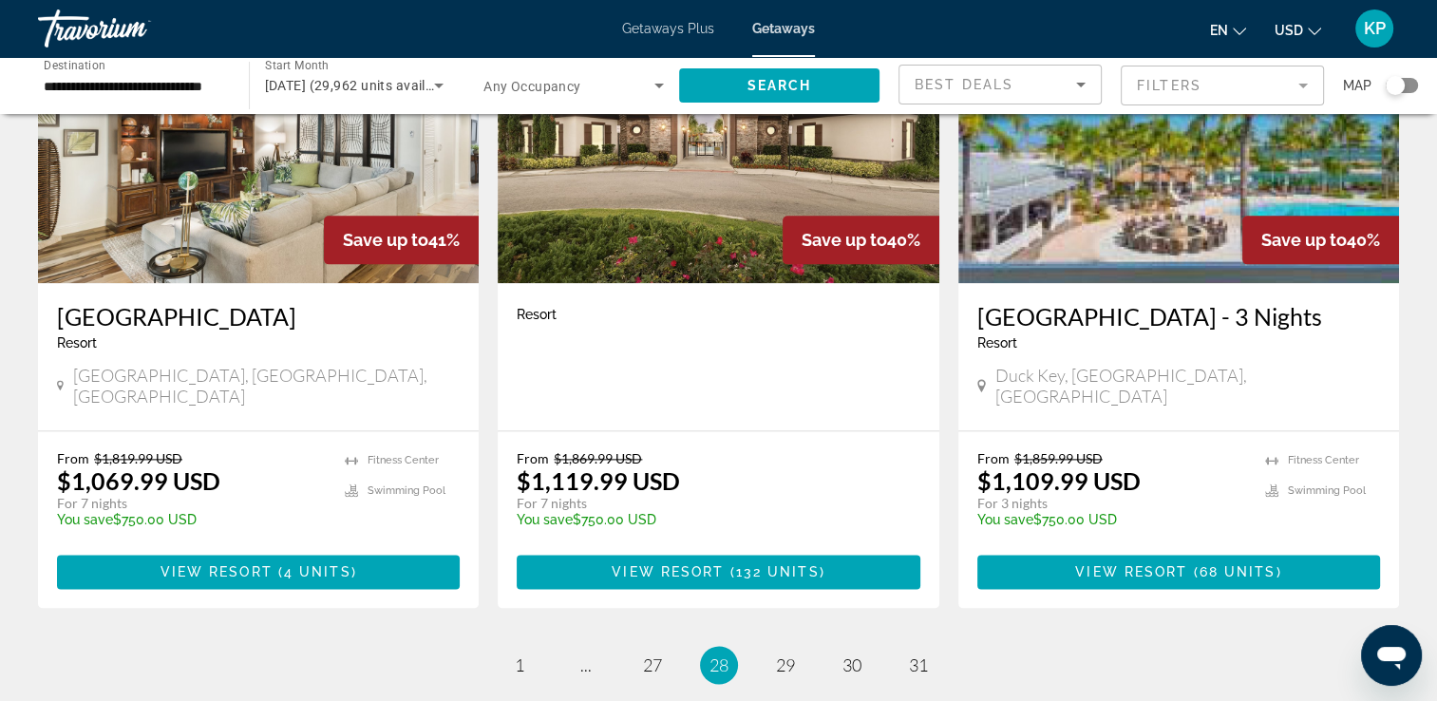
scroll to position [2398, 0]
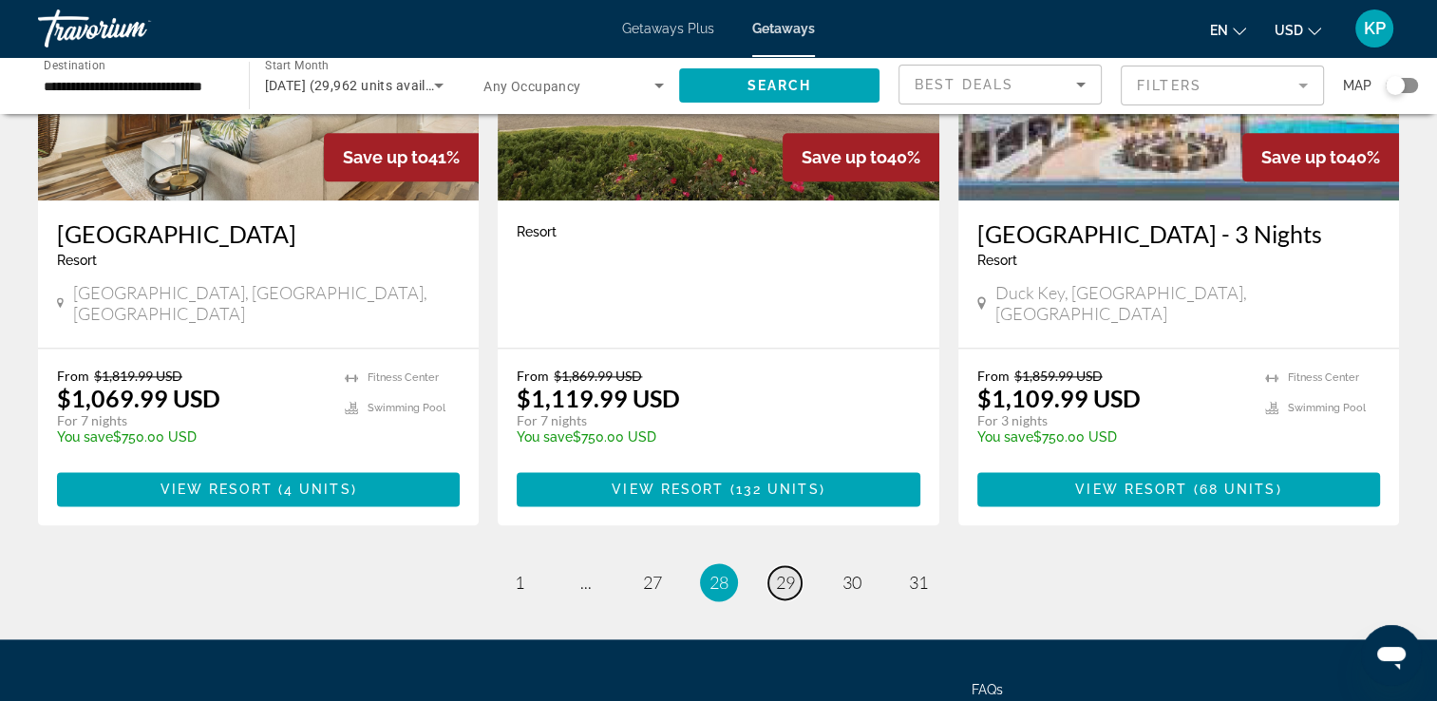
click at [784, 572] on span "29" at bounding box center [785, 582] width 19 height 21
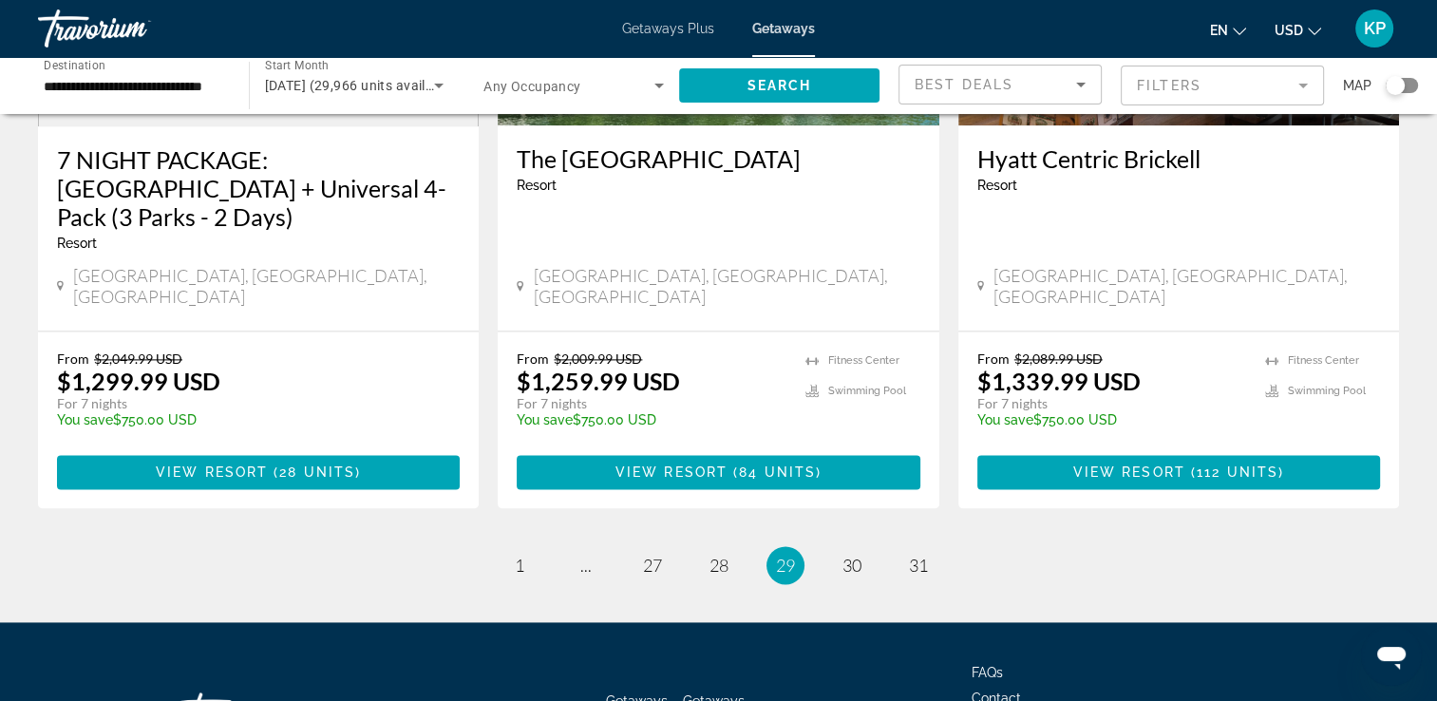
scroll to position [2484, 0]
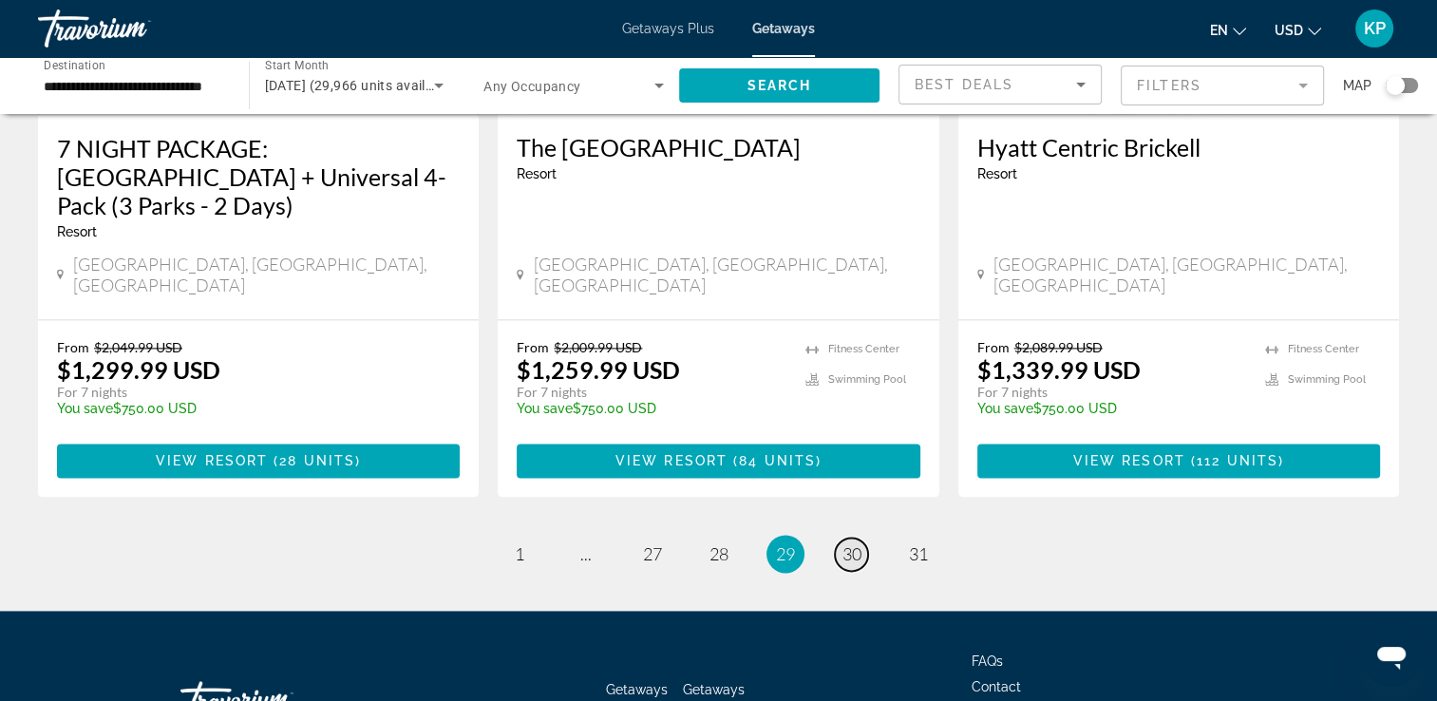
click at [856, 543] on span "30" at bounding box center [851, 553] width 19 height 21
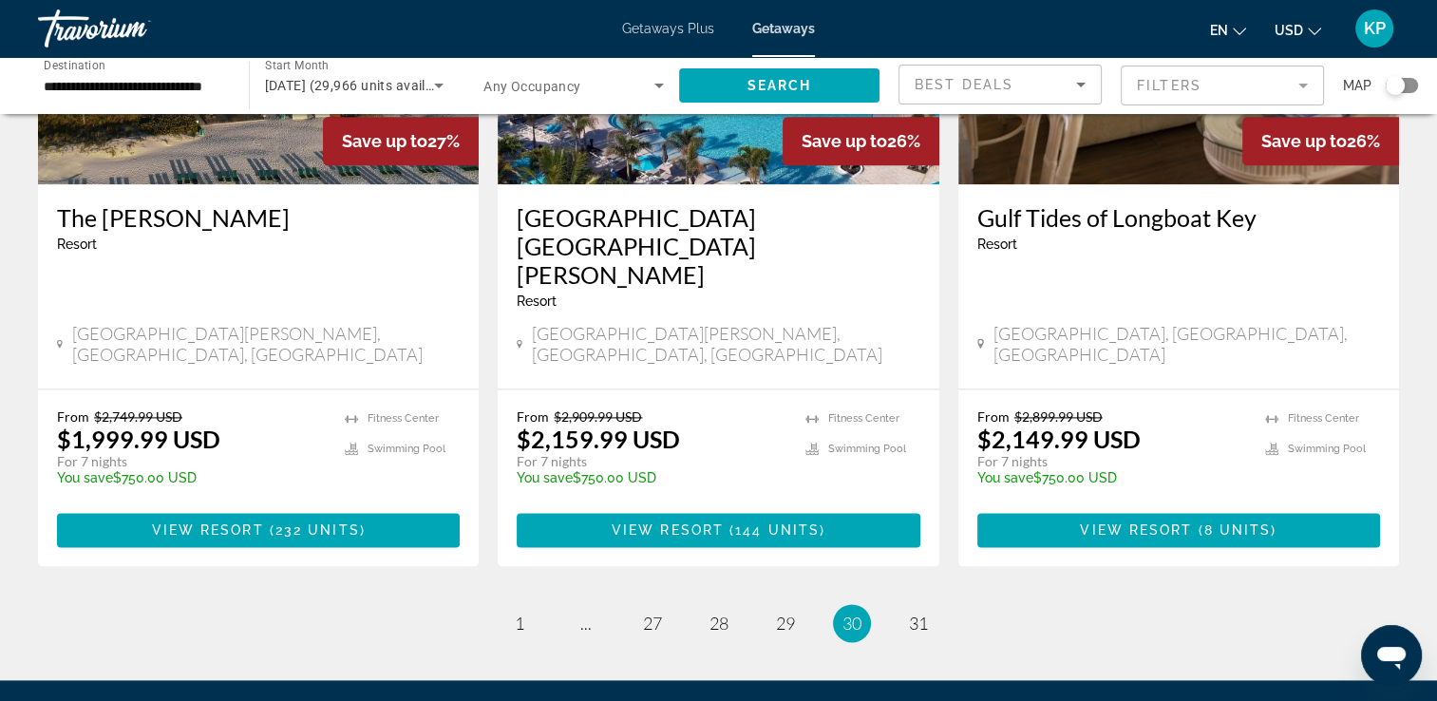
scroll to position [2455, 0]
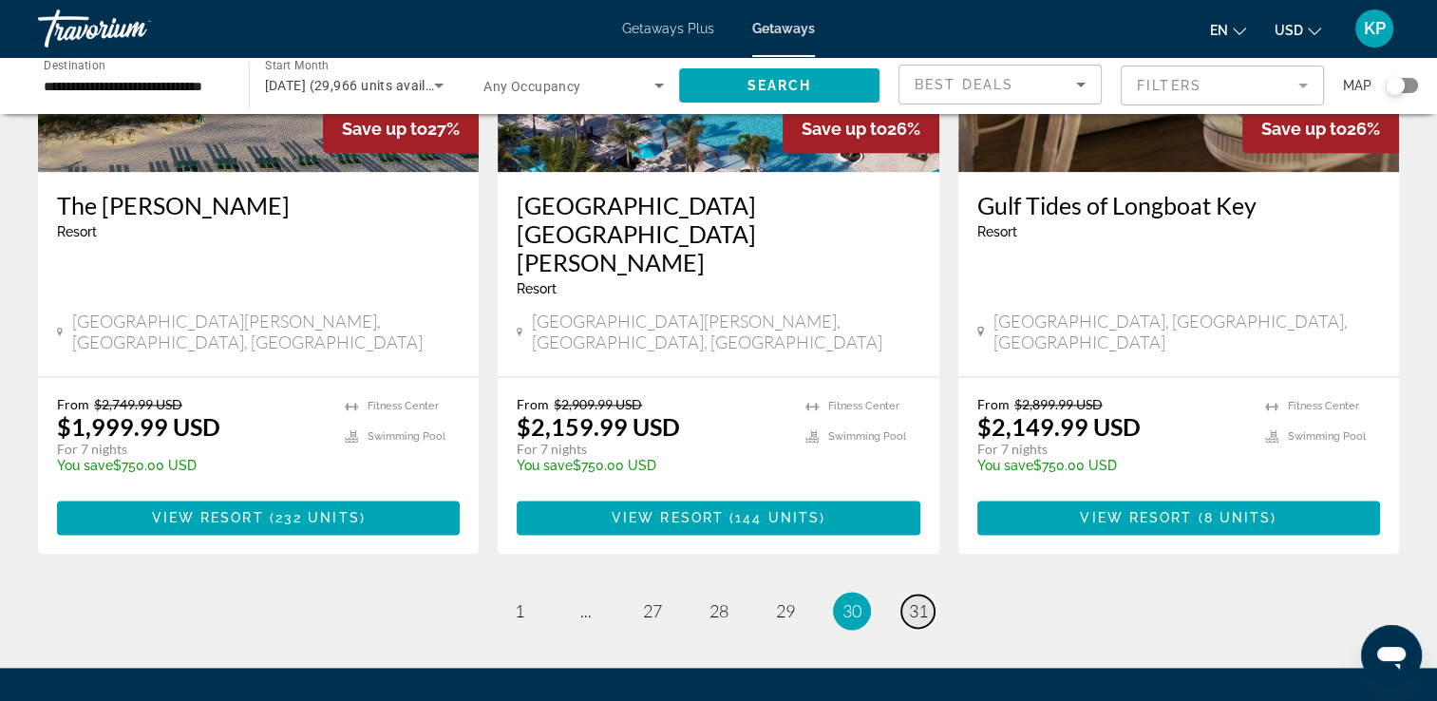
click at [920, 600] on span "31" at bounding box center [918, 610] width 19 height 21
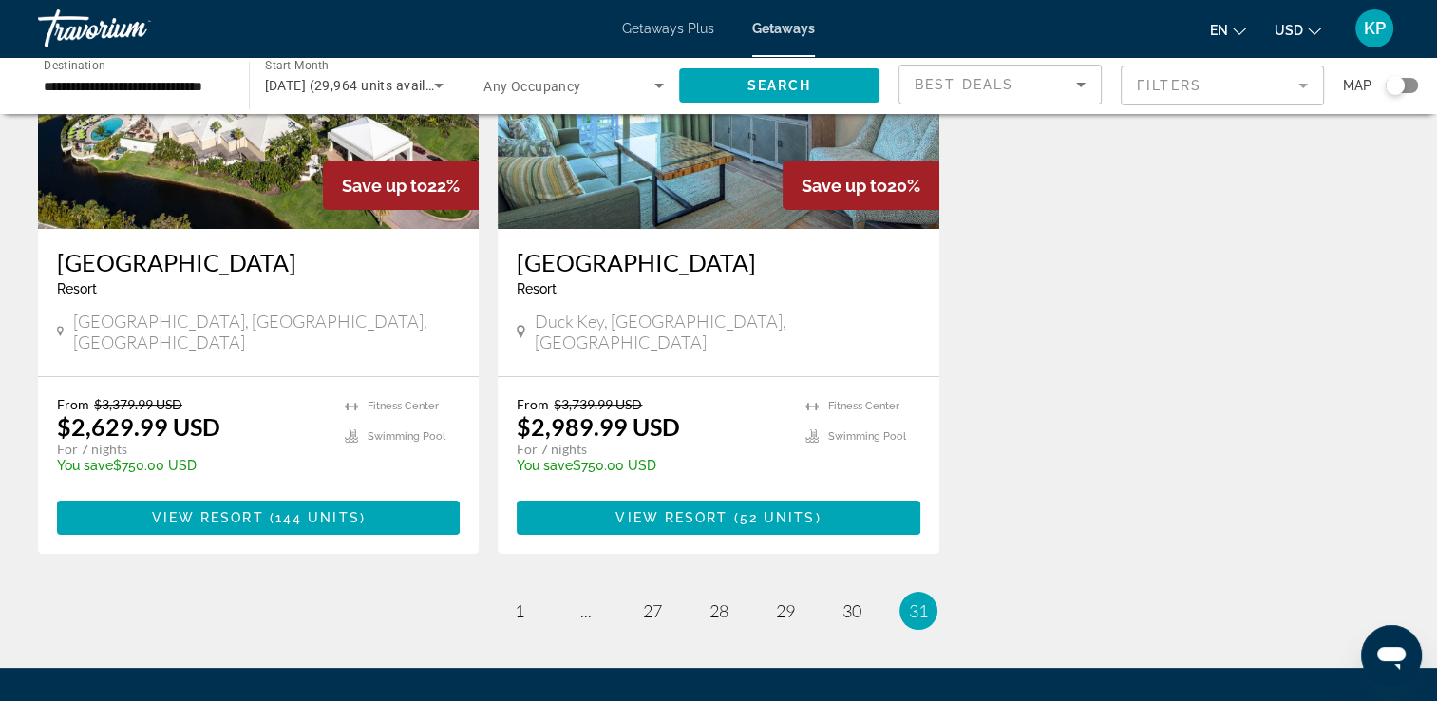
scroll to position [433, 0]
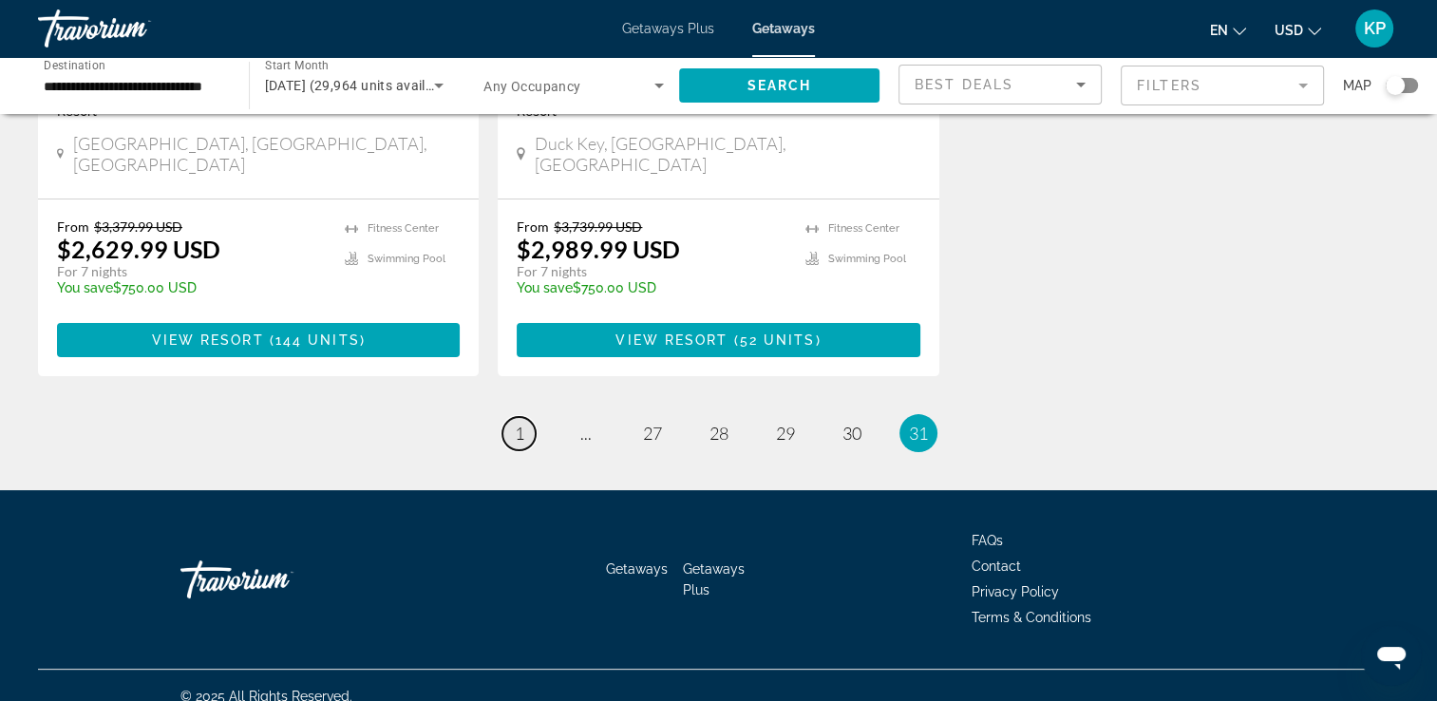
click at [521, 423] on span "1" at bounding box center [519, 433] width 9 height 21
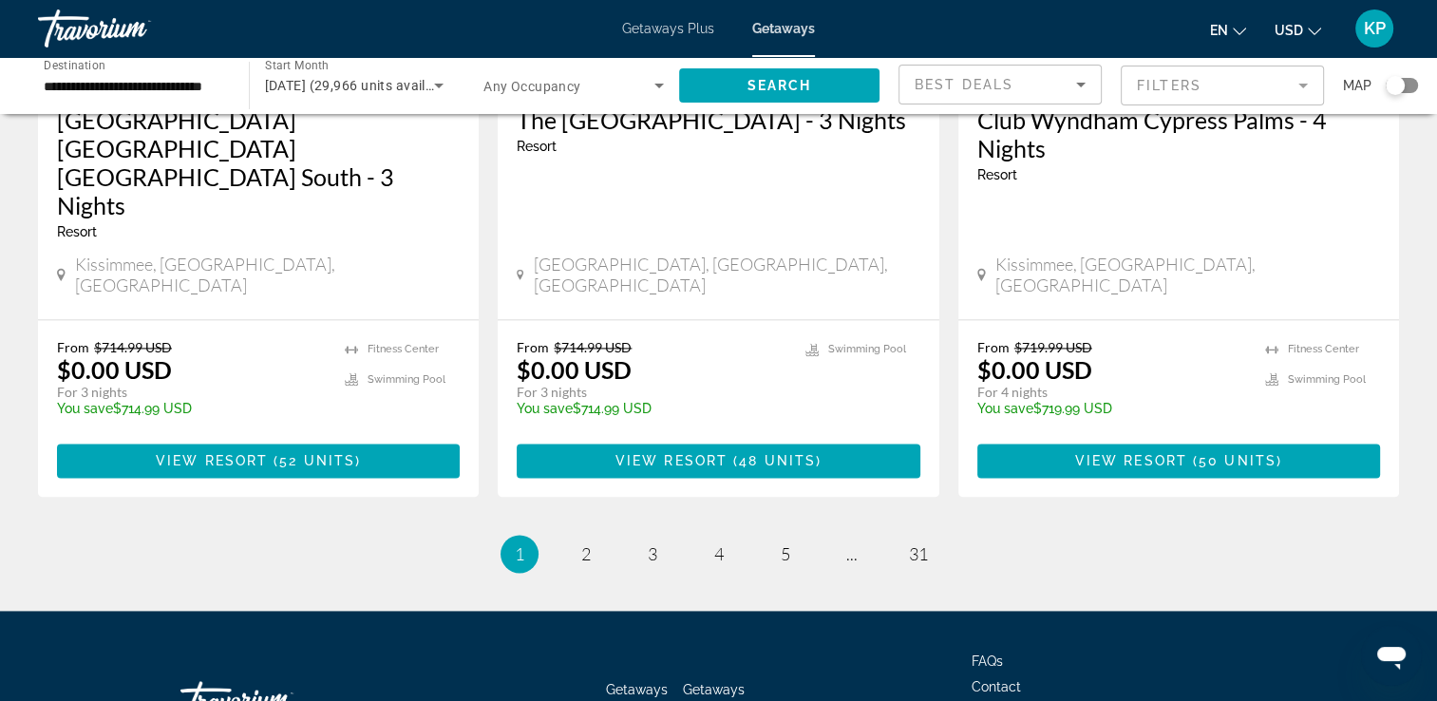
scroll to position [2484, 0]
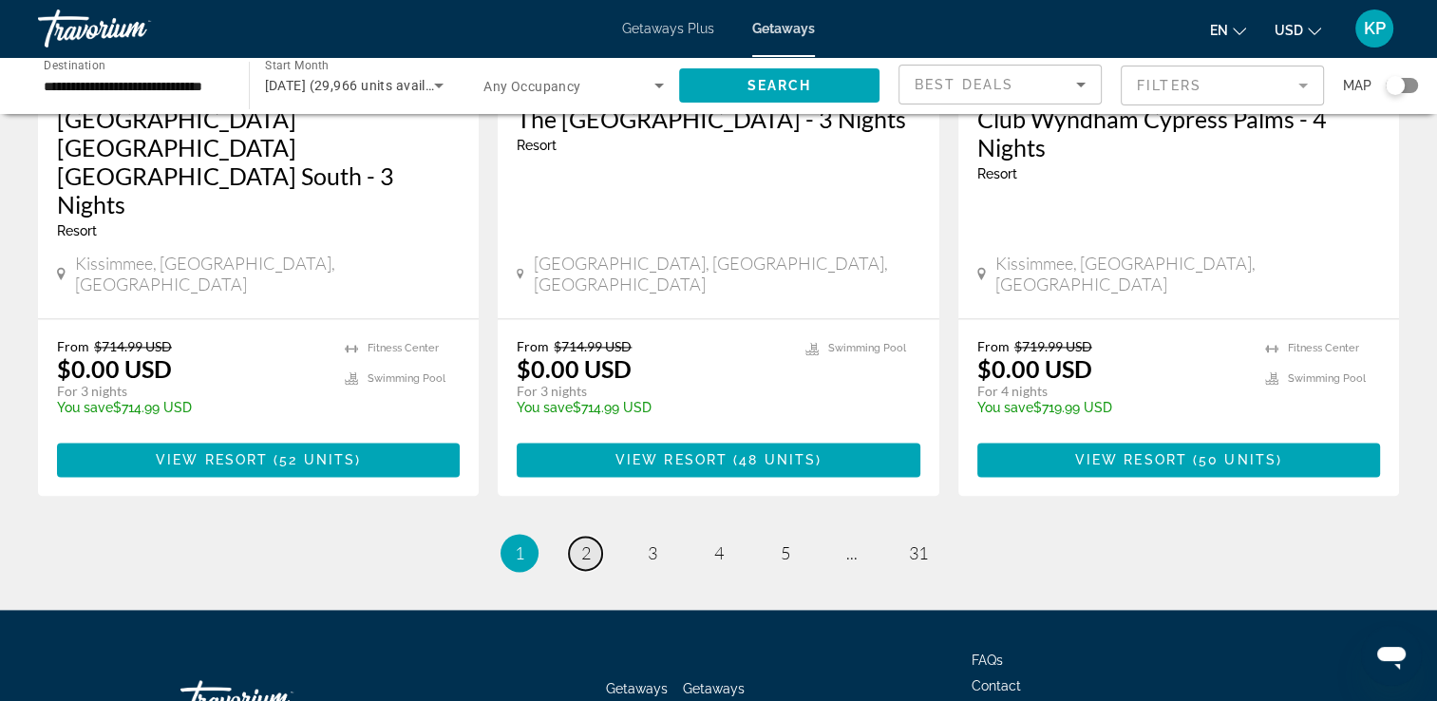
click at [586, 542] on span "2" at bounding box center [585, 552] width 9 height 21
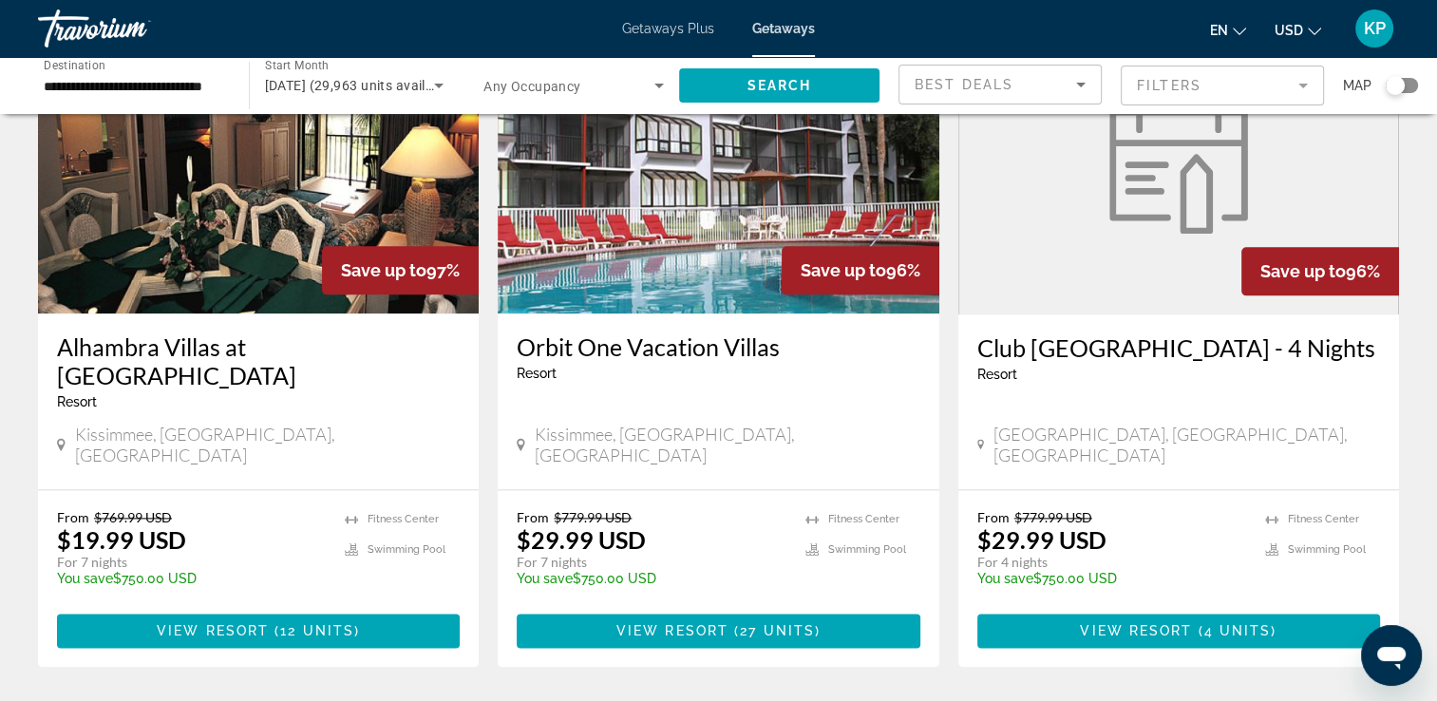
scroll to position [2317, 0]
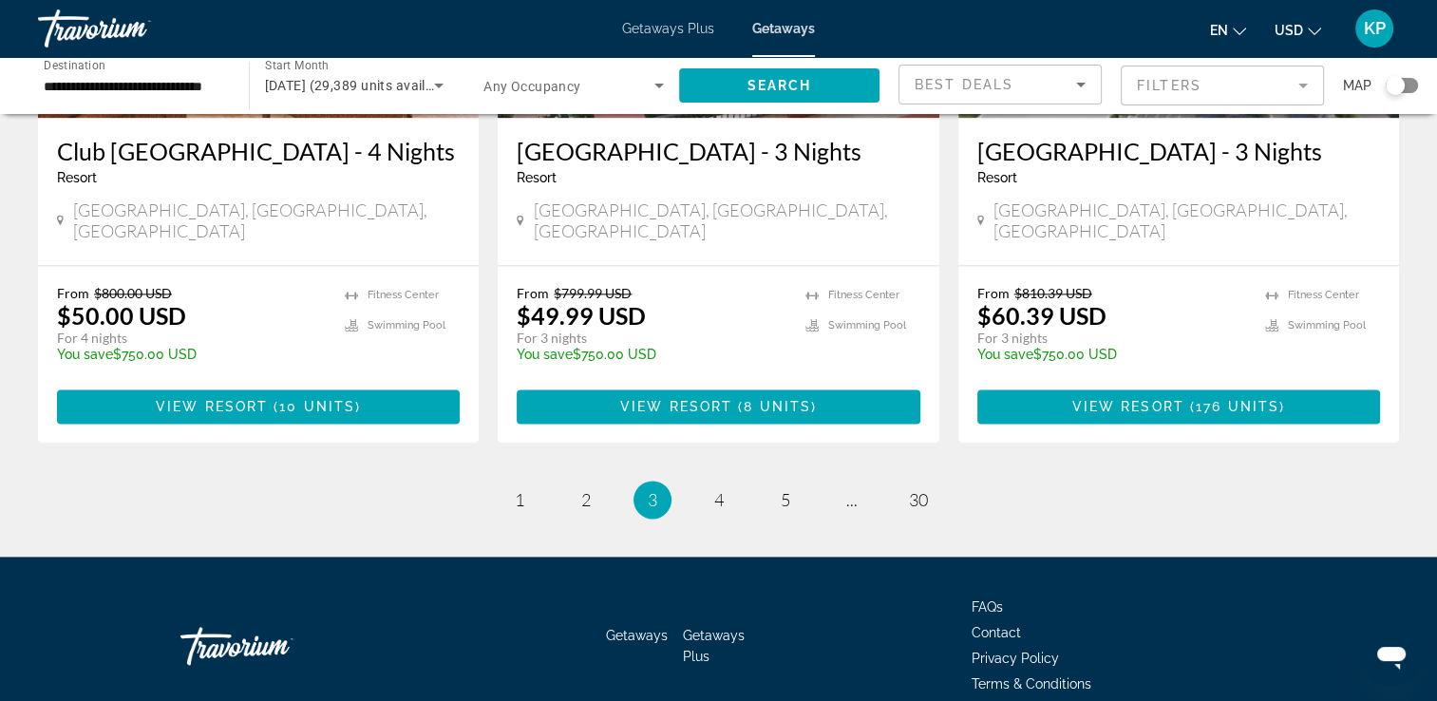
scroll to position [2455, 0]
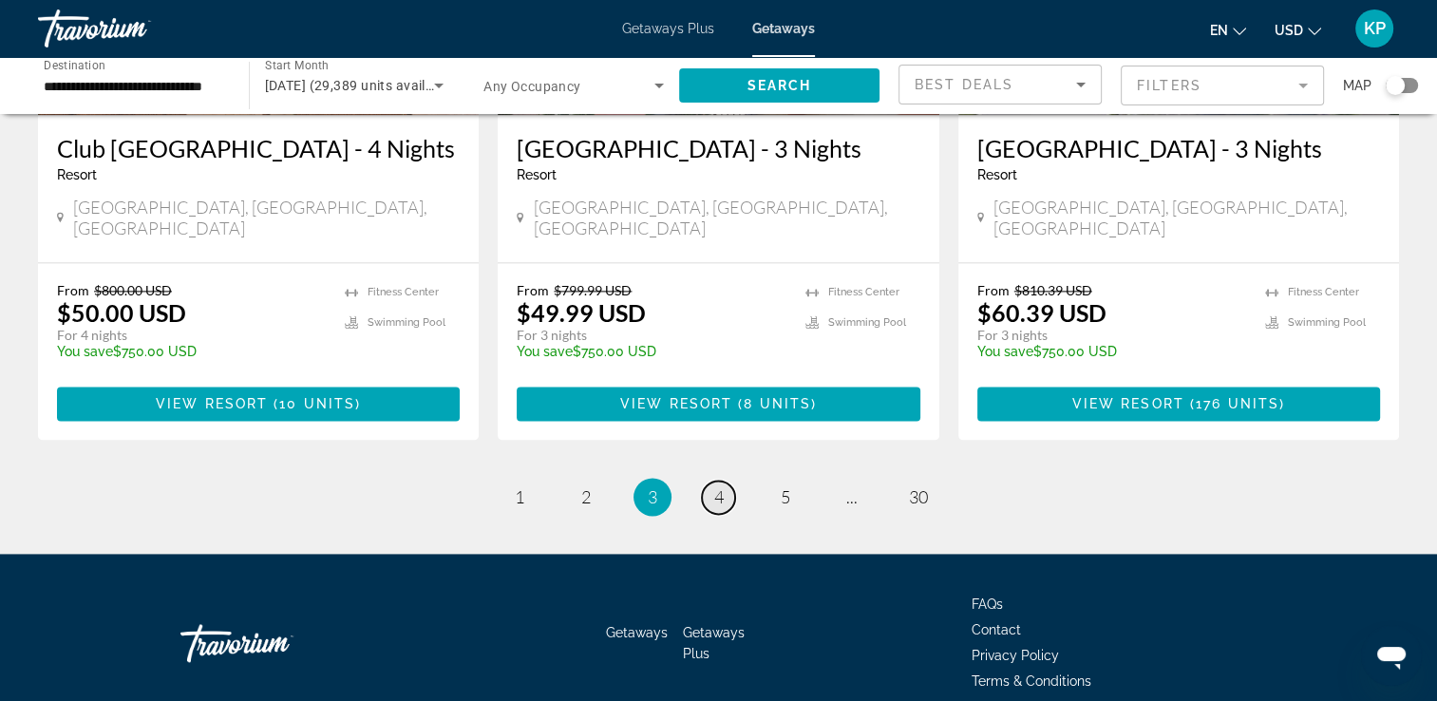
click at [714, 486] on span "4" at bounding box center [718, 496] width 9 height 21
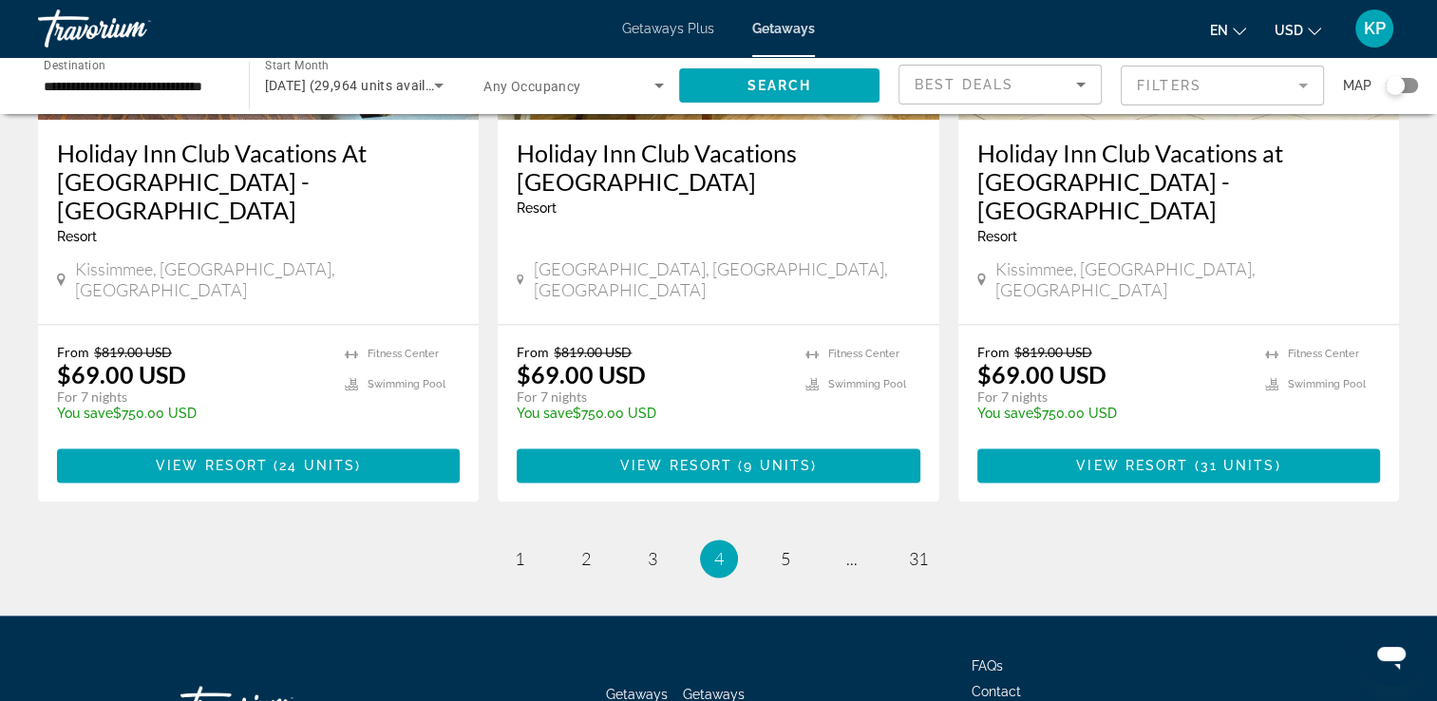
scroll to position [2455, 0]
